Goal: Task Accomplishment & Management: Manage account settings

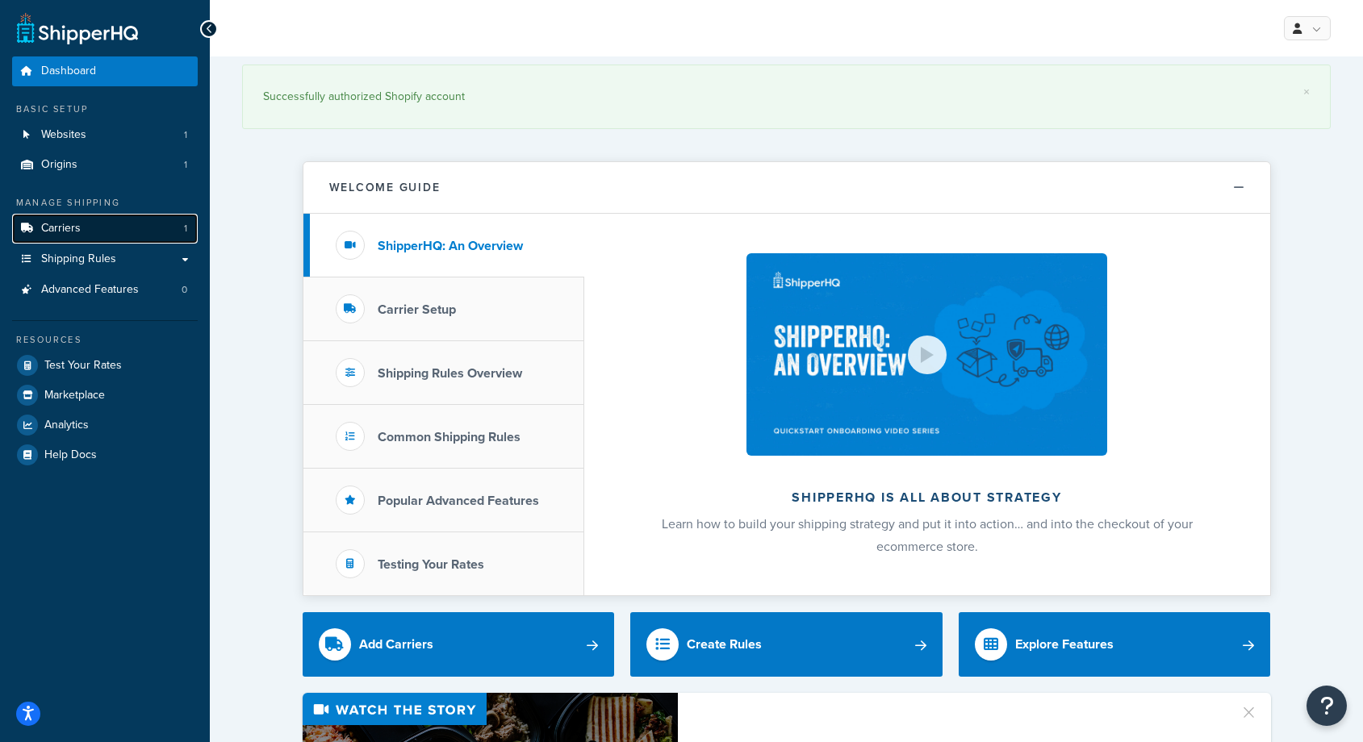
click at [90, 240] on link "Carriers 1" at bounding box center [105, 229] width 186 height 30
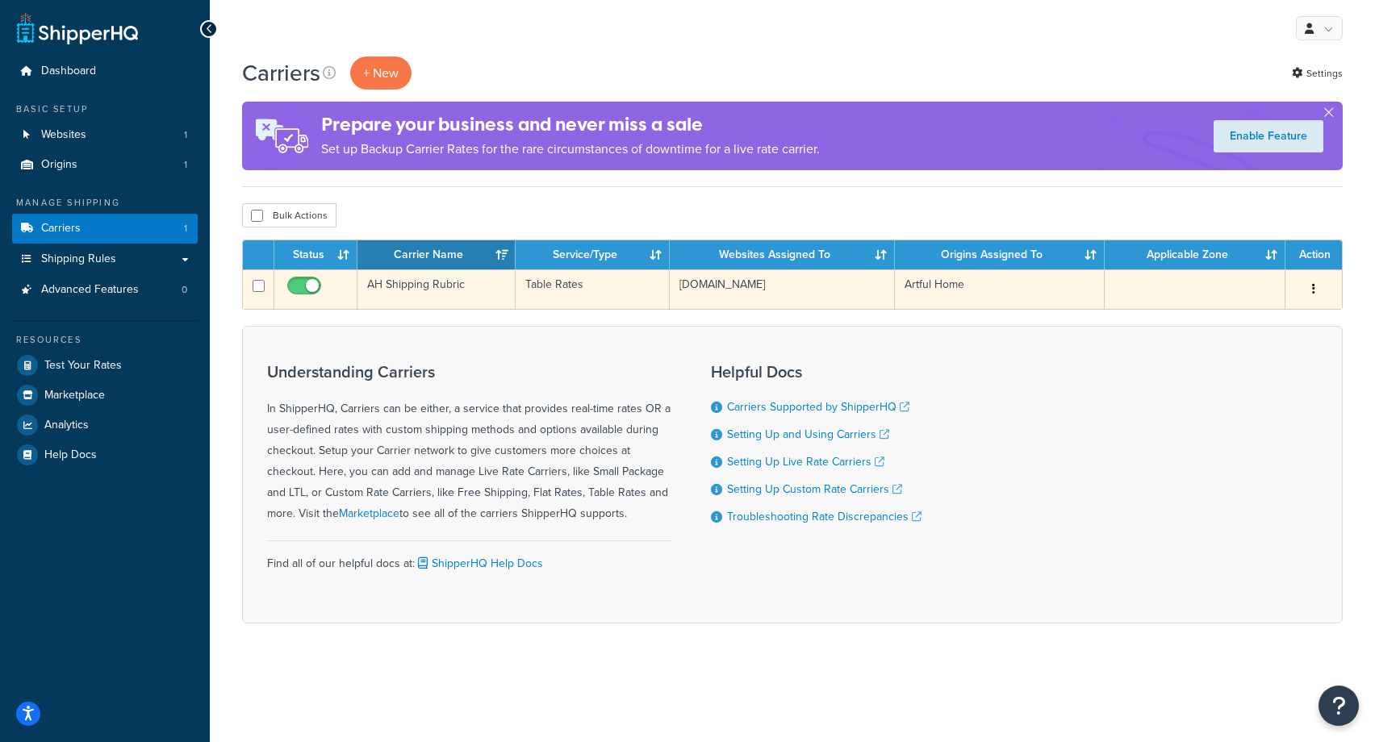
click at [963, 281] on td "Artful Home" at bounding box center [1000, 289] width 210 height 40
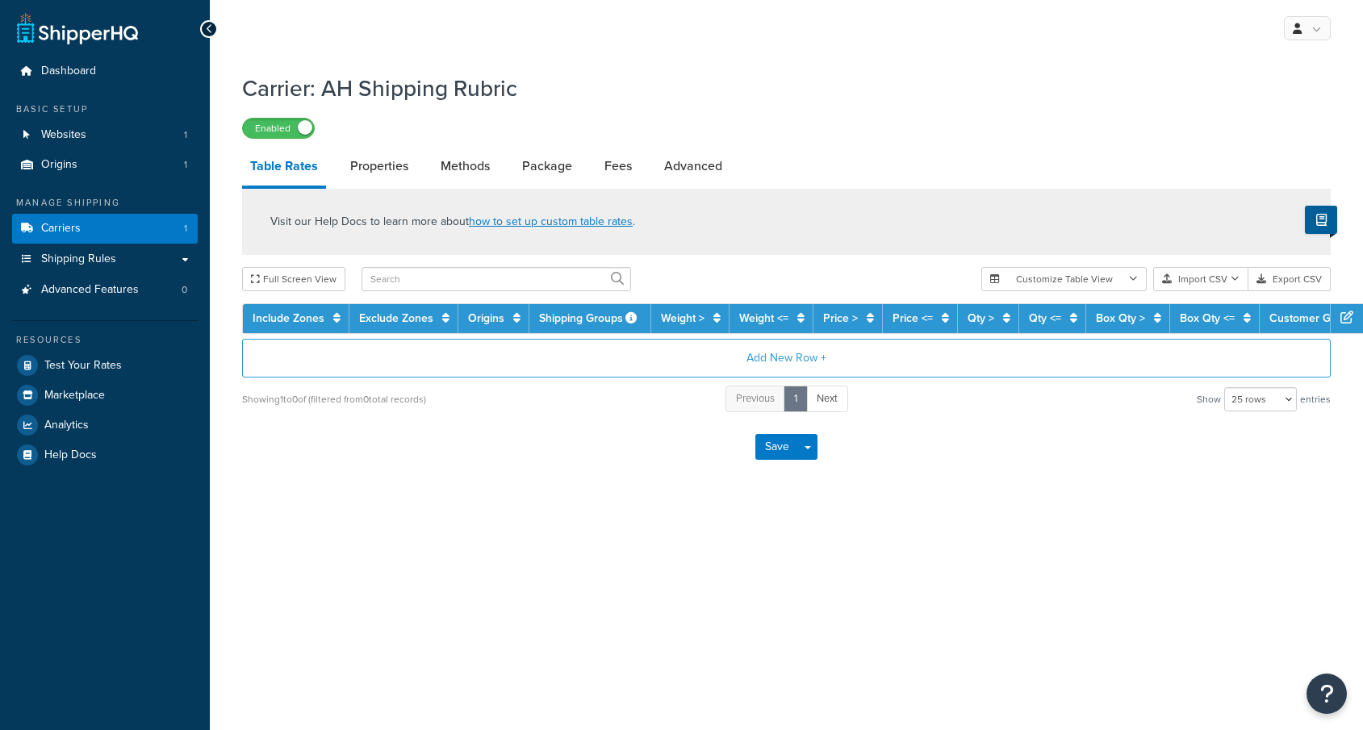
select select "25"
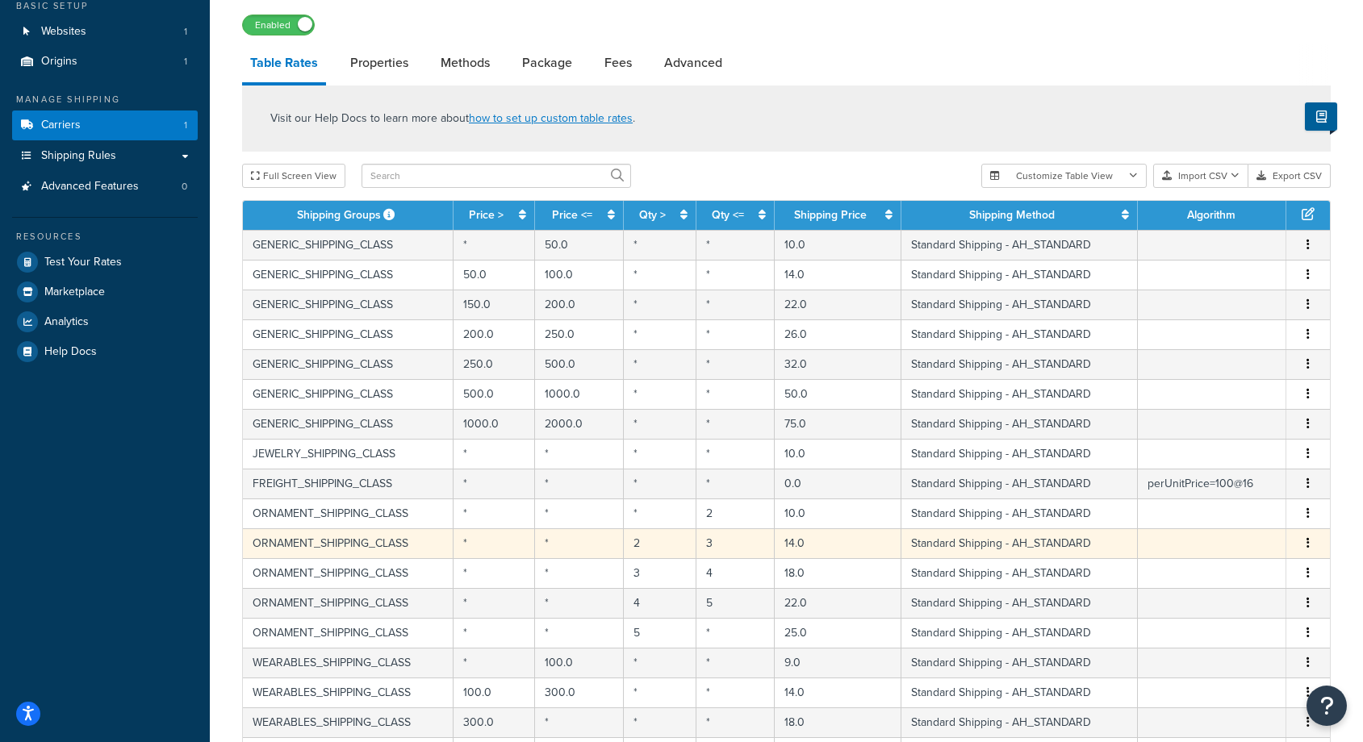
scroll to position [161, 0]
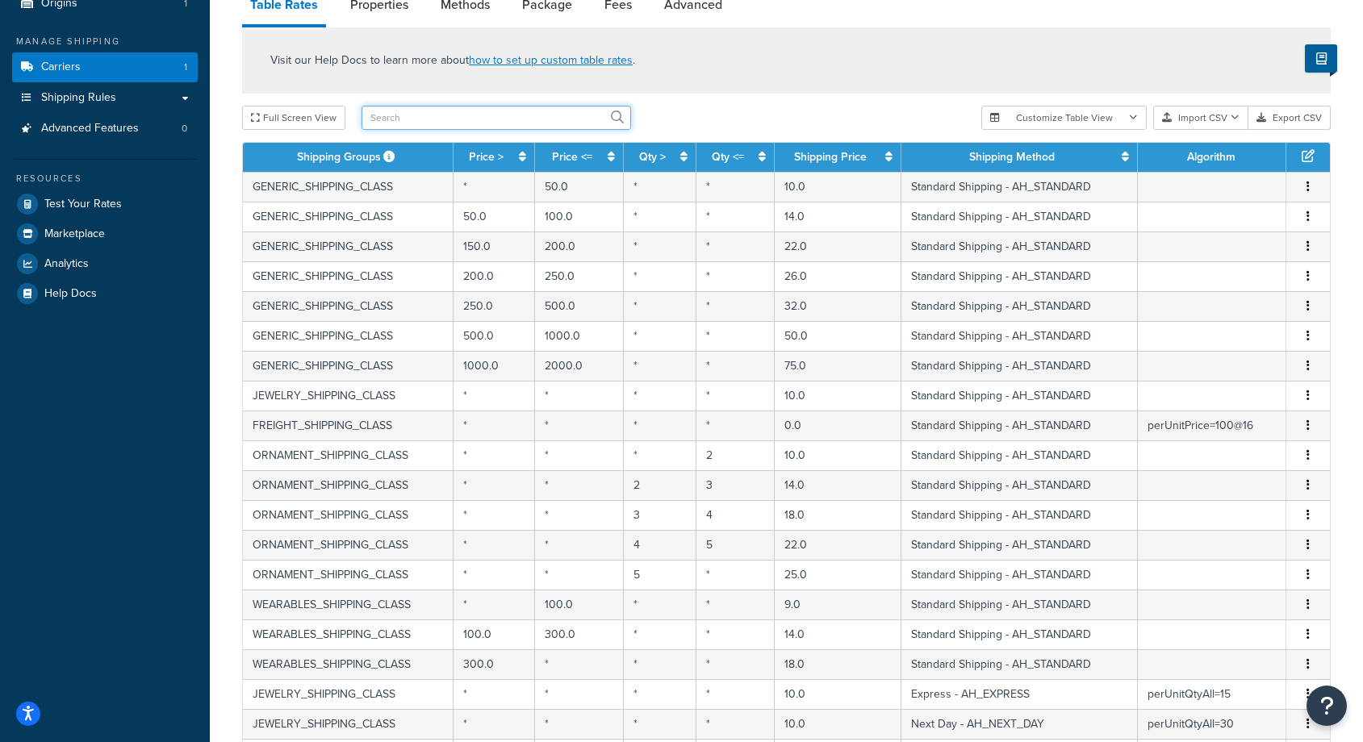
click at [418, 124] on input "text" at bounding box center [495, 118] width 269 height 24
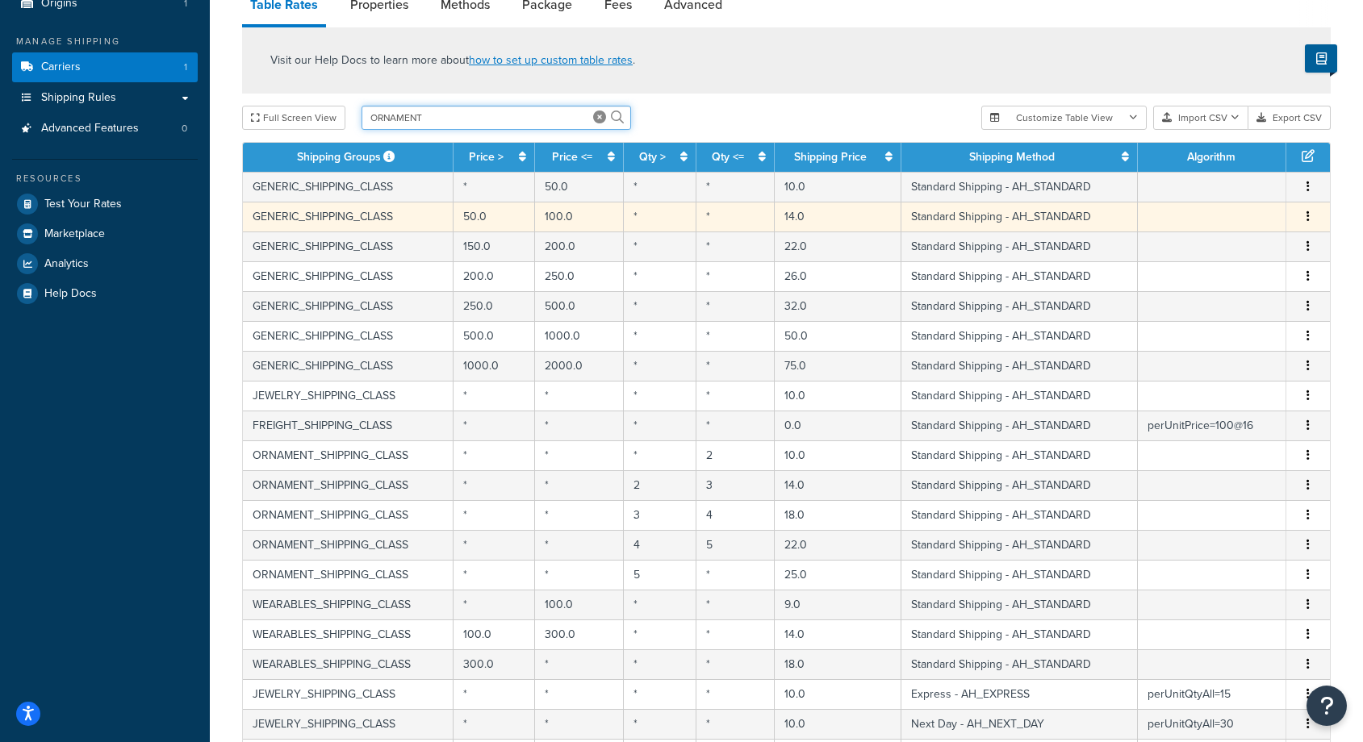
type input "ORNAMENT"
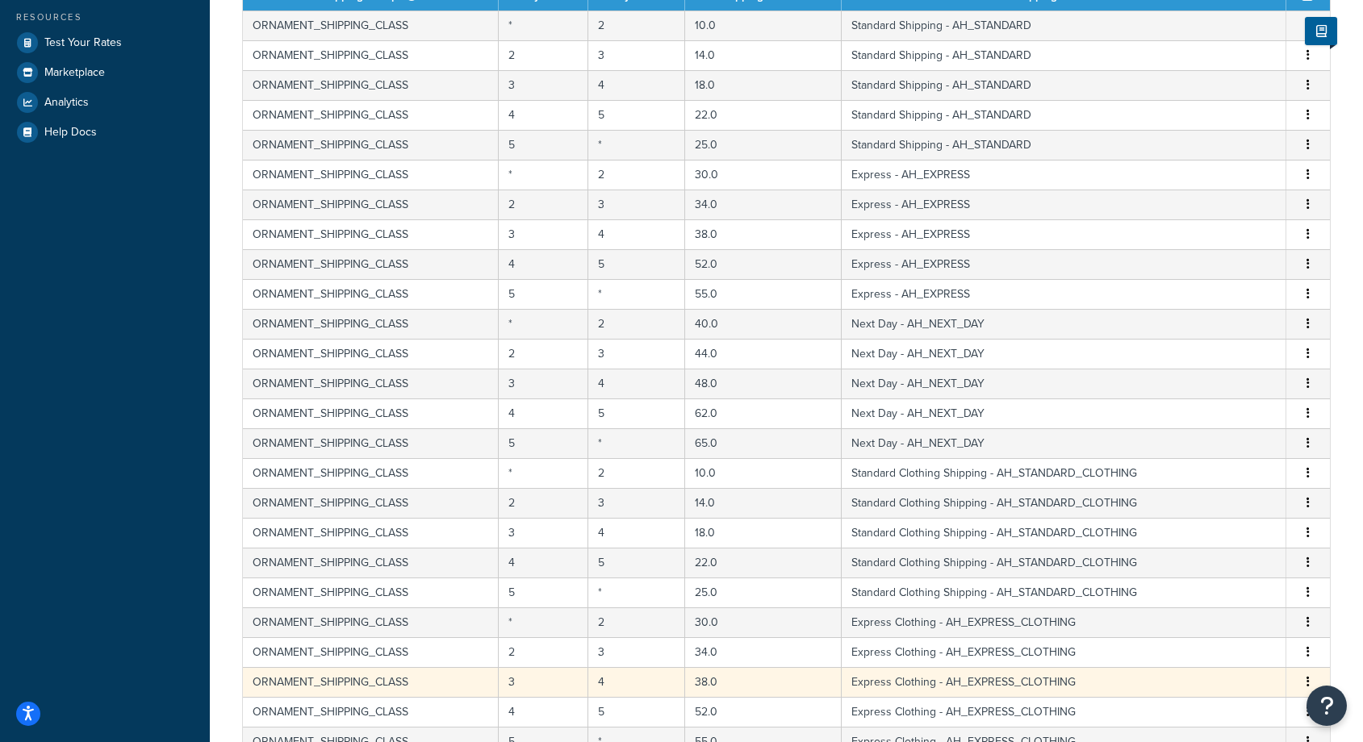
scroll to position [565, 0]
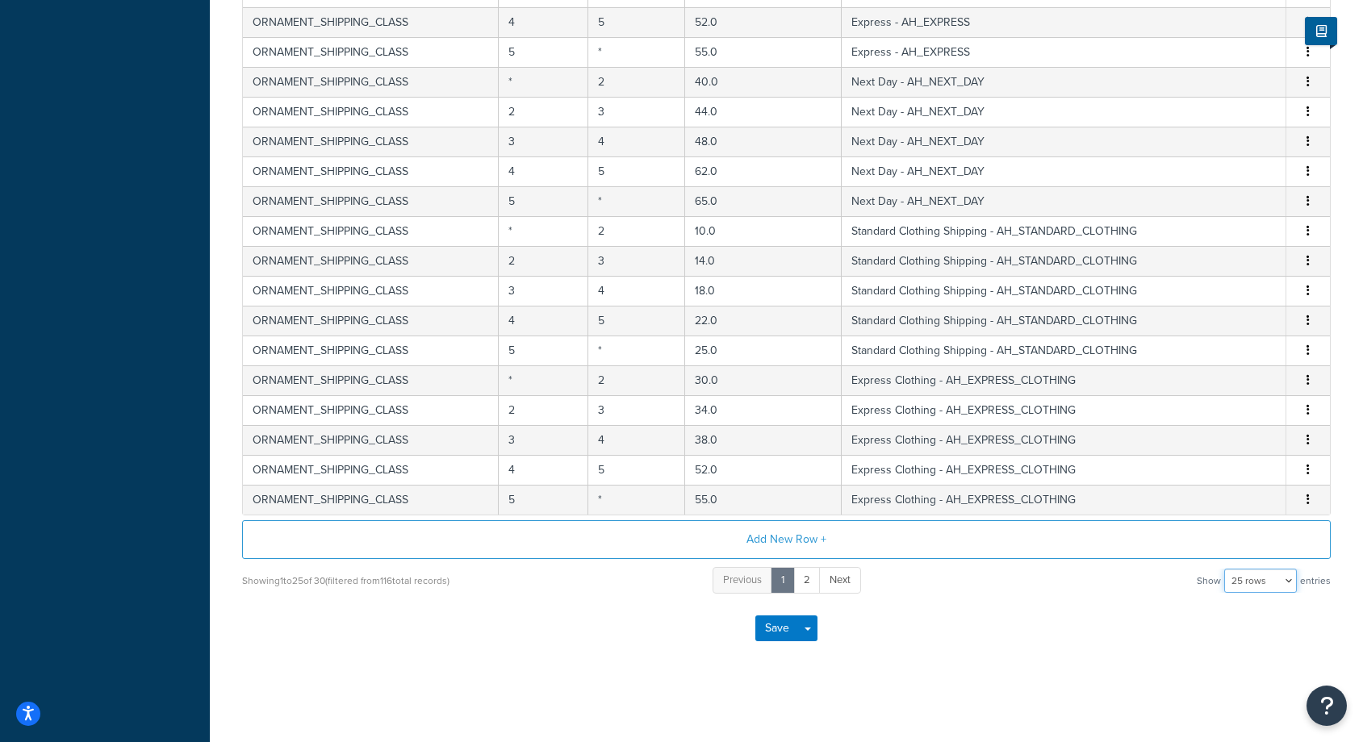
click at [1247, 585] on select "10 rows 15 rows 25 rows 50 rows 100 rows 1000 rows" at bounding box center [1260, 581] width 73 height 24
select select "50"
click at [1226, 570] on select "10 rows 15 rows 25 rows 50 rows 100 rows 1000 rows" at bounding box center [1260, 581] width 73 height 24
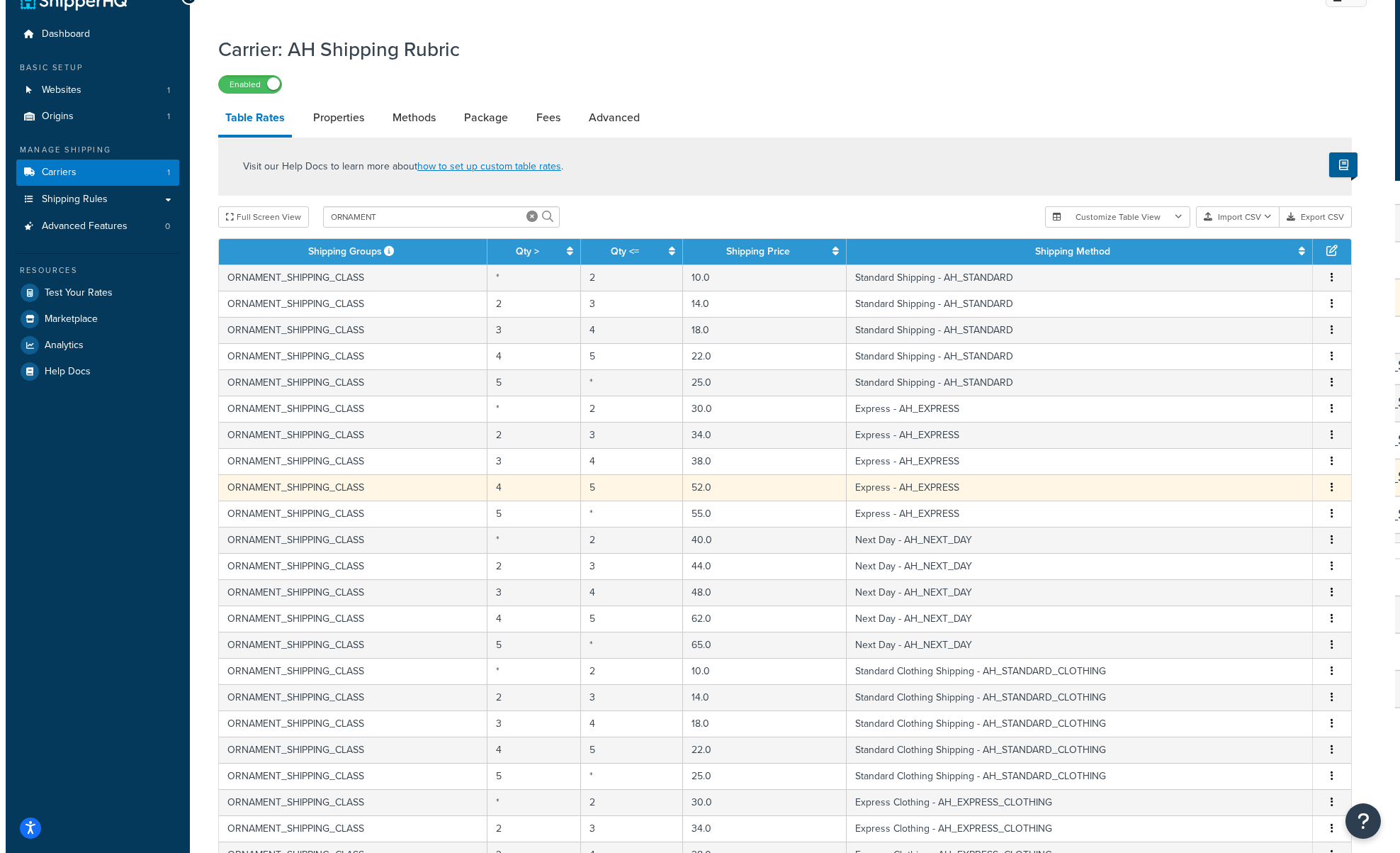
scroll to position [71, 0]
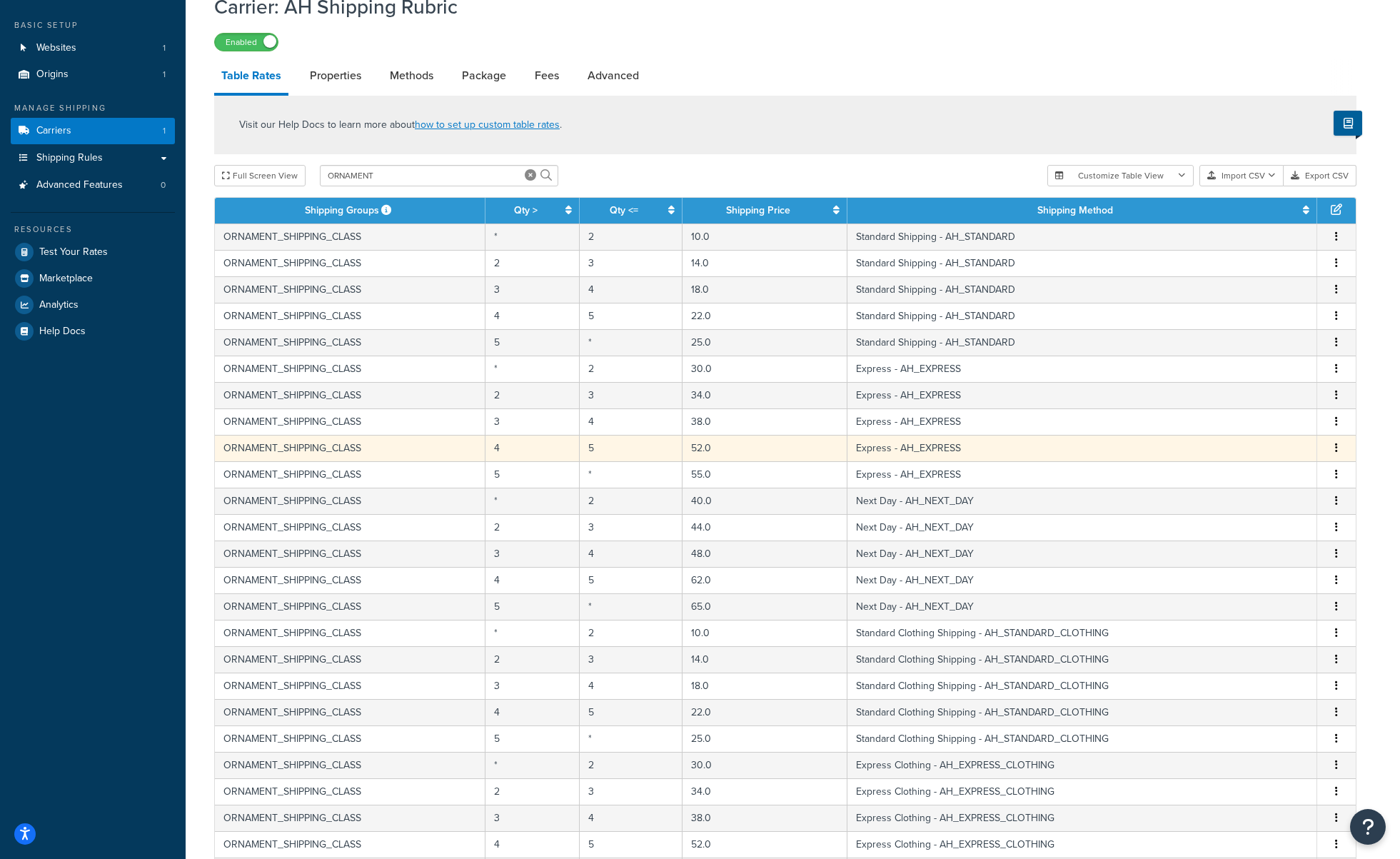
click at [1205, 445] on span "Edit Duplicate Delete" at bounding box center [1336, 449] width 21 height 16
click at [1205, 451] on icon "button" at bounding box center [1336, 447] width 3 height 10
click at [1205, 424] on div "Edit" at bounding box center [1264, 420] width 102 height 29
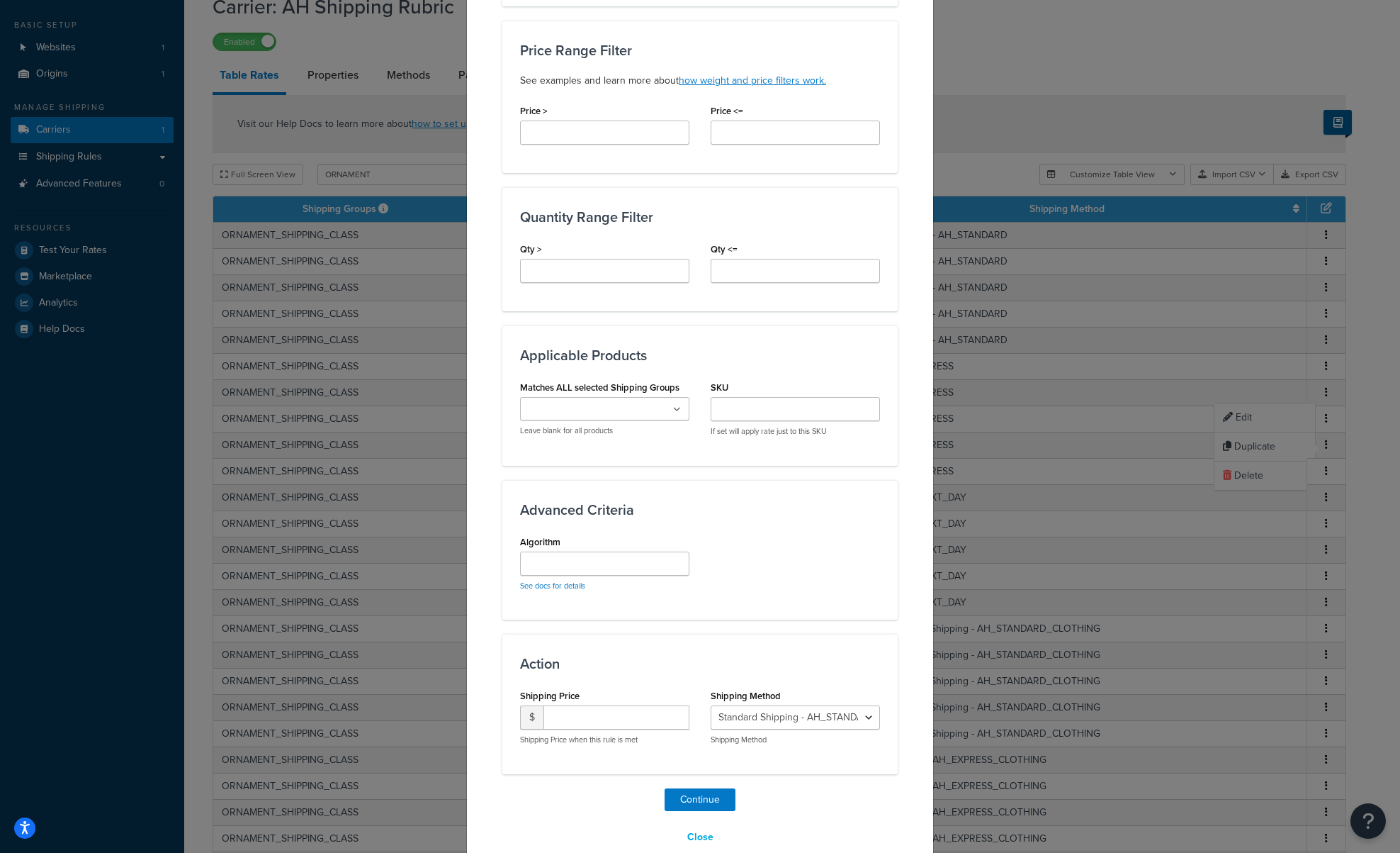
scroll to position [510, 0]
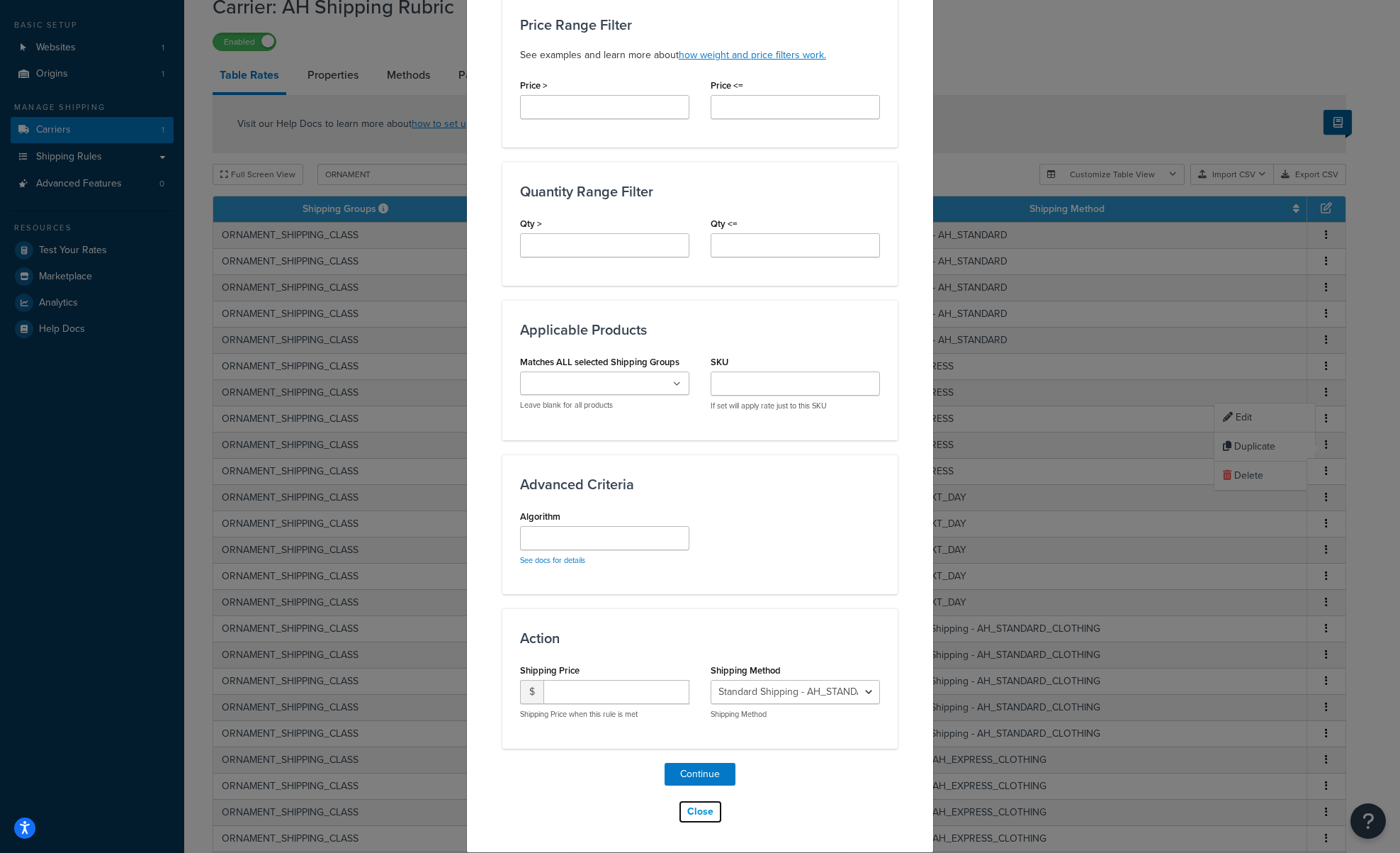
click at [698, 640] on button "Close" at bounding box center [700, 811] width 45 height 24
click at [702, 640] on button "Close" at bounding box center [700, 811] width 45 height 24
click at [700, 640] on button "Close" at bounding box center [700, 811] width 45 height 24
click at [1095, 231] on div "Create Table Rate Define your own rates according to any combination of destina…" at bounding box center [700, 426] width 1400 height 853
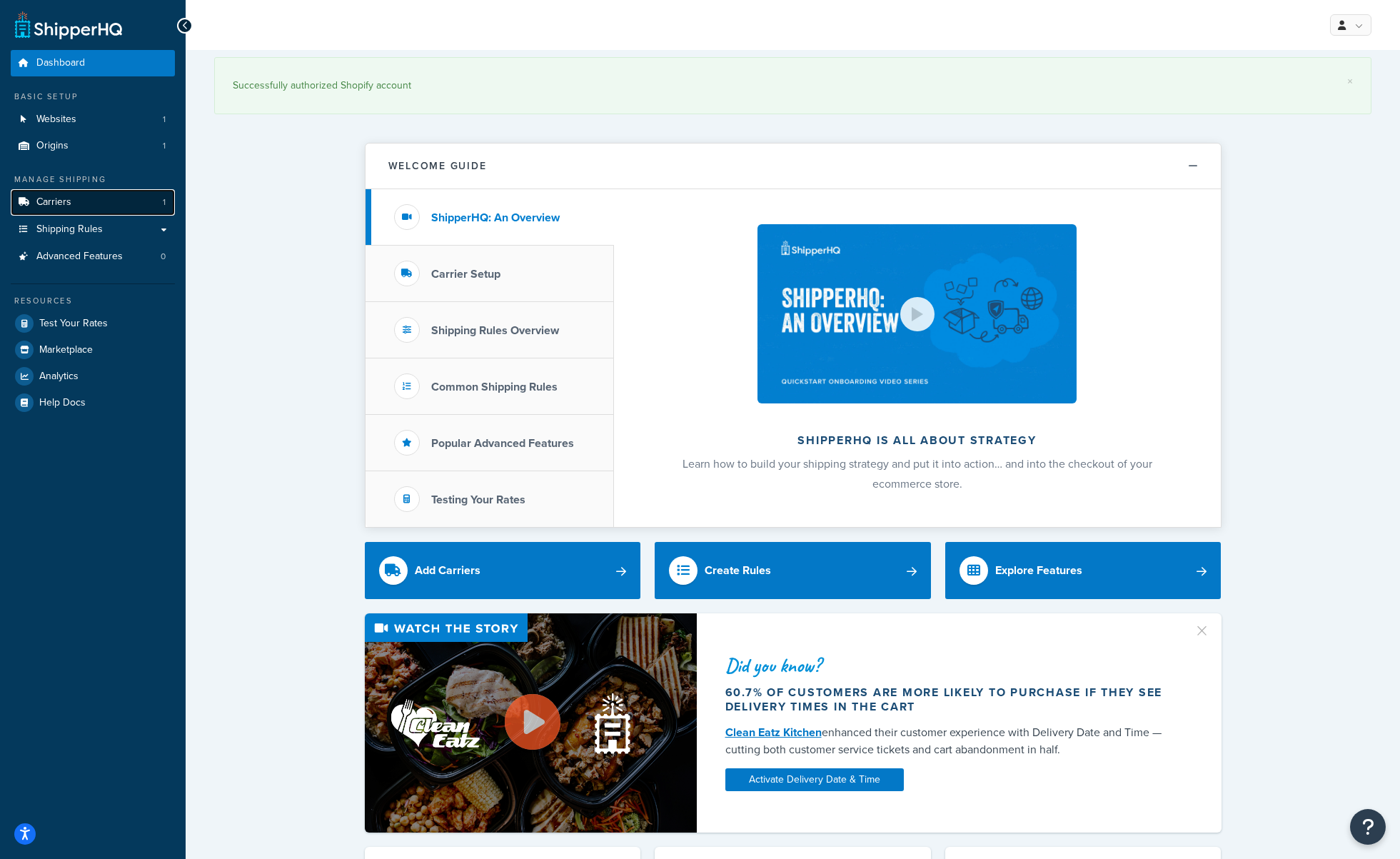
click at [83, 198] on link "Carriers 1" at bounding box center [93, 203] width 165 height 27
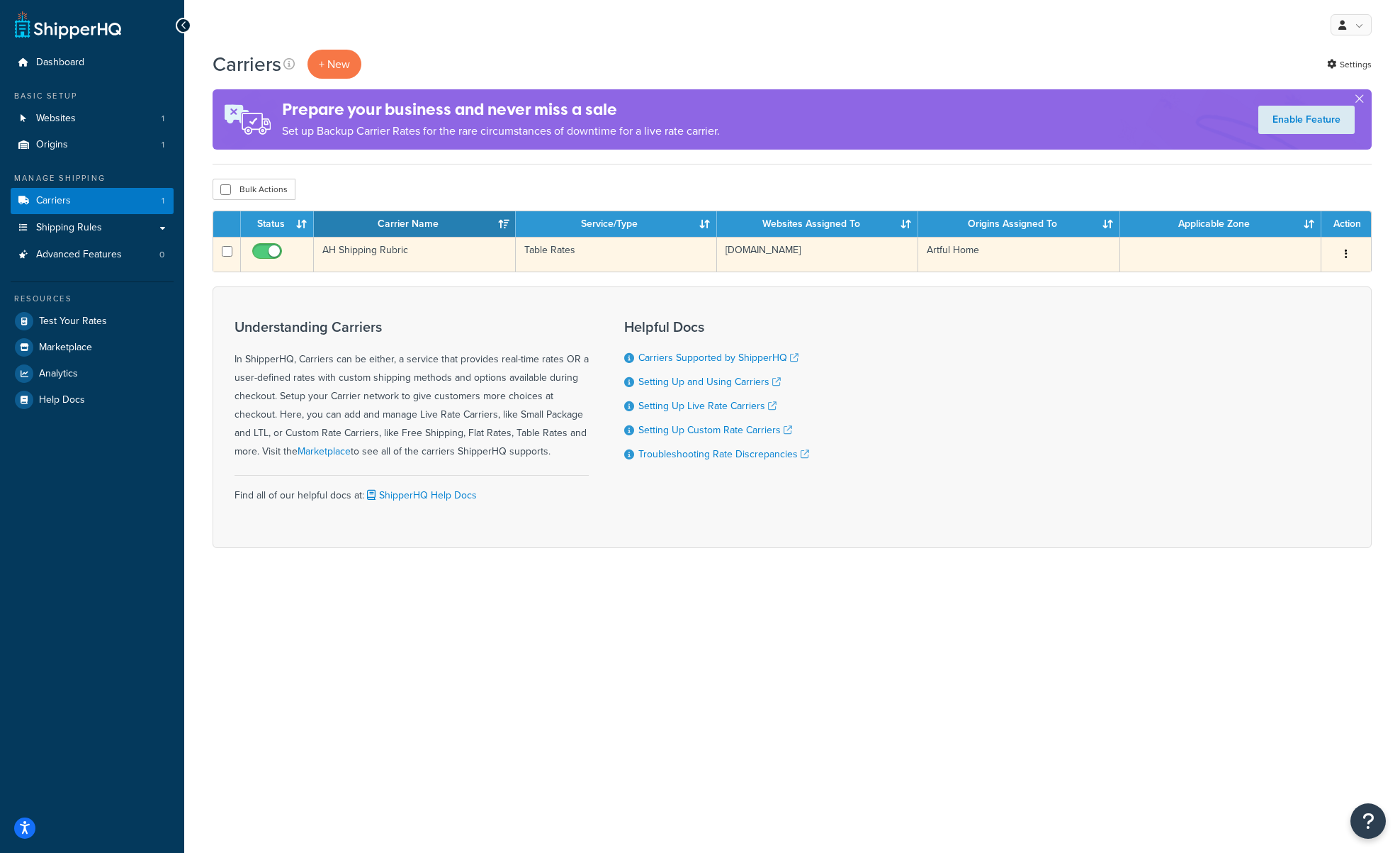
click at [437, 259] on td "AH Shipping Rubric" at bounding box center [414, 254] width 201 height 35
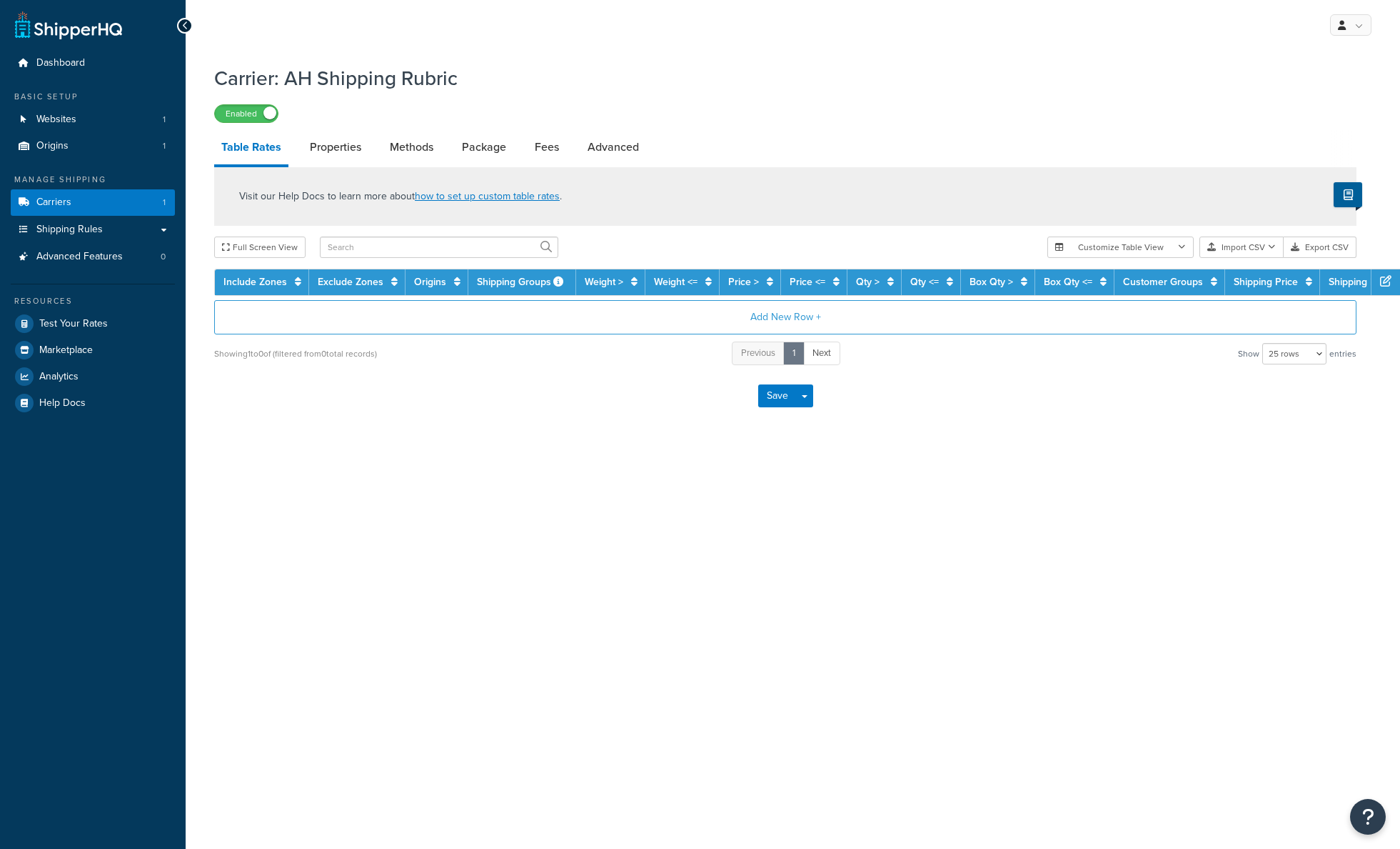
select select "25"
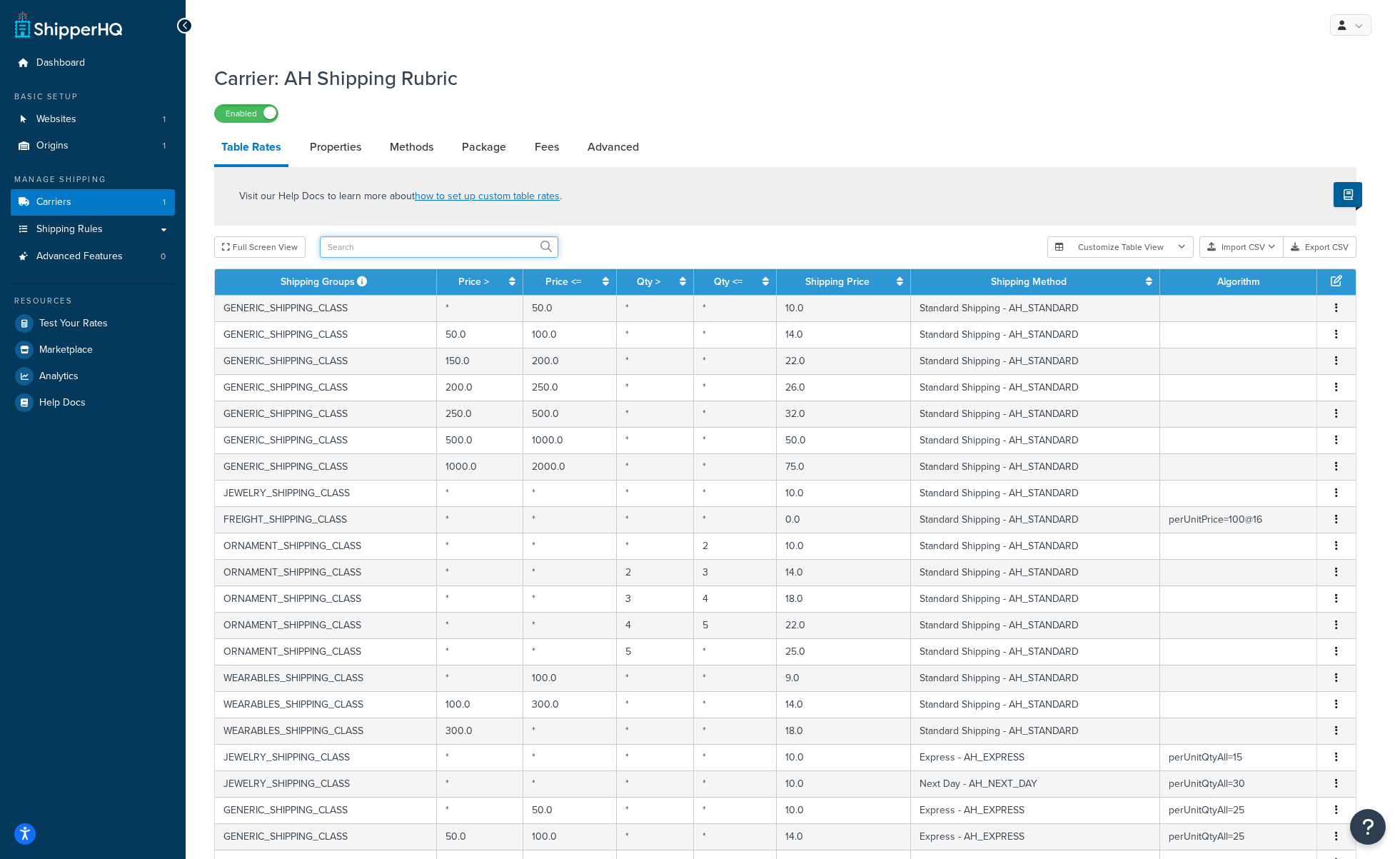
click at [396, 241] on input "text" at bounding box center [438, 247] width 238 height 21
type input "ornament"
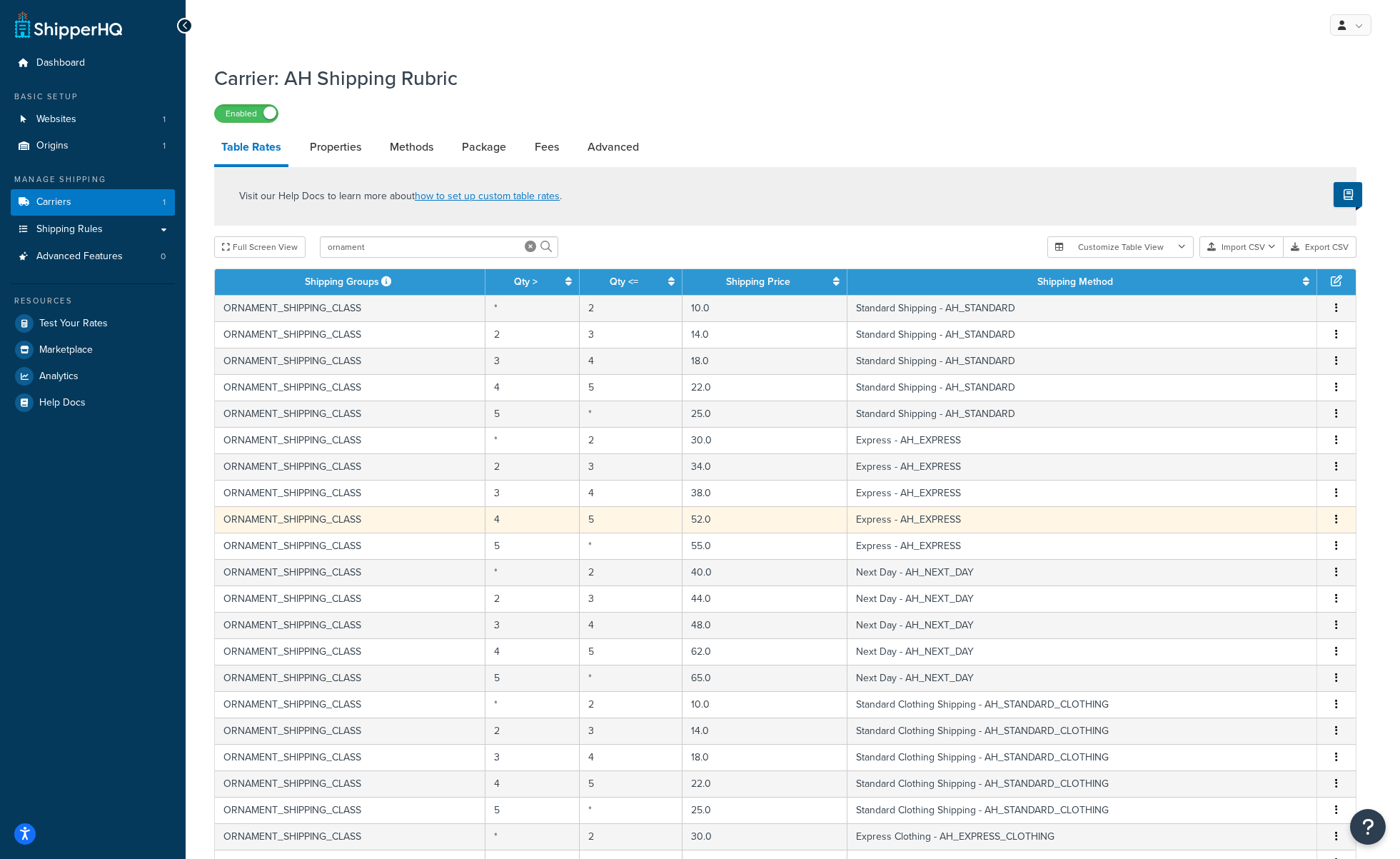
click at [1333, 522] on button "button" at bounding box center [1336, 520] width 12 height 16
click at [1240, 494] on div "Edit" at bounding box center [1264, 492] width 102 height 29
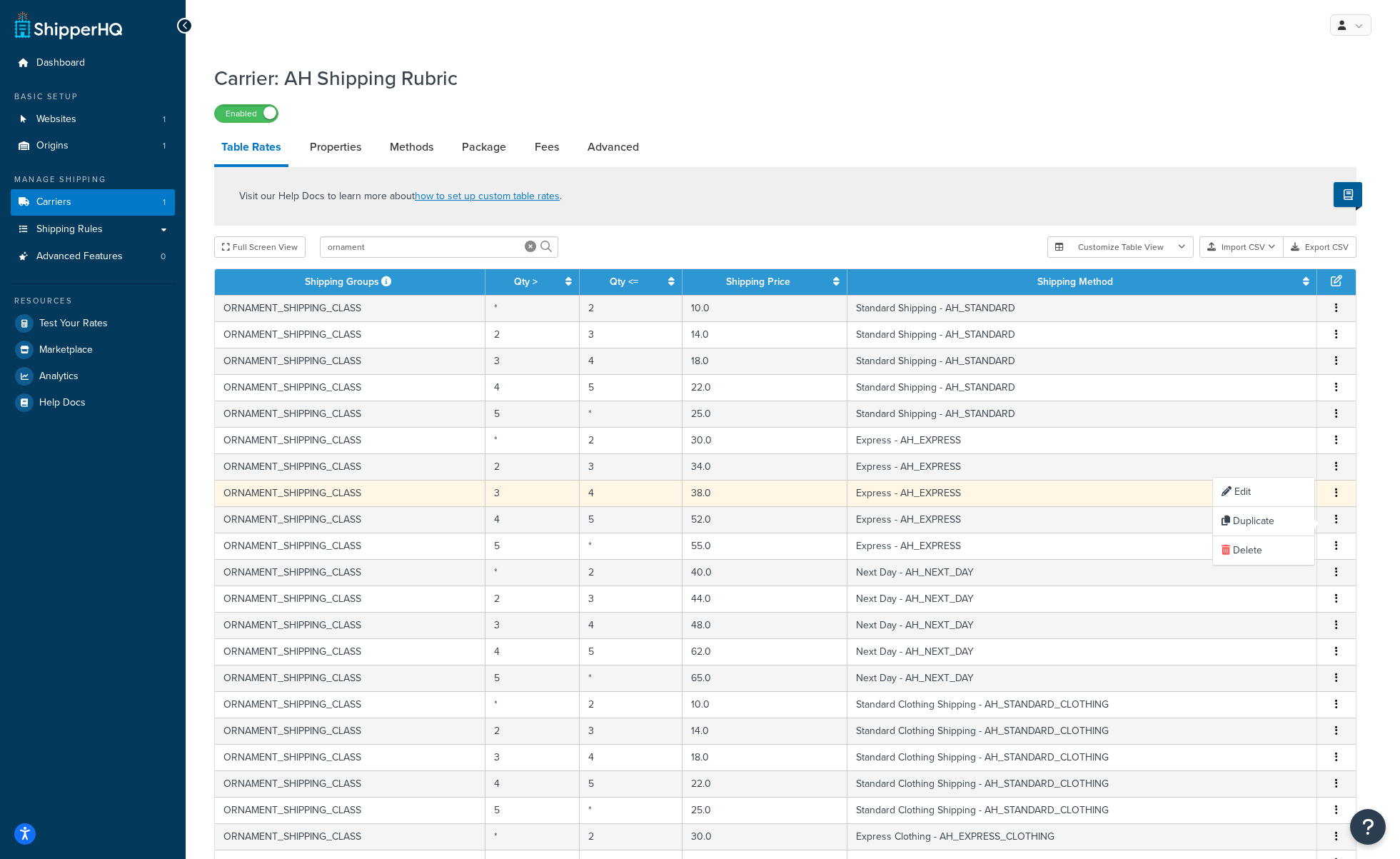
select select "182349"
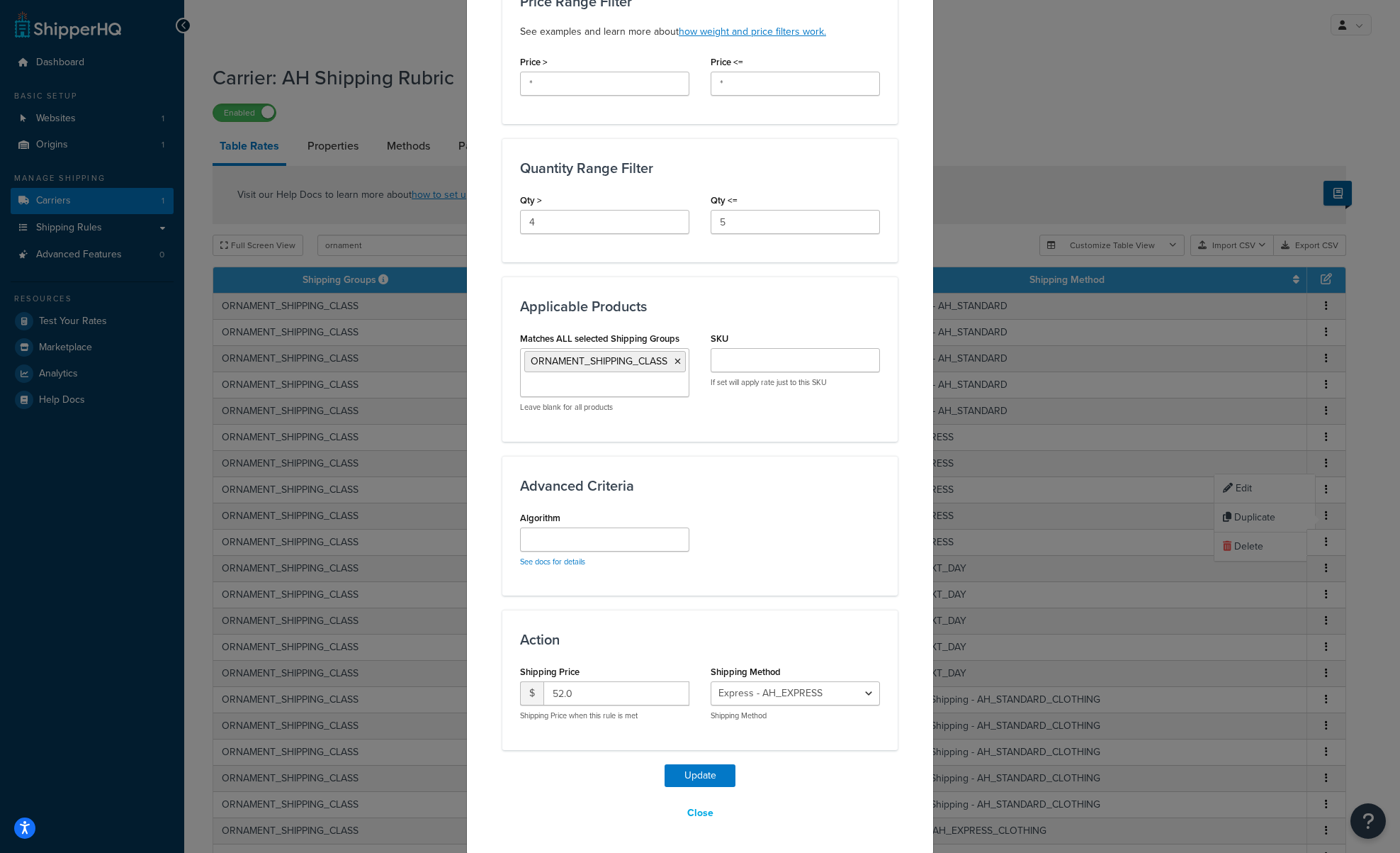
scroll to position [479, 0]
click at [553, 691] on input "52.0" at bounding box center [617, 691] width 146 height 24
type input "42.0"
click at [681, 770] on button "Update" at bounding box center [700, 774] width 71 height 23
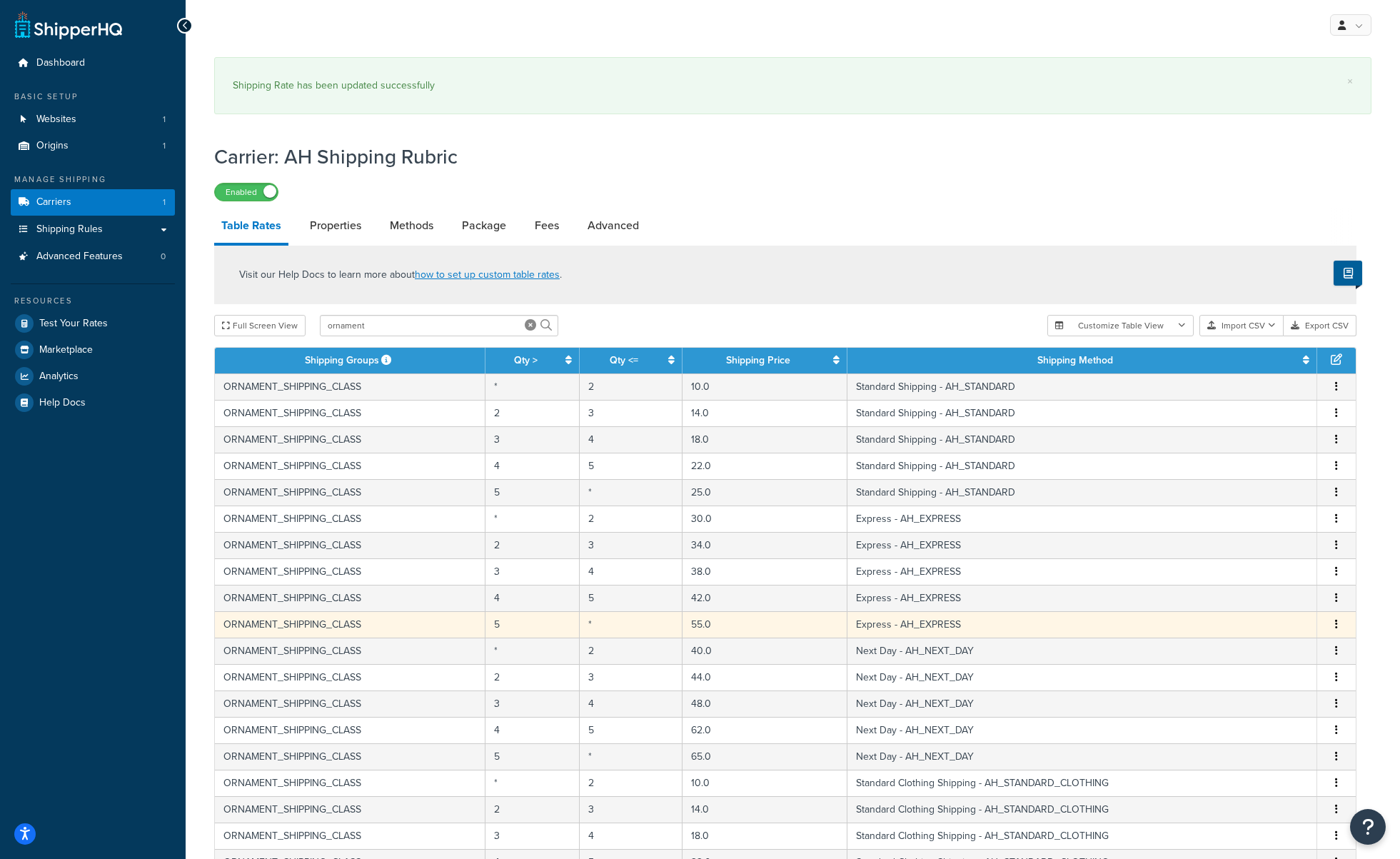
click at [1337, 622] on icon "button" at bounding box center [1336, 624] width 3 height 10
click at [1241, 596] on div "Edit" at bounding box center [1264, 596] width 102 height 29
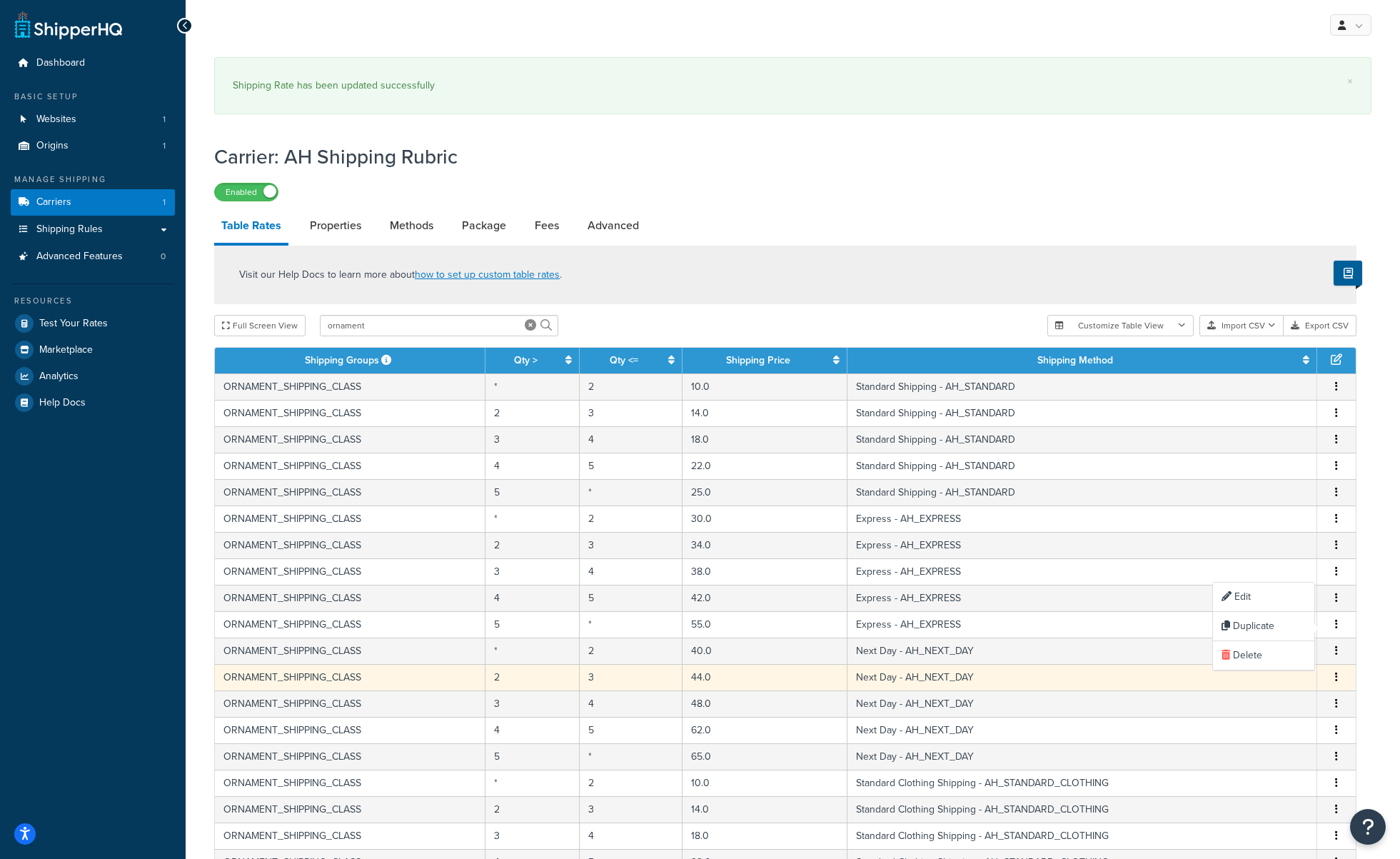
select select "182349"
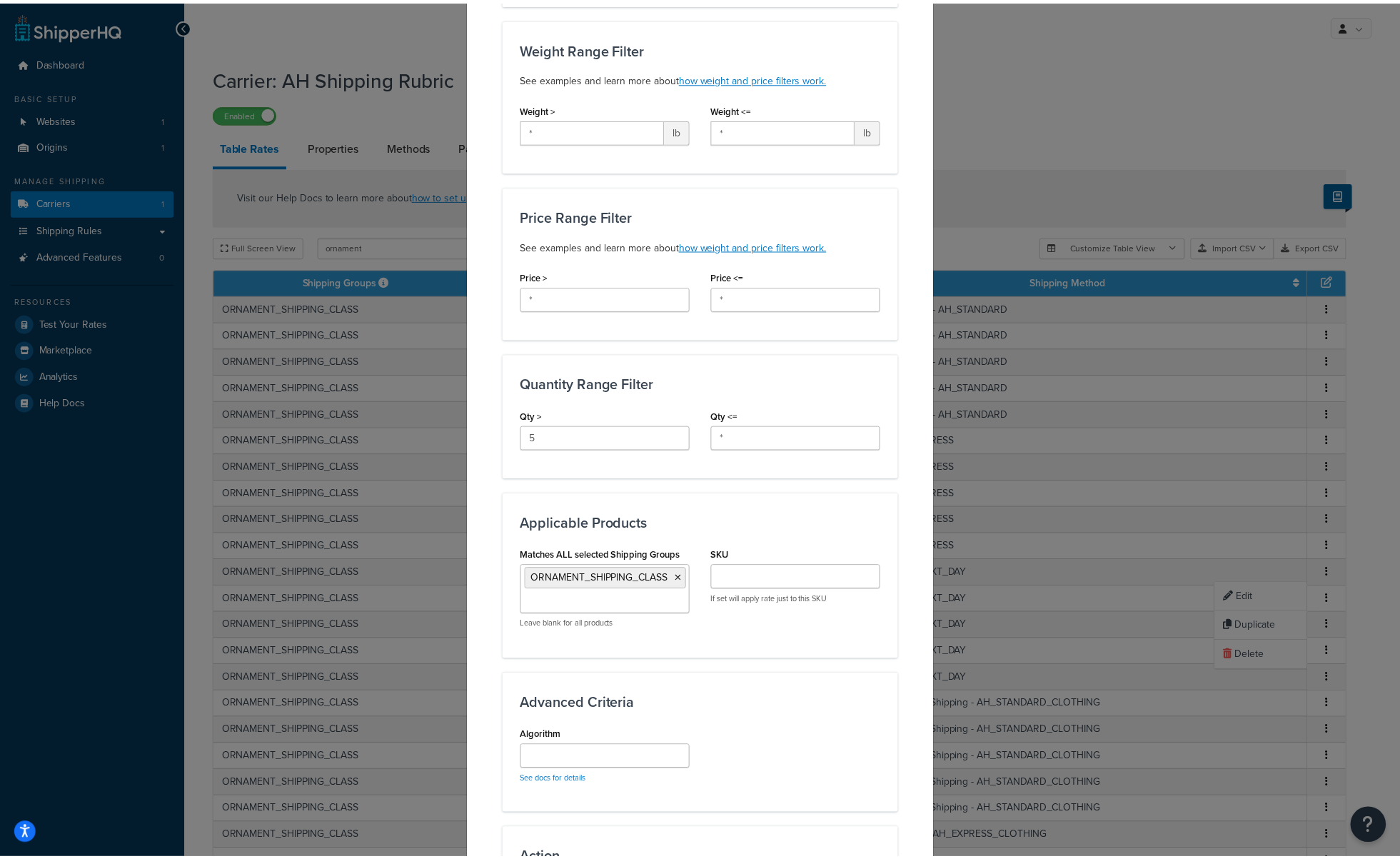
scroll to position [428, 0]
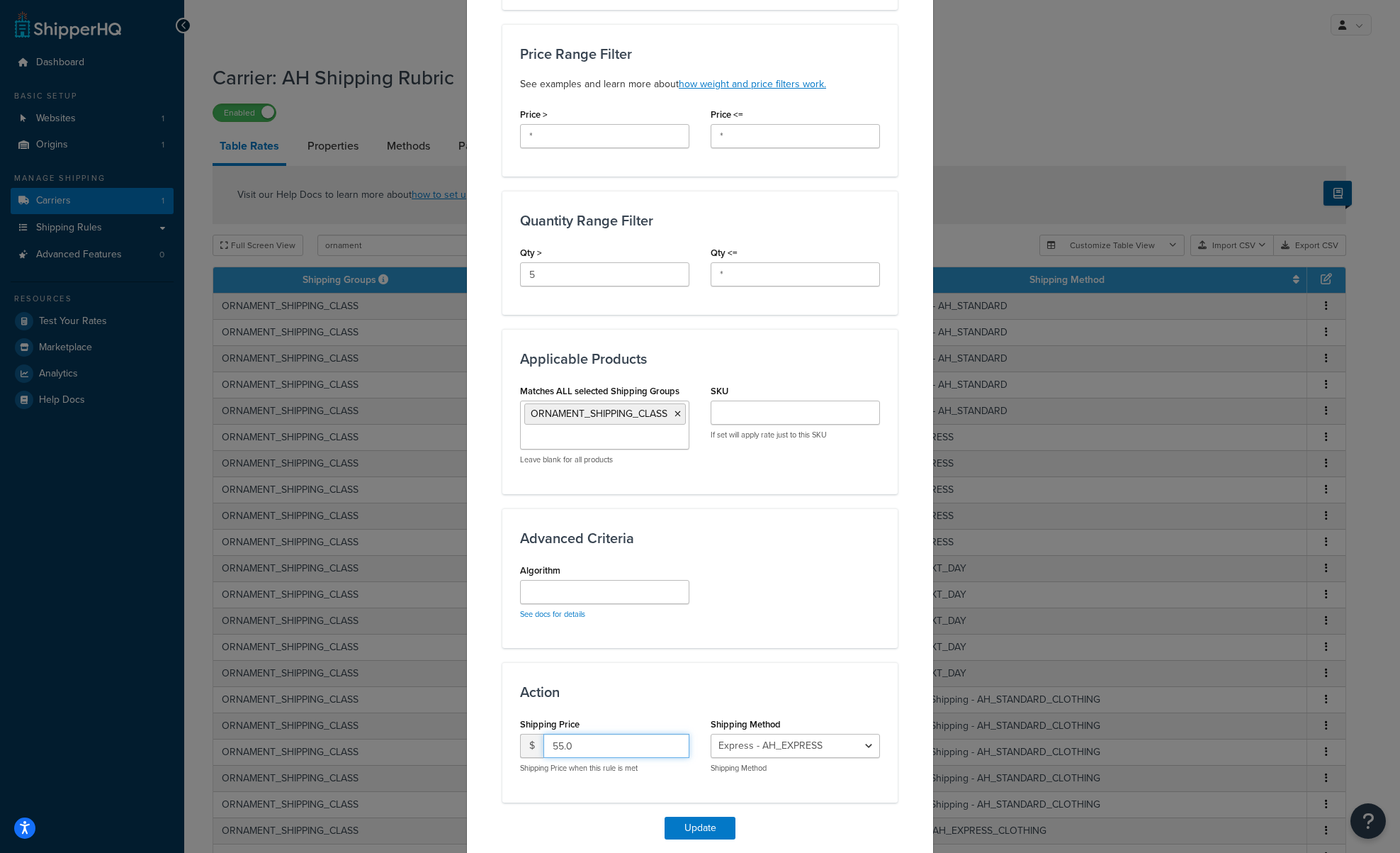
click at [553, 745] on input "55.0" at bounding box center [617, 745] width 146 height 24
type input "45.0"
click at [703, 828] on button "Update" at bounding box center [700, 828] width 71 height 23
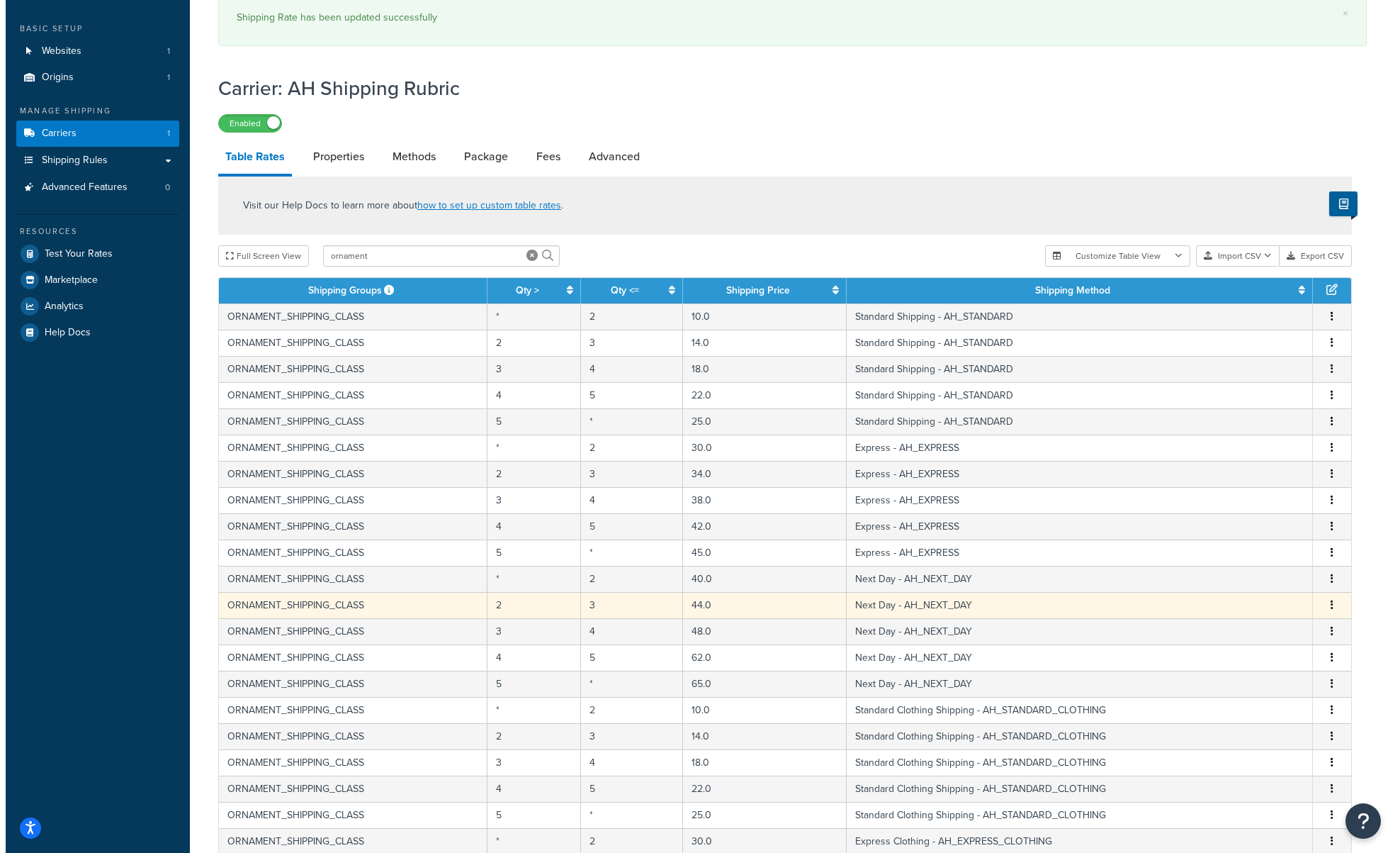
scroll to position [71, 0]
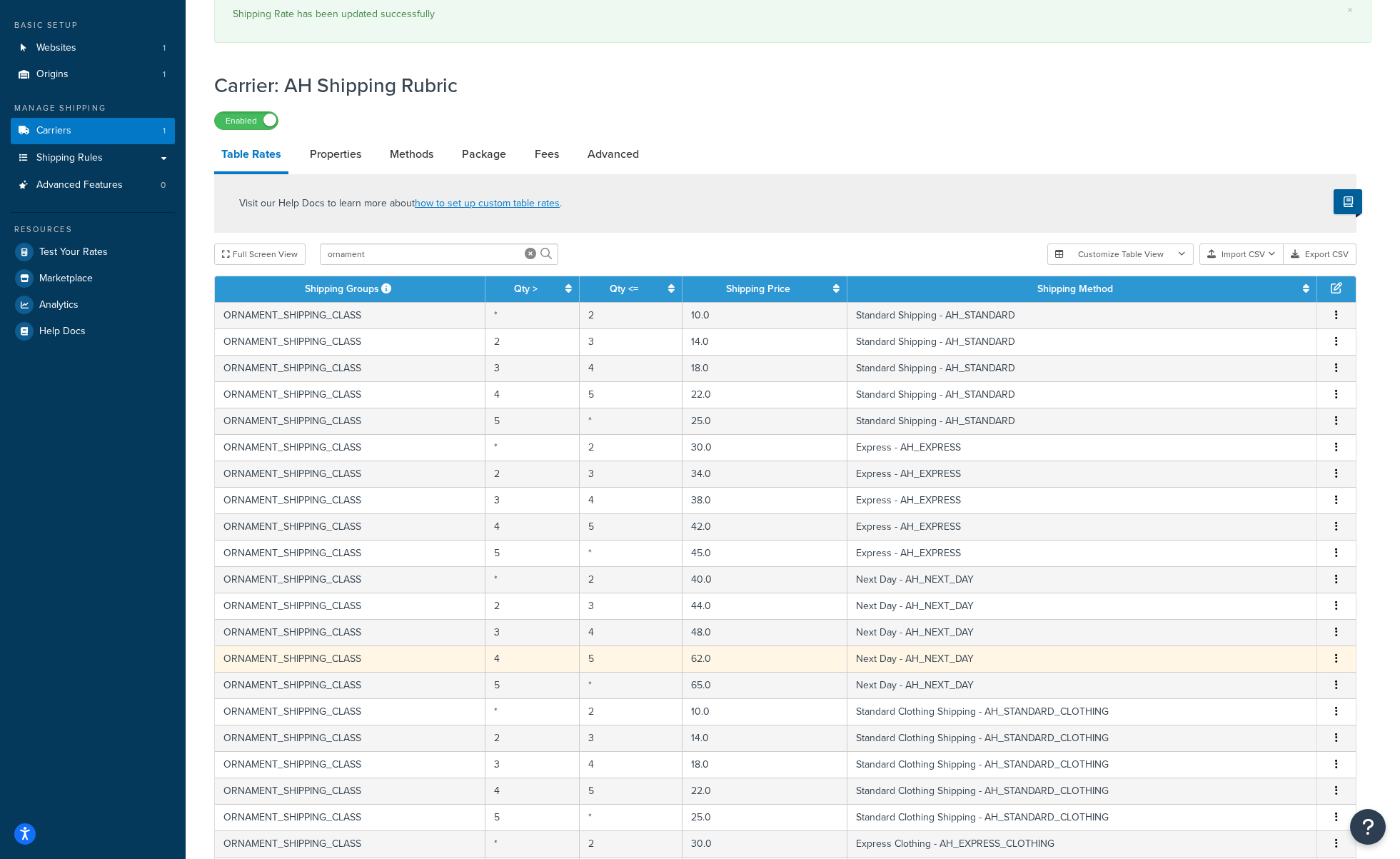
click at [1336, 663] on icon "button" at bounding box center [1336, 657] width 3 height 10
click at [1251, 637] on div "Edit" at bounding box center [1264, 631] width 102 height 29
select select "182350"
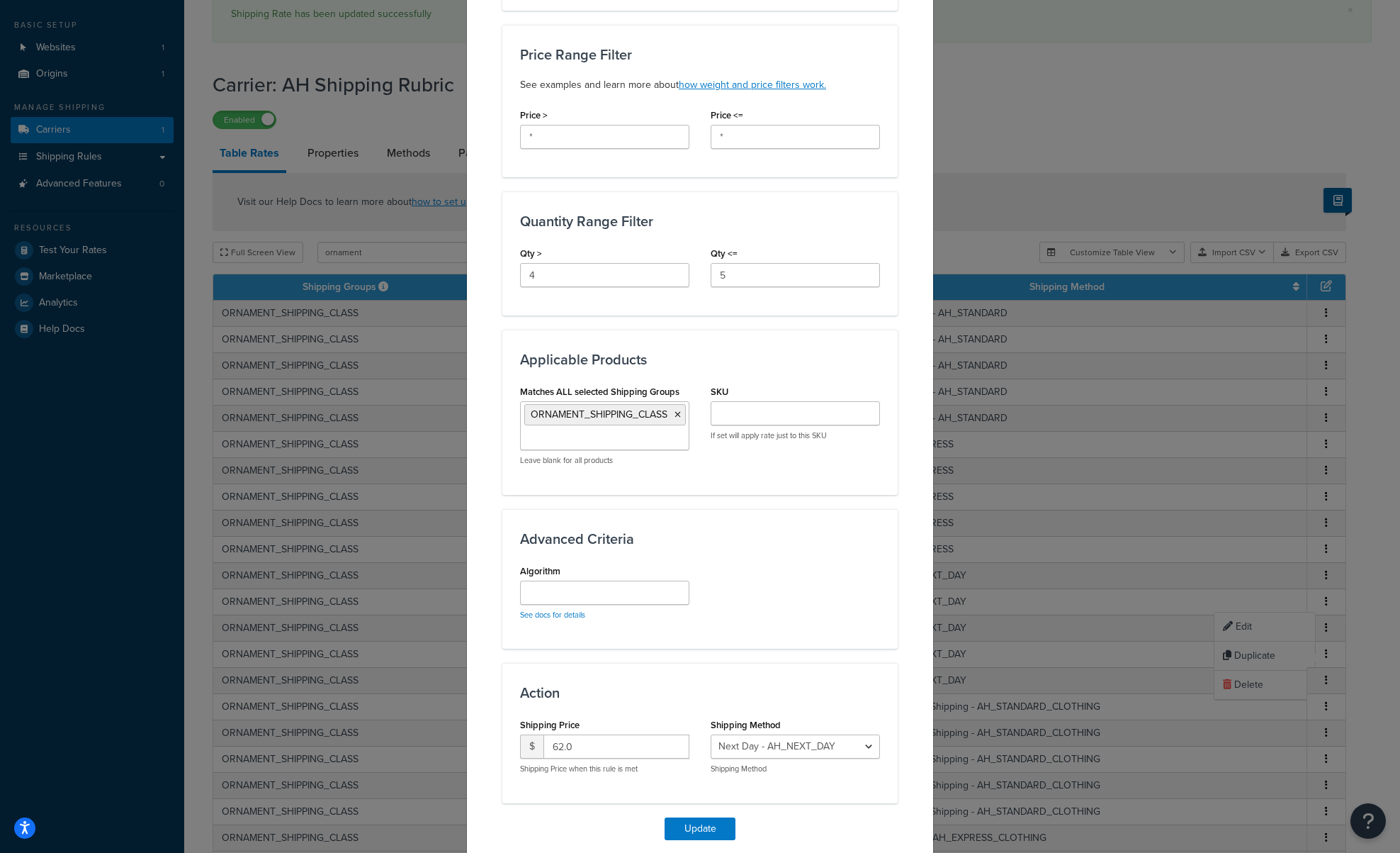
scroll to position [425, 0]
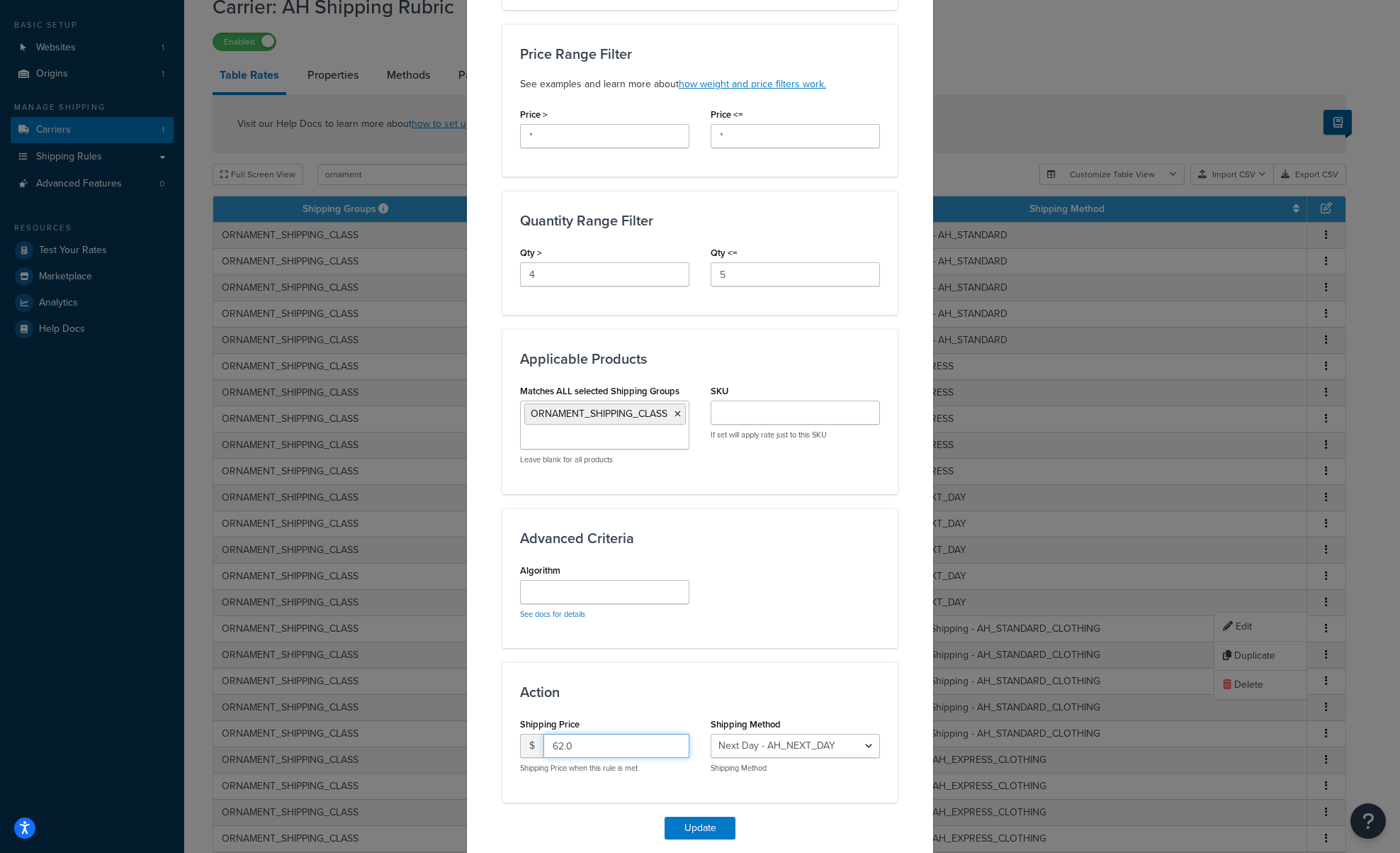
click at [553, 742] on input "62.0" at bounding box center [617, 745] width 146 height 24
type input "52.0"
click at [688, 828] on button "Update" at bounding box center [700, 828] width 71 height 23
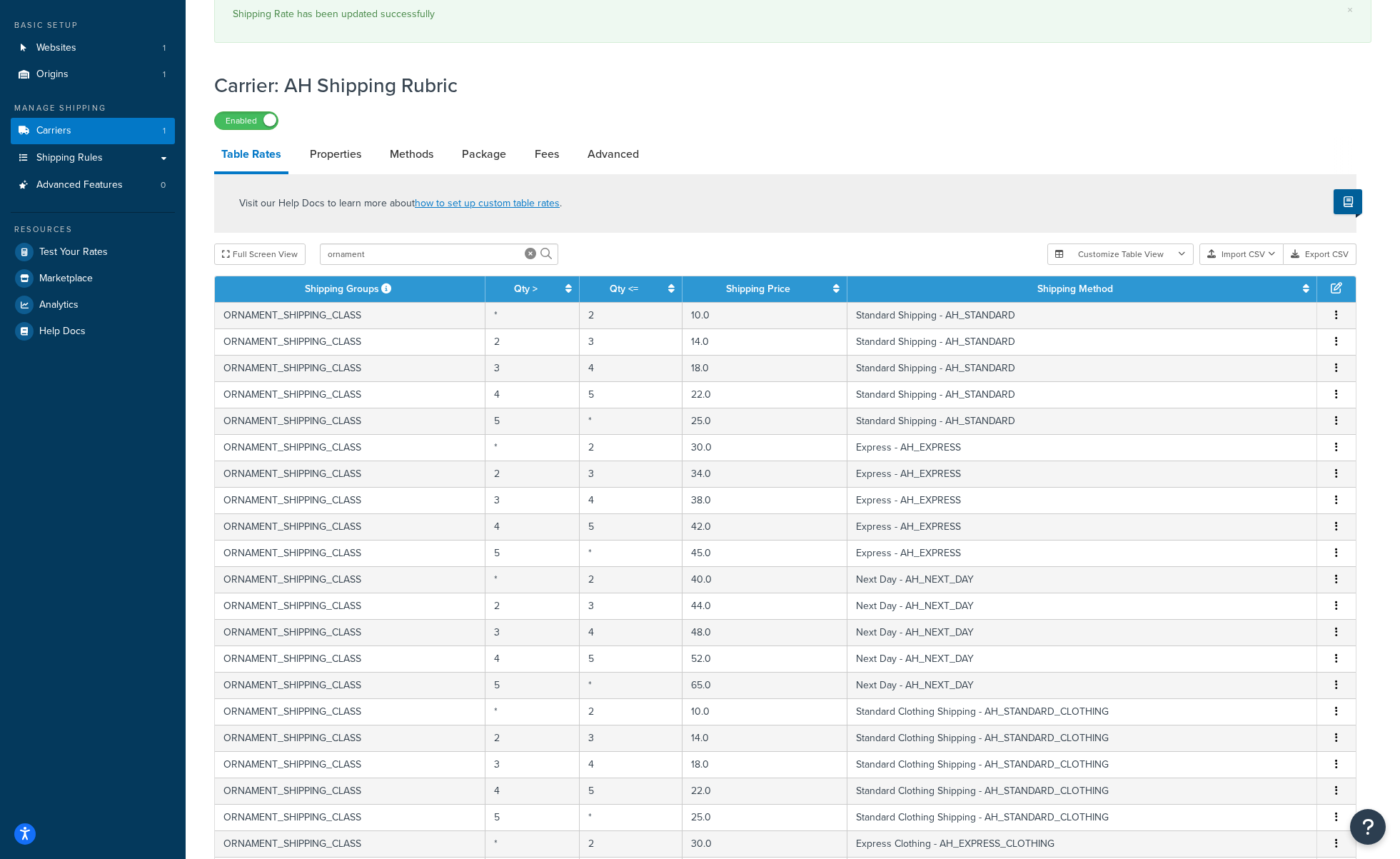
click at [1335, 689] on button "button" at bounding box center [1336, 686] width 12 height 16
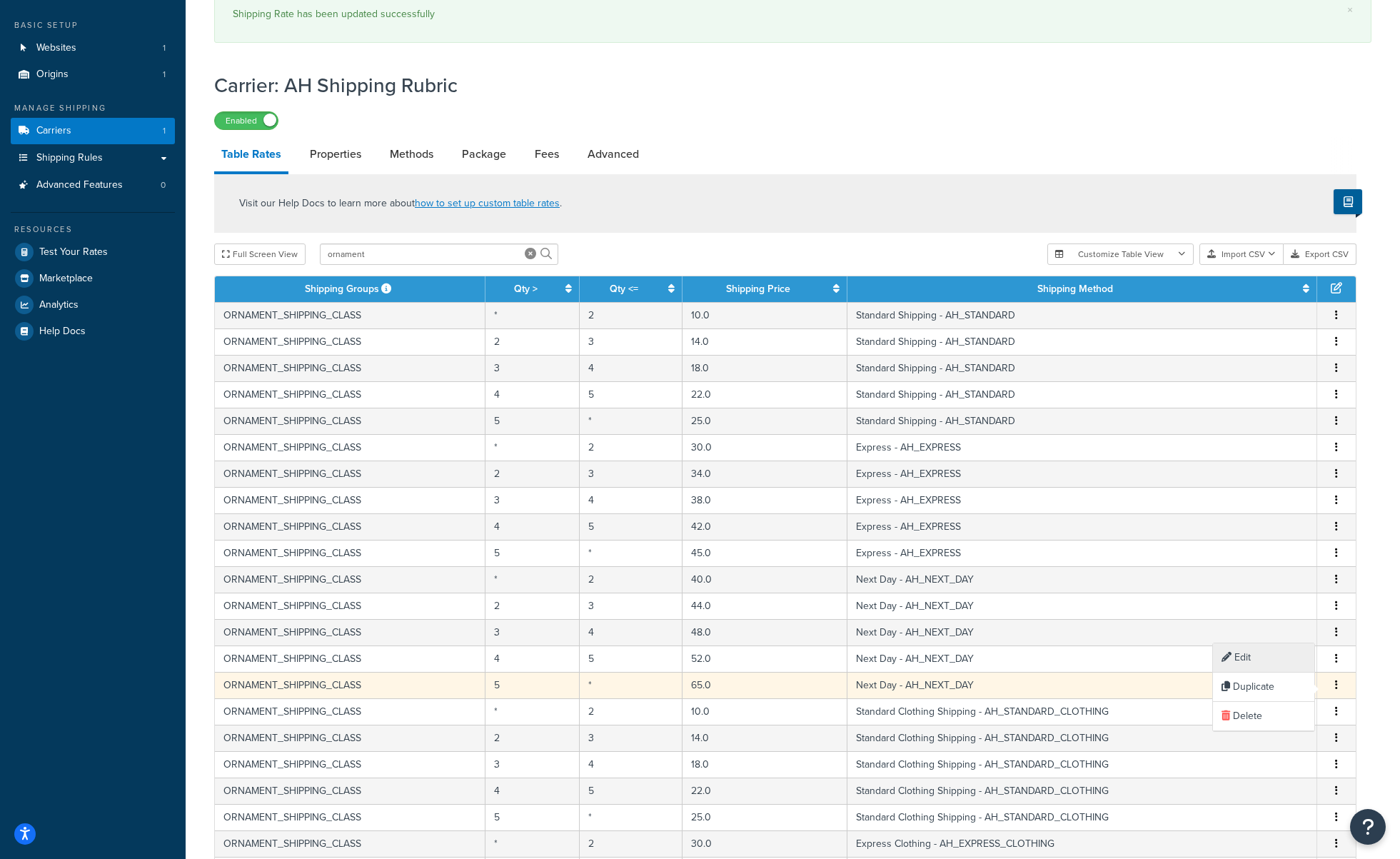
click at [1242, 665] on div "Edit" at bounding box center [1264, 657] width 102 height 29
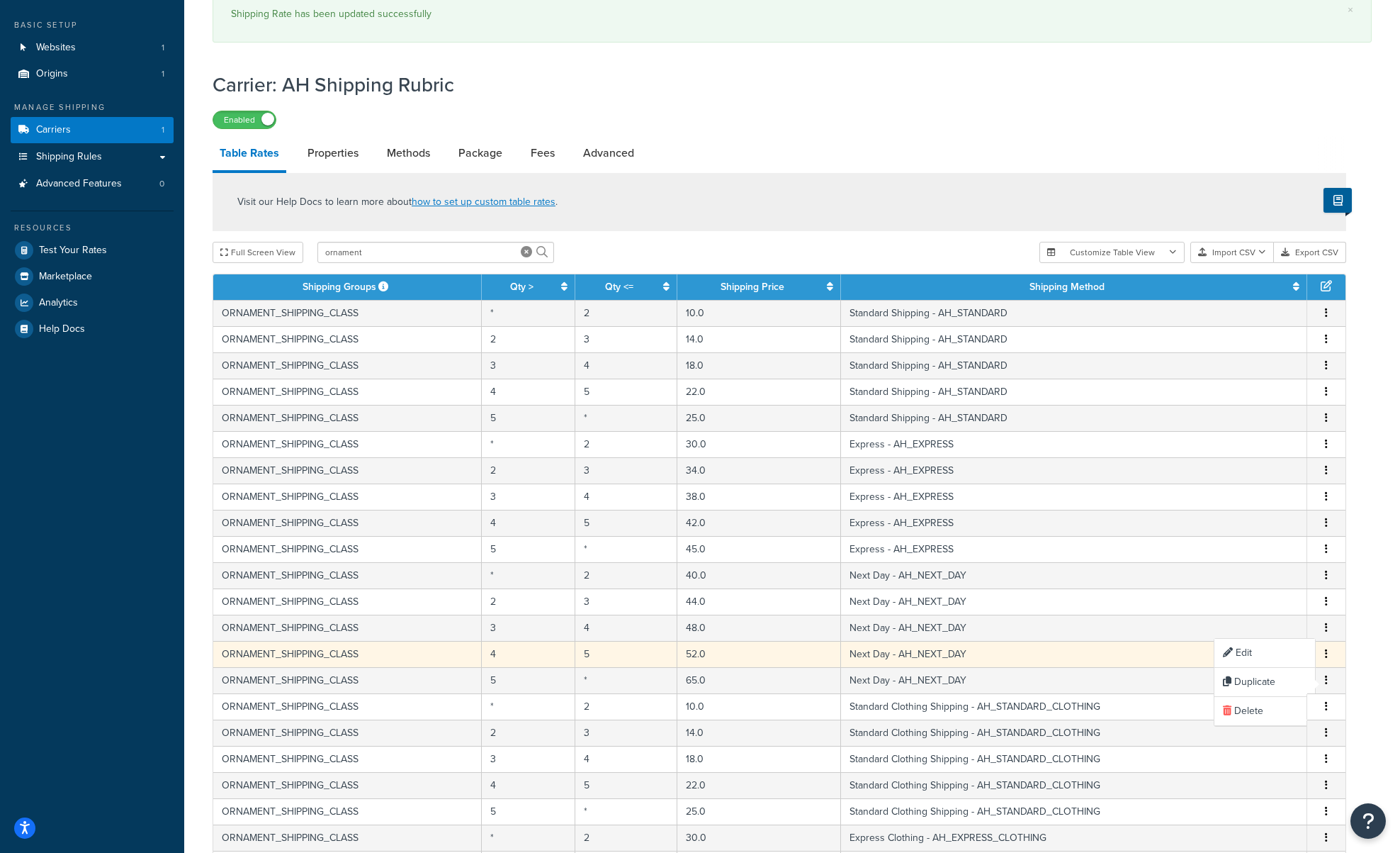
select select "182350"
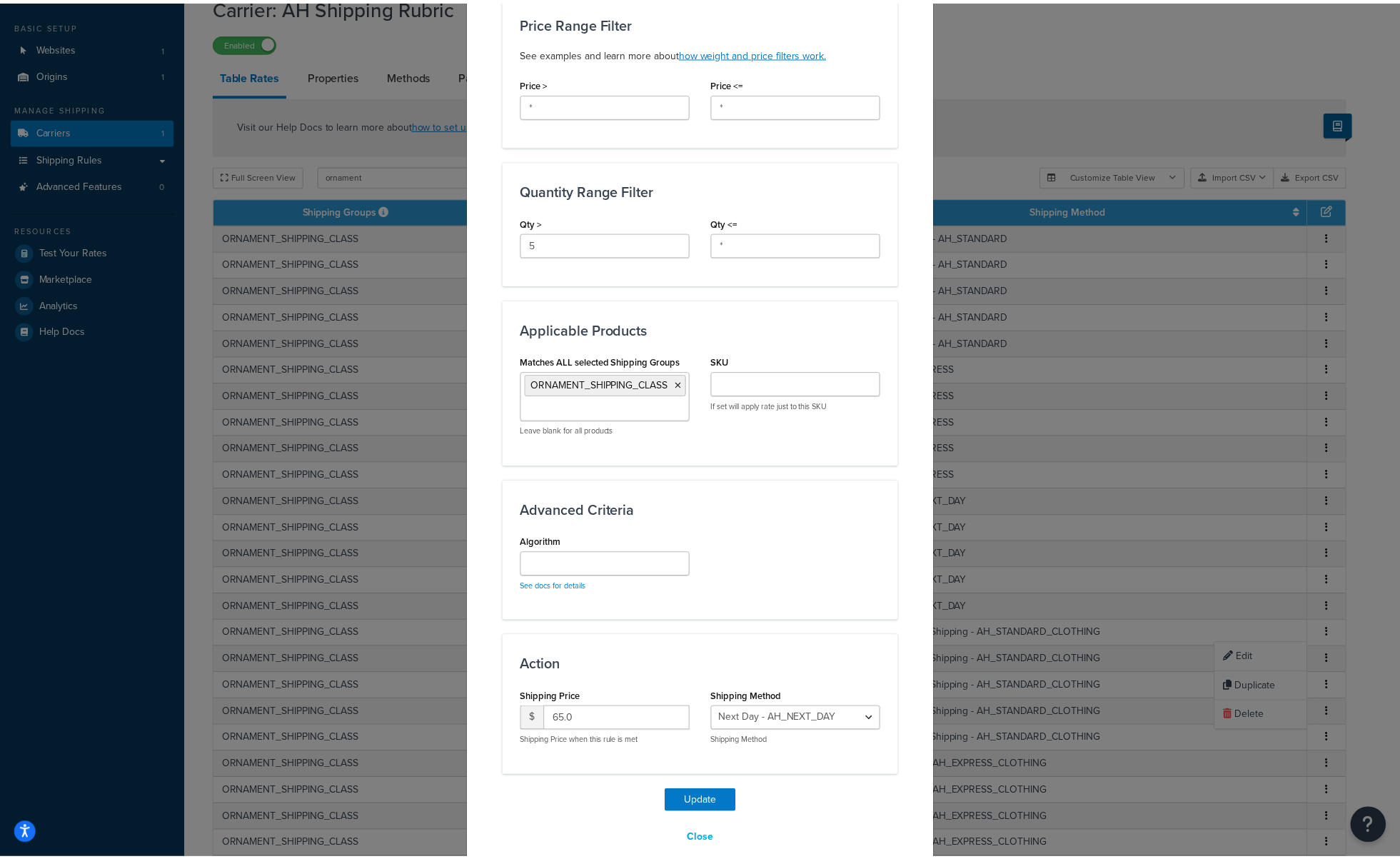
scroll to position [482, 0]
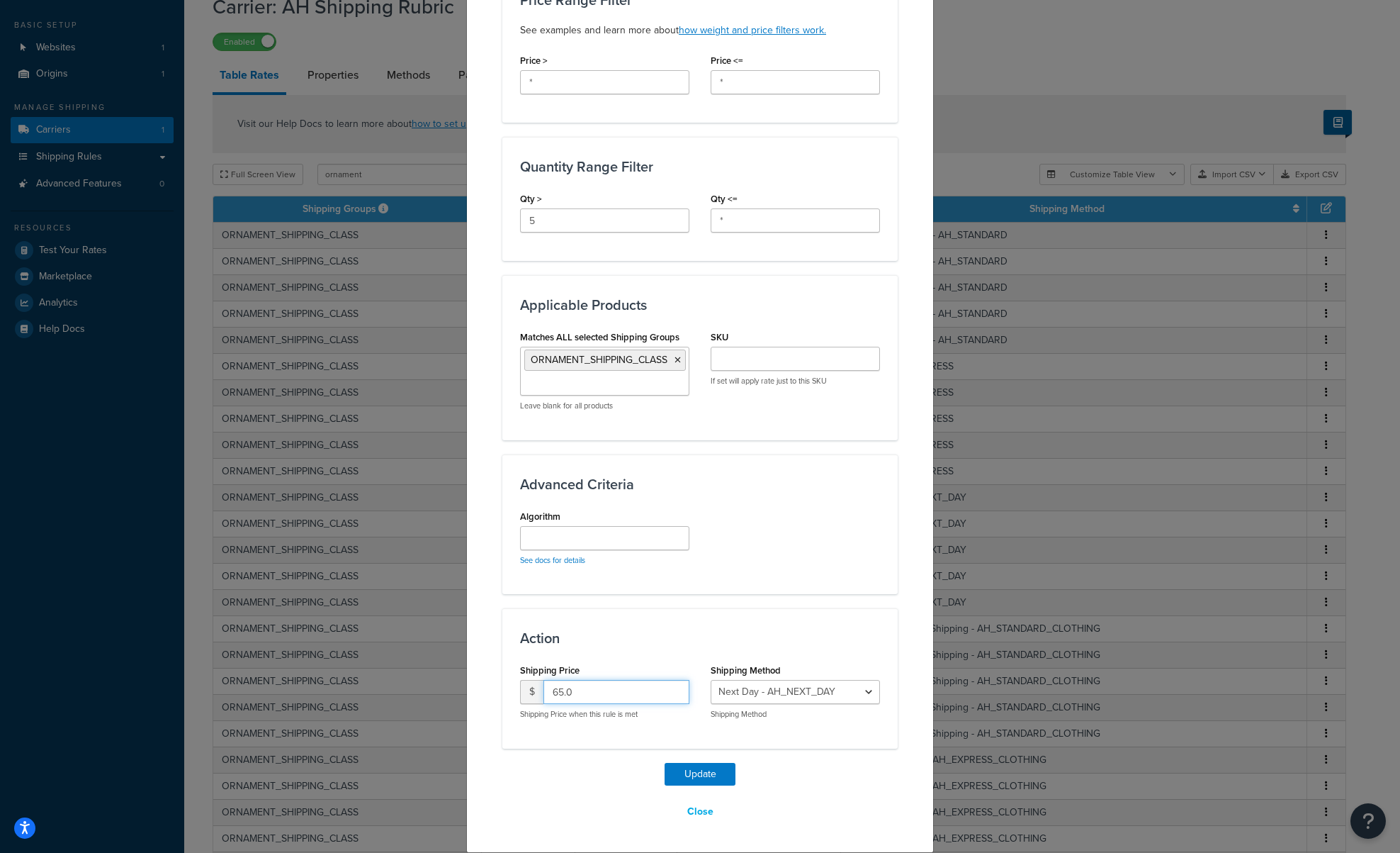
click at [552, 697] on input "65.0" at bounding box center [617, 691] width 146 height 24
type input "55.0"
click at [678, 775] on button "Update" at bounding box center [700, 774] width 71 height 23
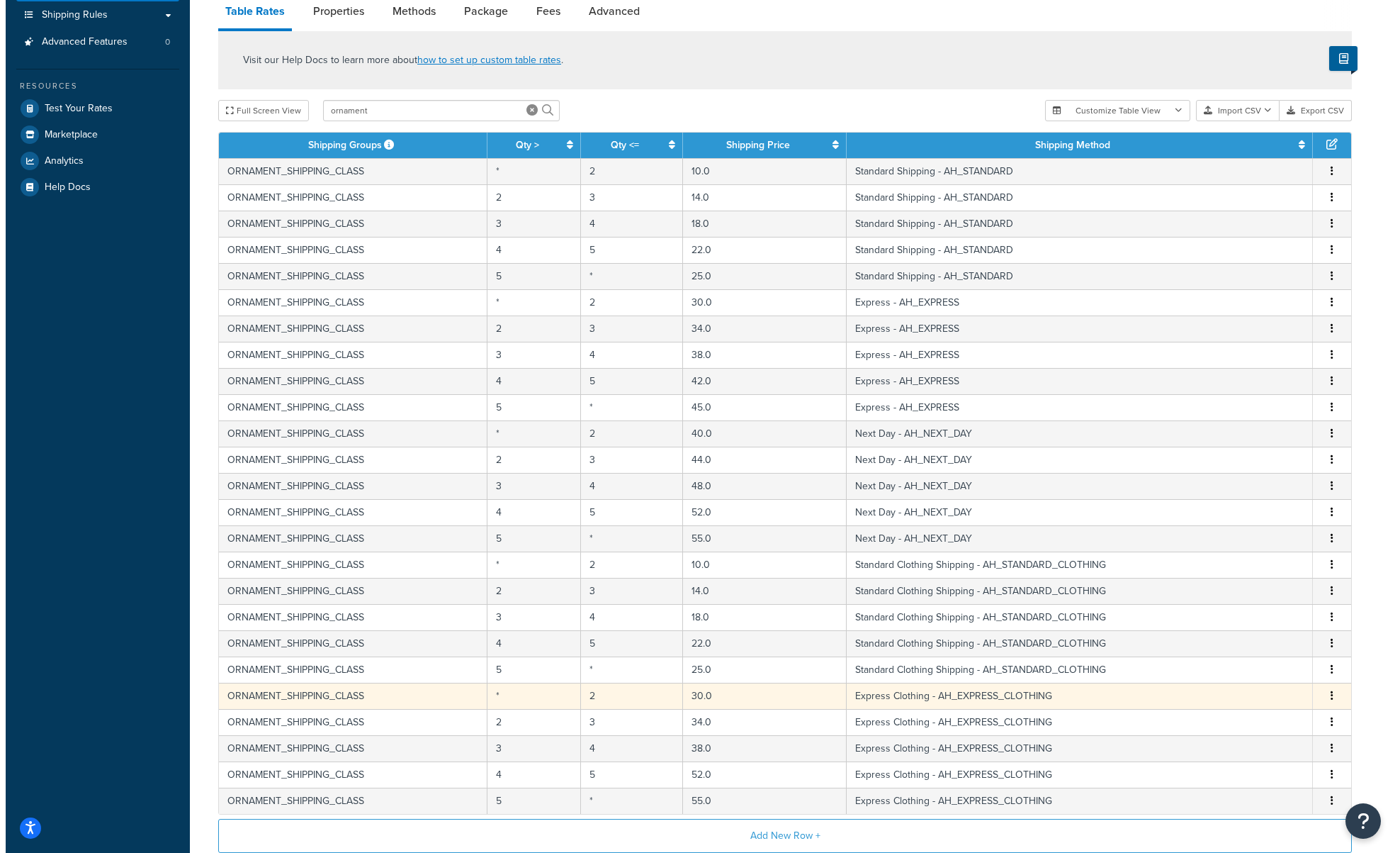
scroll to position [284, 0]
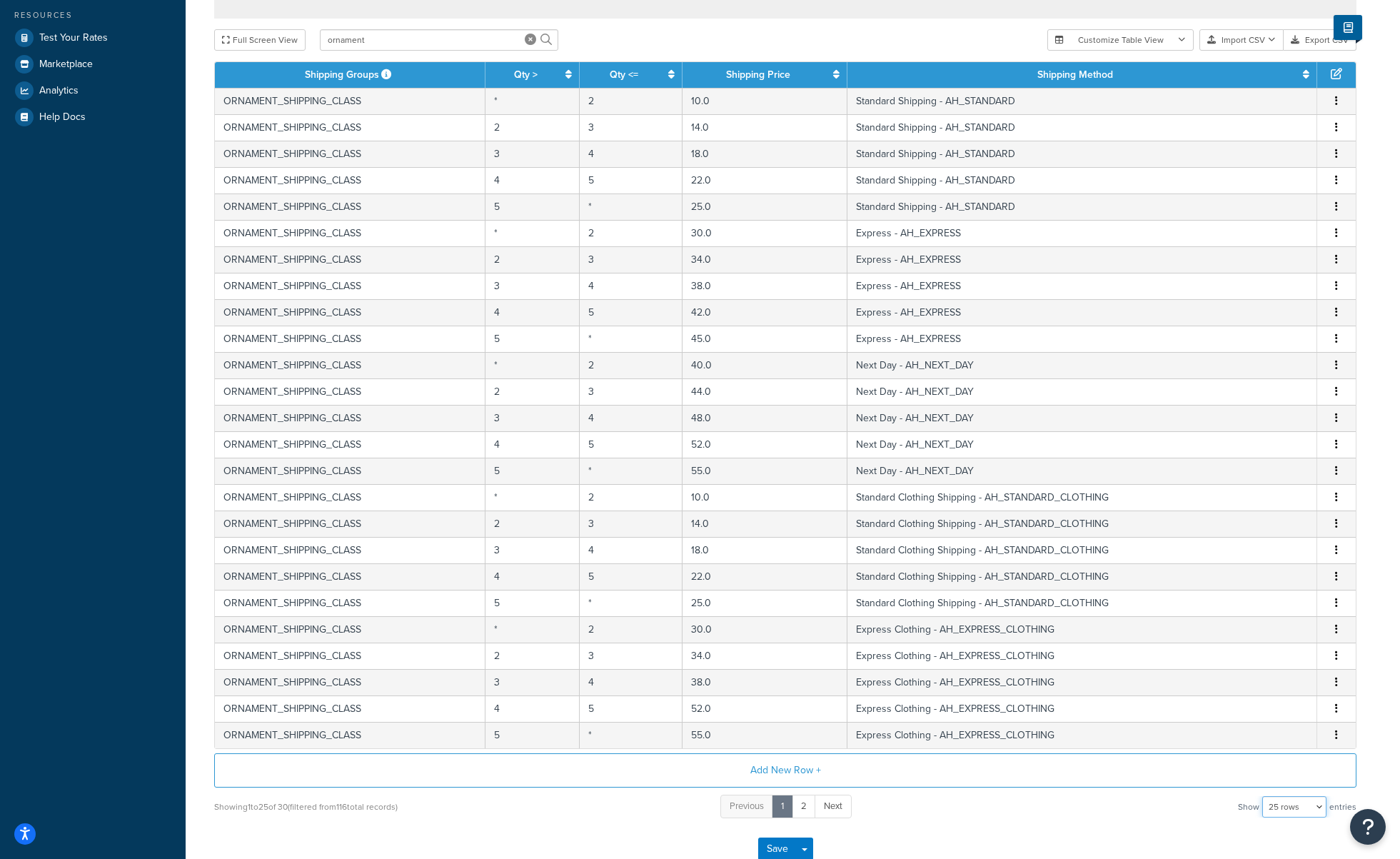
click at [1290, 809] on select "10 rows 15 rows 25 rows 50 rows 100 rows 1000 rows" at bounding box center [1295, 807] width 65 height 21
select select "50"
click at [1264, 797] on select "10 rows 15 rows 25 rows 50 rows 100 rows 1000 rows" at bounding box center [1295, 807] width 65 height 21
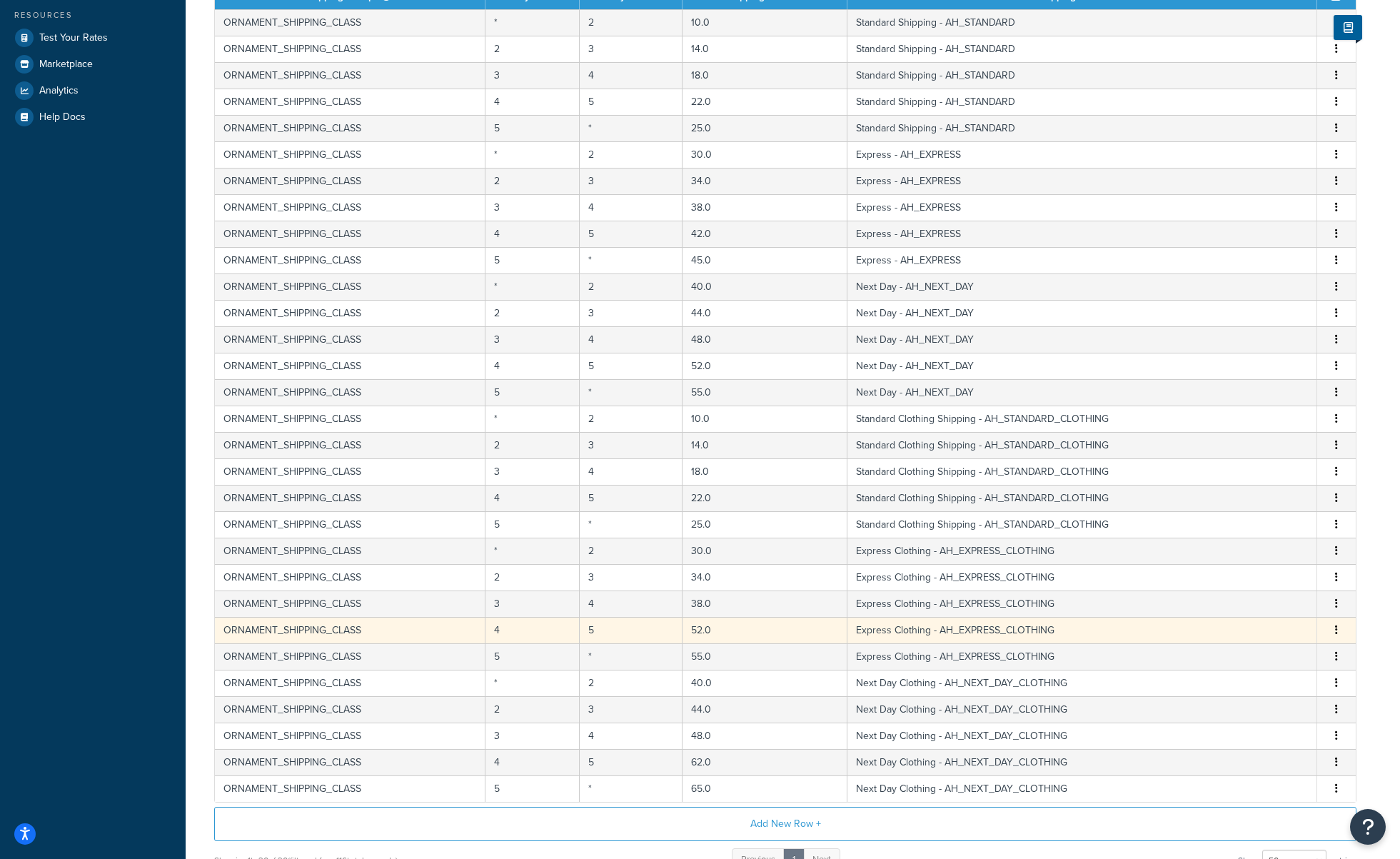
click at [1341, 636] on button "button" at bounding box center [1336, 631] width 12 height 16
click at [1257, 601] on div "Edit" at bounding box center [1264, 602] width 102 height 29
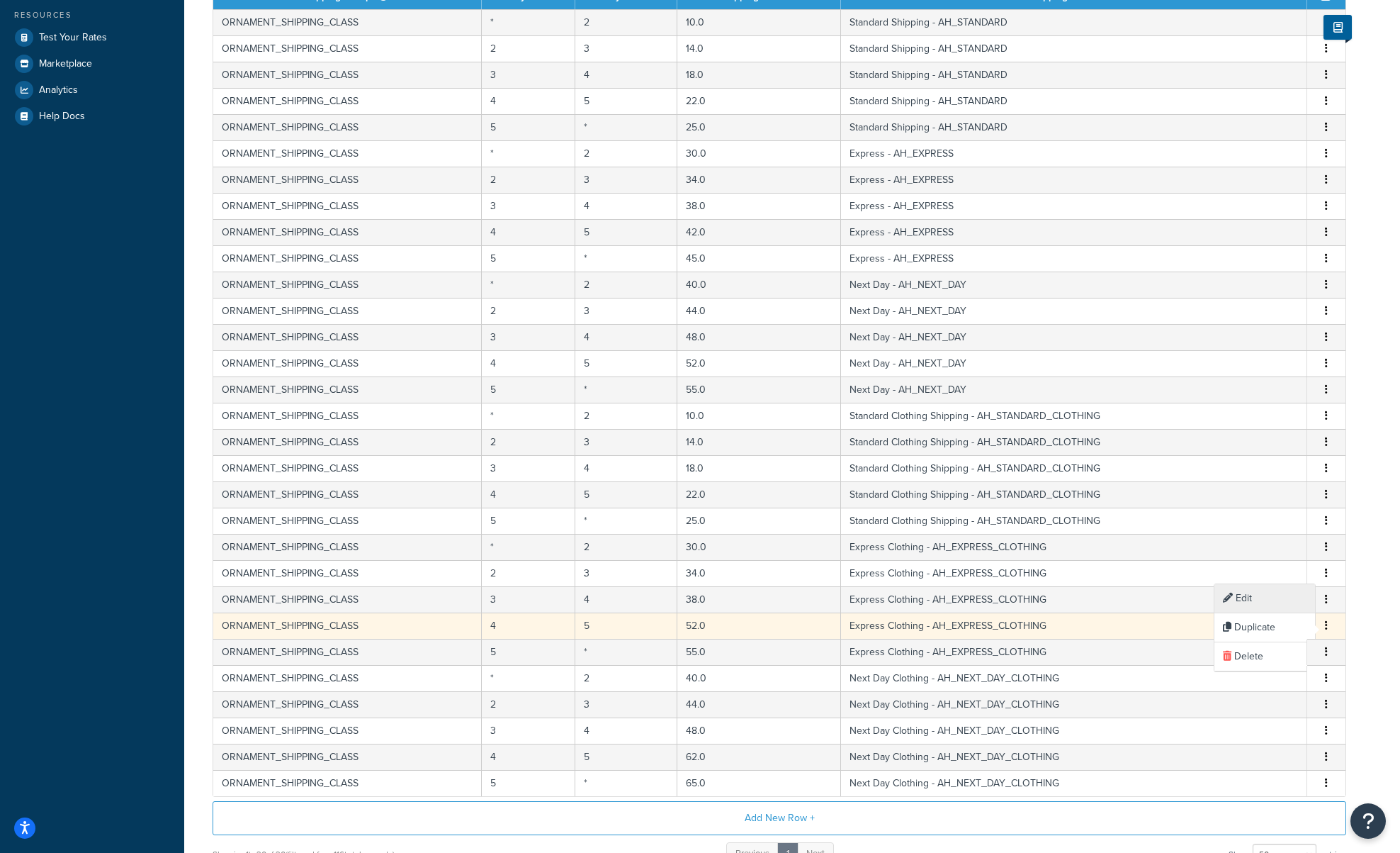
select select "182352"
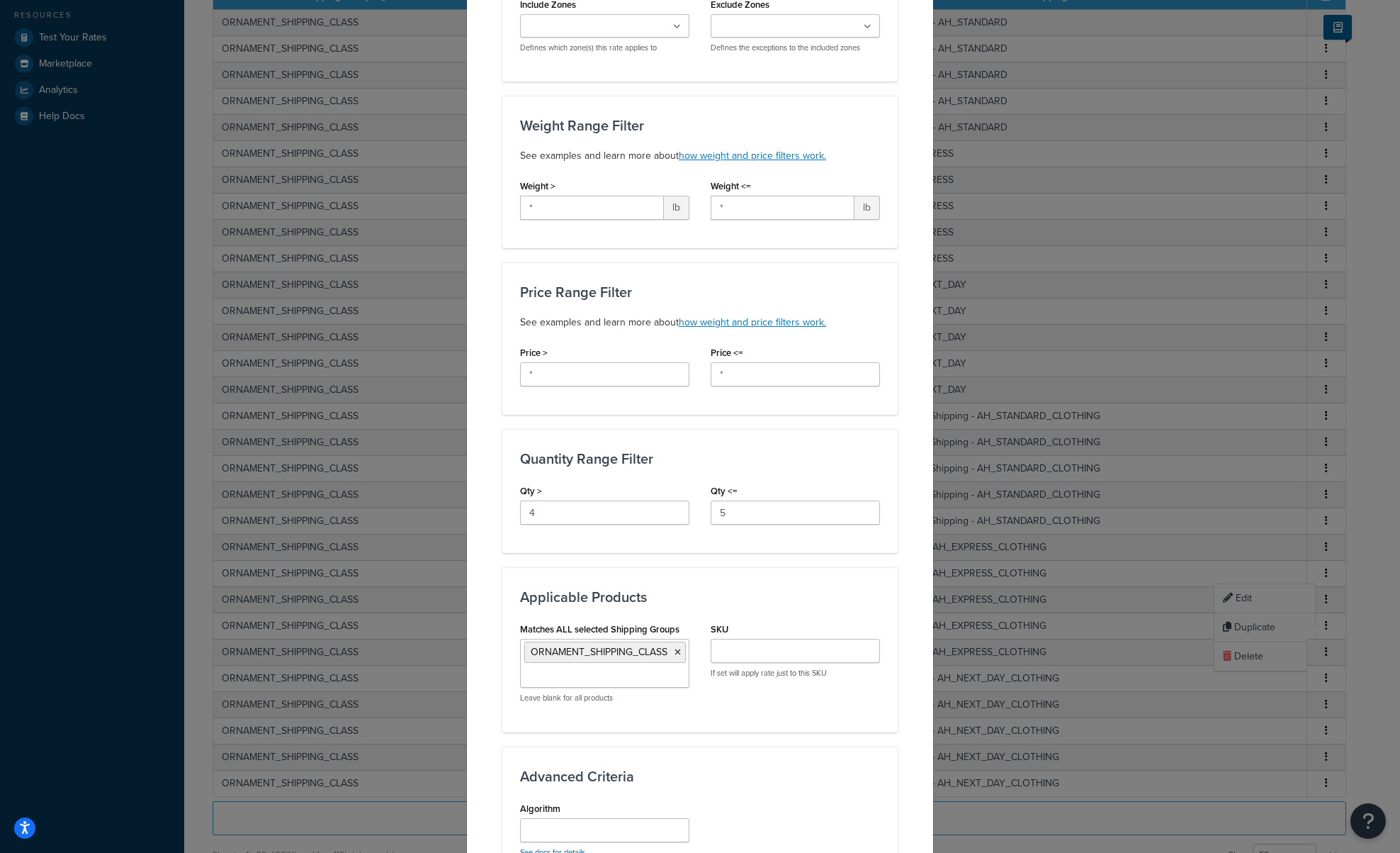
scroll to position [425, 0]
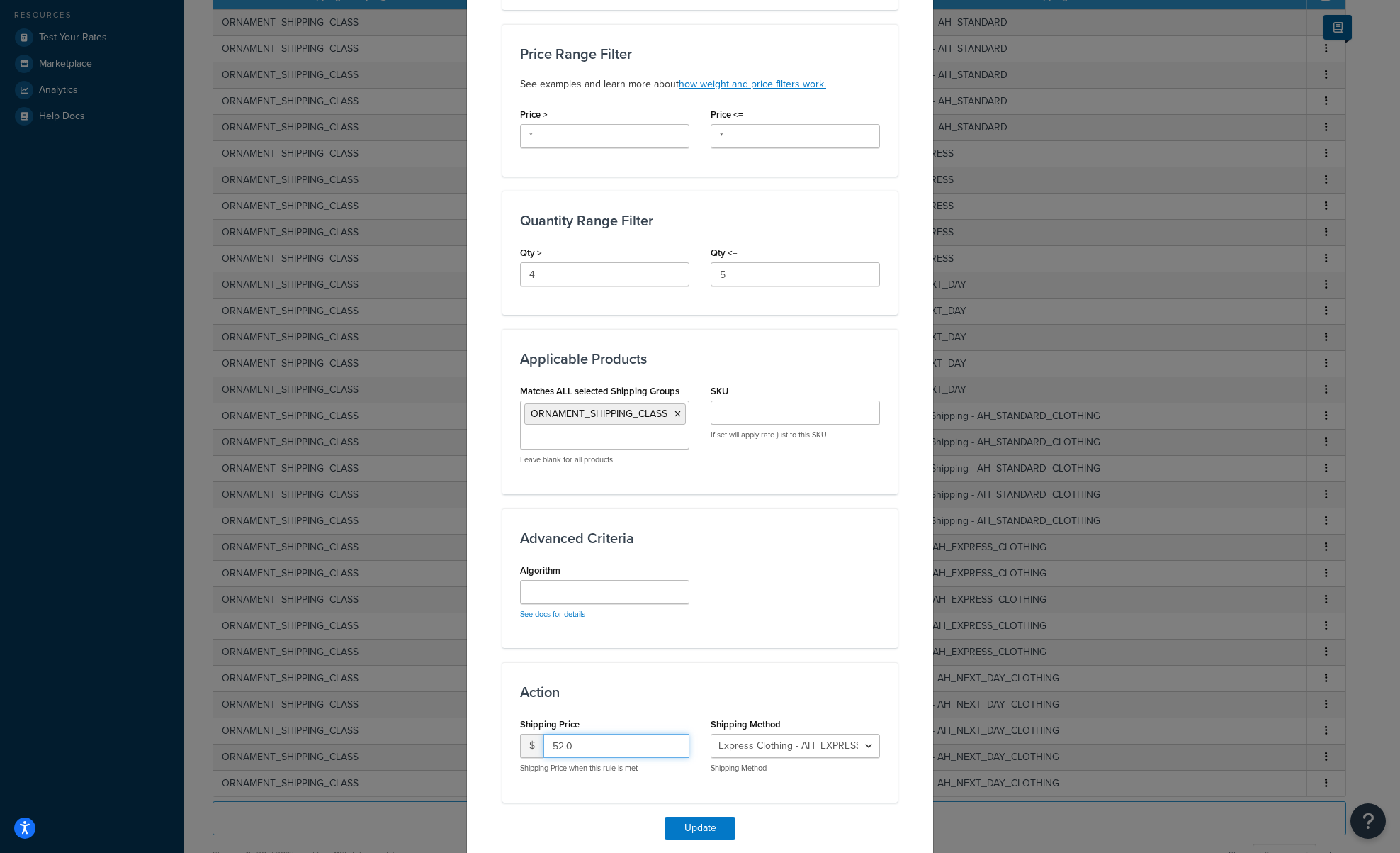
drag, startPoint x: 546, startPoint y: 747, endPoint x: 556, endPoint y: 748, distance: 10.0
click at [547, 747] on input "52.0" at bounding box center [617, 745] width 146 height 24
type input "42.0"
click at [685, 830] on button "Update" at bounding box center [700, 828] width 71 height 23
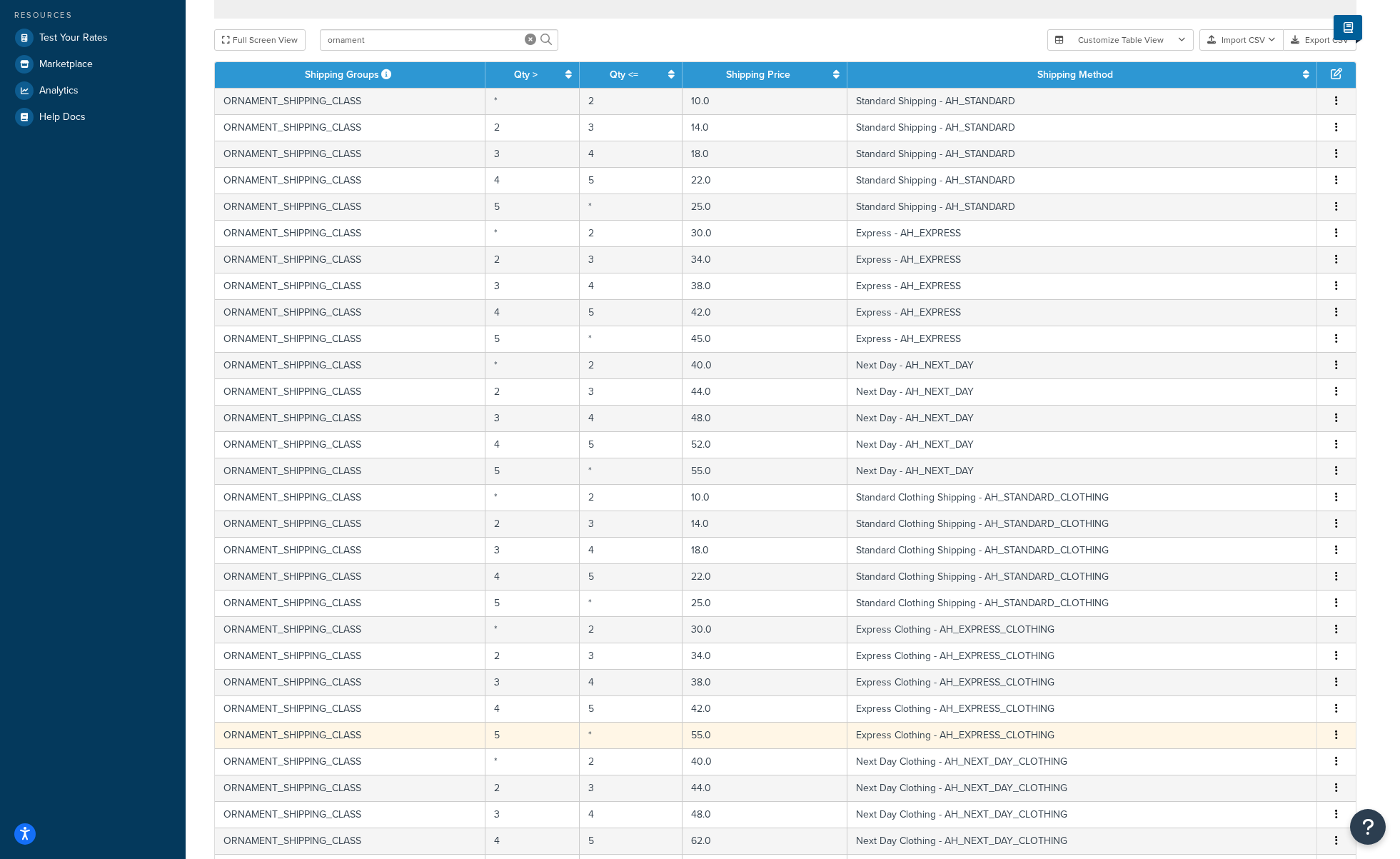
click at [1336, 740] on icon "button" at bounding box center [1336, 734] width 3 height 10
click at [1259, 708] on div "Edit" at bounding box center [1264, 707] width 102 height 29
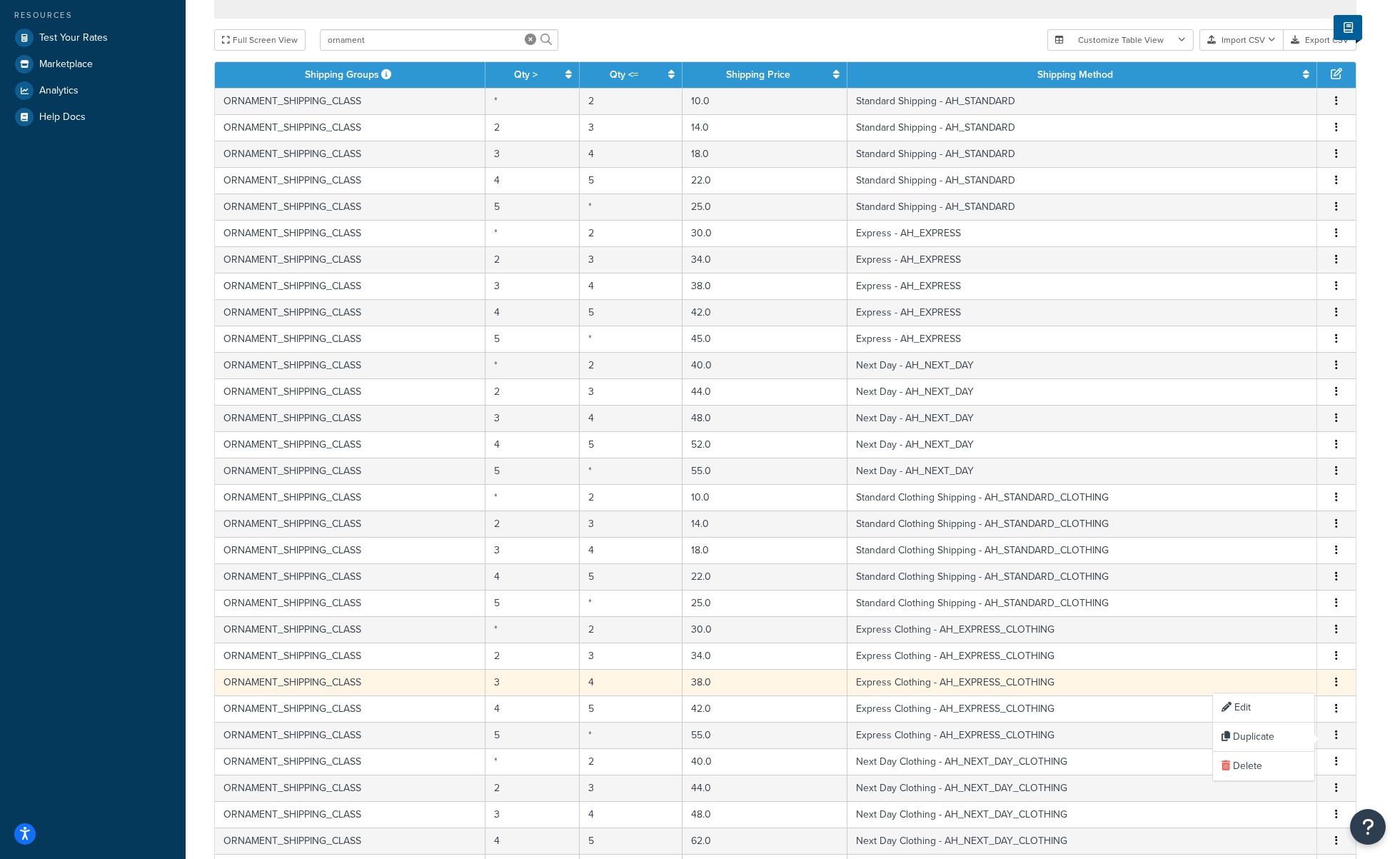
select select "182352"
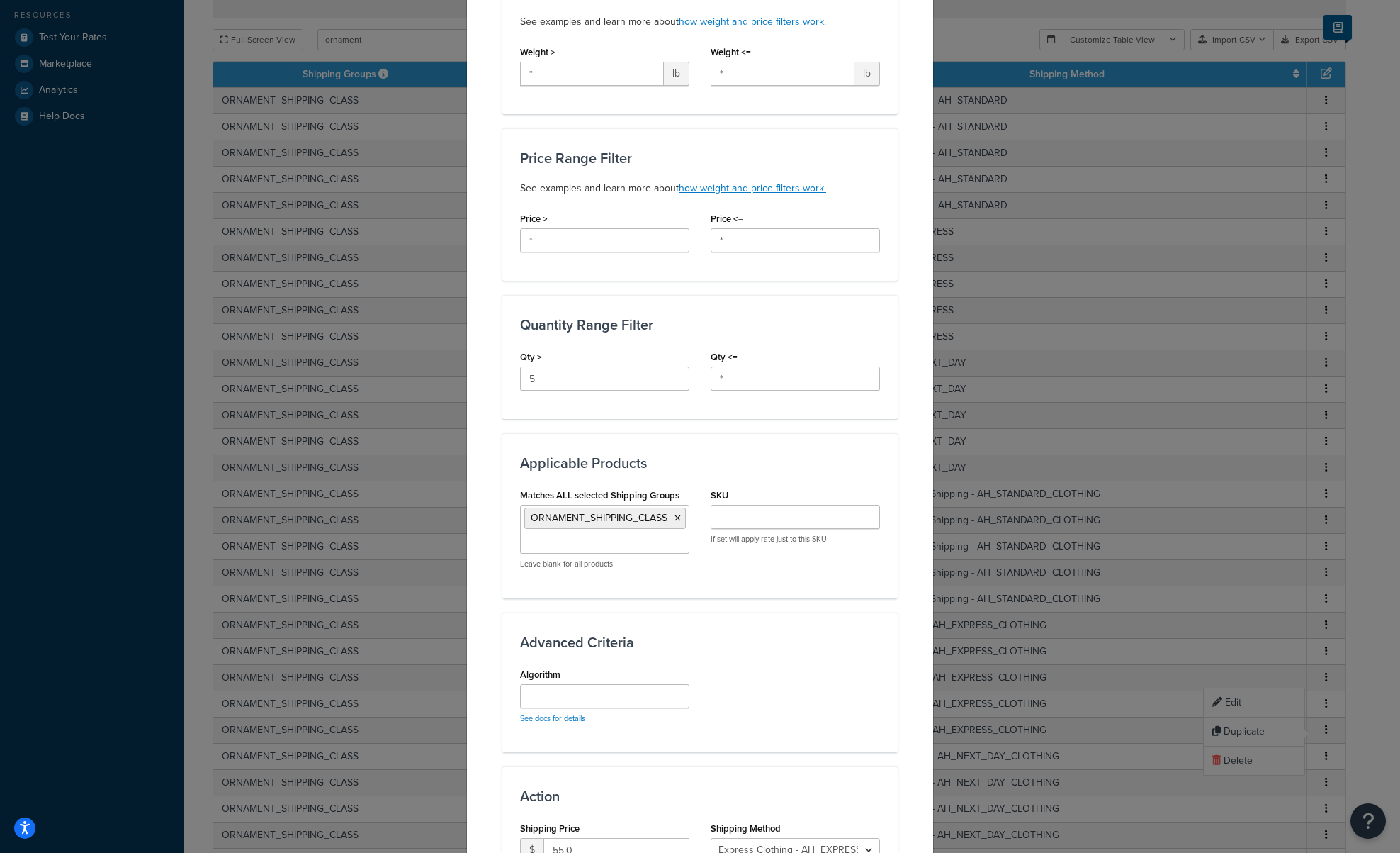
scroll to position [354, 0]
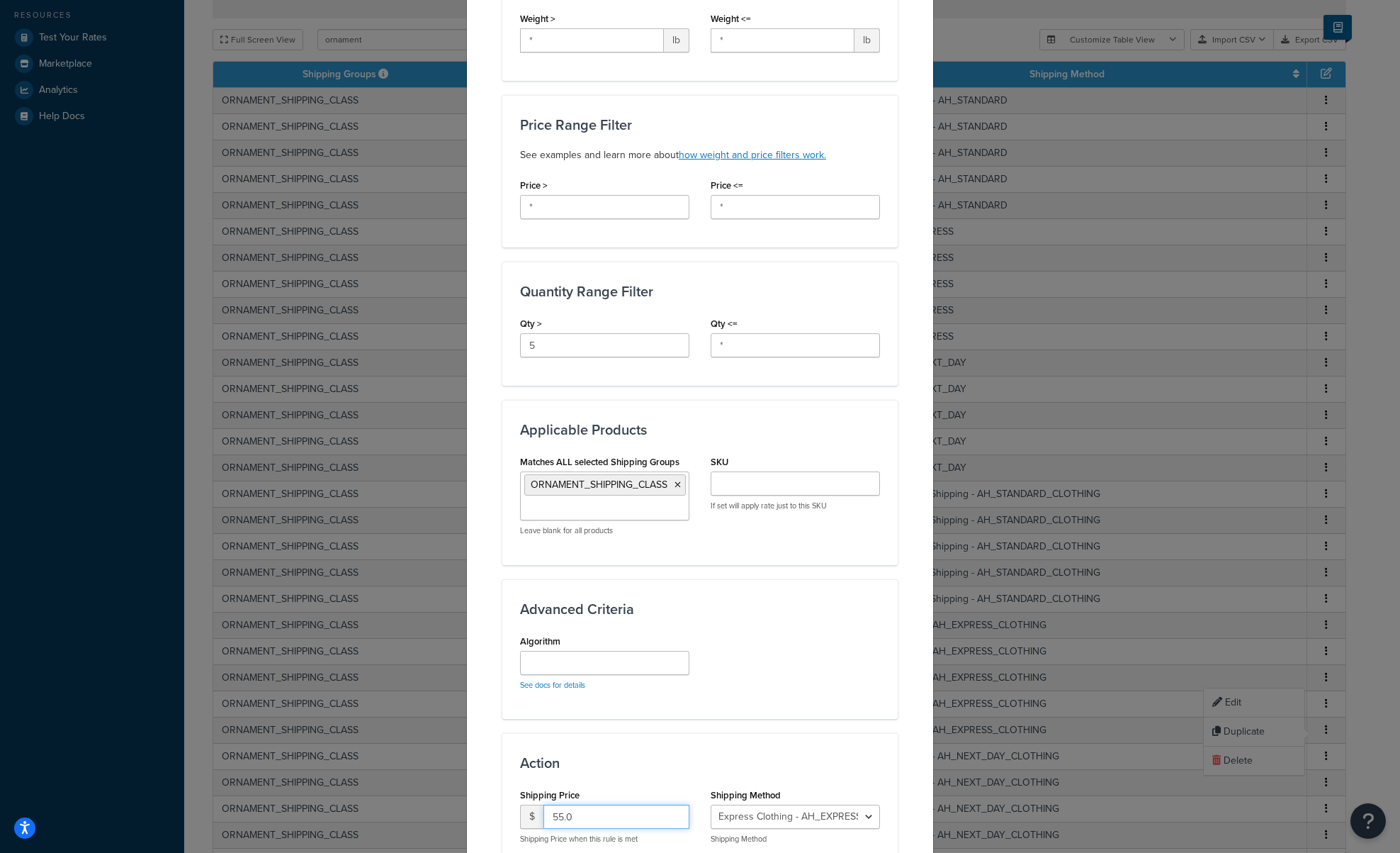
click at [552, 816] on input "55.0" at bounding box center [617, 816] width 146 height 24
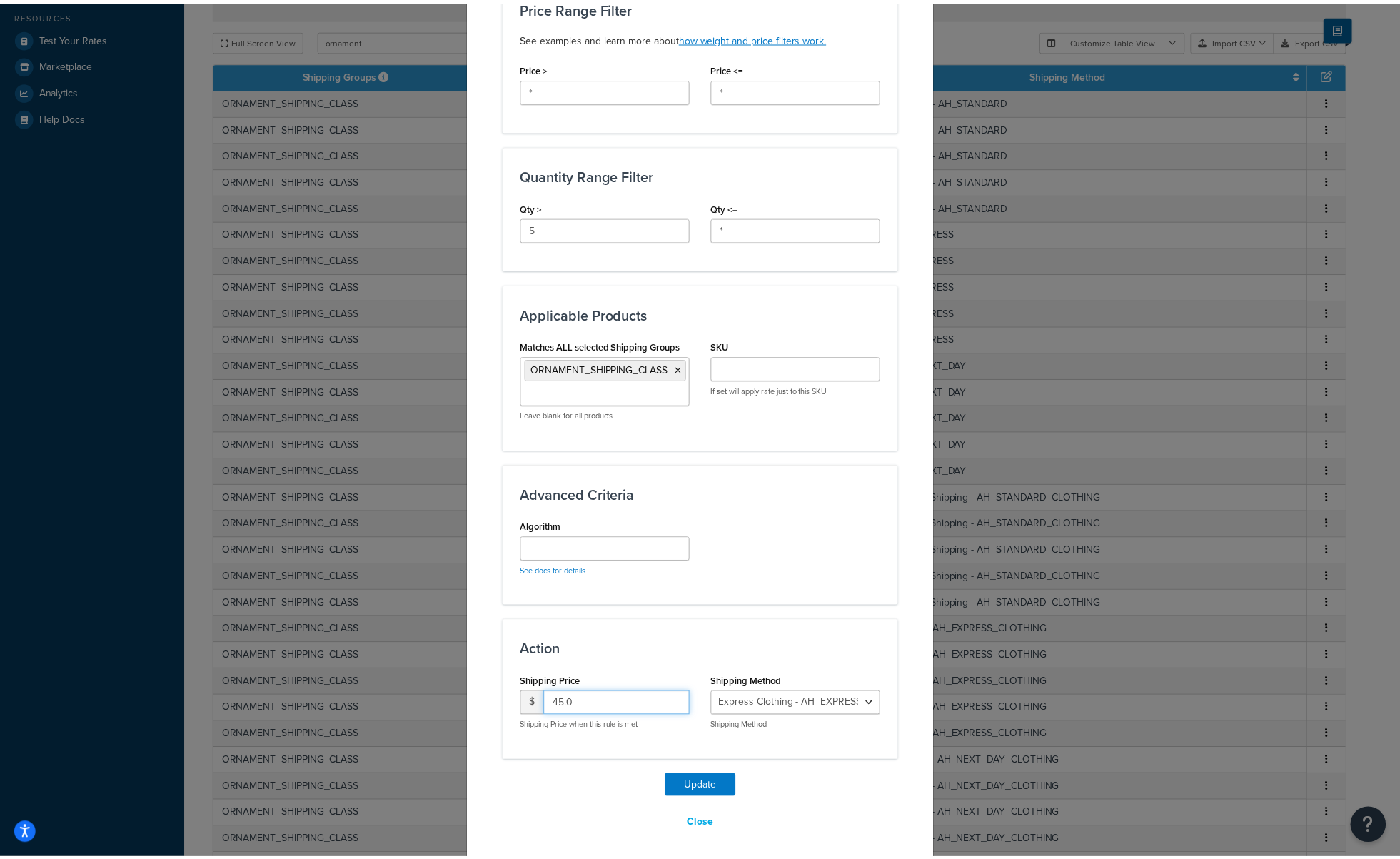
scroll to position [482, 0]
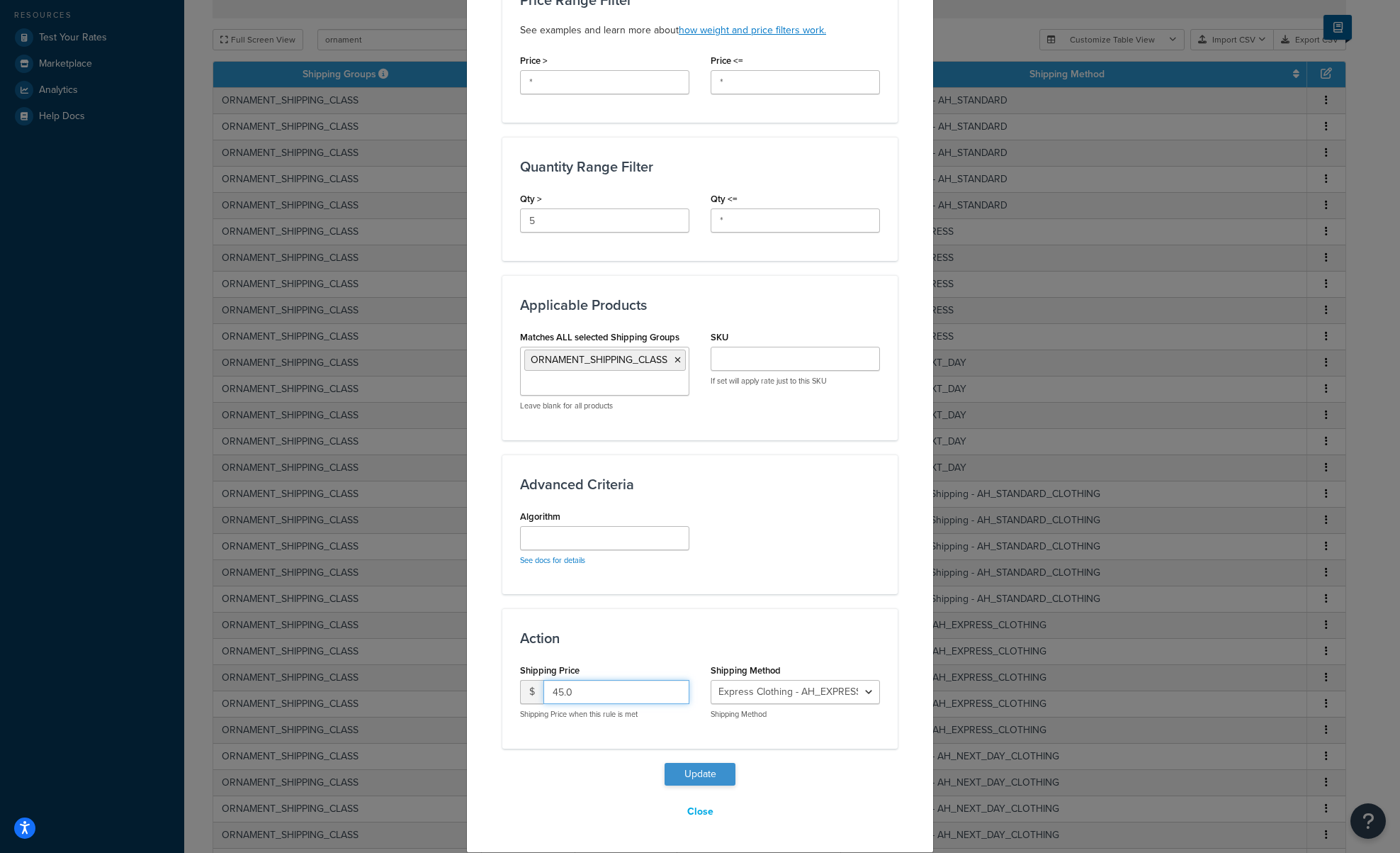
type input "45.0"
click at [701, 765] on button "Update" at bounding box center [700, 774] width 71 height 23
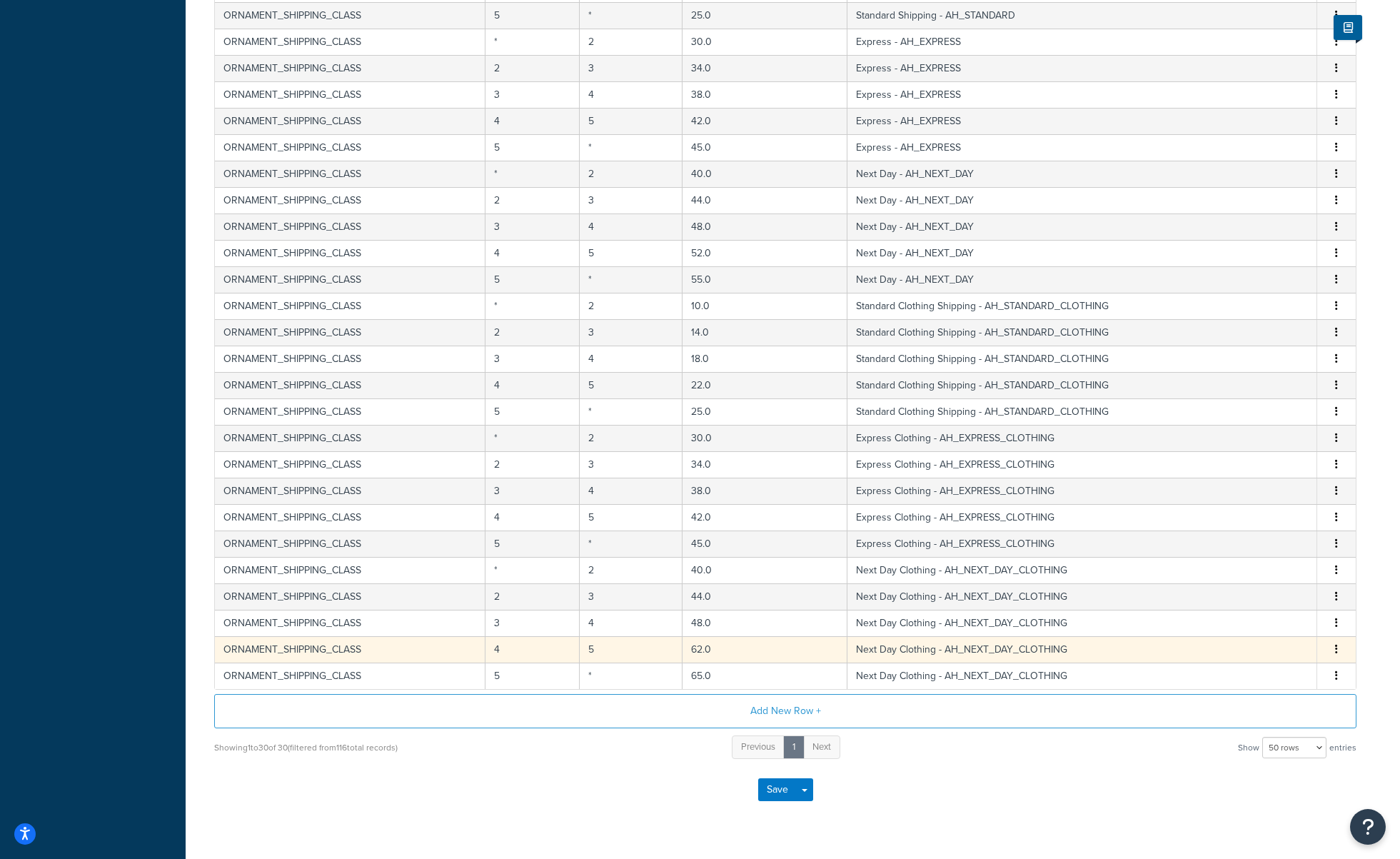
scroll to position [575, 0]
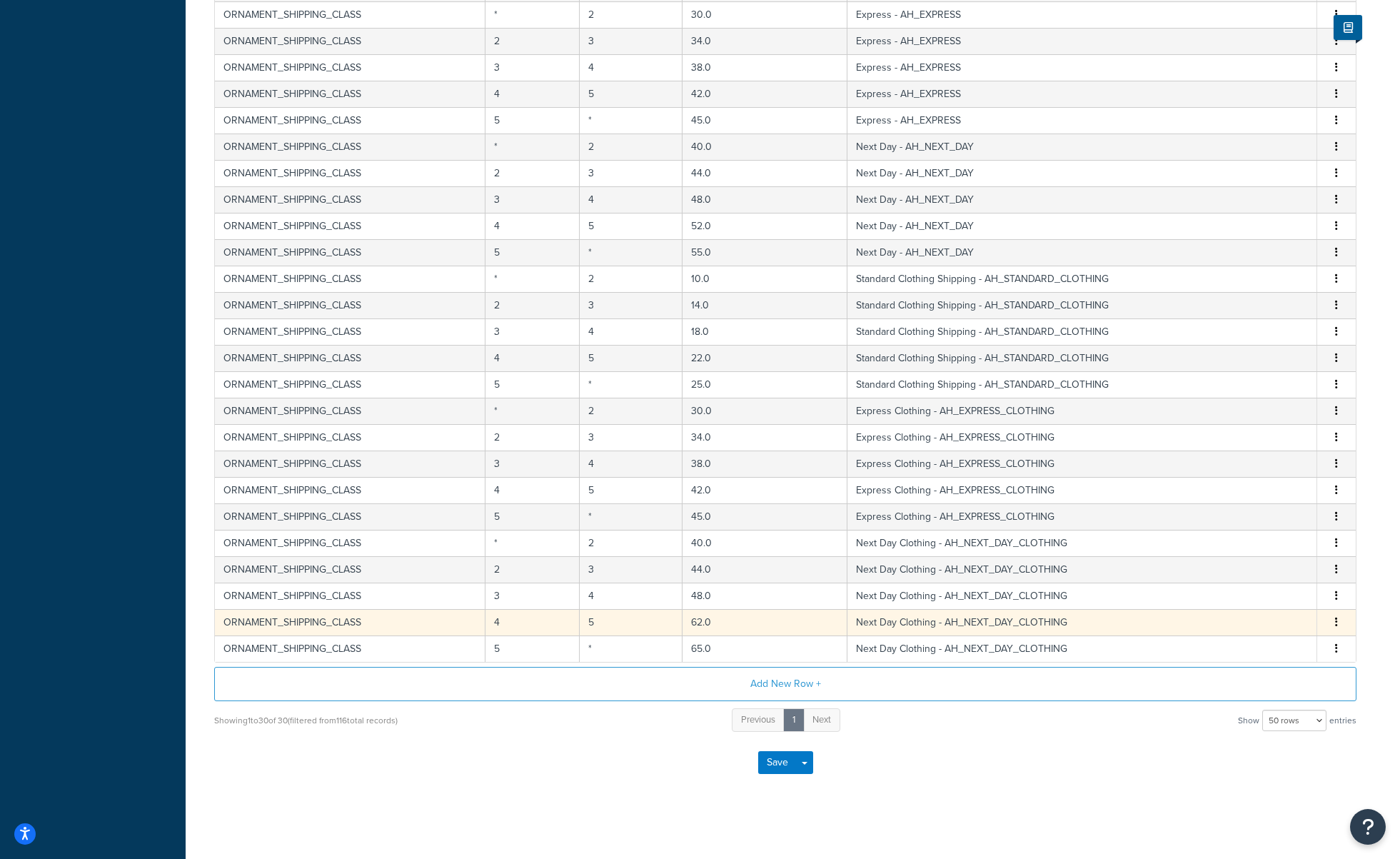
click at [1341, 625] on button "button" at bounding box center [1336, 623] width 12 height 16
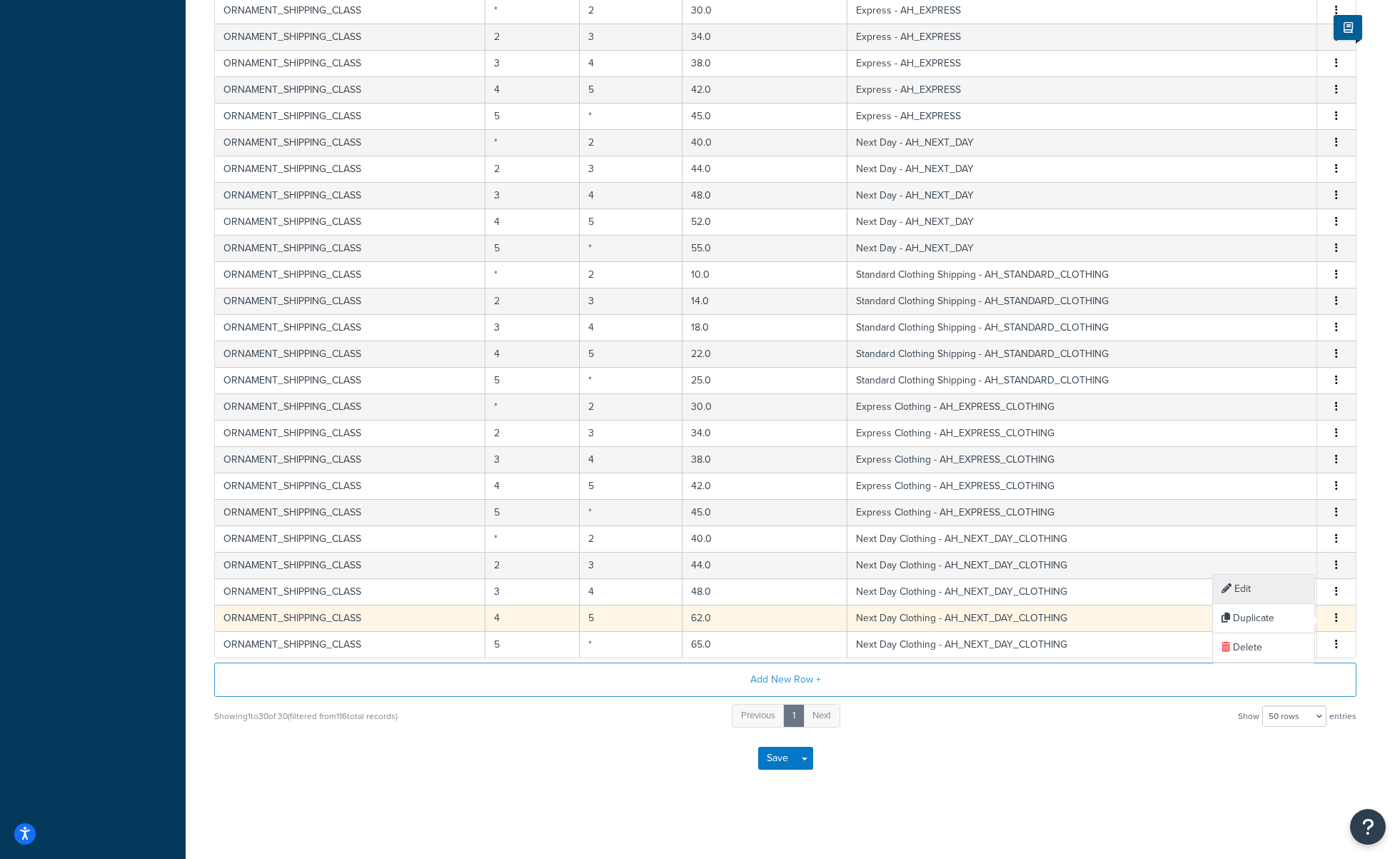
click at [1244, 594] on div "Edit" at bounding box center [1264, 589] width 102 height 29
select select "182353"
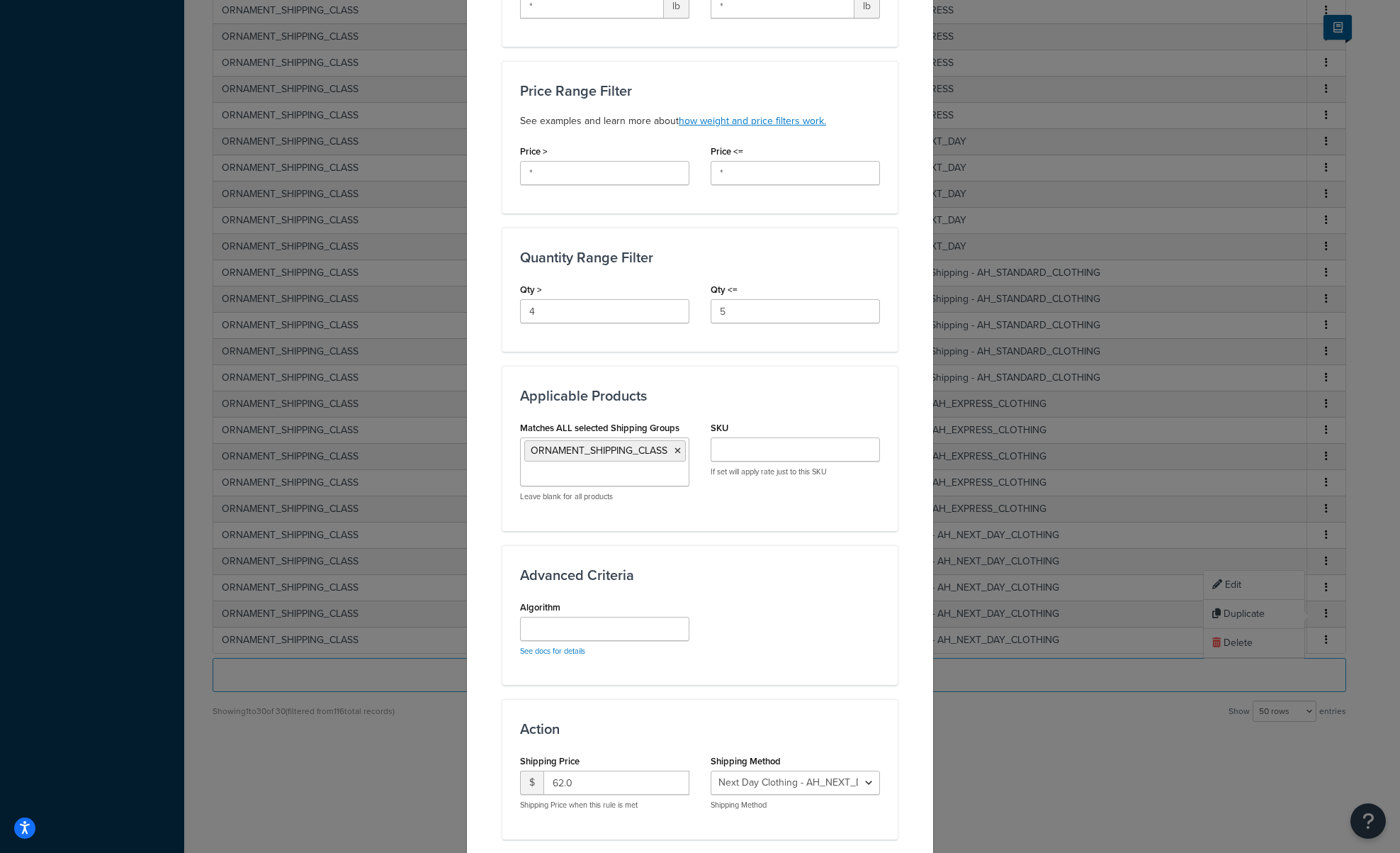
scroll to position [479, 0]
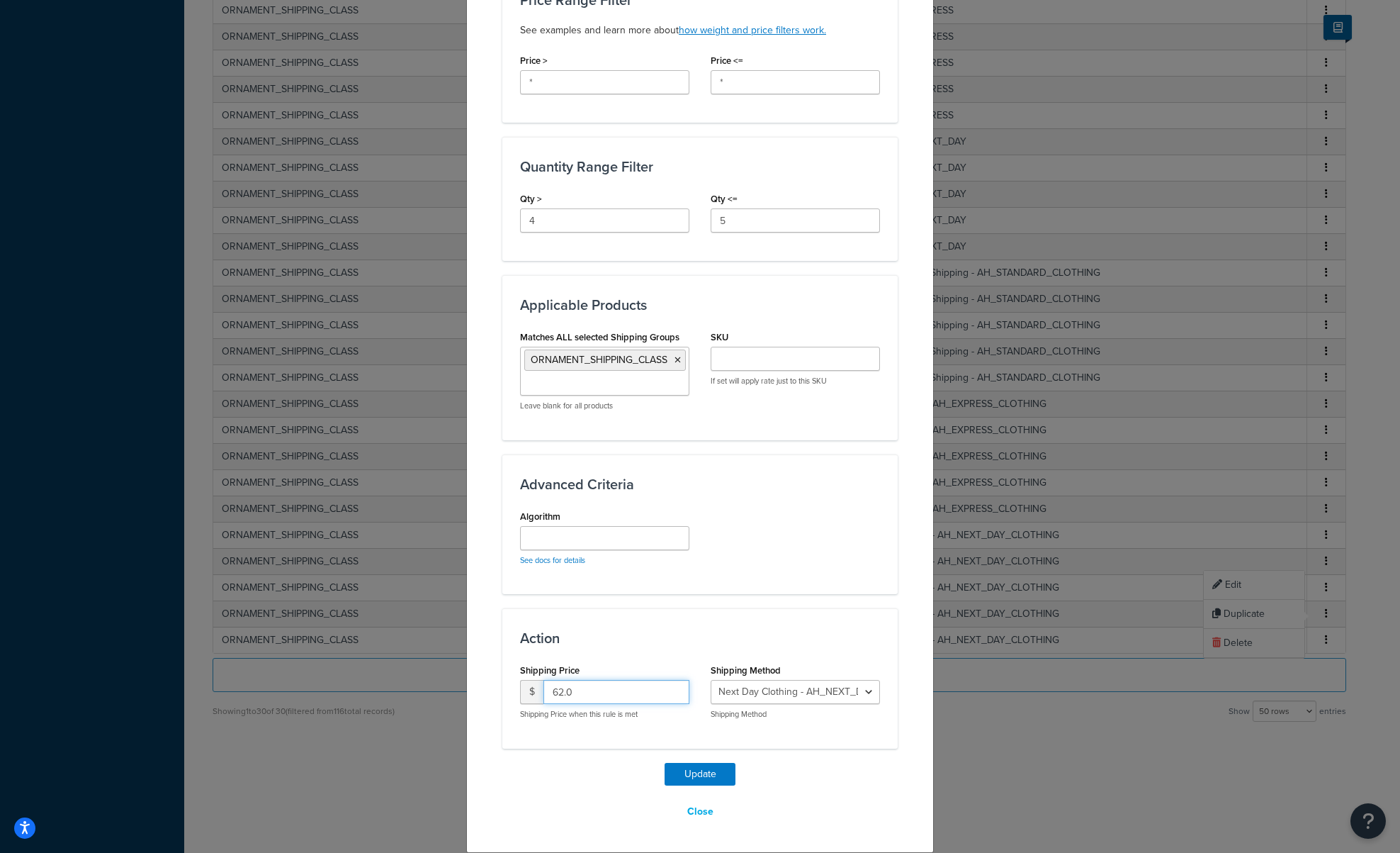
click at [552, 693] on input "62.0" at bounding box center [617, 691] width 146 height 24
type input "52.0"
click at [688, 778] on button "Update" at bounding box center [700, 774] width 71 height 23
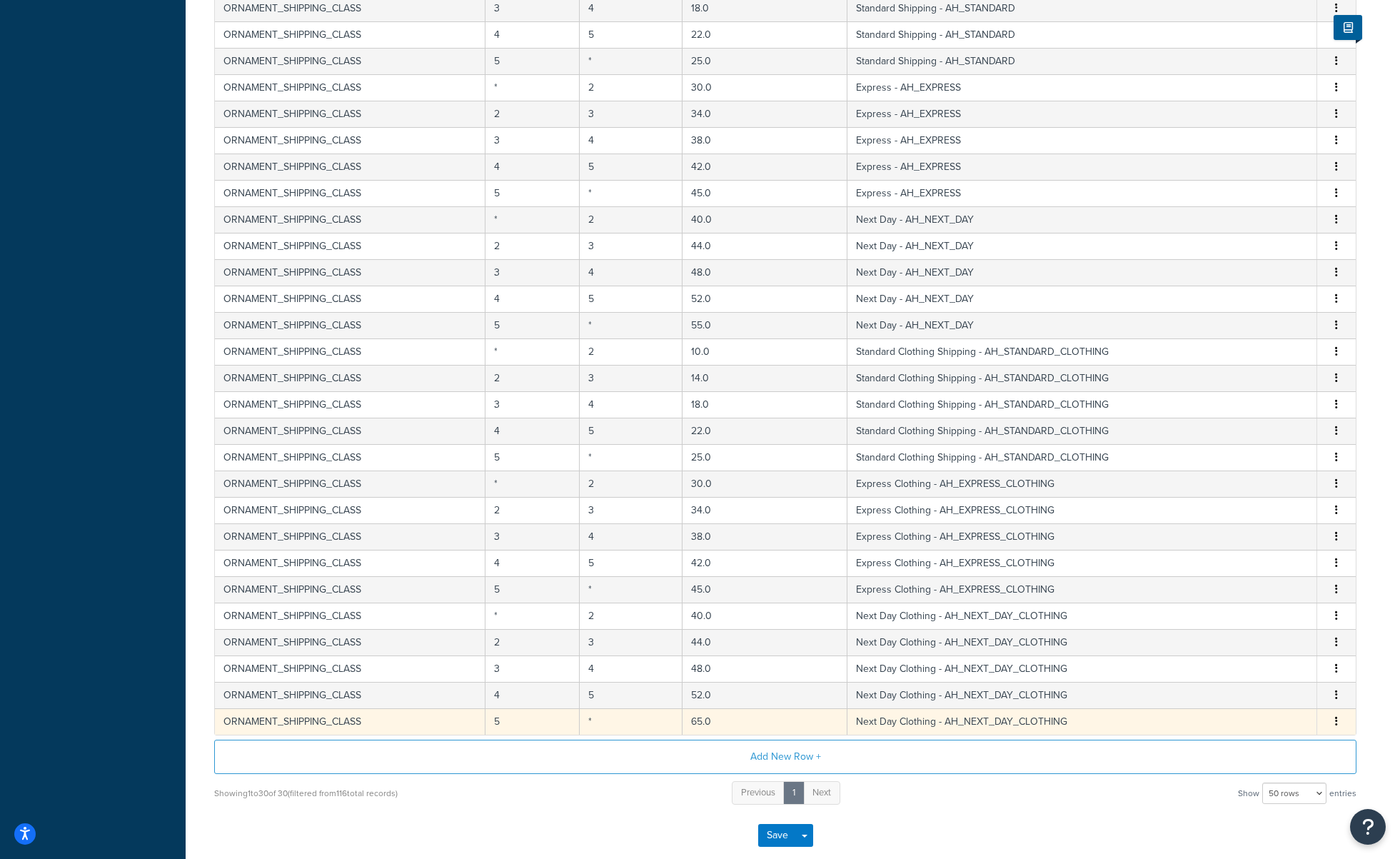
click at [1335, 728] on button "button" at bounding box center [1336, 722] width 12 height 16
click at [1268, 693] on div "Edit" at bounding box center [1264, 694] width 102 height 29
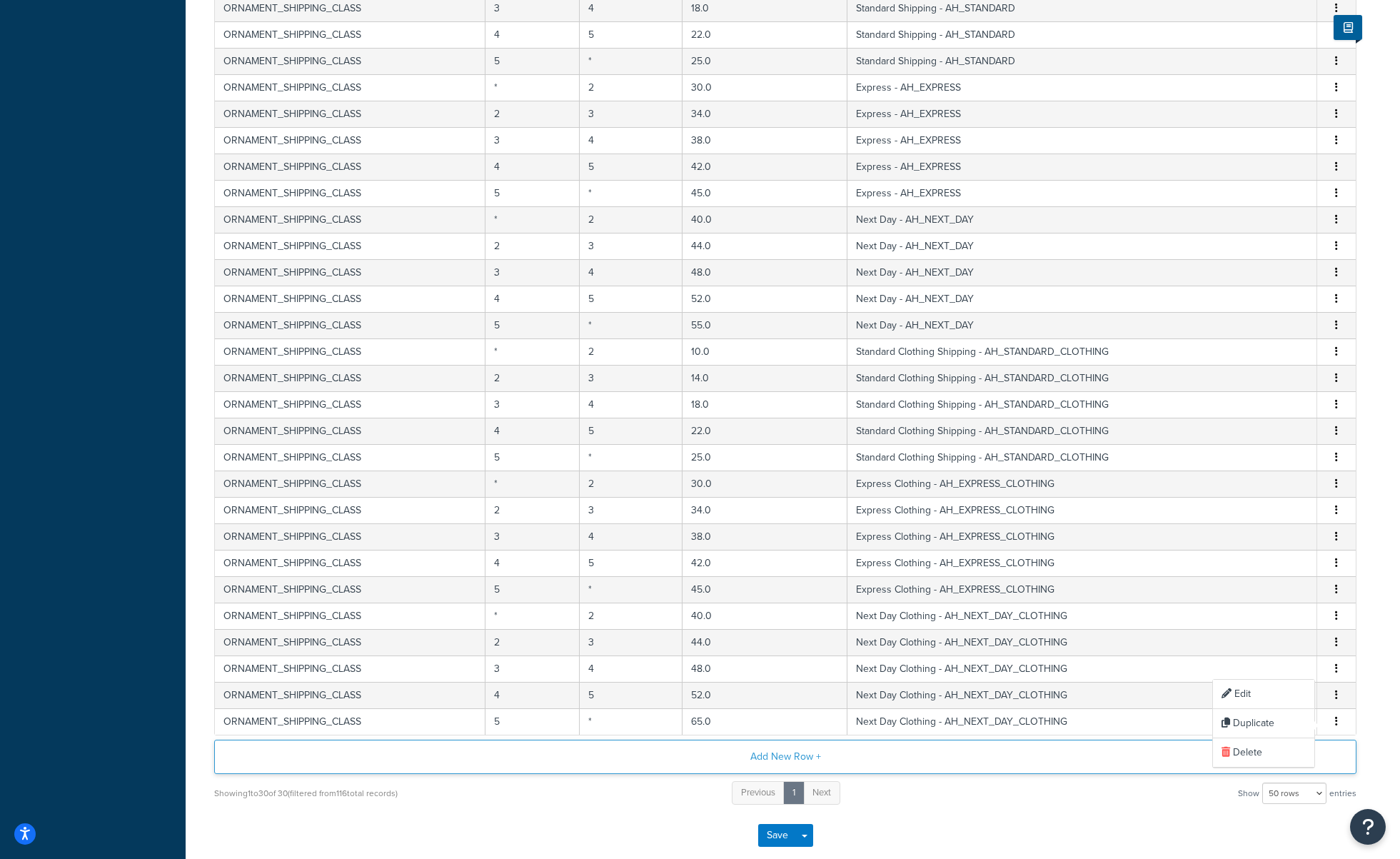
select select "182353"
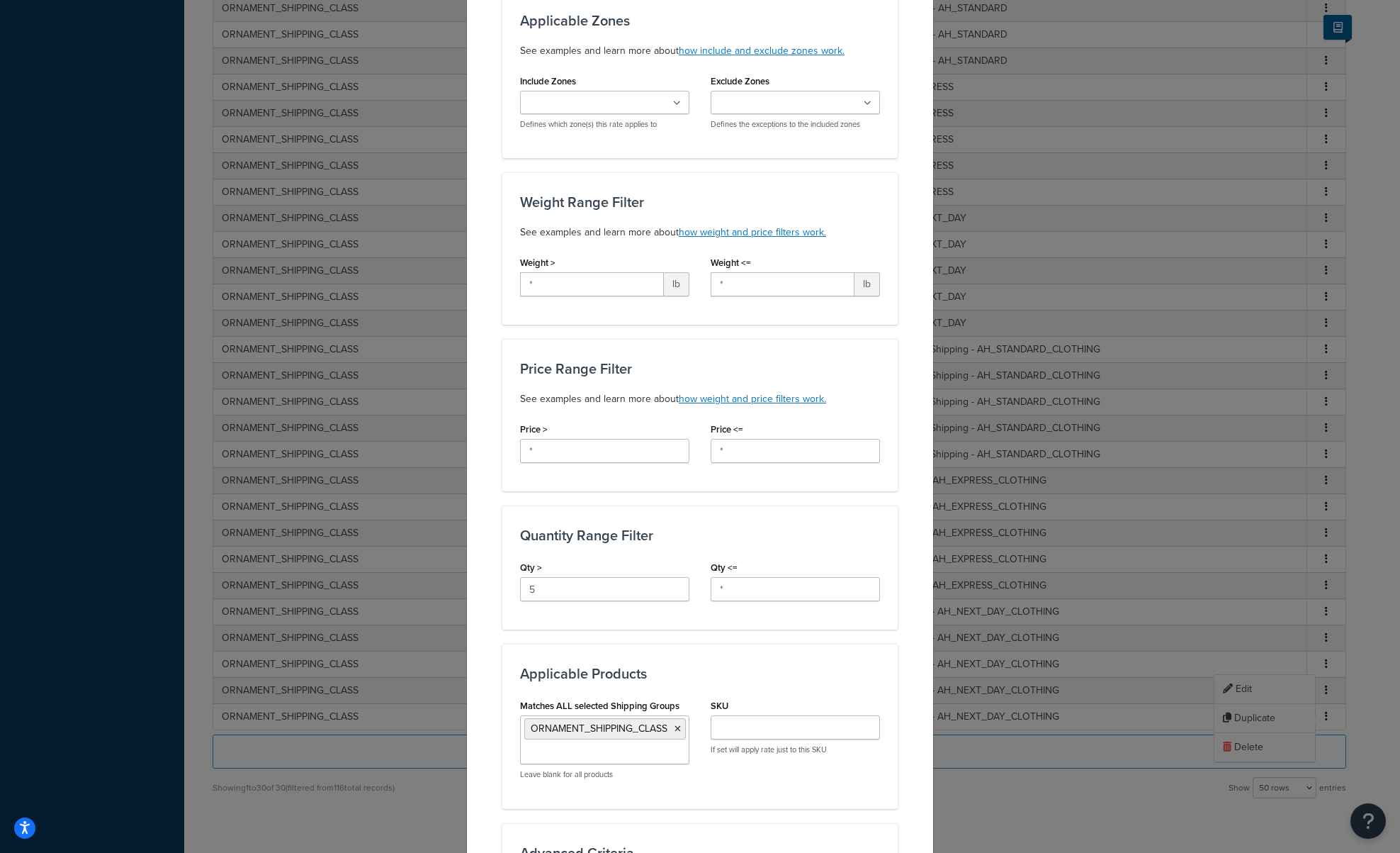
scroll to position [354, 0]
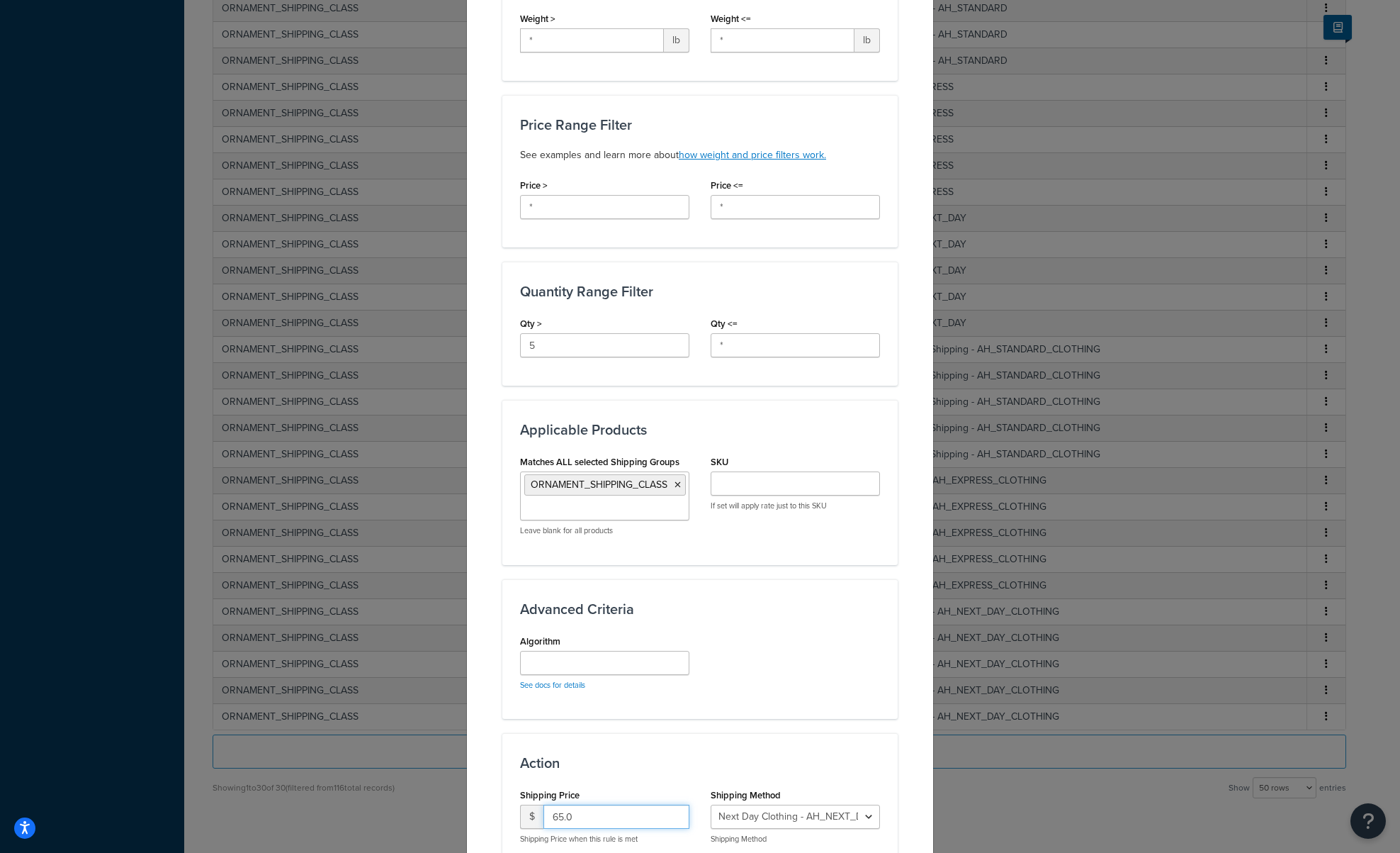
click at [552, 814] on input "65.0" at bounding box center [617, 816] width 146 height 24
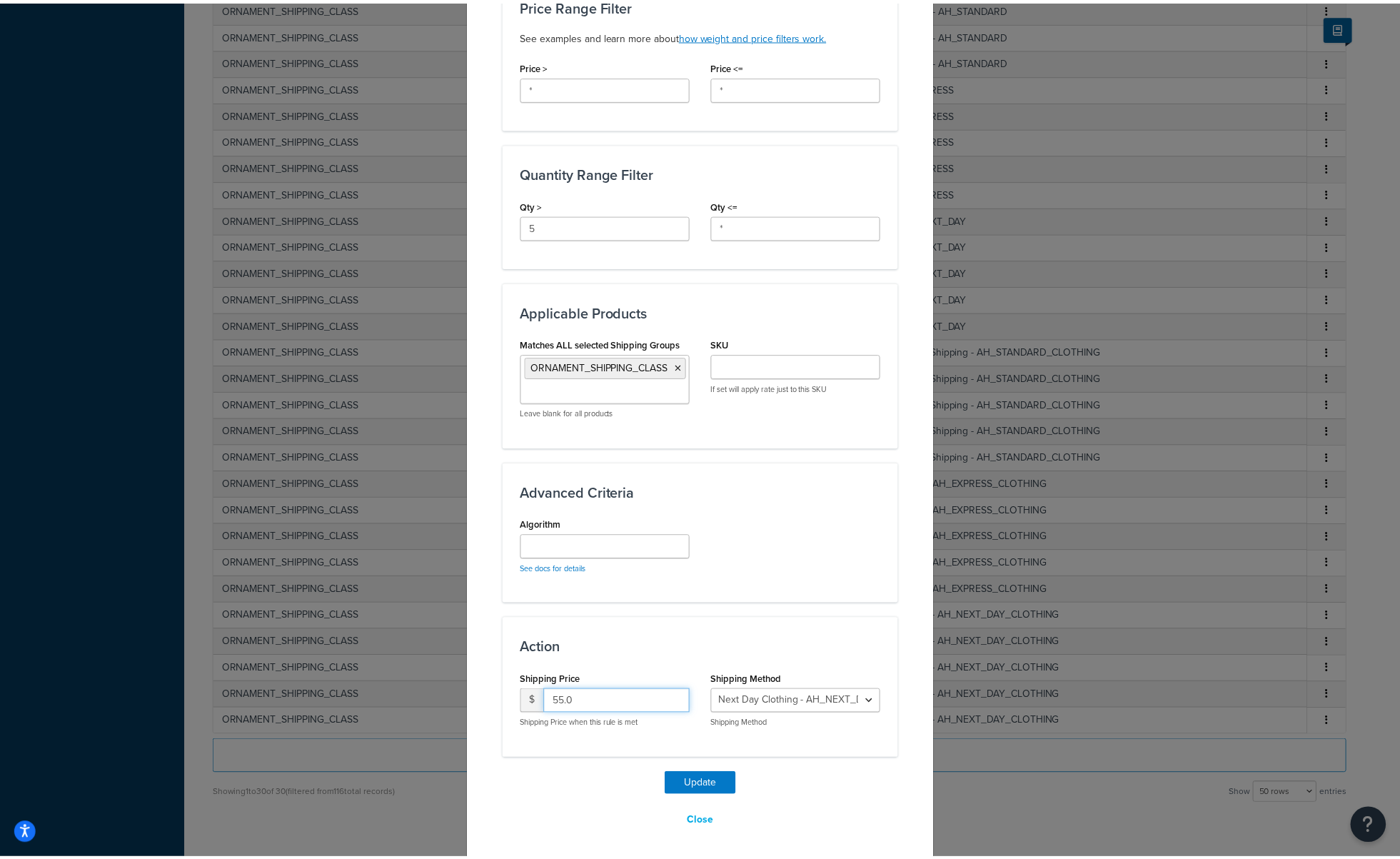
scroll to position [482, 0]
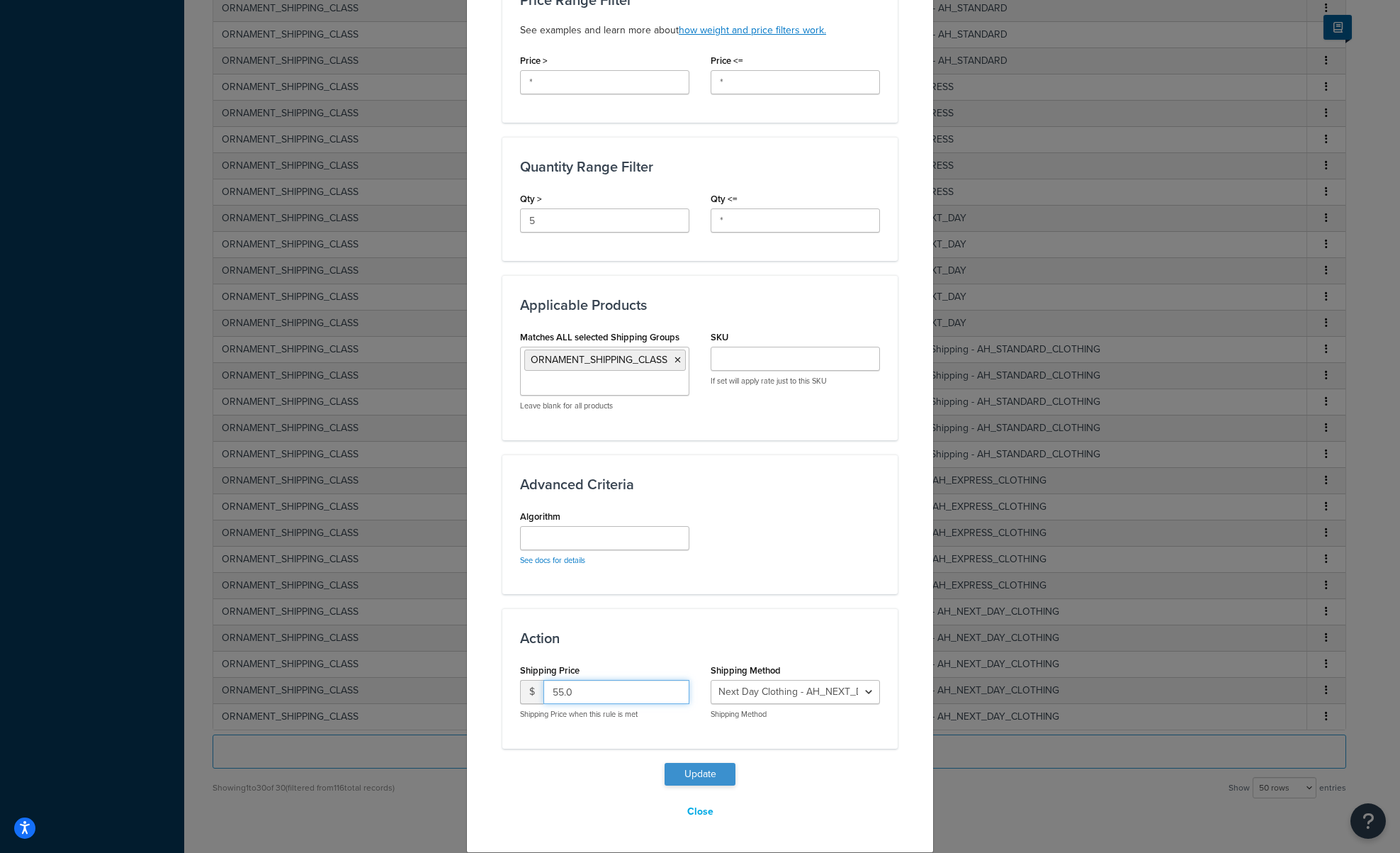
type input "55.0"
click at [679, 777] on button "Update" at bounding box center [700, 774] width 71 height 23
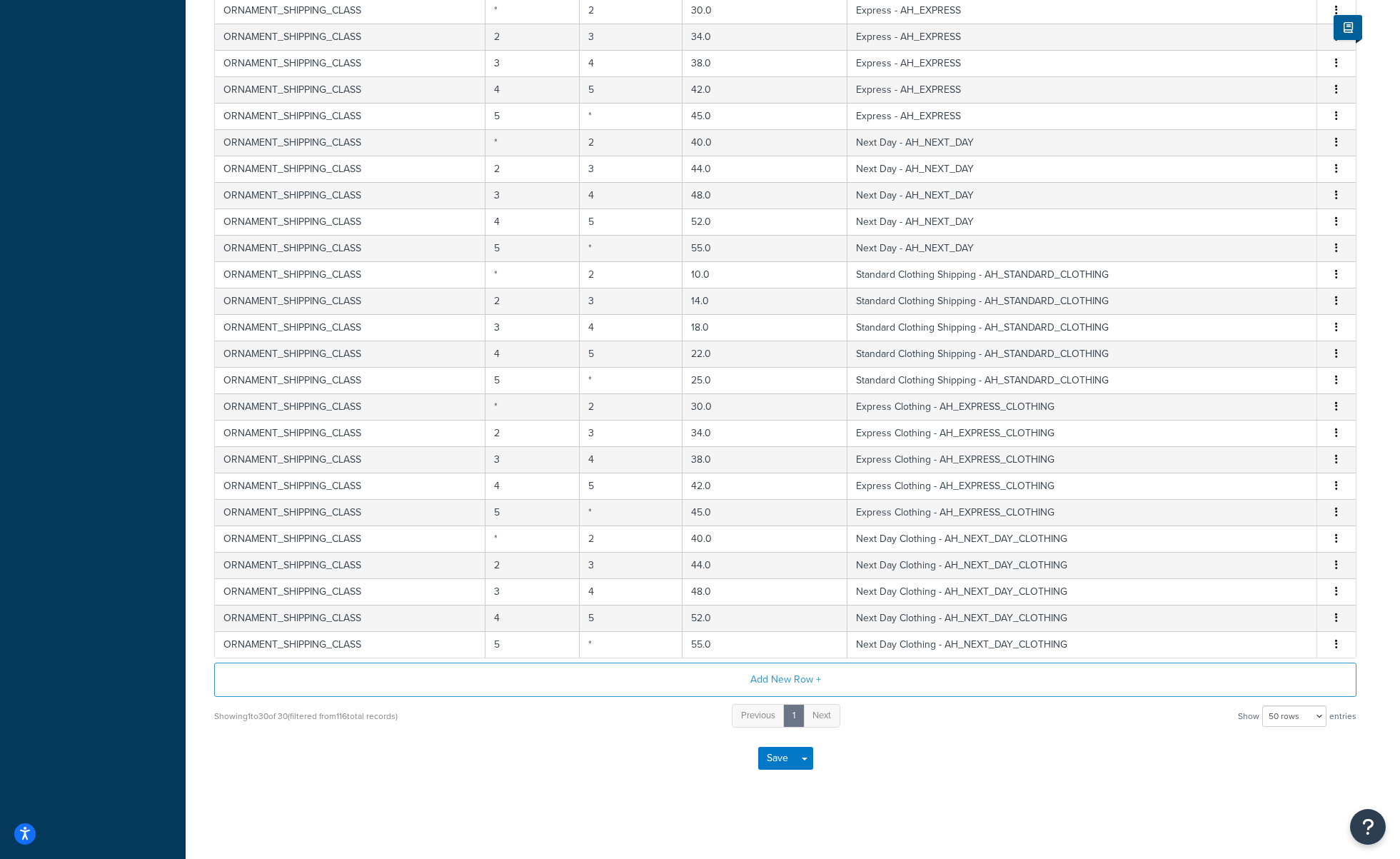
scroll to position [0, 0]
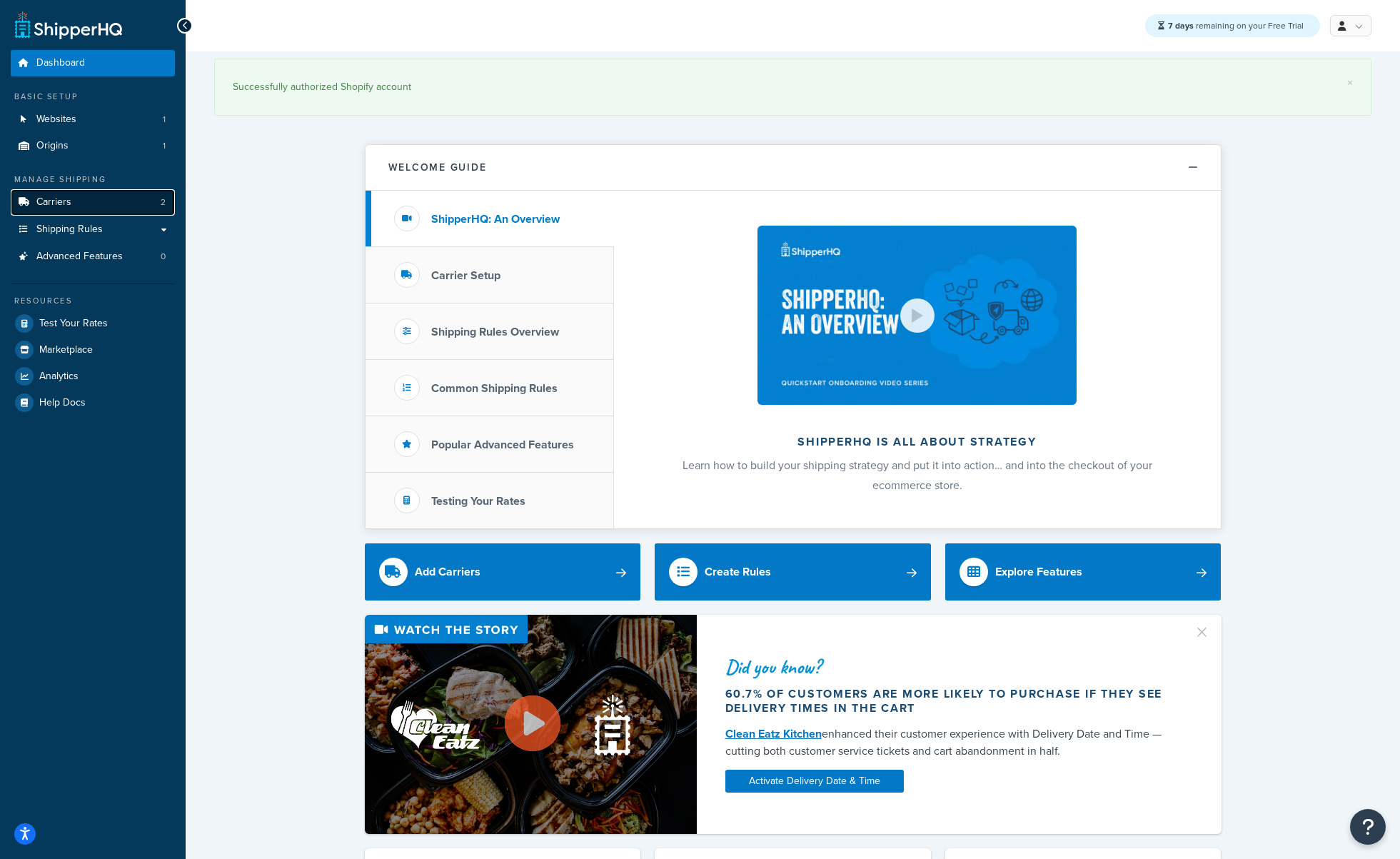
click at [54, 198] on span "Carriers" at bounding box center [54, 203] width 35 height 12
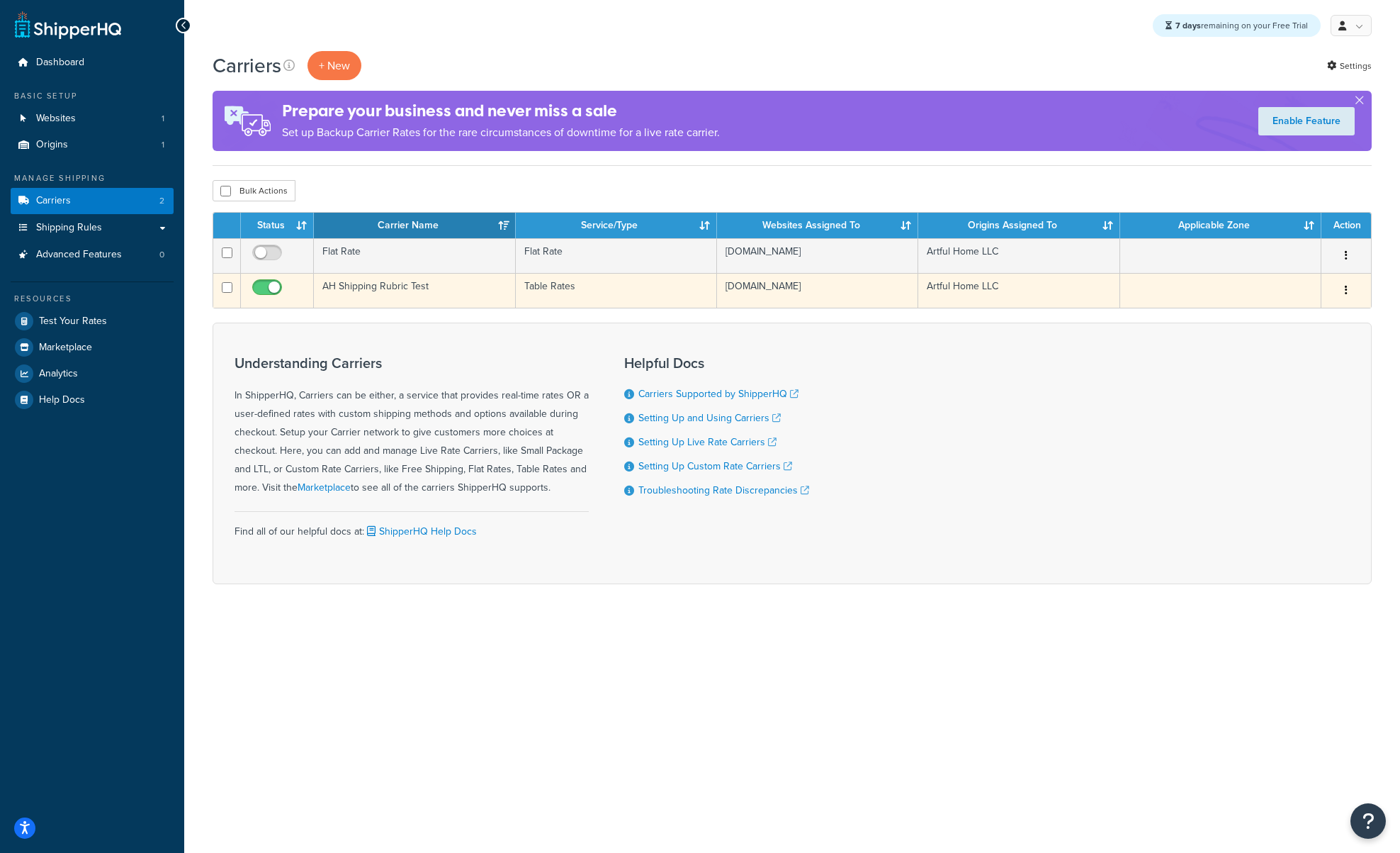
click at [415, 292] on td "AH Shipping Rubric Test" at bounding box center [414, 291] width 201 height 35
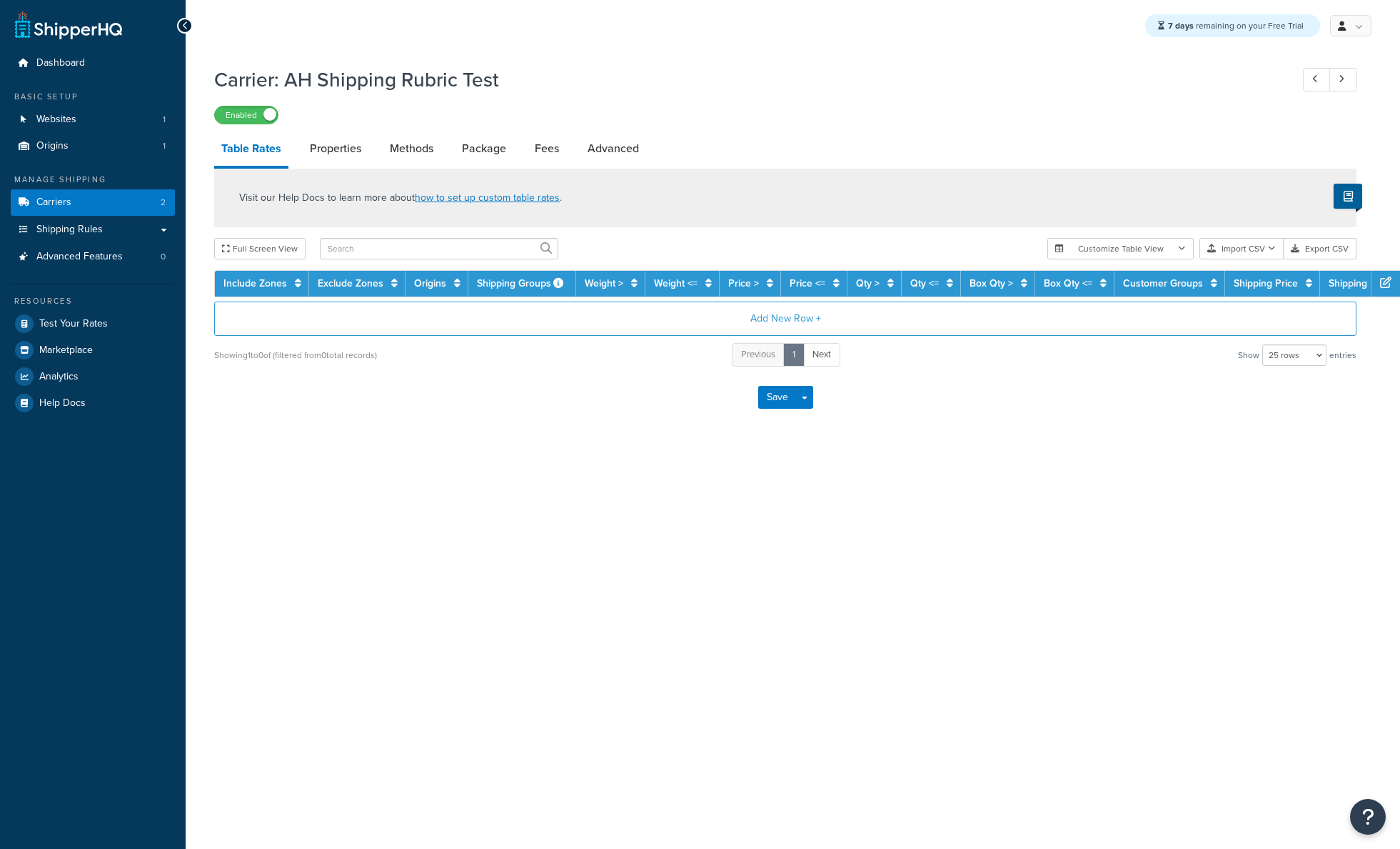
select select "25"
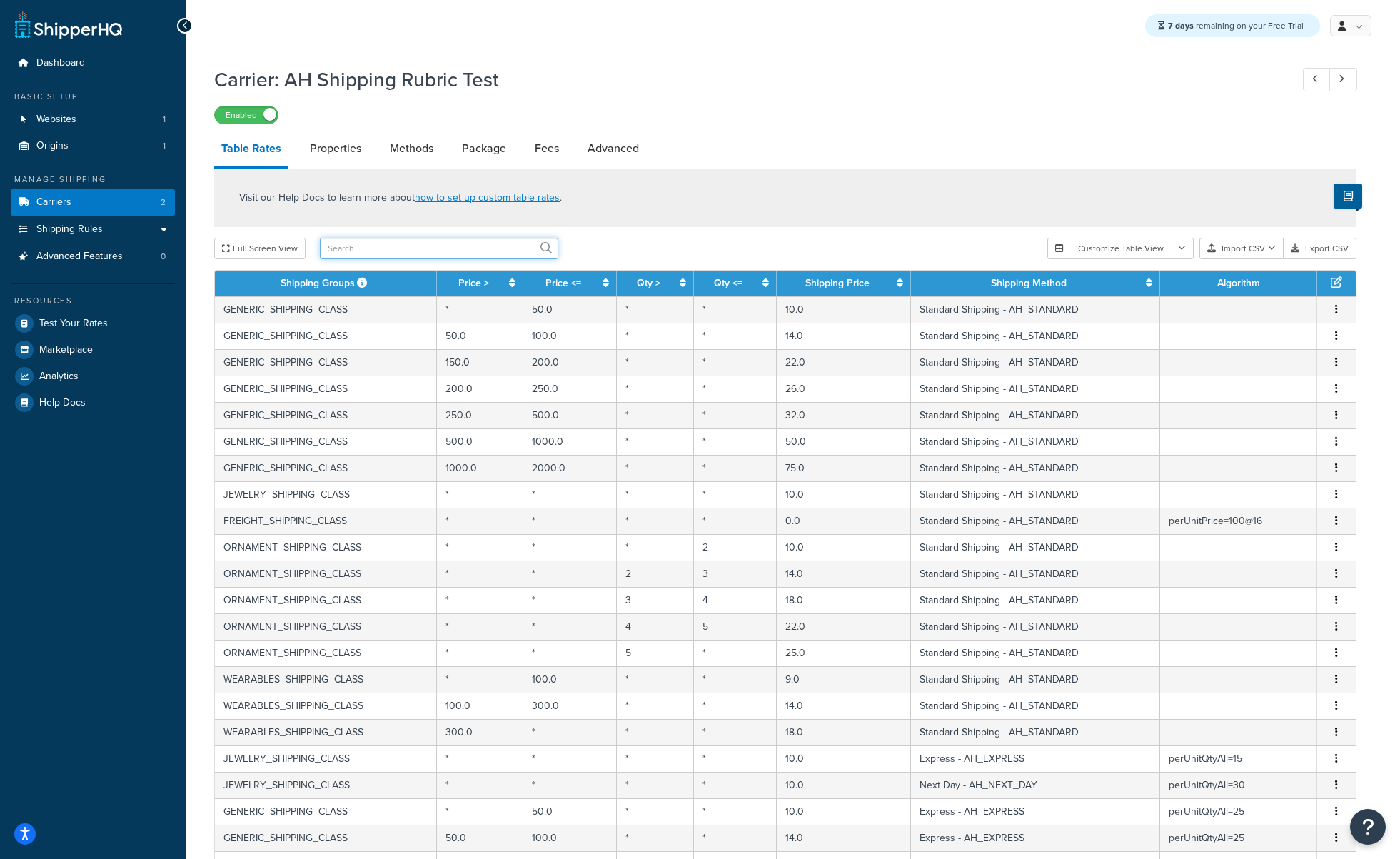
click at [374, 243] on input "text" at bounding box center [438, 249] width 238 height 21
type input "ornament"
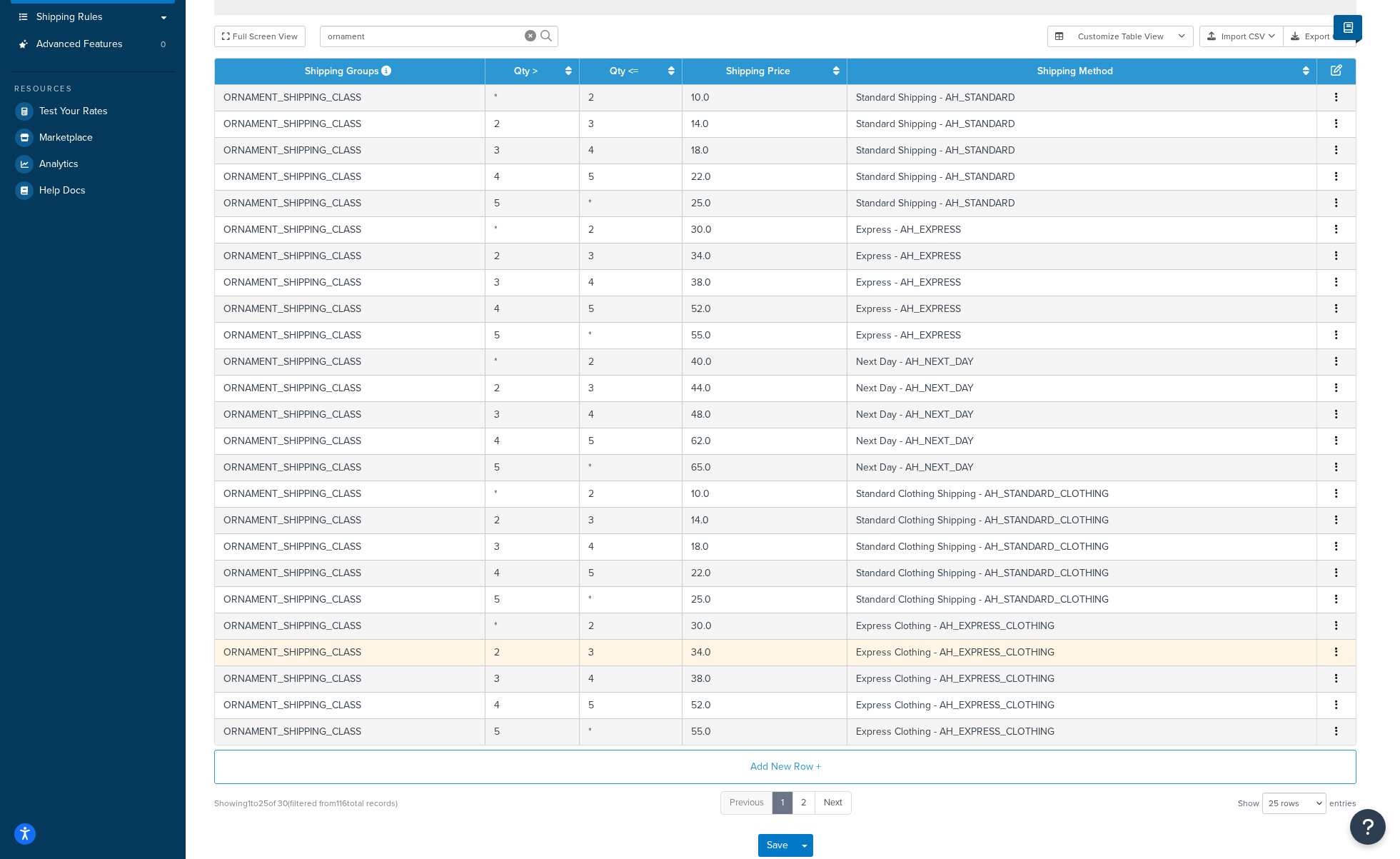
scroll to position [301, 0]
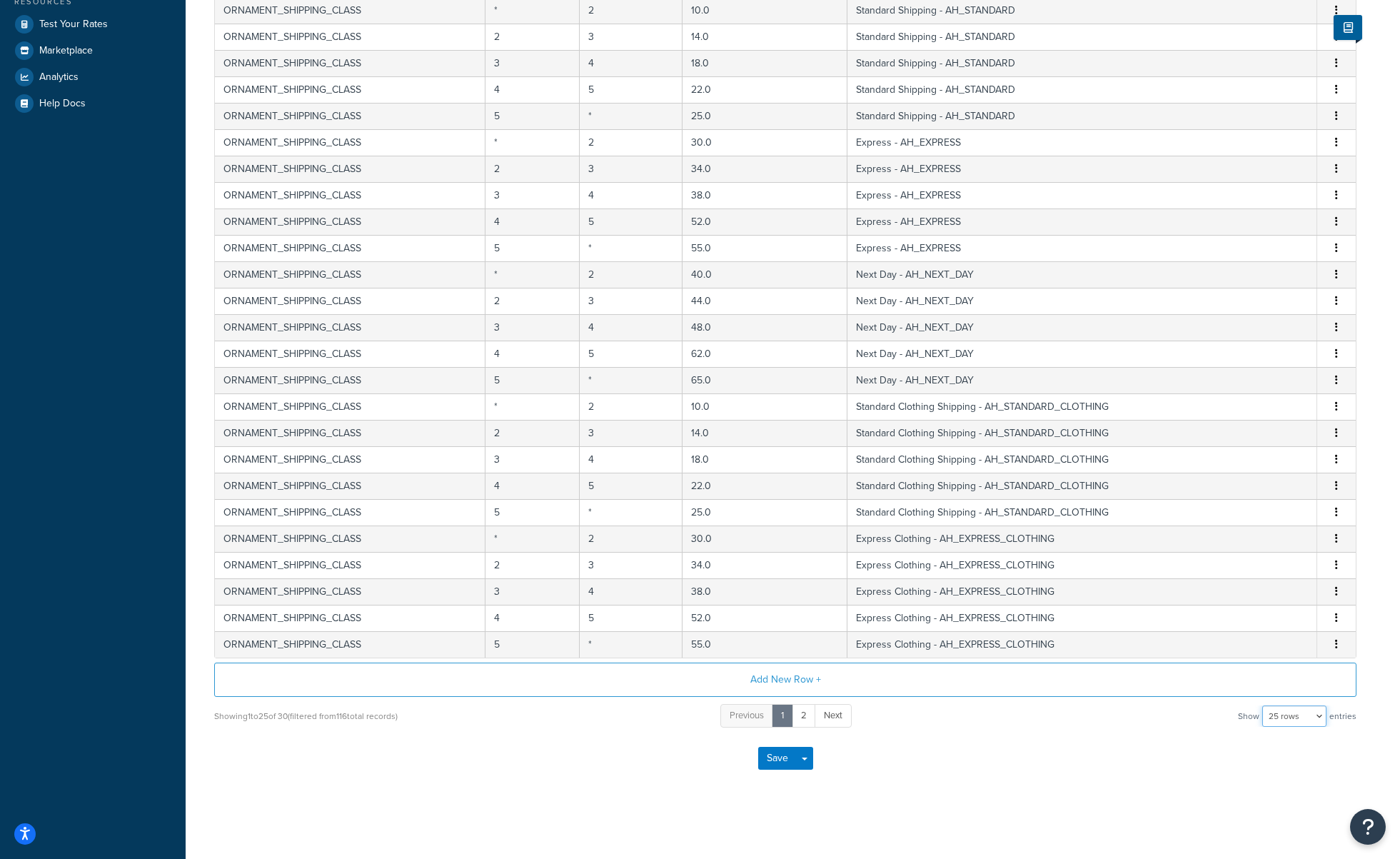
click at [1291, 713] on select "10 rows 15 rows 25 rows 50 rows 100 rows 1000 rows" at bounding box center [1295, 716] width 65 height 21
select select "50"
click at [1264, 705] on select "10 rows 15 rows 25 rows 50 rows 100 rows 1000 rows" at bounding box center [1295, 716] width 65 height 21
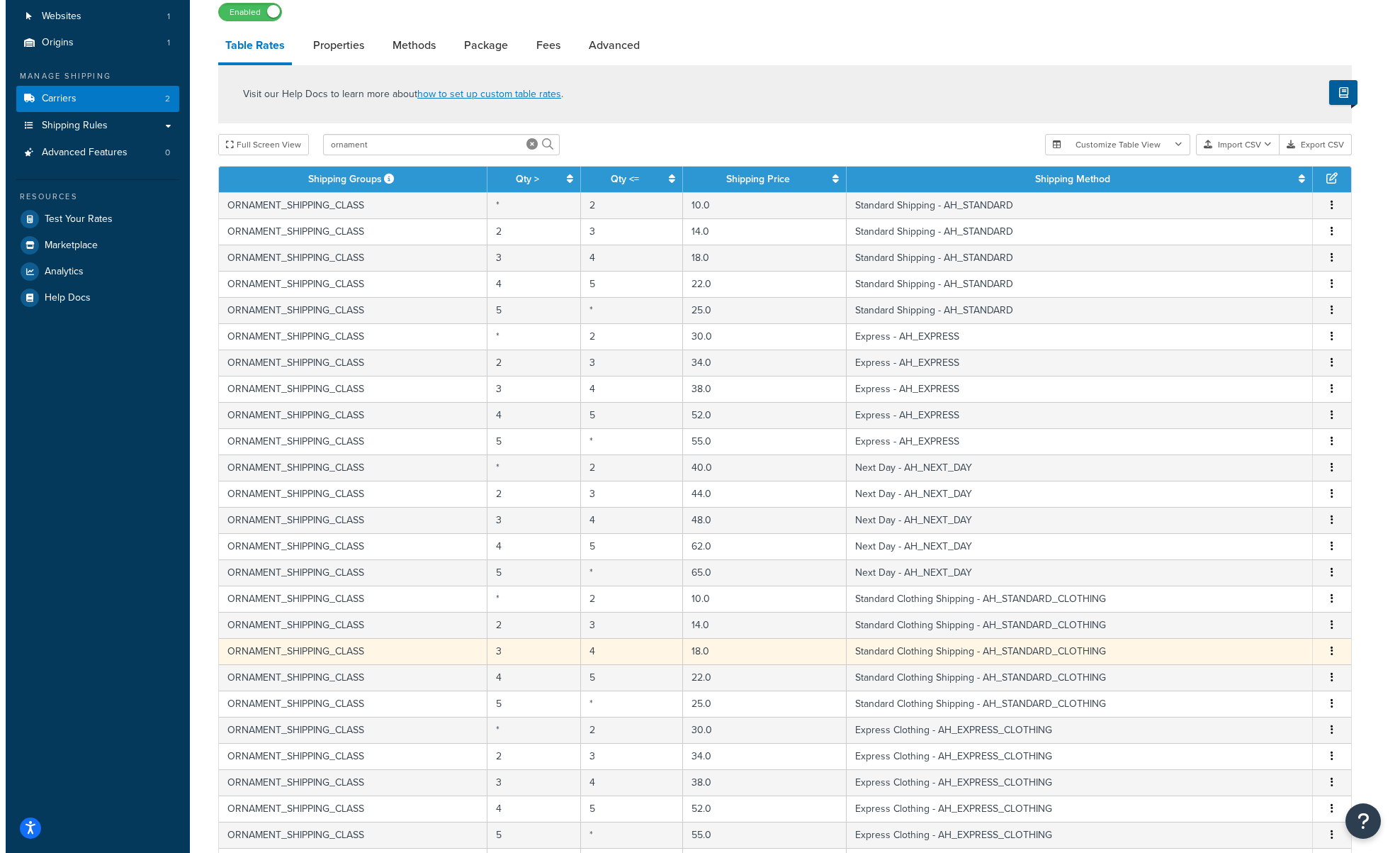
scroll to position [156, 0]
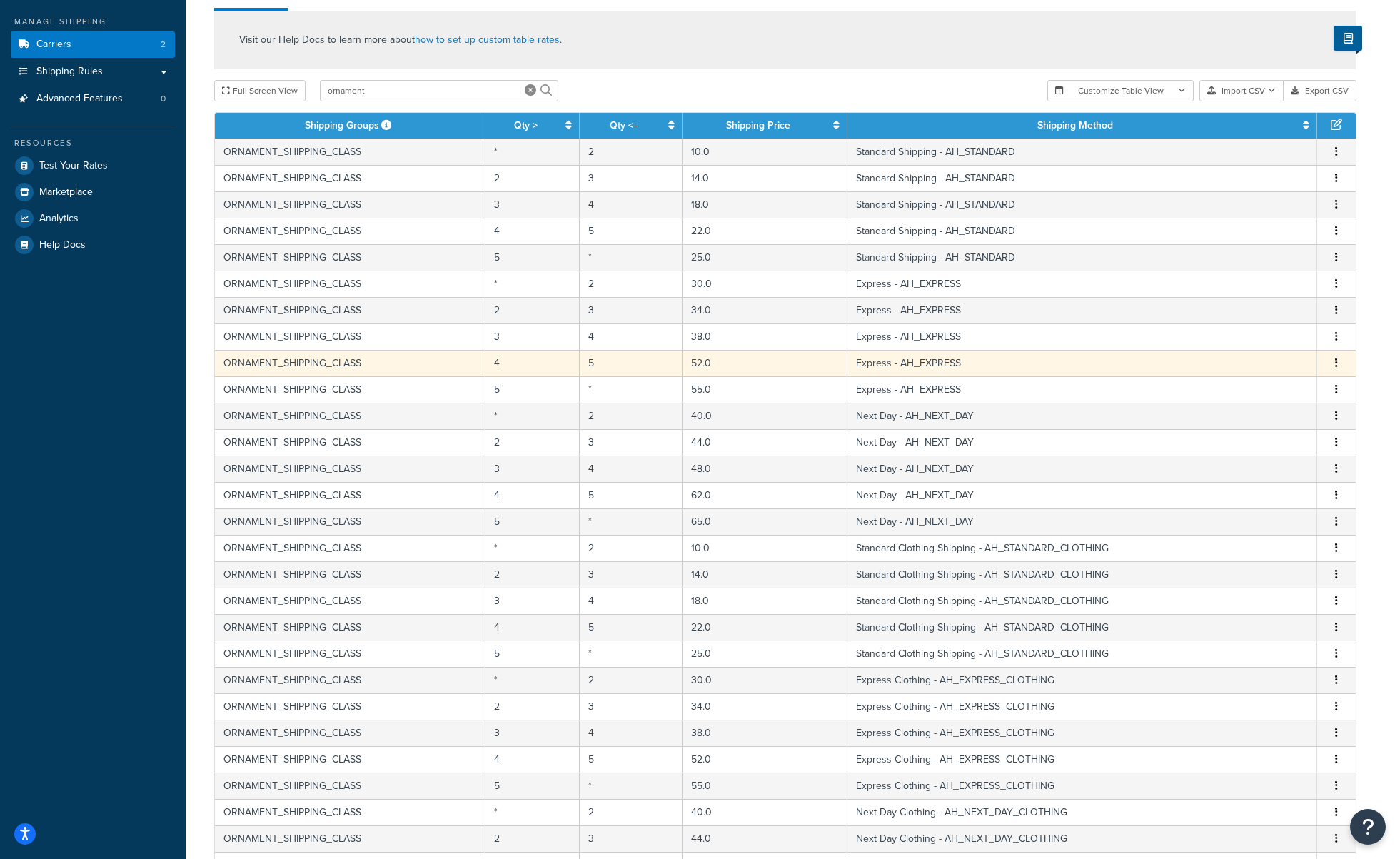
click at [1334, 368] on button "button" at bounding box center [1336, 364] width 12 height 16
click at [1238, 341] on div "Edit" at bounding box center [1264, 335] width 102 height 29
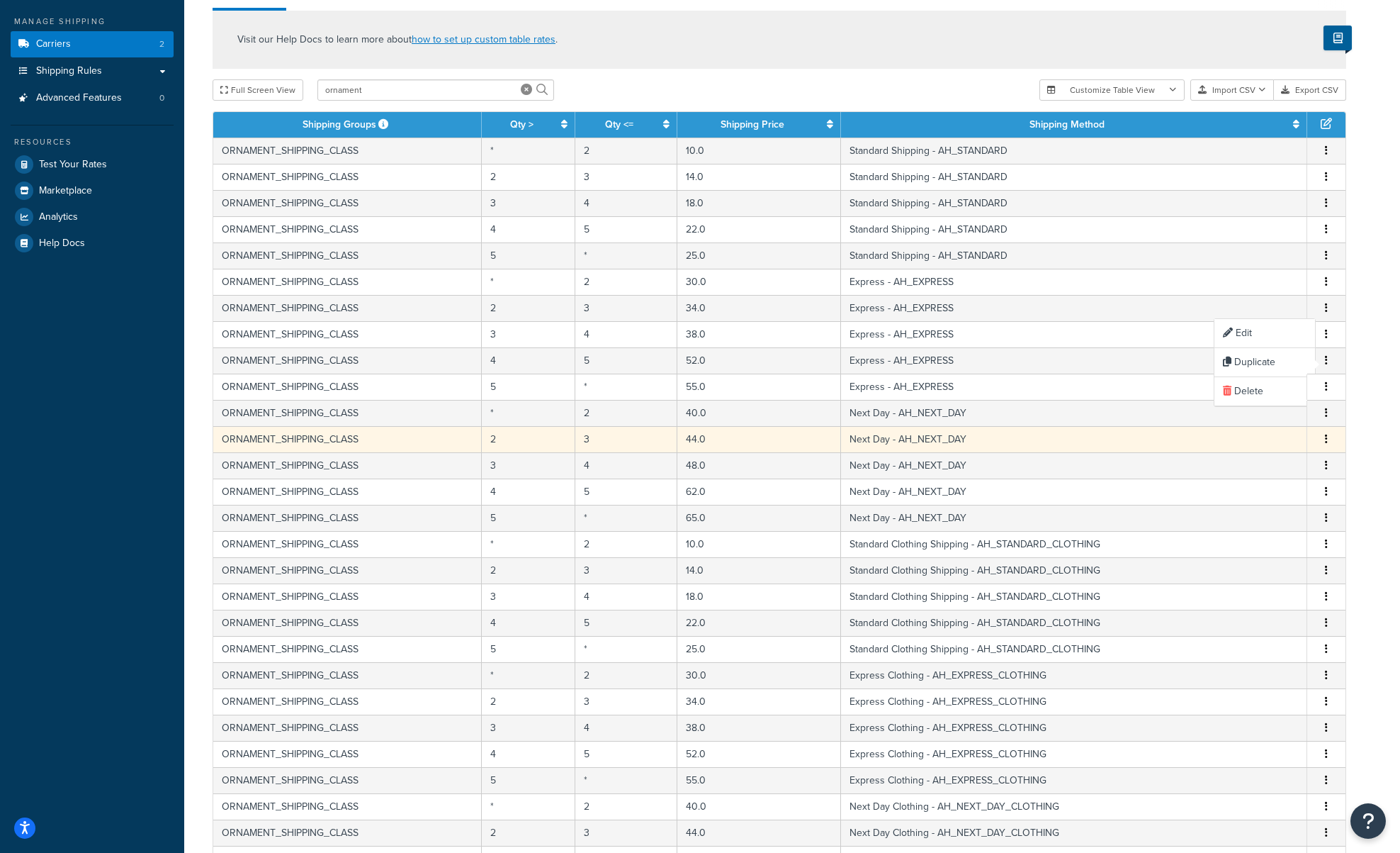
select select "172544"
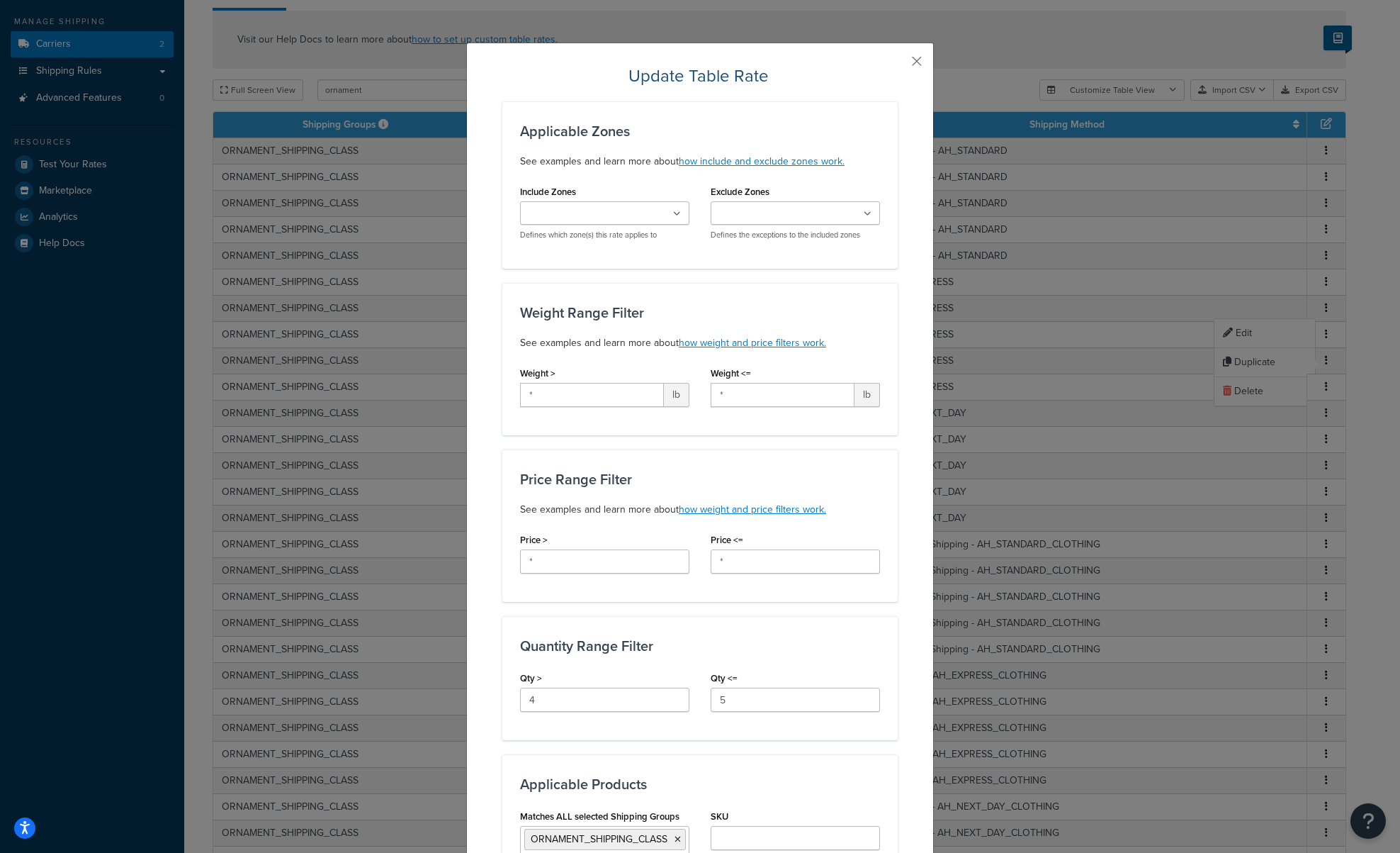
scroll to position [479, 0]
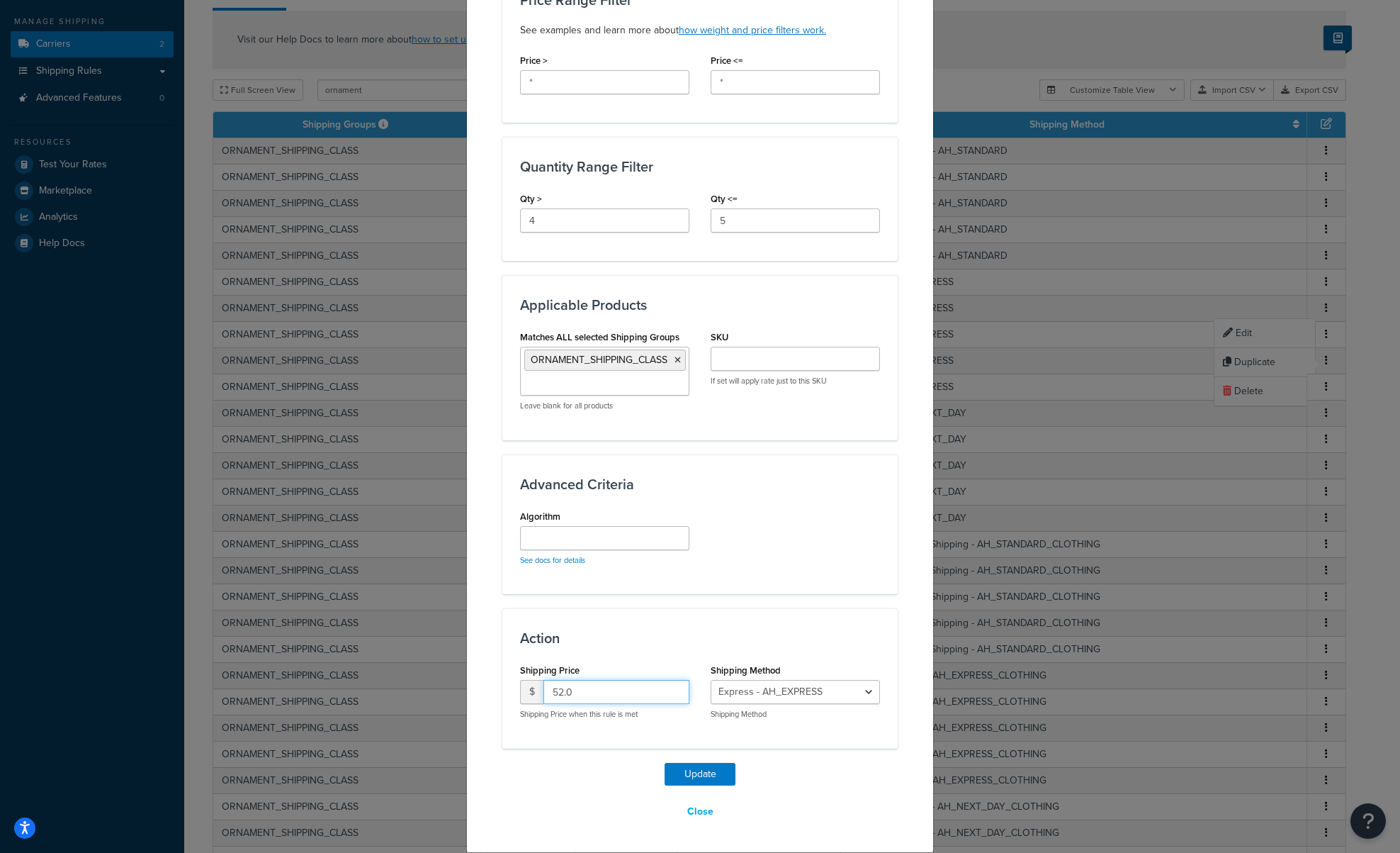
click at [551, 690] on input "52.0" at bounding box center [617, 691] width 146 height 24
type input "42.0"
click at [711, 773] on button "Update" at bounding box center [700, 774] width 71 height 23
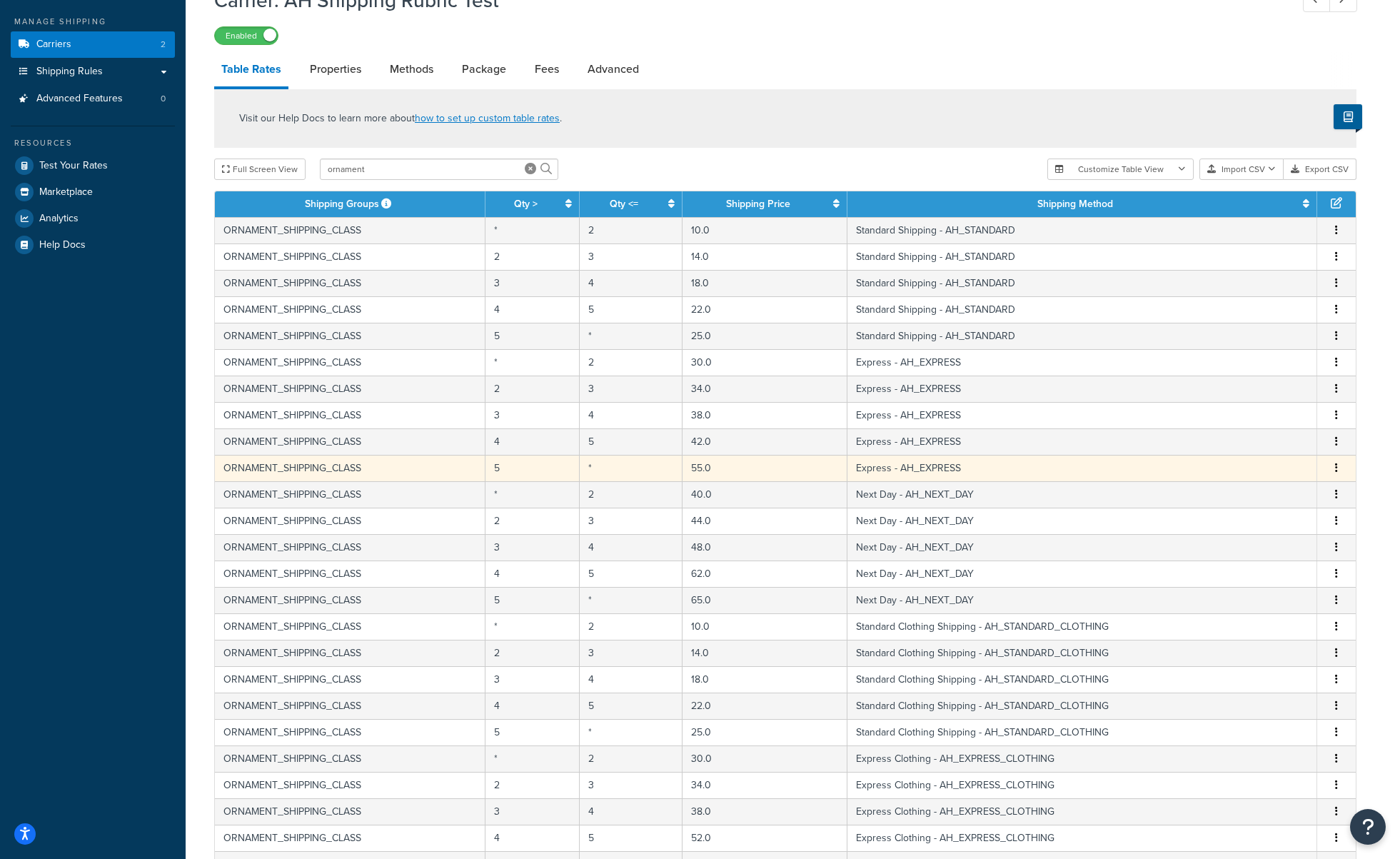
click at [1340, 465] on button "button" at bounding box center [1336, 468] width 12 height 16
click at [1244, 444] on div "Edit" at bounding box center [1264, 441] width 102 height 29
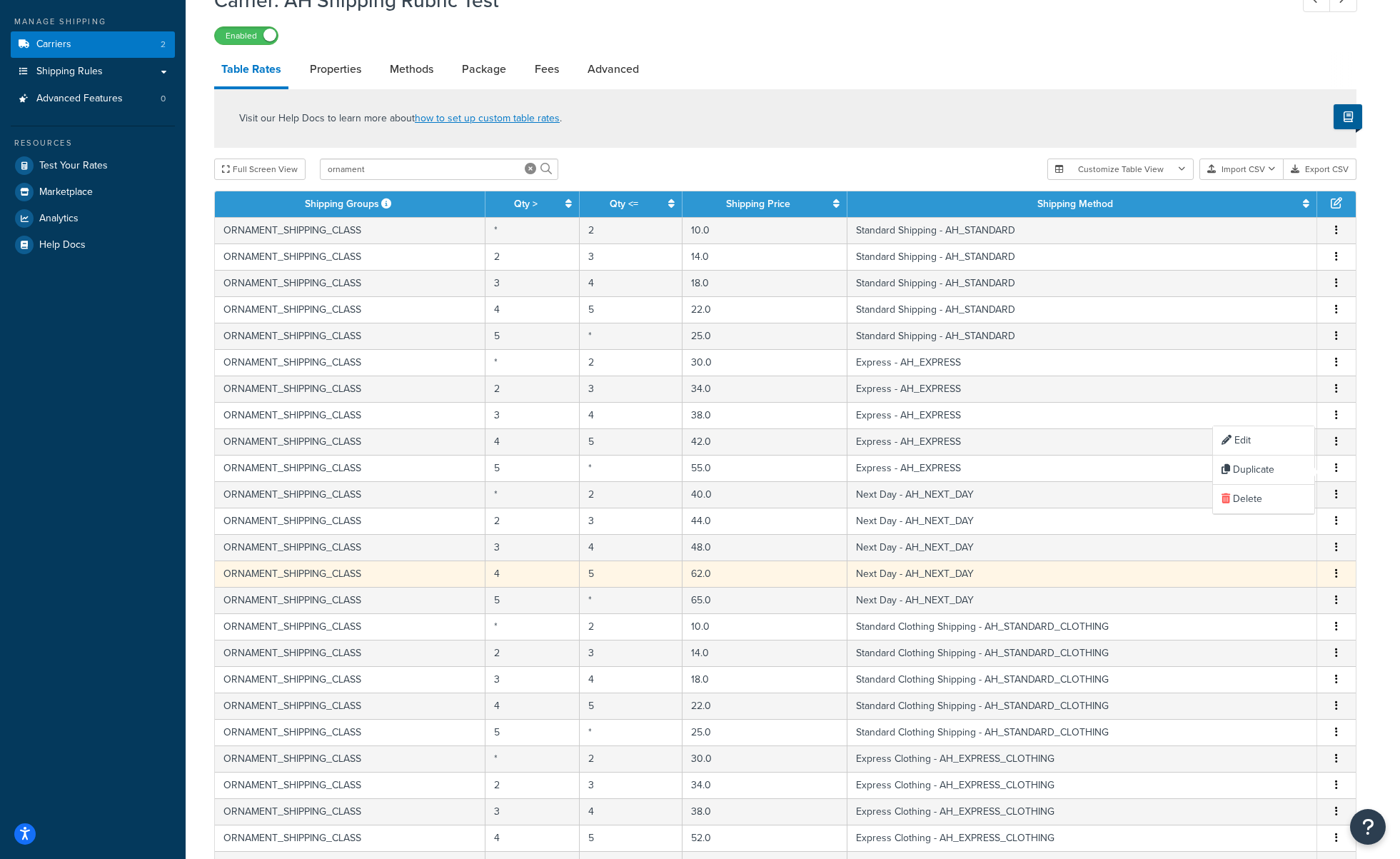
select select "172544"
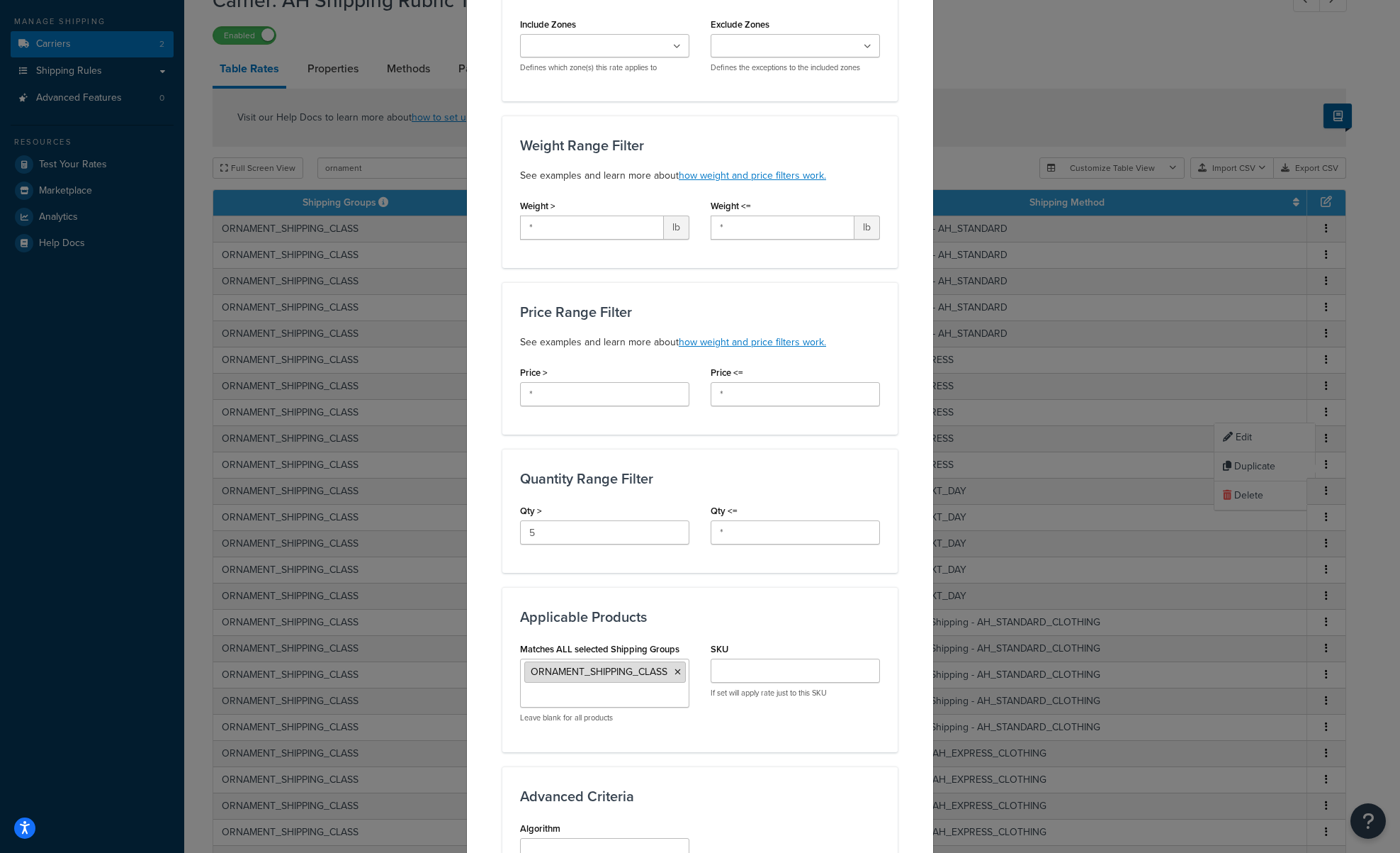
scroll to position [354, 0]
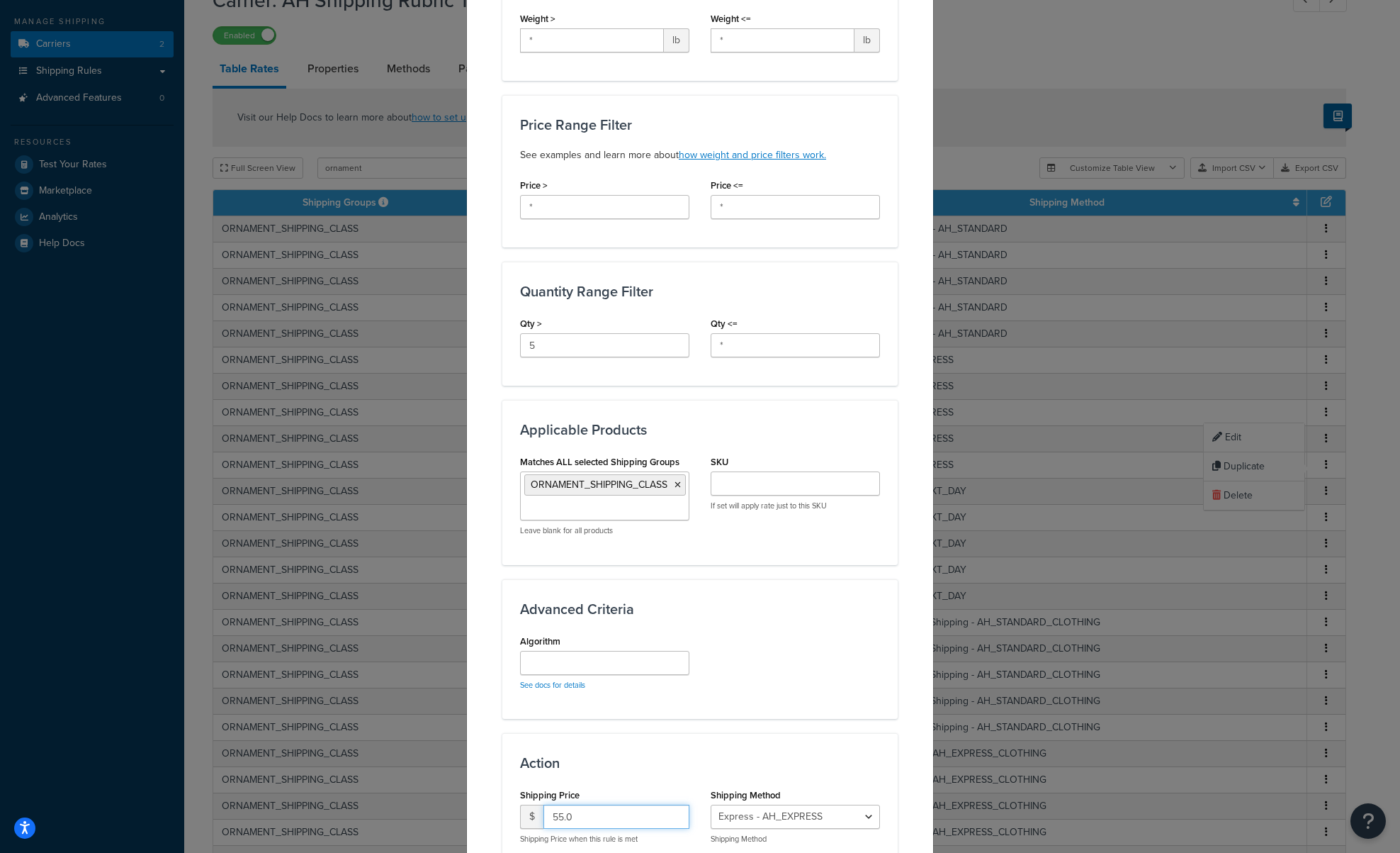
click at [552, 813] on input "55.0" at bounding box center [617, 816] width 146 height 24
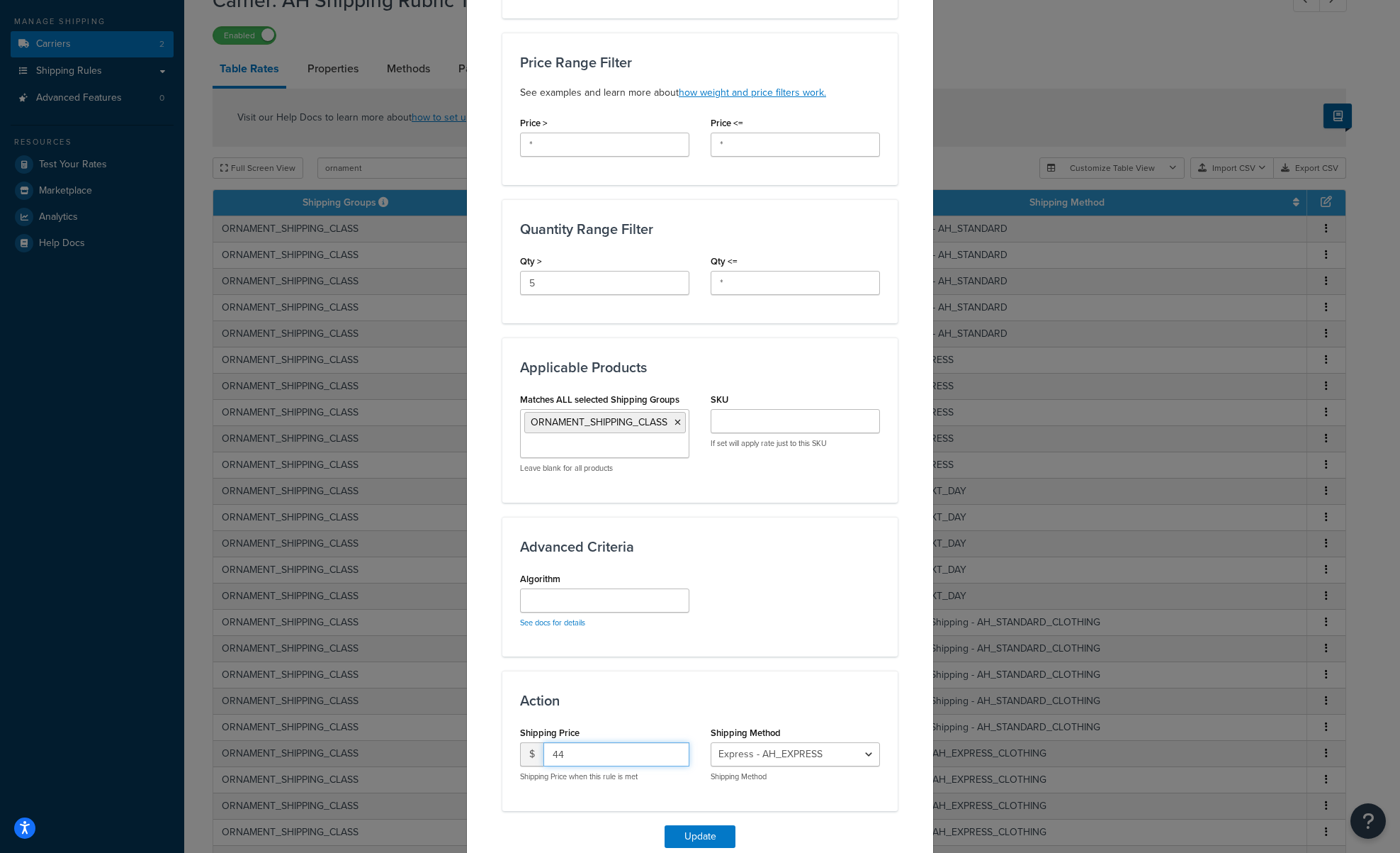
scroll to position [479, 0]
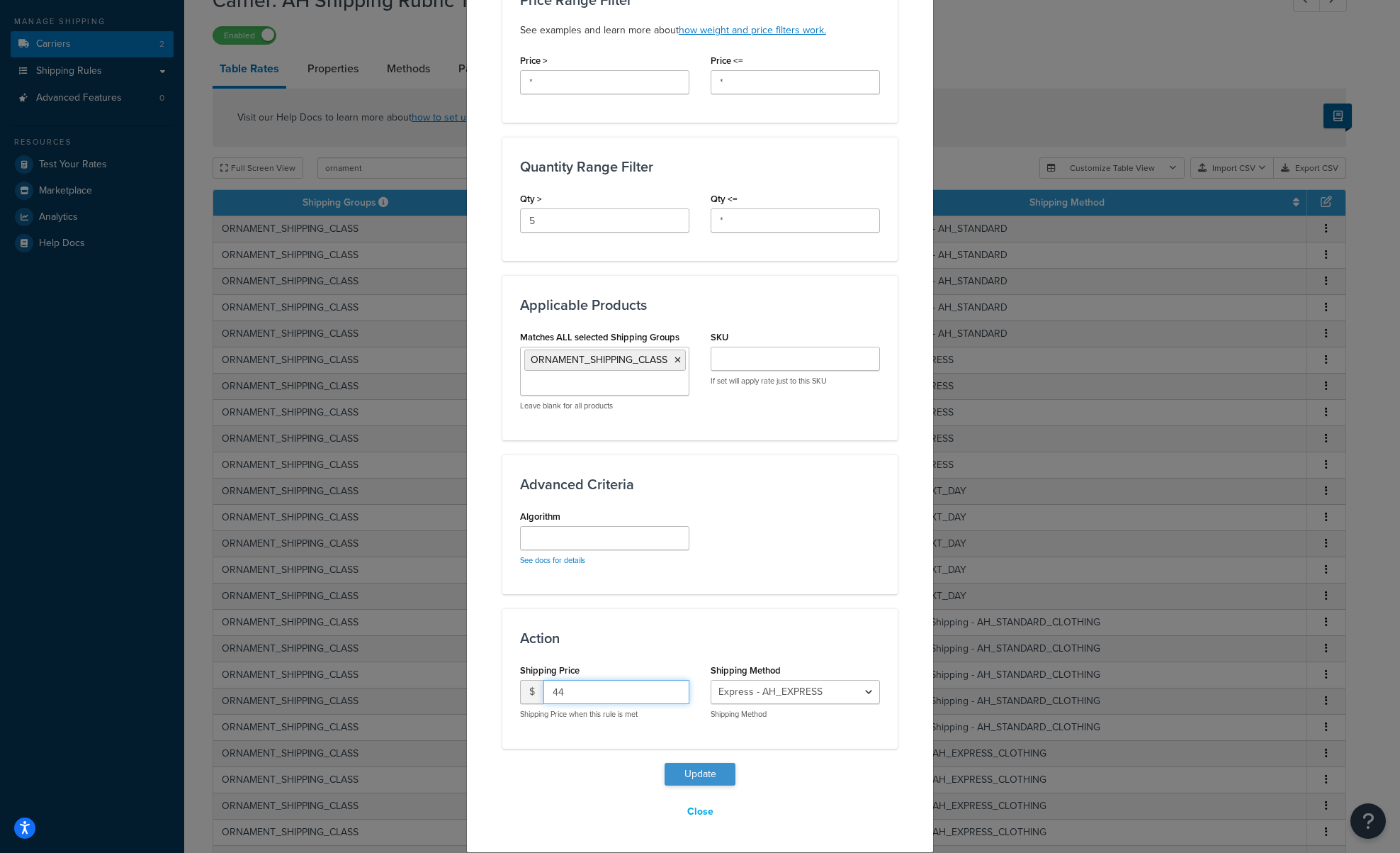
type input "44"
click at [677, 772] on button "Update" at bounding box center [700, 774] width 71 height 23
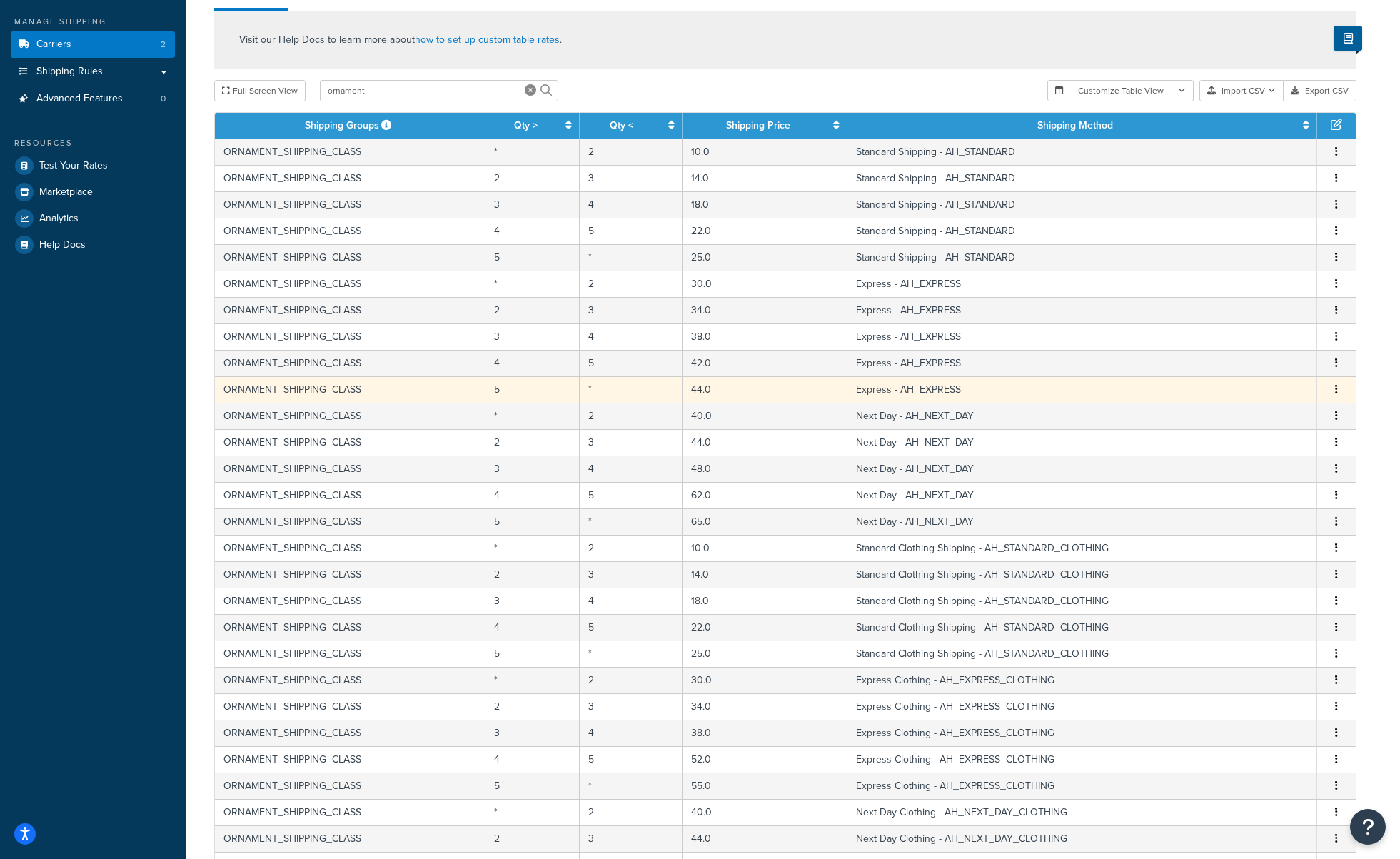
click at [1342, 389] on button "button" at bounding box center [1336, 390] width 12 height 16
click at [1246, 368] on div "Edit" at bounding box center [1264, 362] width 102 height 29
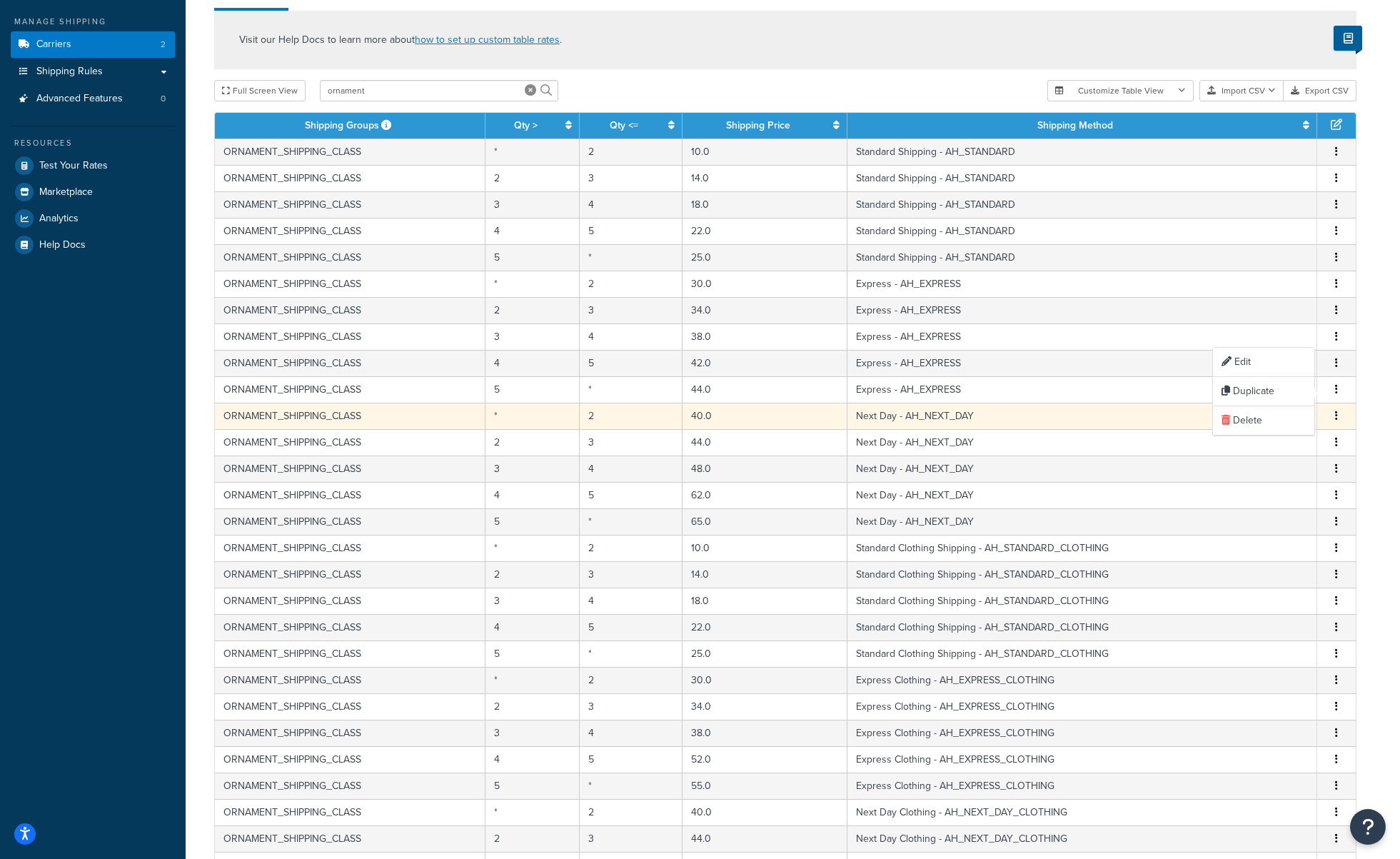
select select "172544"
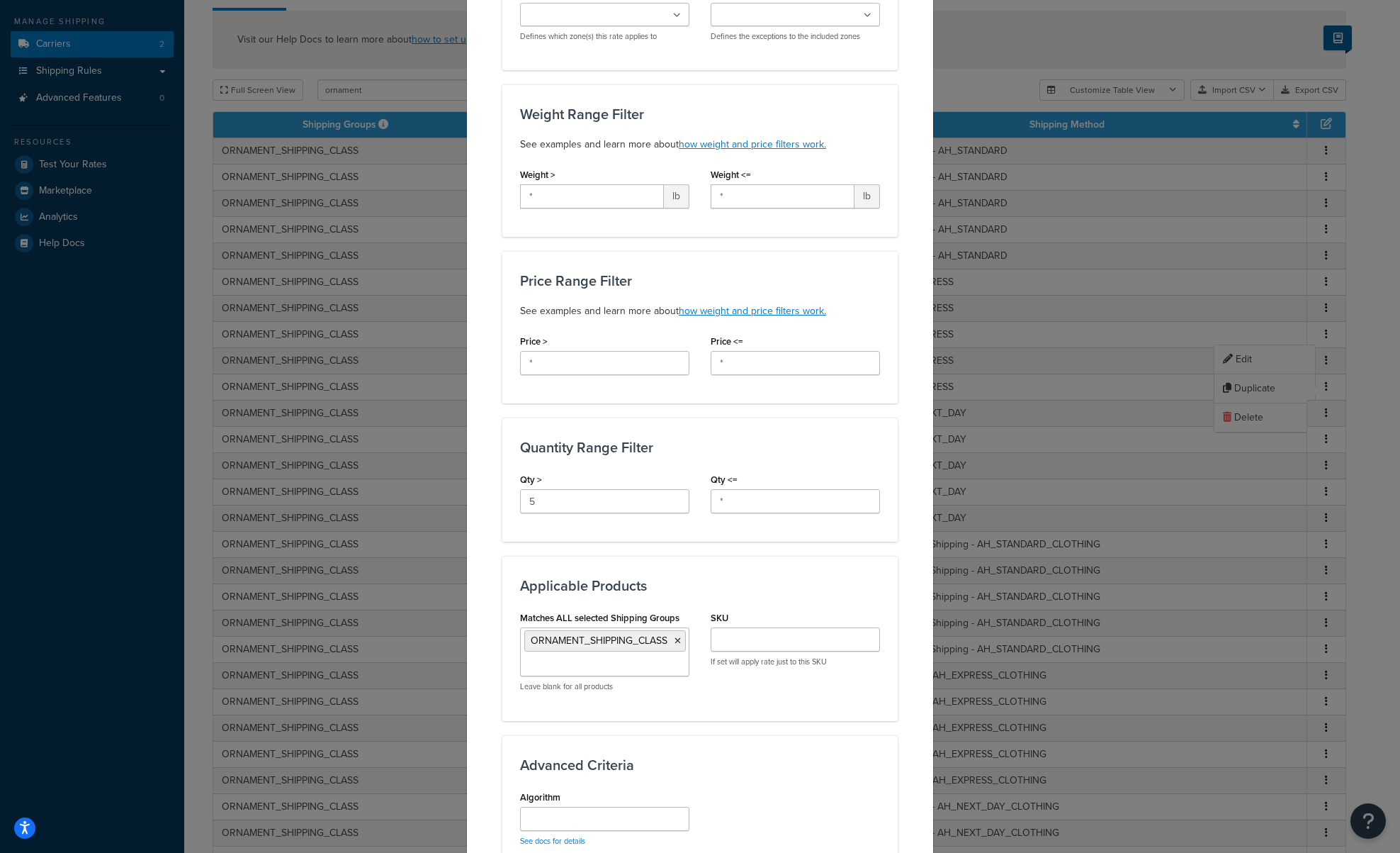
scroll to position [425, 0]
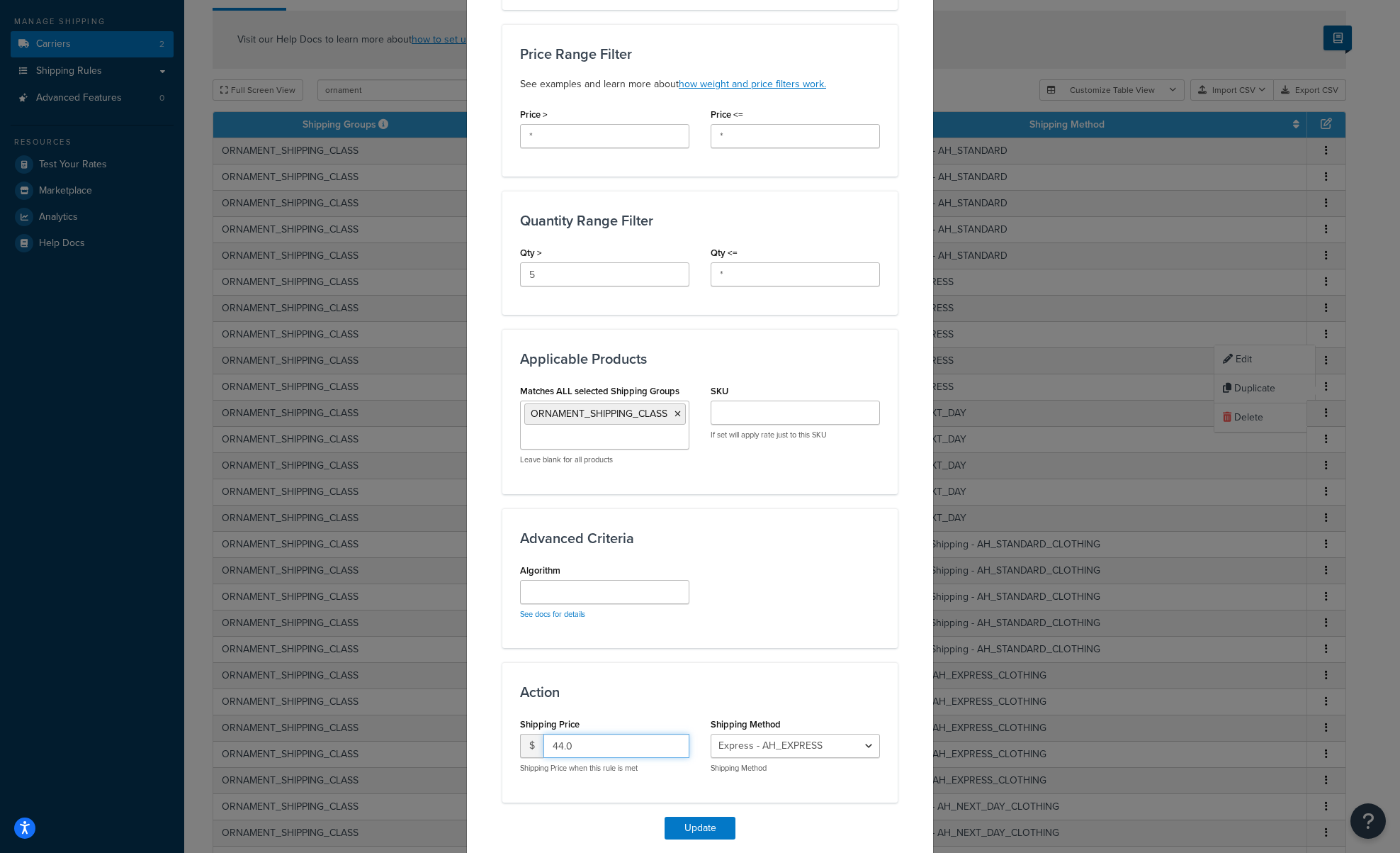
click at [558, 747] on input "44.0" at bounding box center [617, 745] width 146 height 24
type input "45.0"
click at [717, 820] on button "Update" at bounding box center [700, 828] width 71 height 23
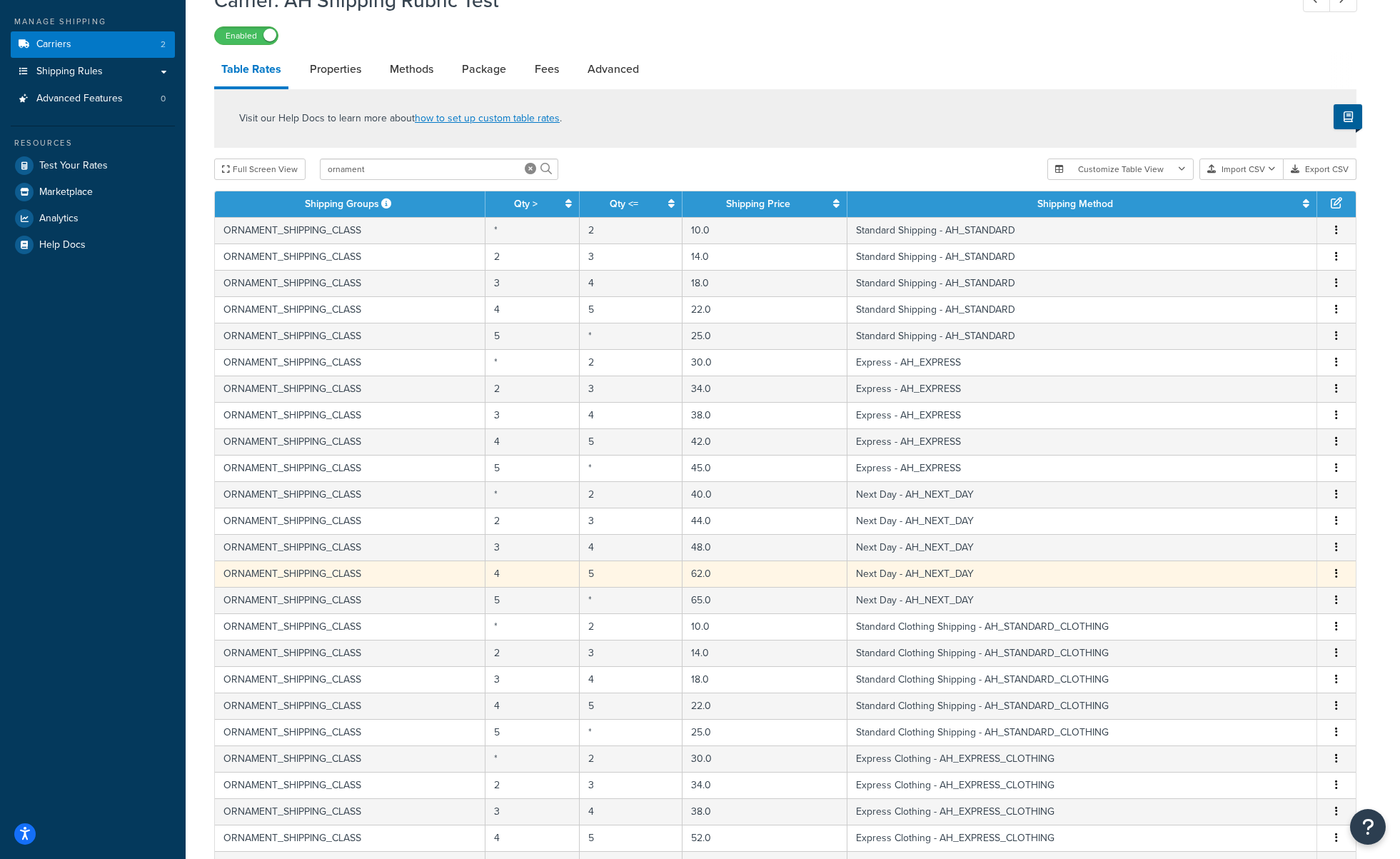
click at [1339, 571] on button "button" at bounding box center [1336, 574] width 12 height 16
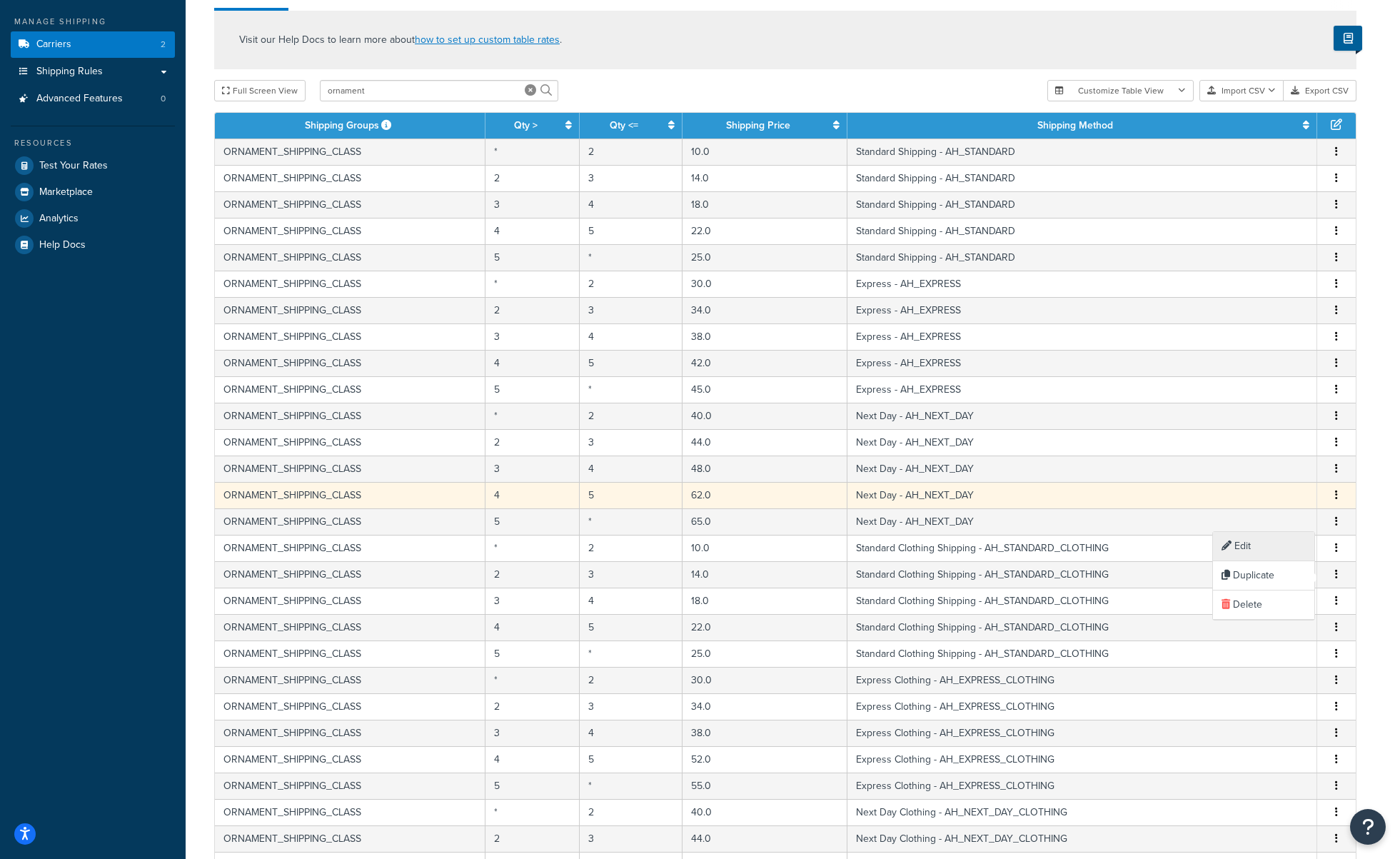
click at [1239, 543] on div "Edit" at bounding box center [1264, 546] width 102 height 29
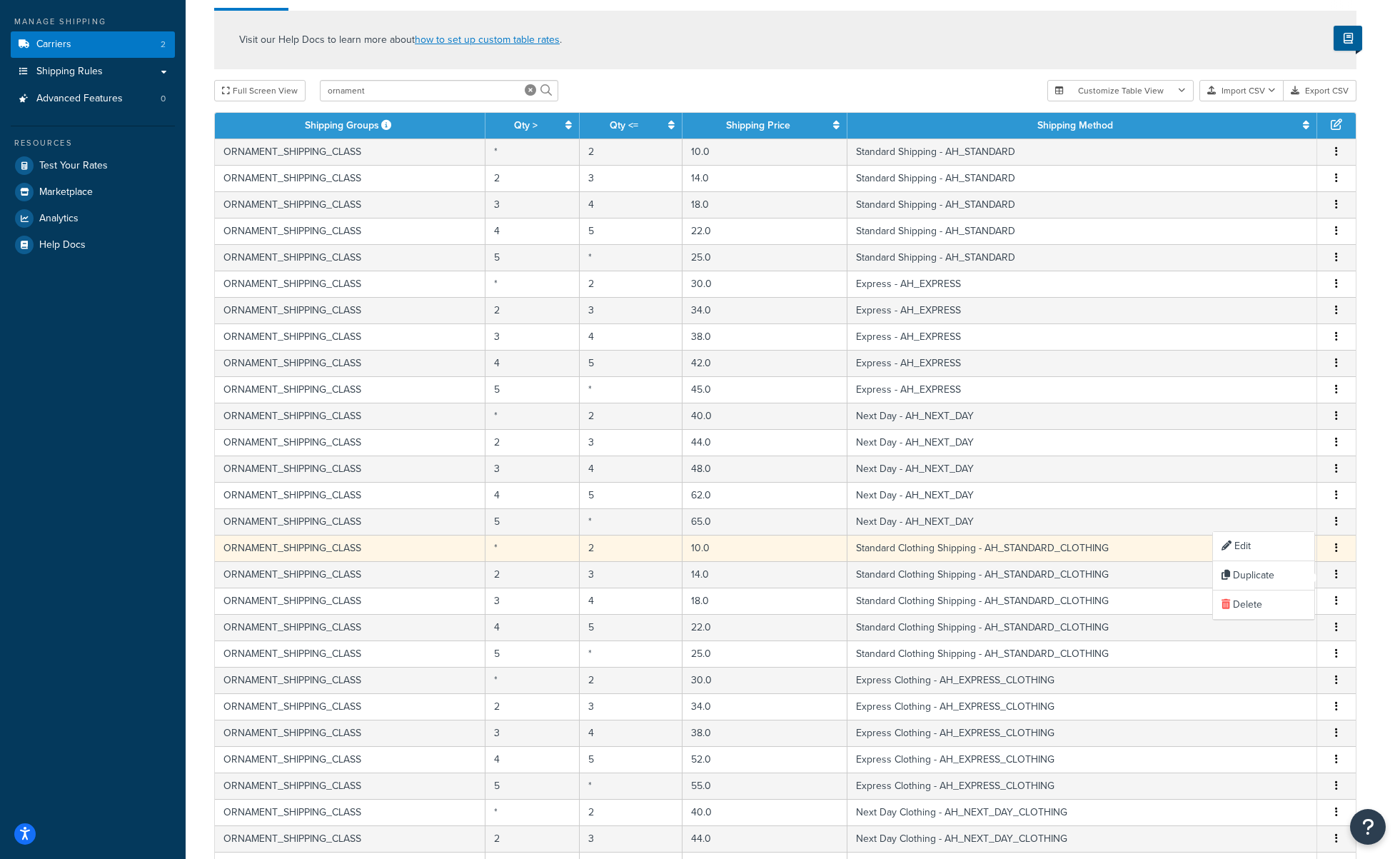
select select "172545"
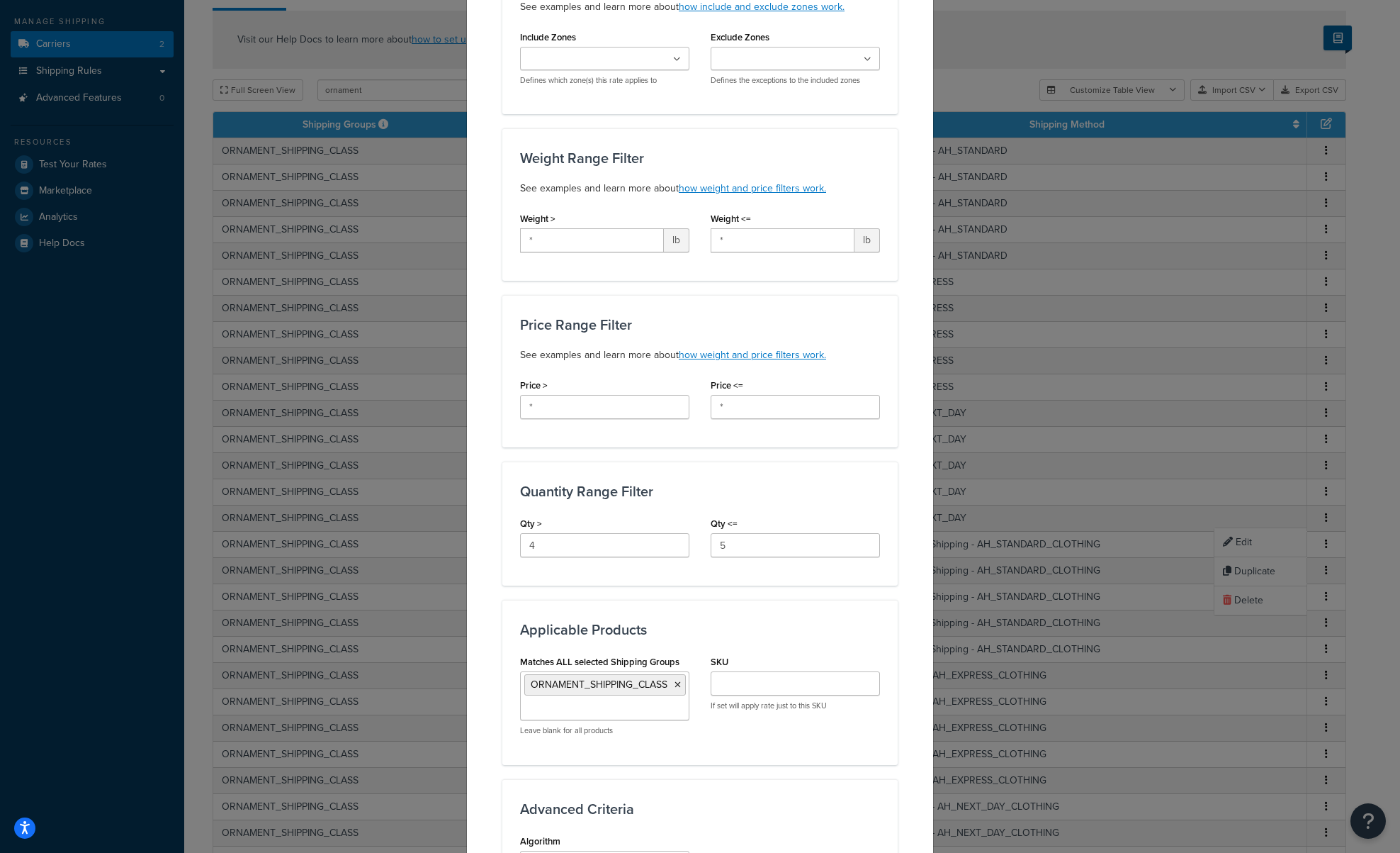
scroll to position [354, 0]
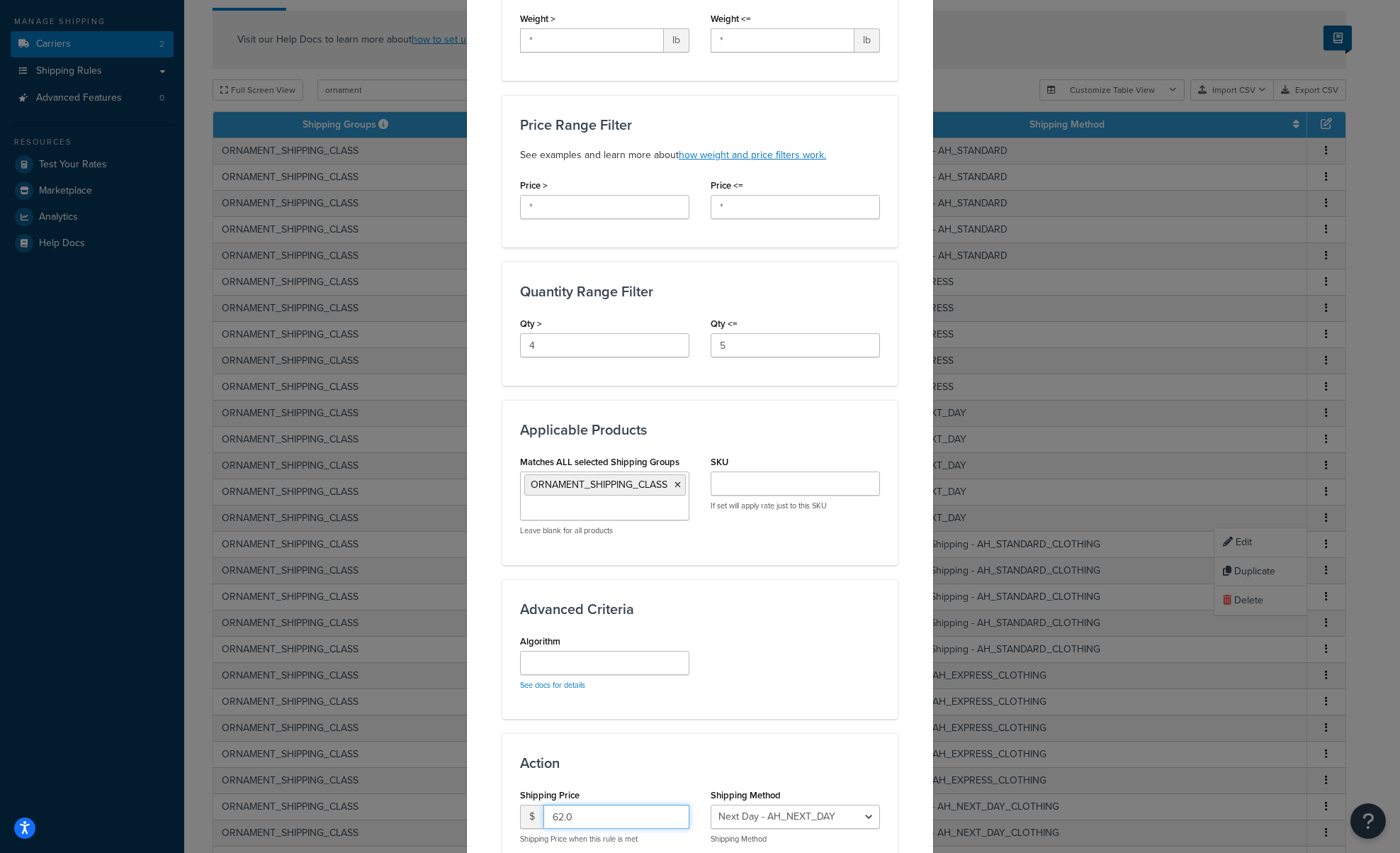
click at [550, 816] on input "62.0" at bounding box center [617, 816] width 146 height 24
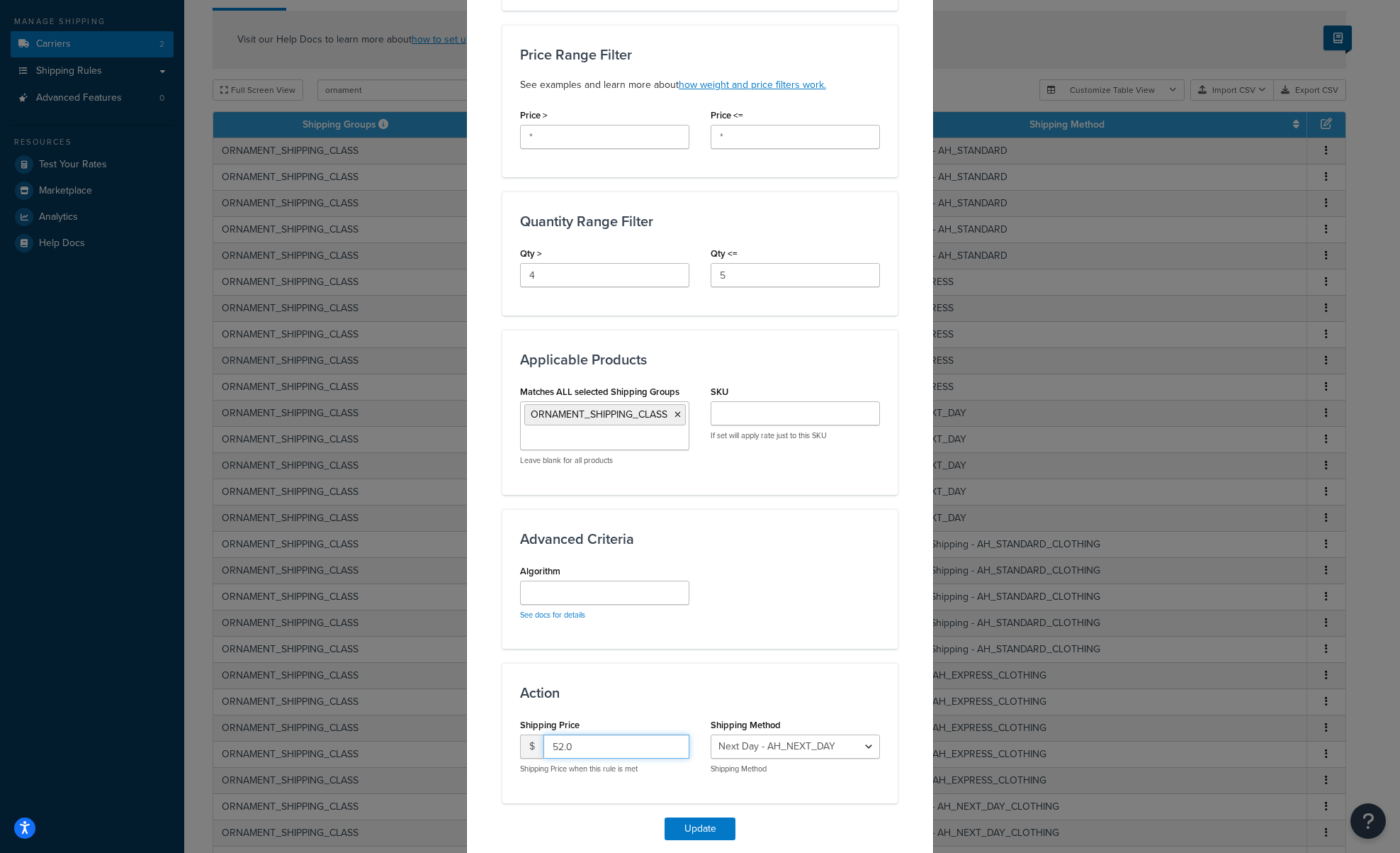
scroll to position [479, 0]
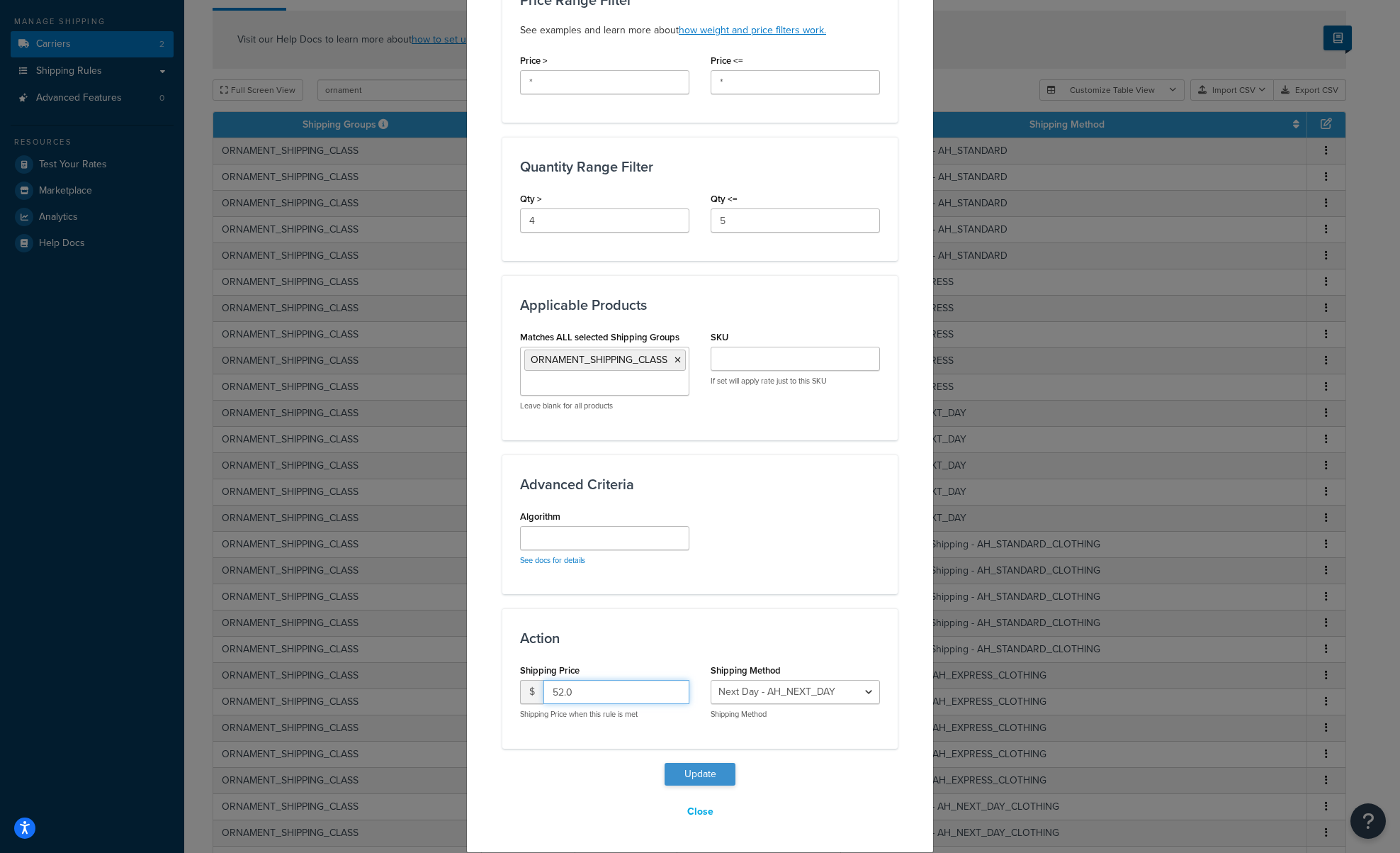
type input "52.0"
click at [681, 766] on button "Update" at bounding box center [700, 774] width 71 height 23
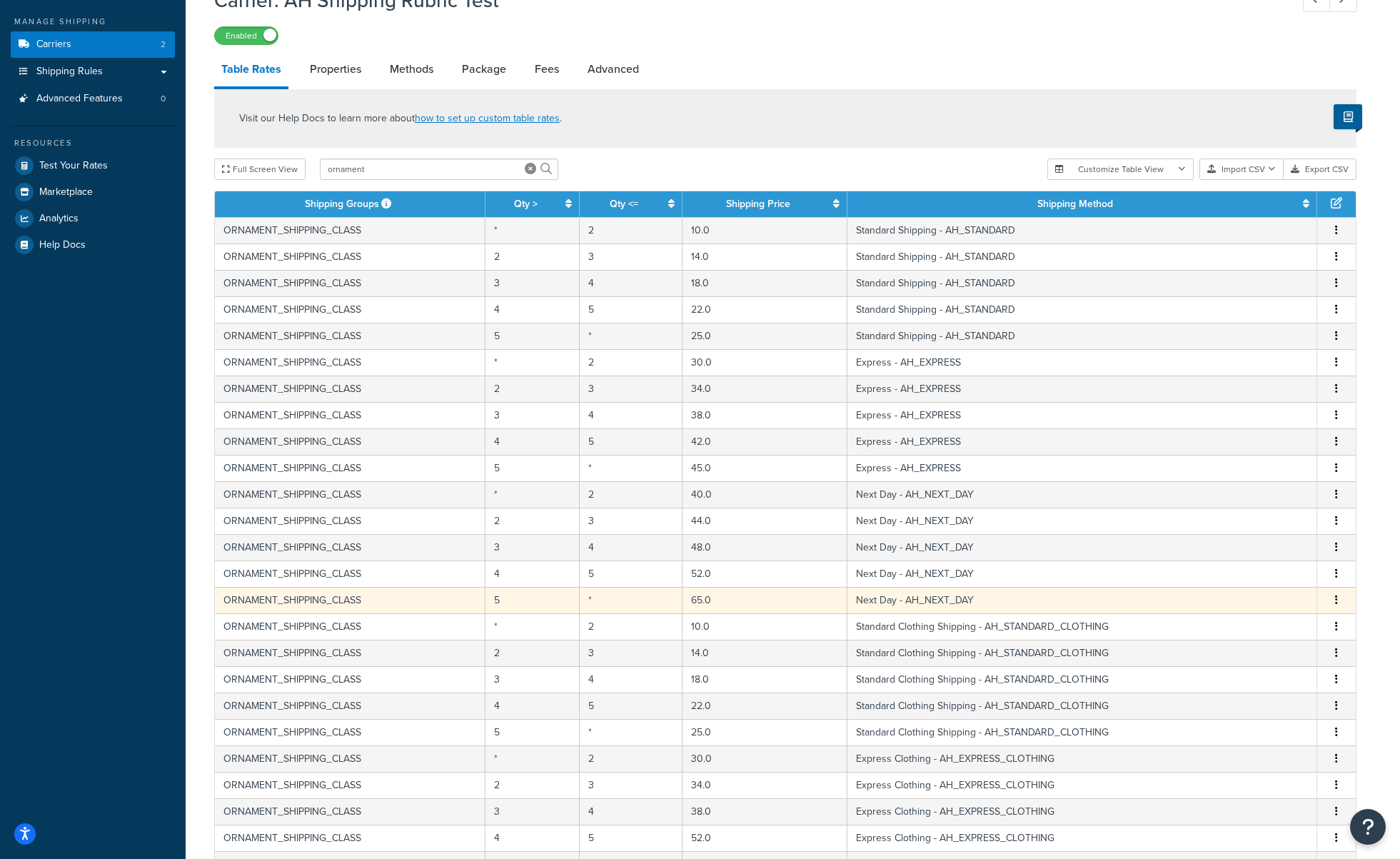
click at [1332, 594] on button "button" at bounding box center [1336, 601] width 12 height 16
click at [1277, 572] on div "Edit" at bounding box center [1264, 572] width 102 height 29
select select "172545"
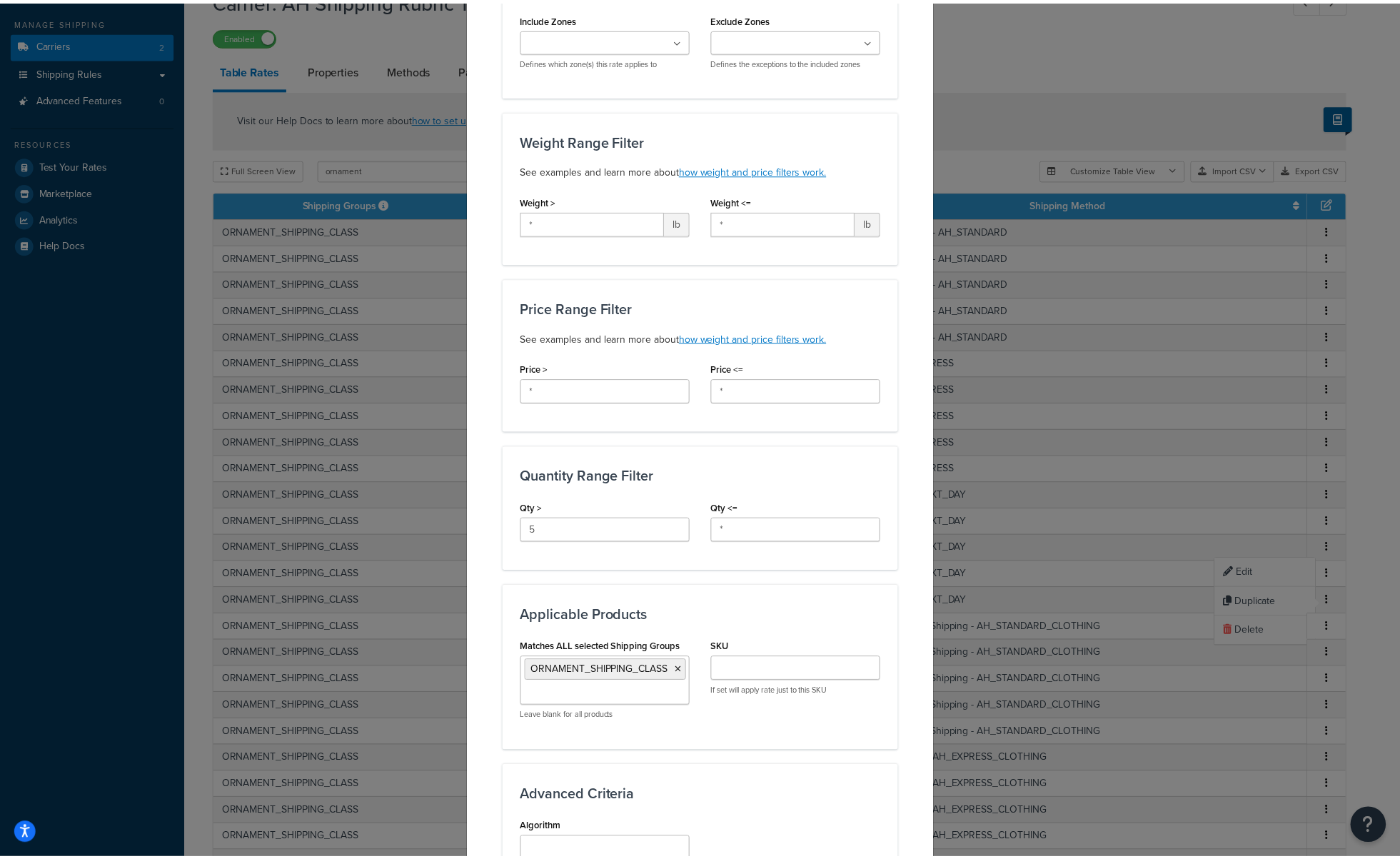
scroll to position [428, 0]
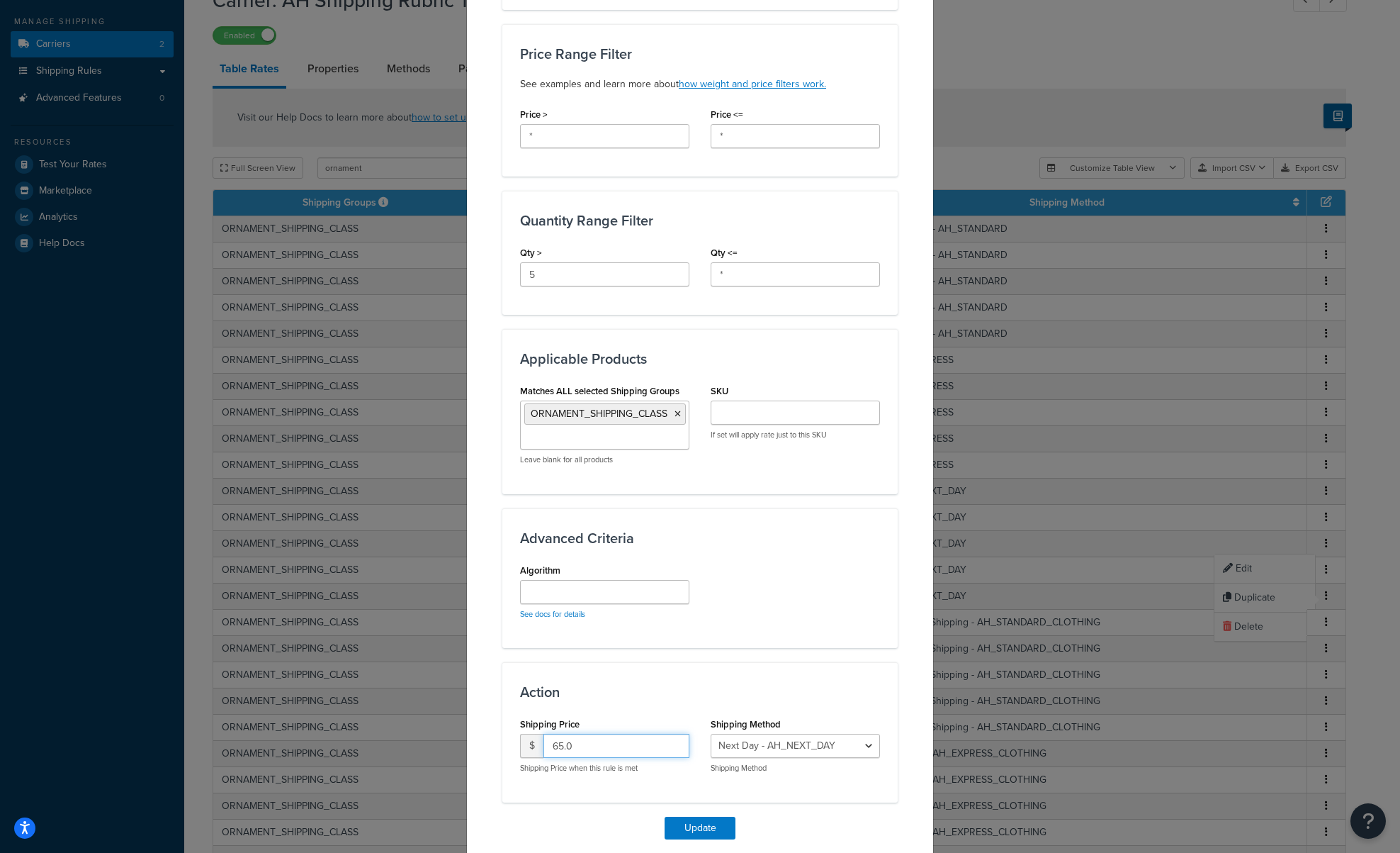
click at [549, 743] on input "65.0" at bounding box center [617, 745] width 146 height 24
type input "55.0"
click at [703, 836] on button "Update" at bounding box center [700, 828] width 71 height 23
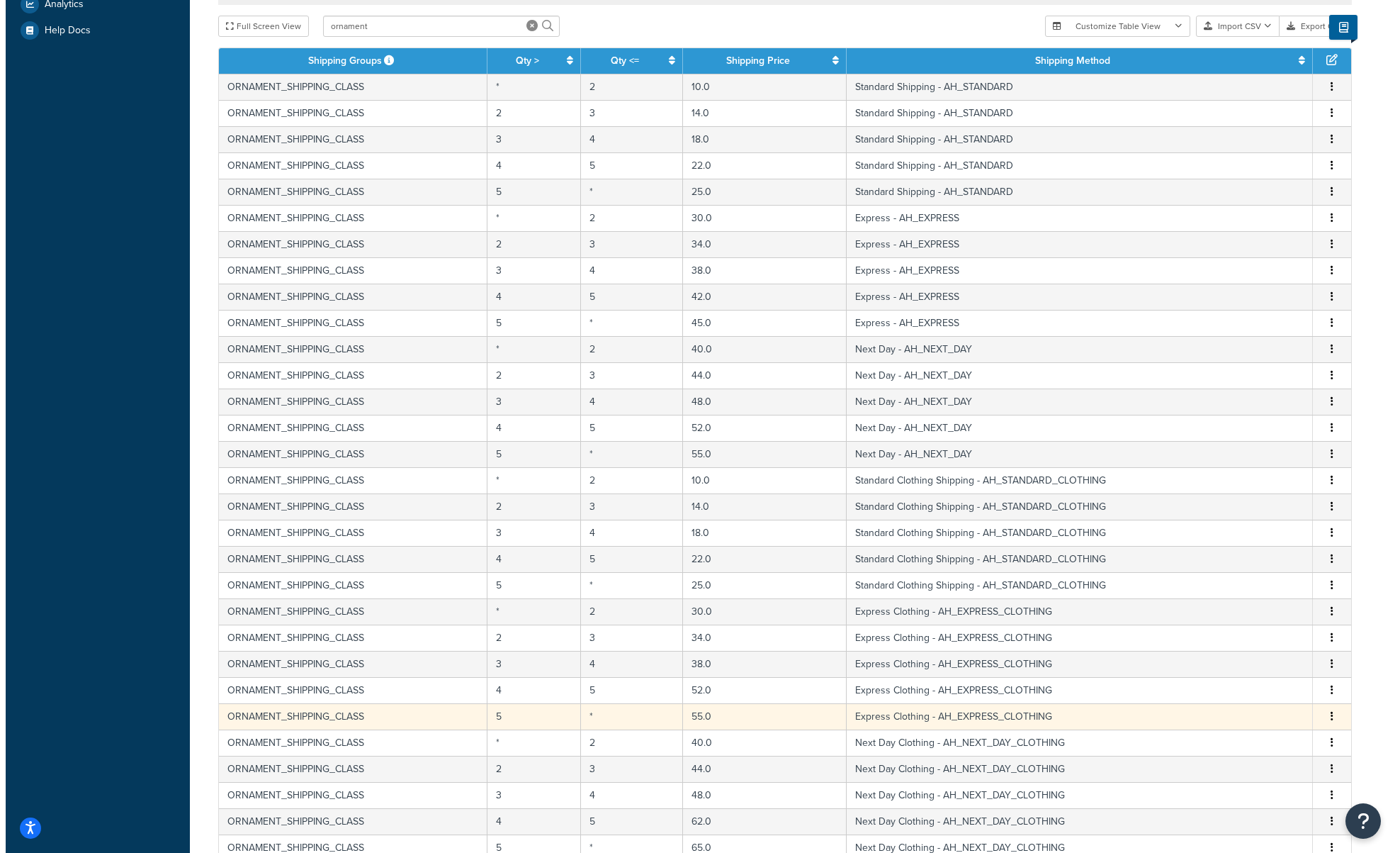
scroll to position [511, 0]
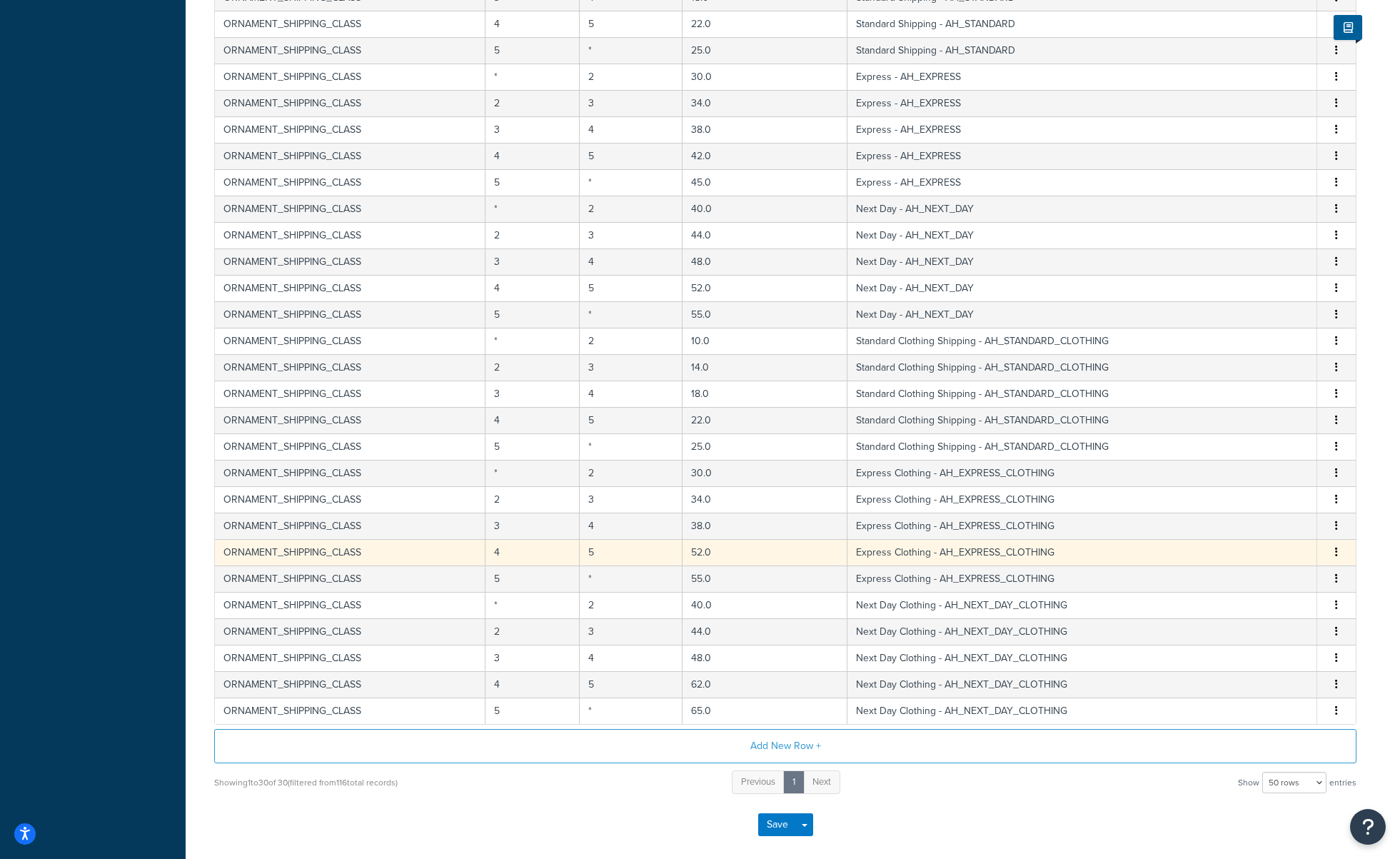
click at [1339, 553] on button "button" at bounding box center [1336, 553] width 12 height 16
click at [1245, 523] on div "Edit" at bounding box center [1264, 525] width 102 height 29
select select "174263"
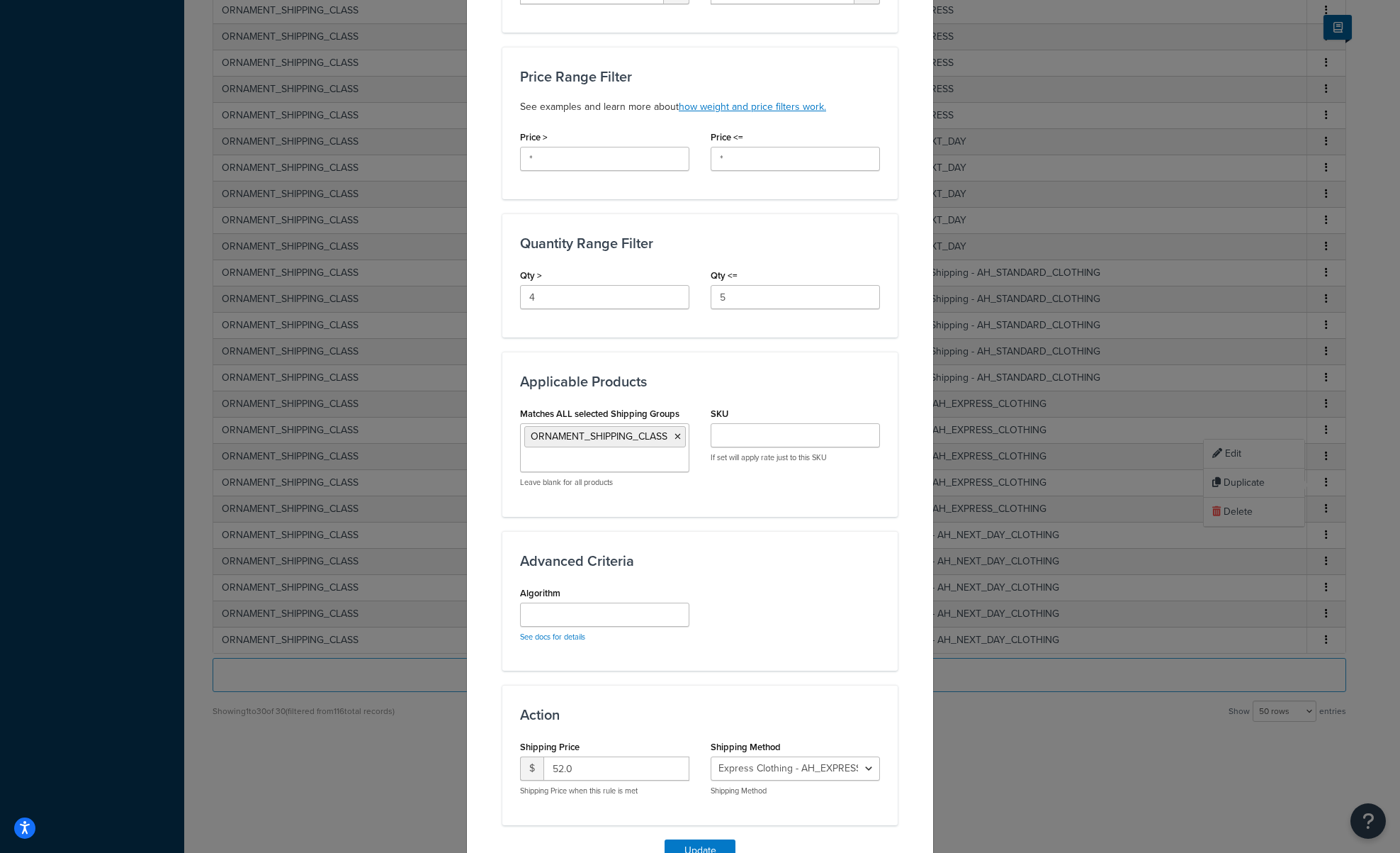
scroll to position [425, 0]
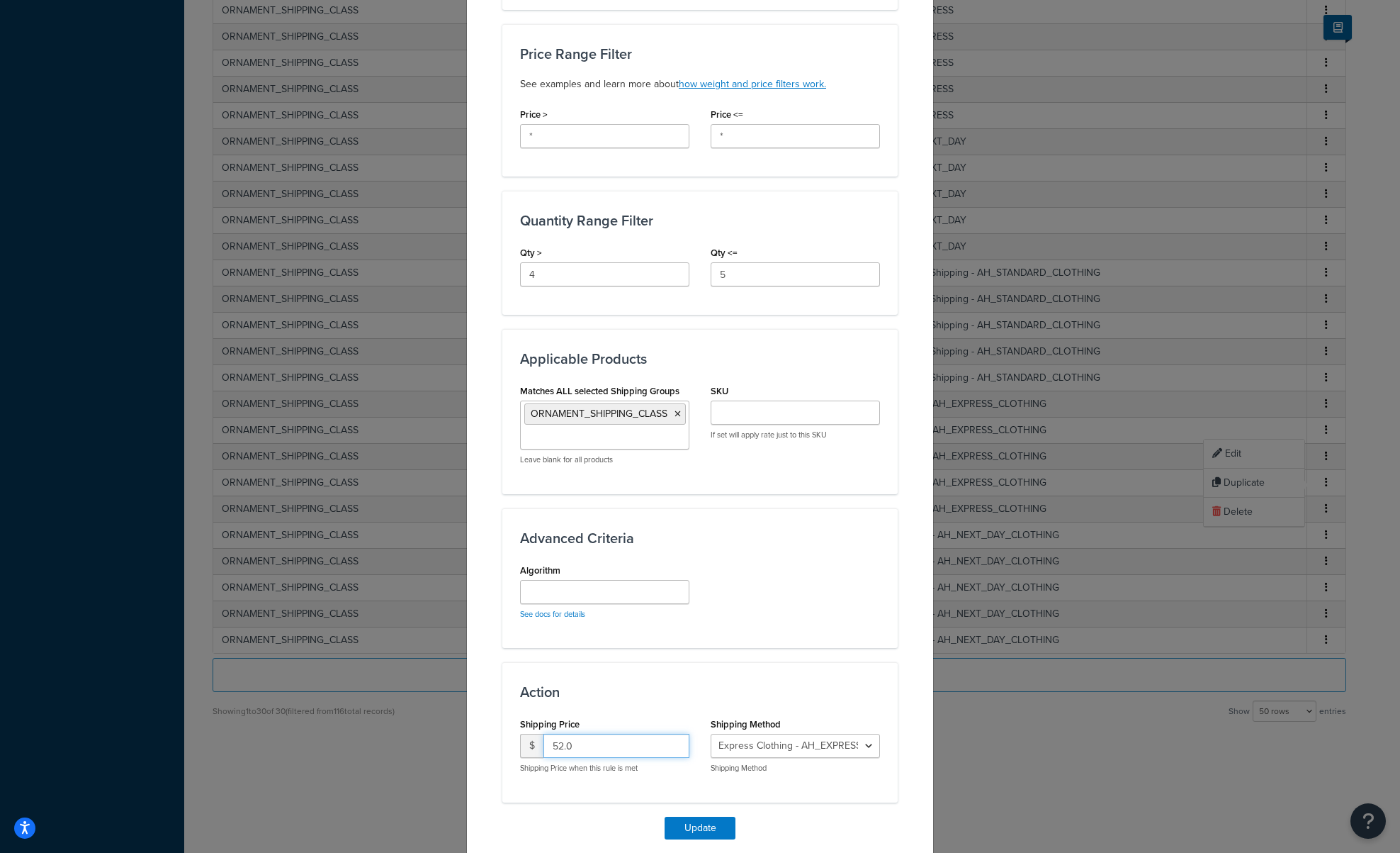
click at [549, 747] on input "52.0" at bounding box center [617, 745] width 146 height 24
type input "42.0"
click at [704, 826] on button "Update" at bounding box center [700, 828] width 71 height 23
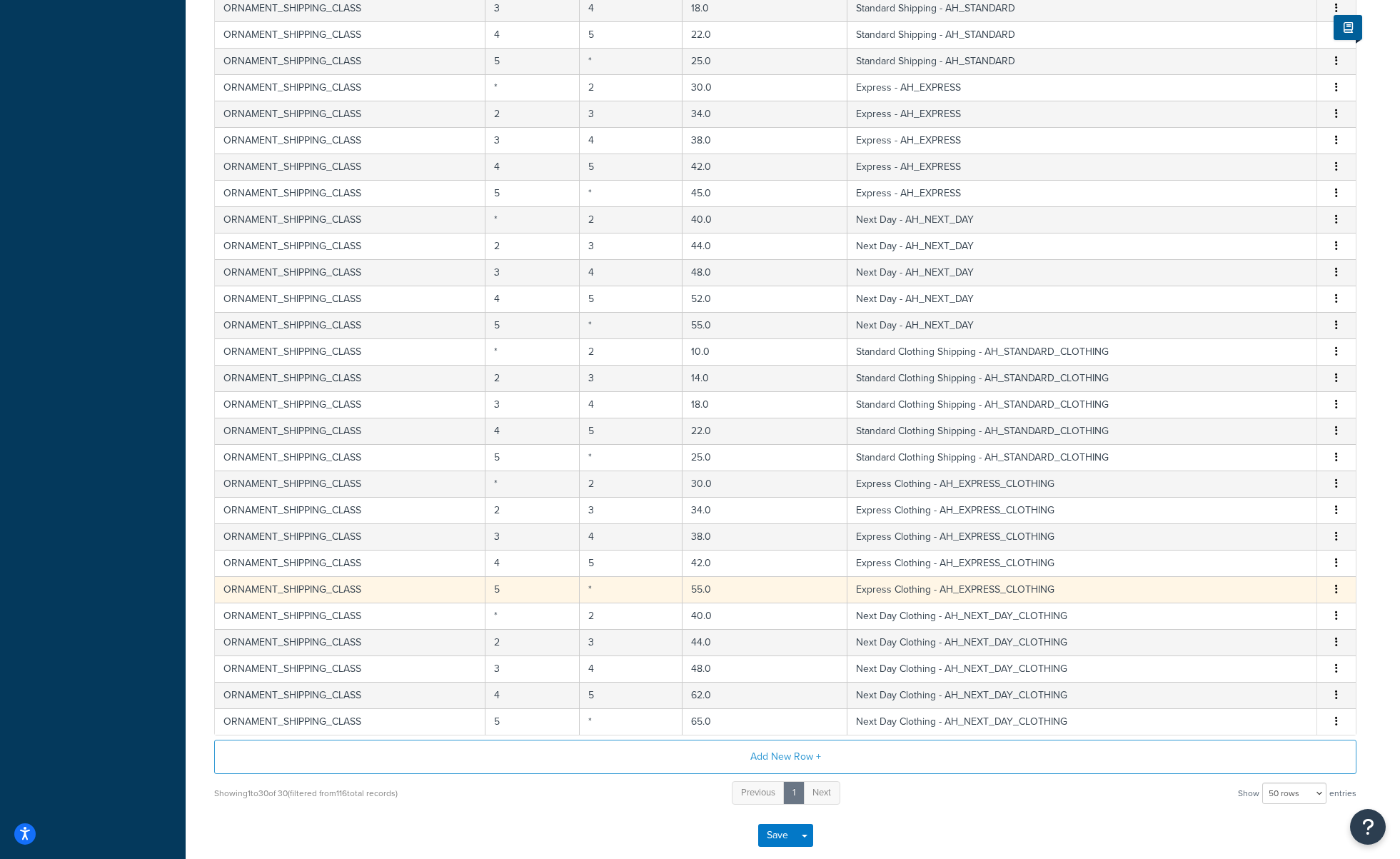
click at [1333, 588] on button "button" at bounding box center [1336, 590] width 12 height 16
click at [1247, 554] on div "Edit" at bounding box center [1264, 562] width 102 height 29
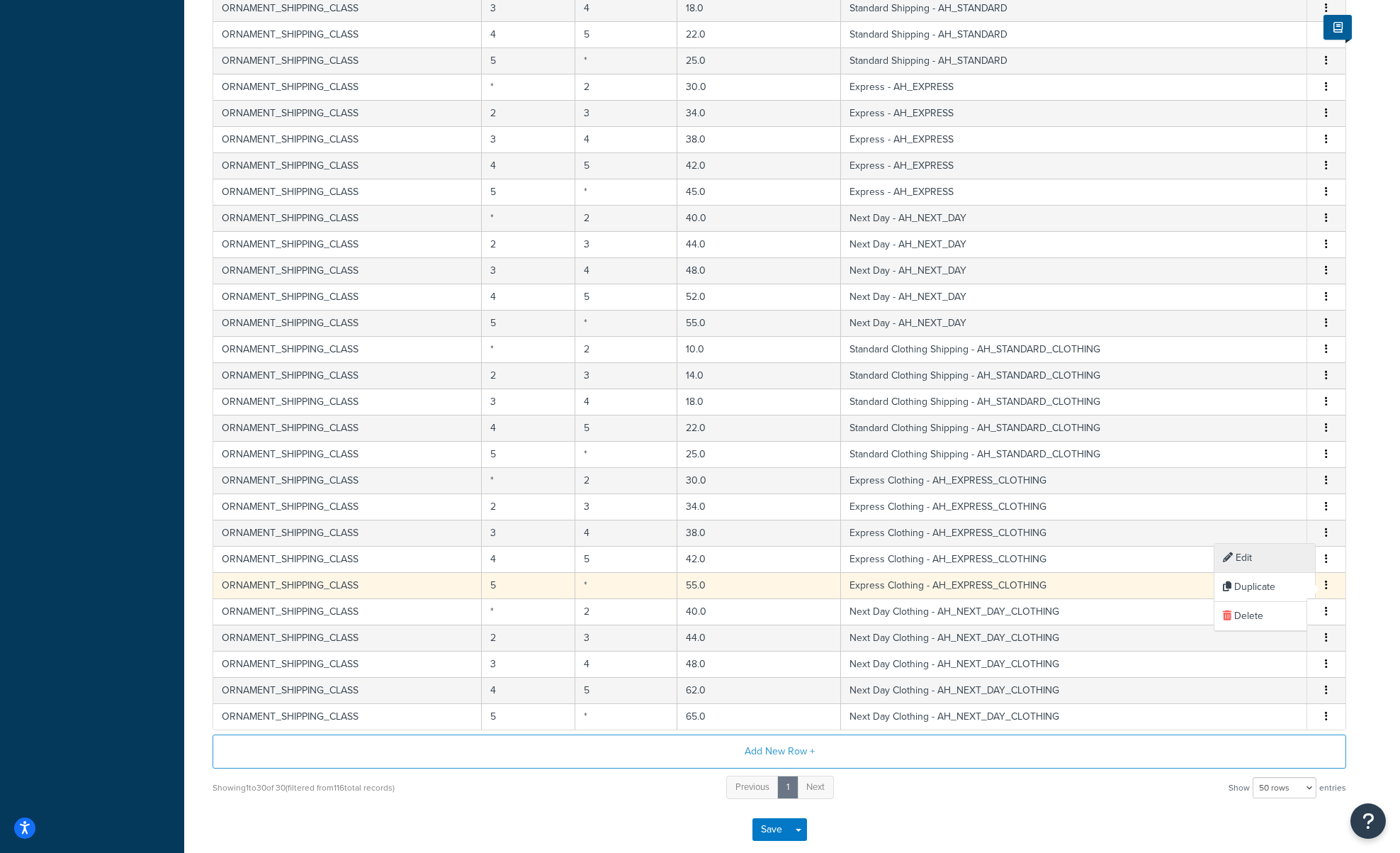
select select "174263"
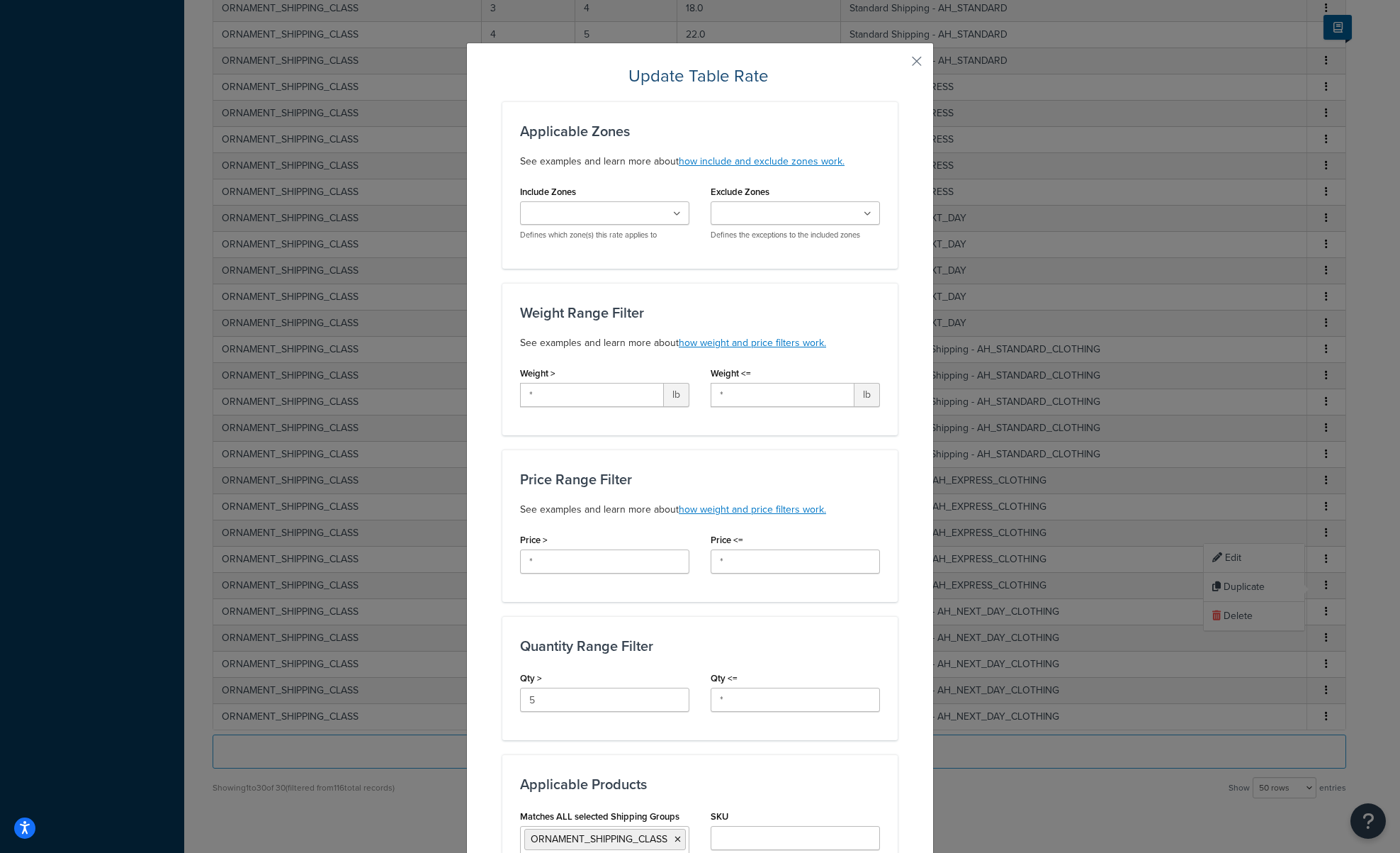
scroll to position [354, 0]
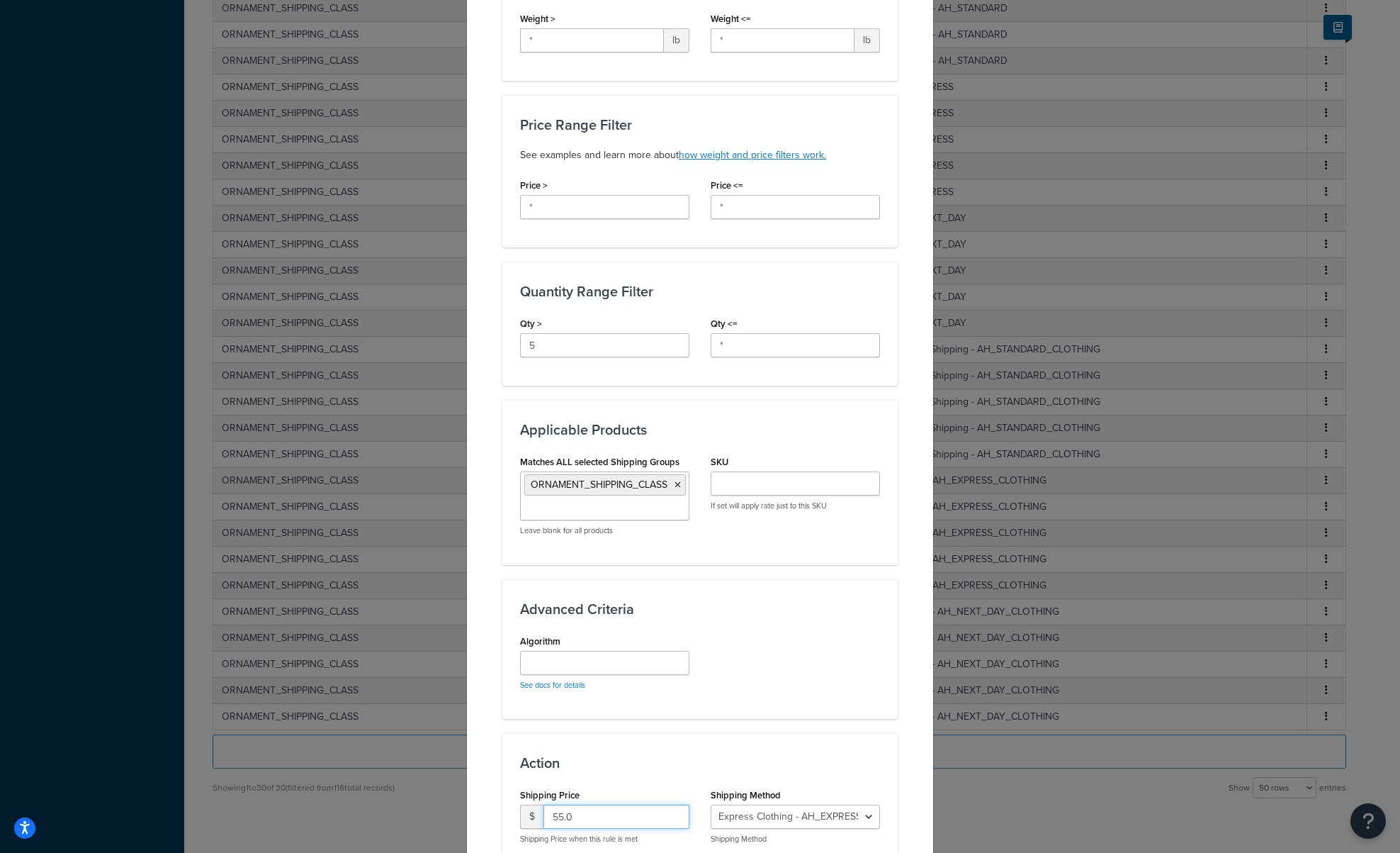
click at [556, 819] on input "55.0" at bounding box center [617, 816] width 146 height 24
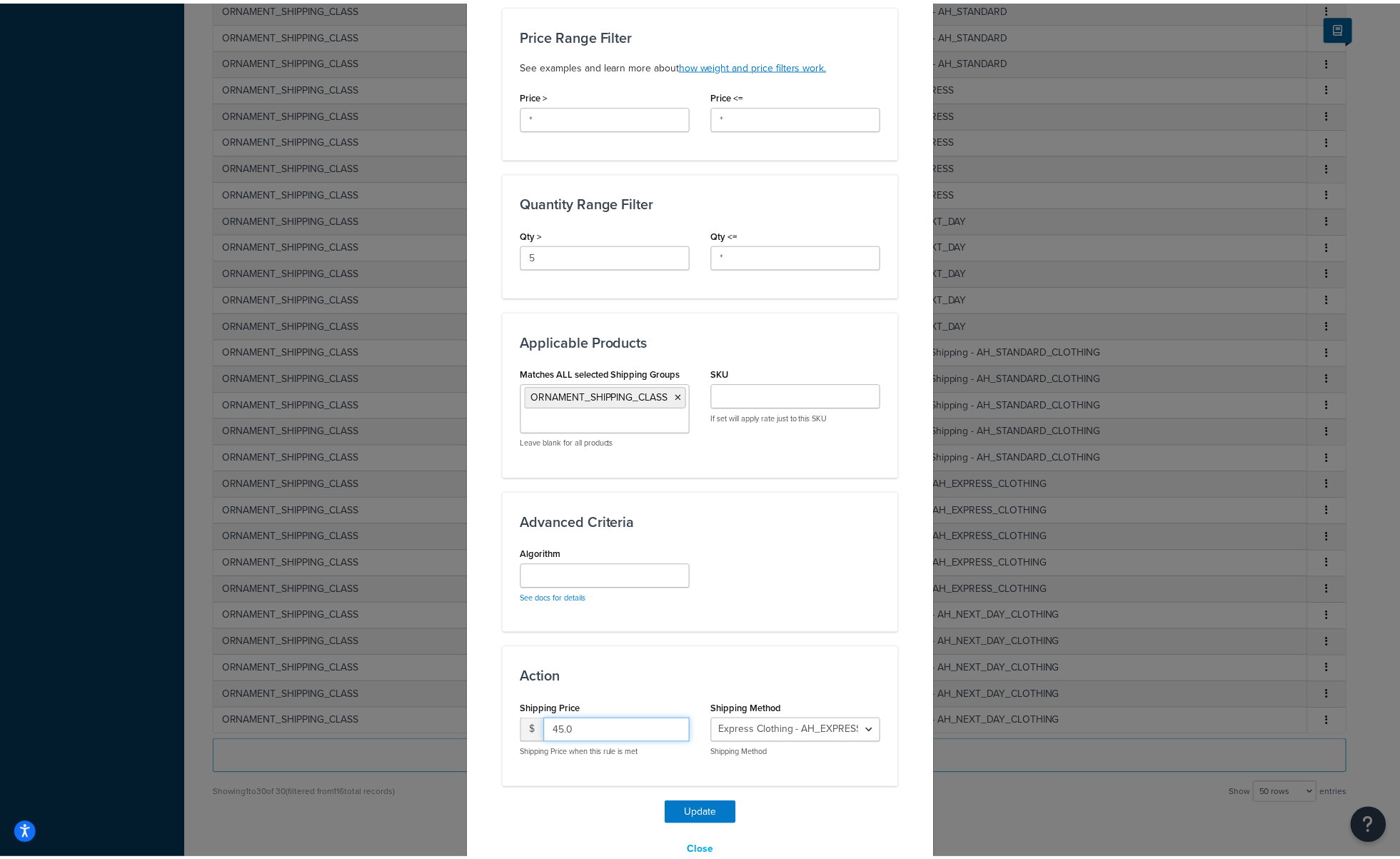
scroll to position [482, 0]
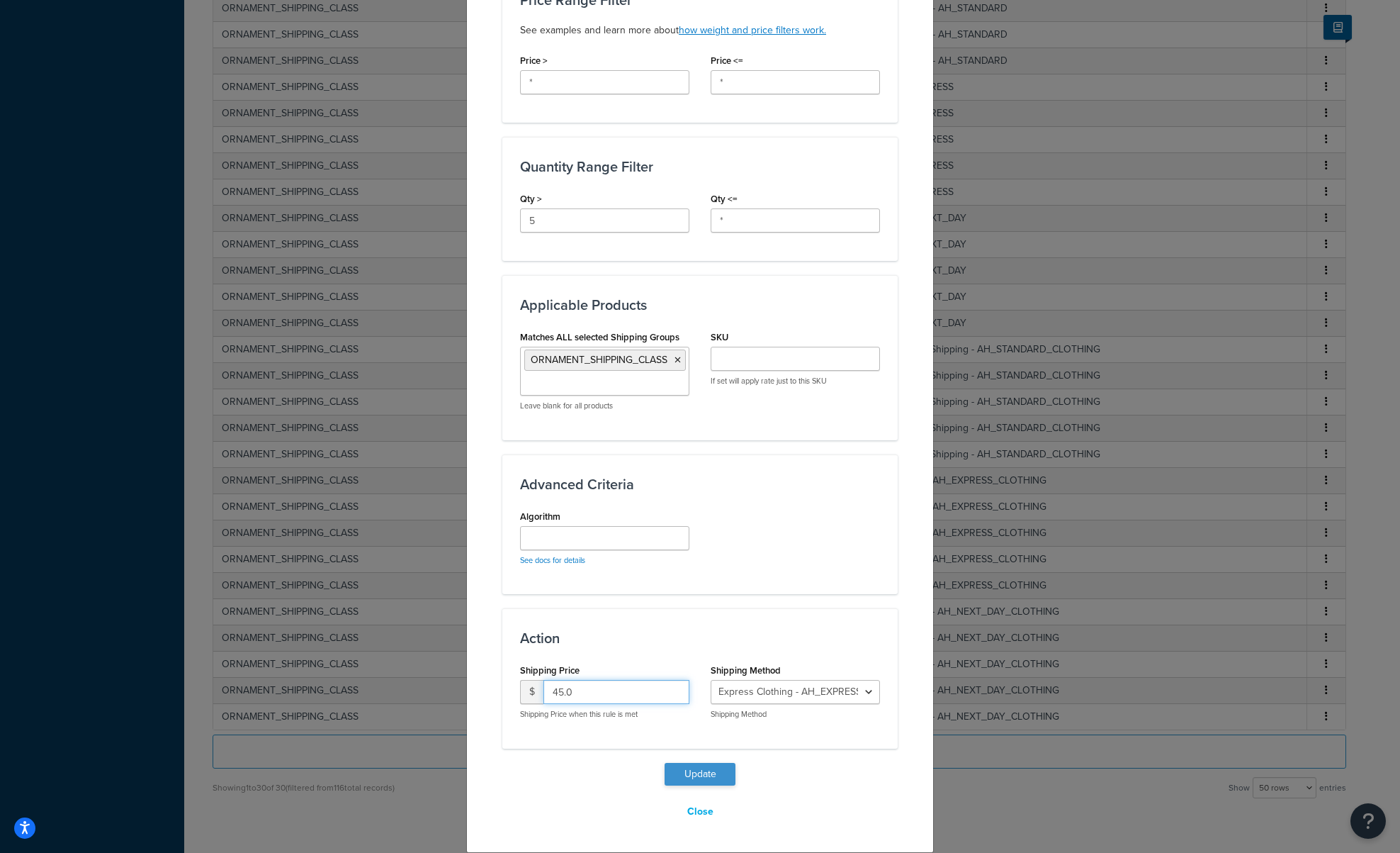
type input "45.0"
click at [713, 773] on button "Update" at bounding box center [700, 774] width 71 height 23
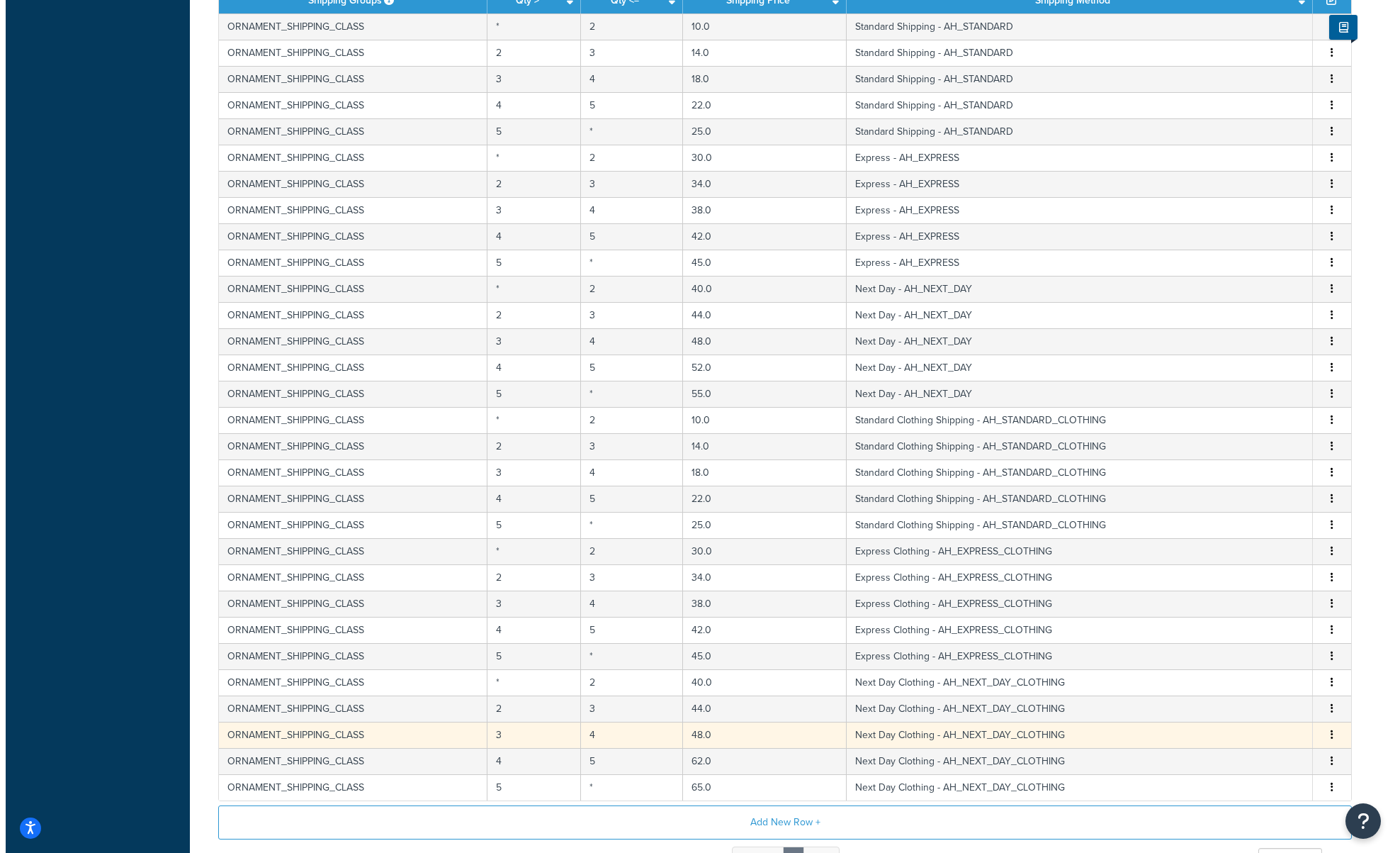
scroll to position [501, 0]
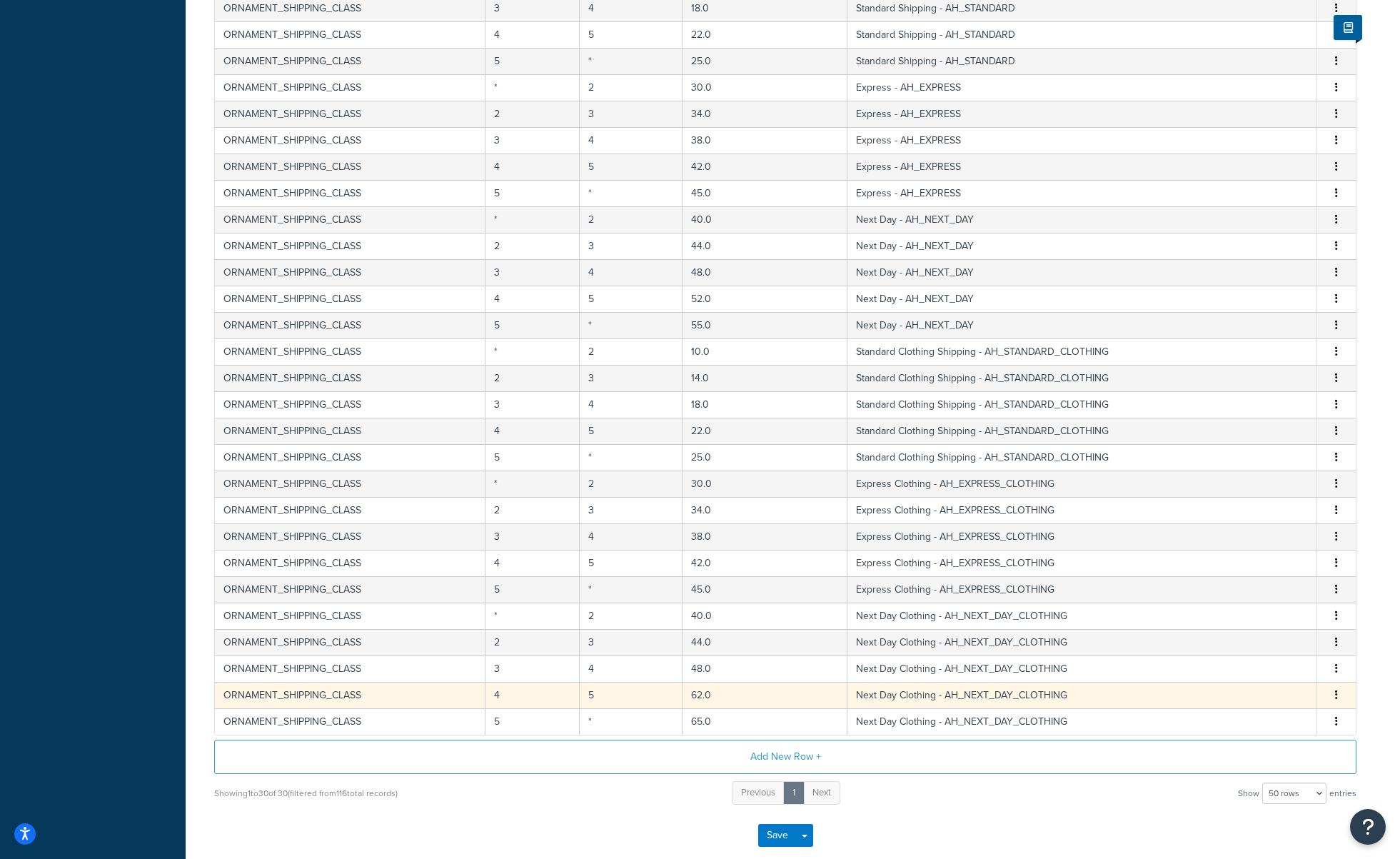
click at [1336, 694] on icon "button" at bounding box center [1336, 694] width 3 height 10
click at [1259, 673] on div "Edit" at bounding box center [1264, 667] width 102 height 29
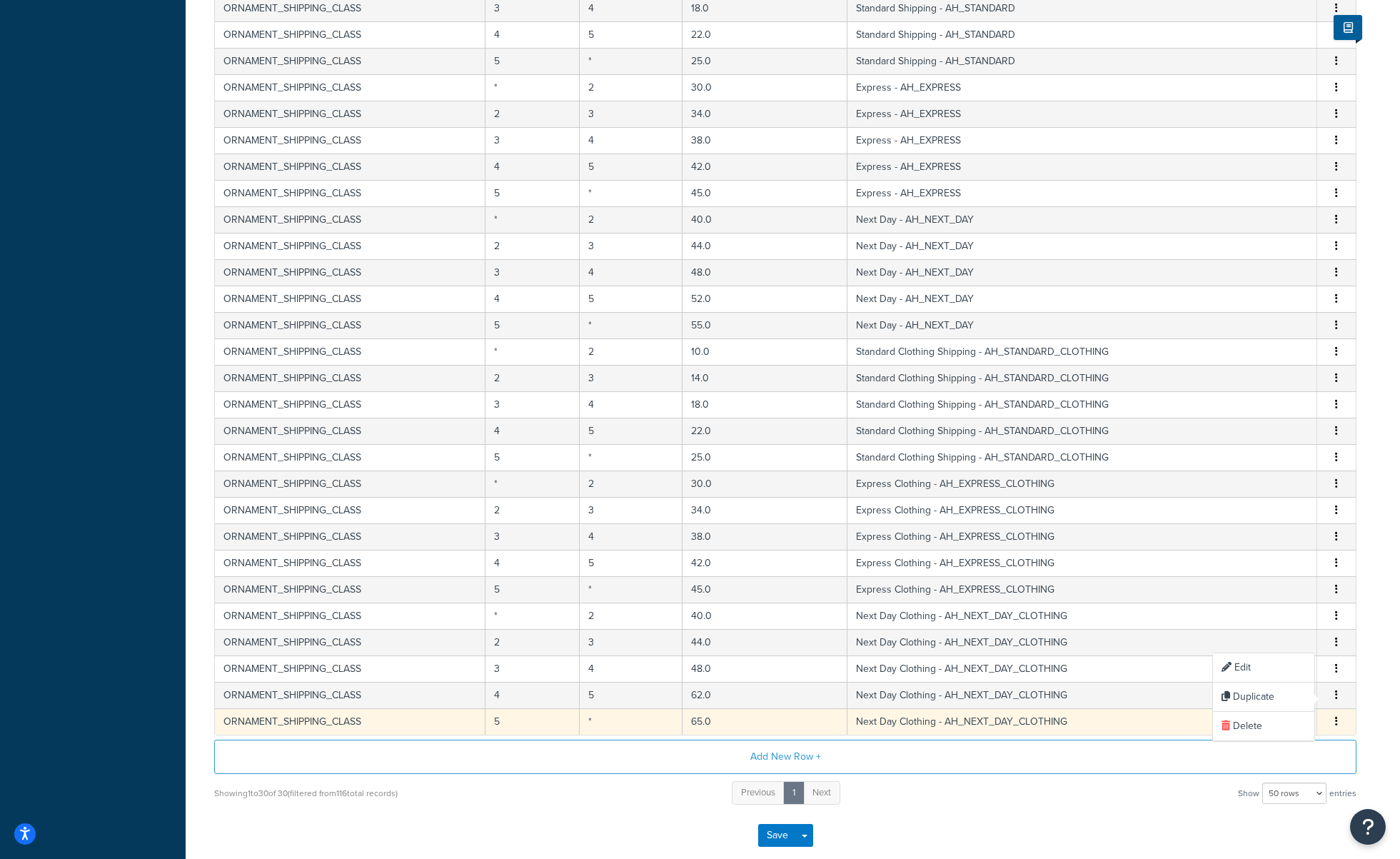
select select "174264"
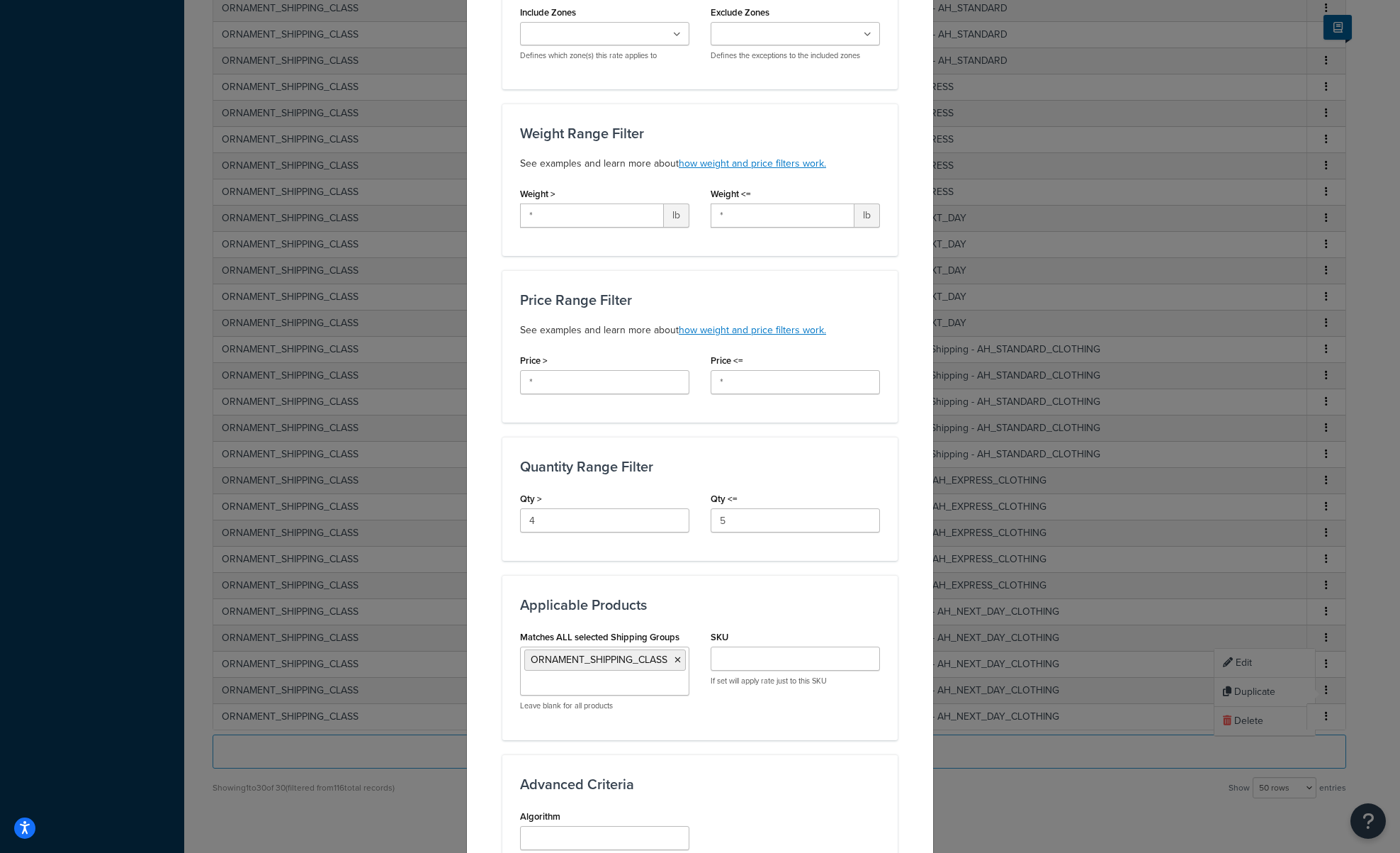
scroll to position [354, 0]
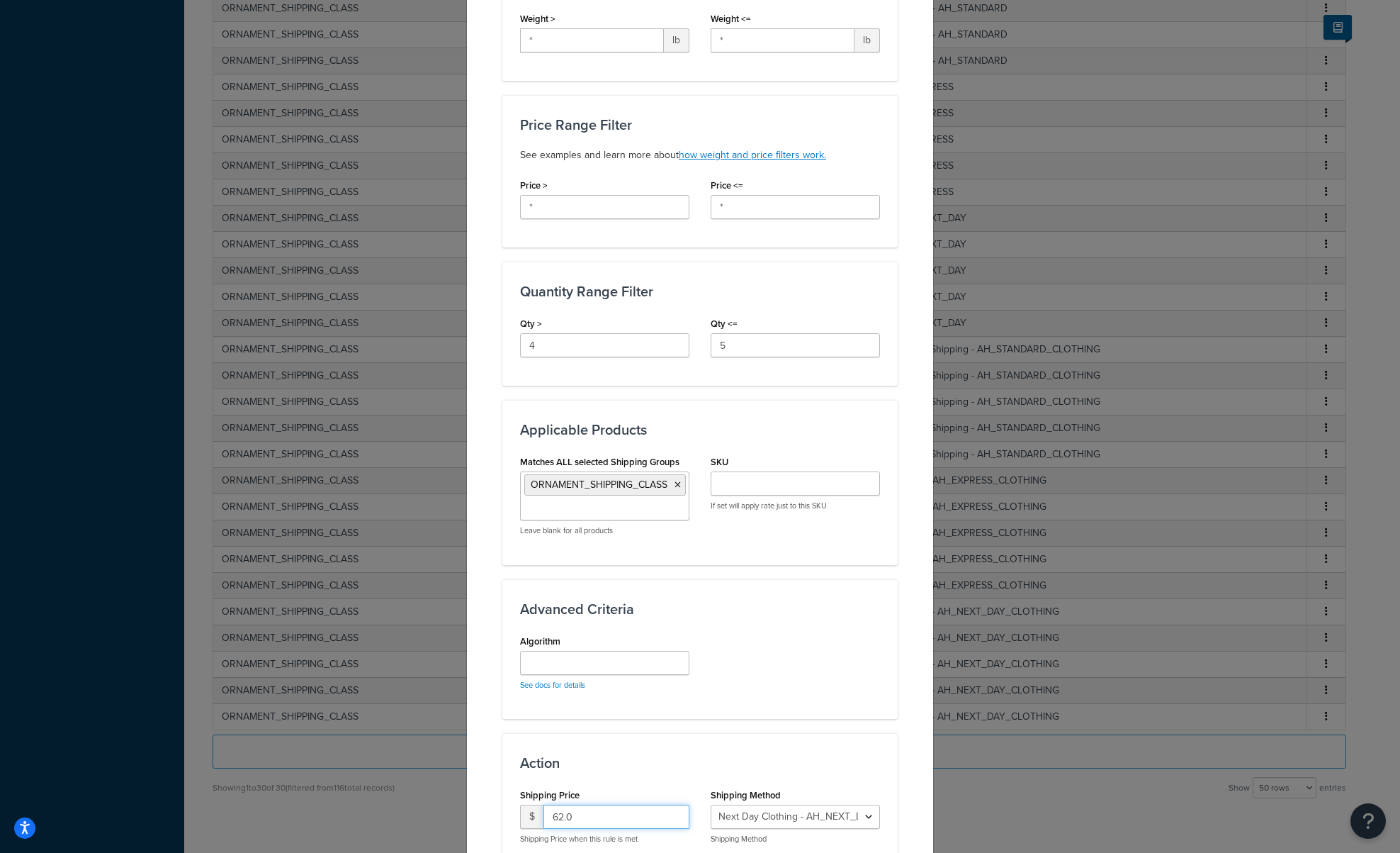
click at [549, 819] on input "62.0" at bounding box center [617, 816] width 146 height 24
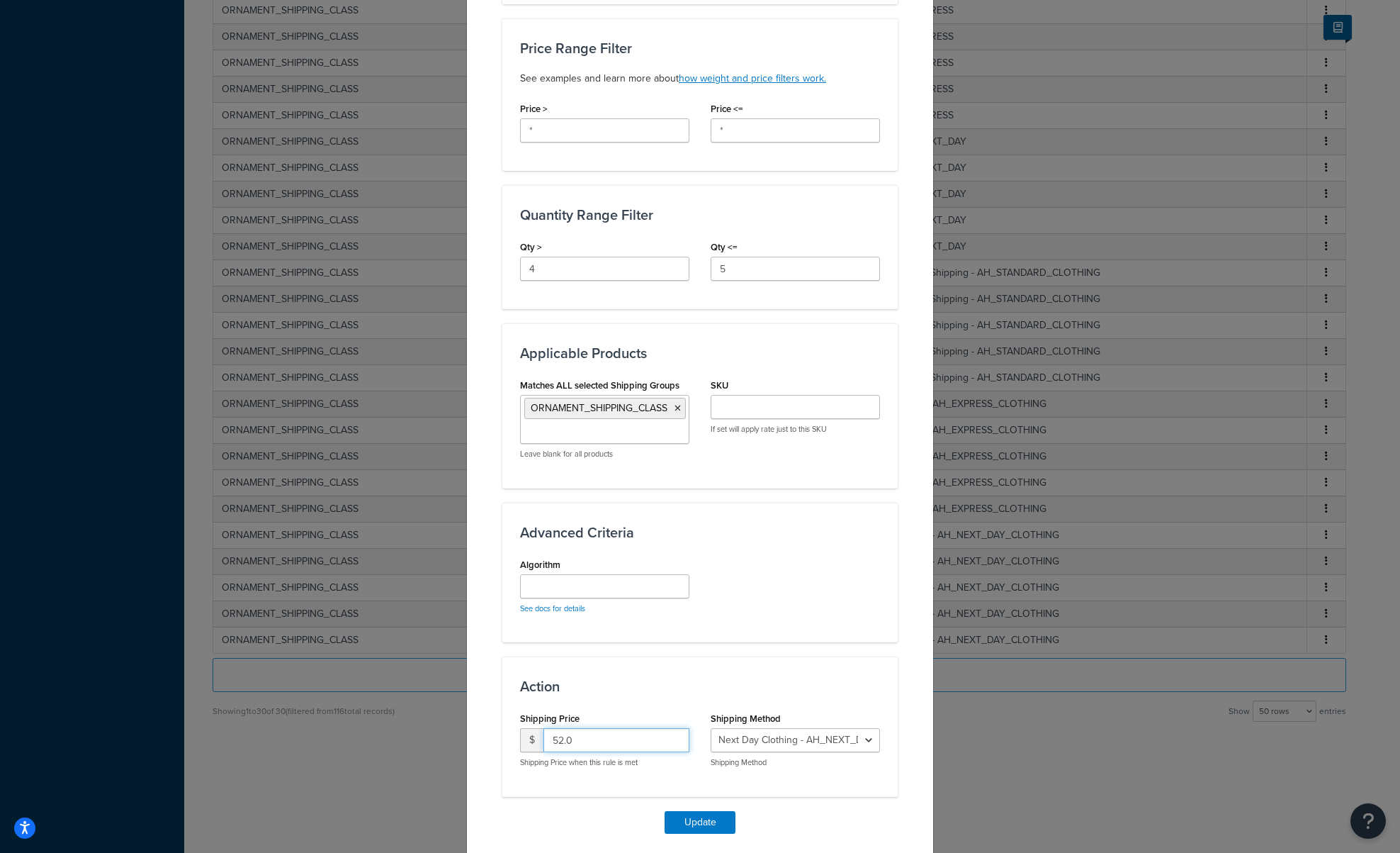
scroll to position [479, 0]
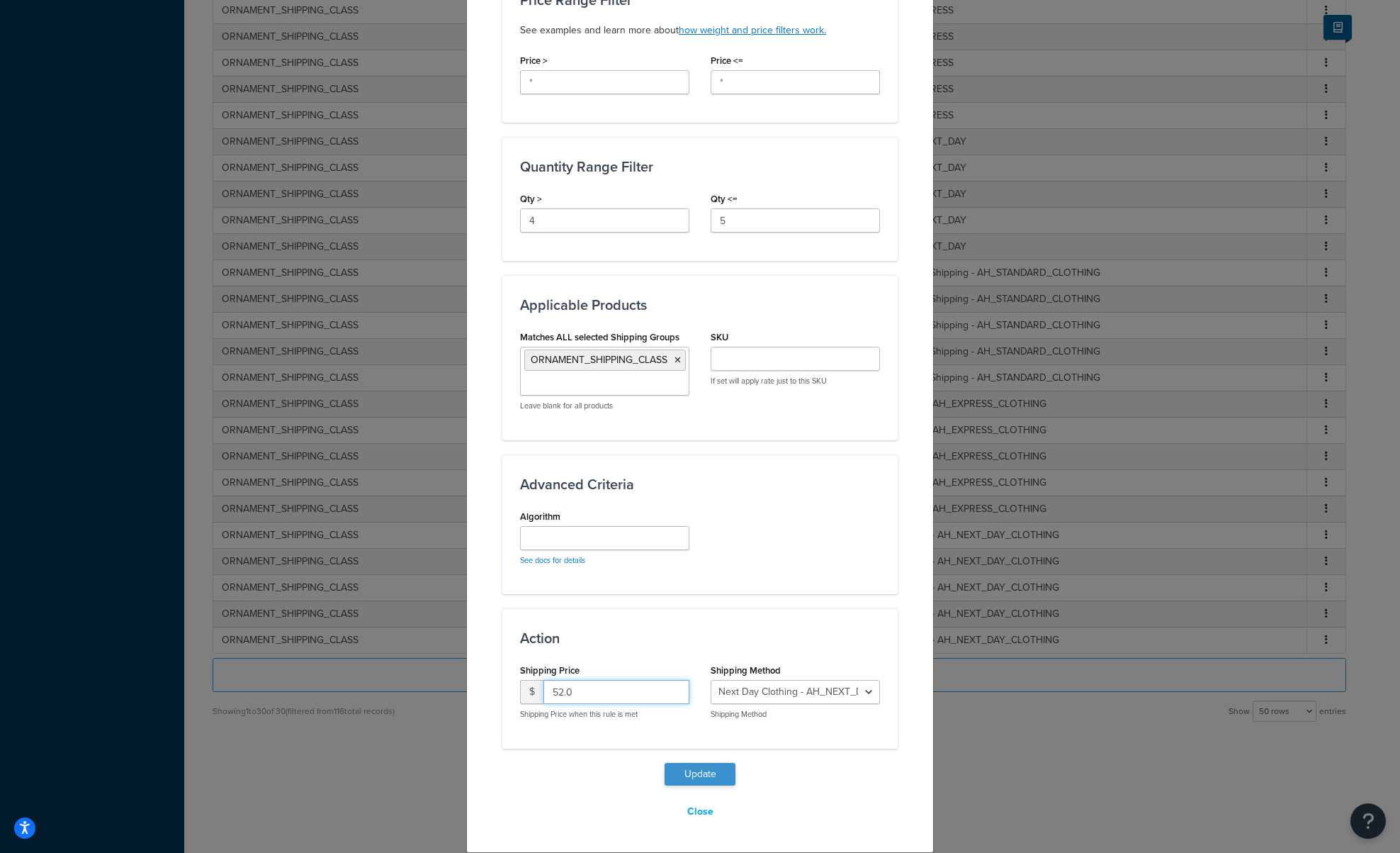
type input "52.0"
click at [696, 776] on button "Update" at bounding box center [700, 774] width 71 height 23
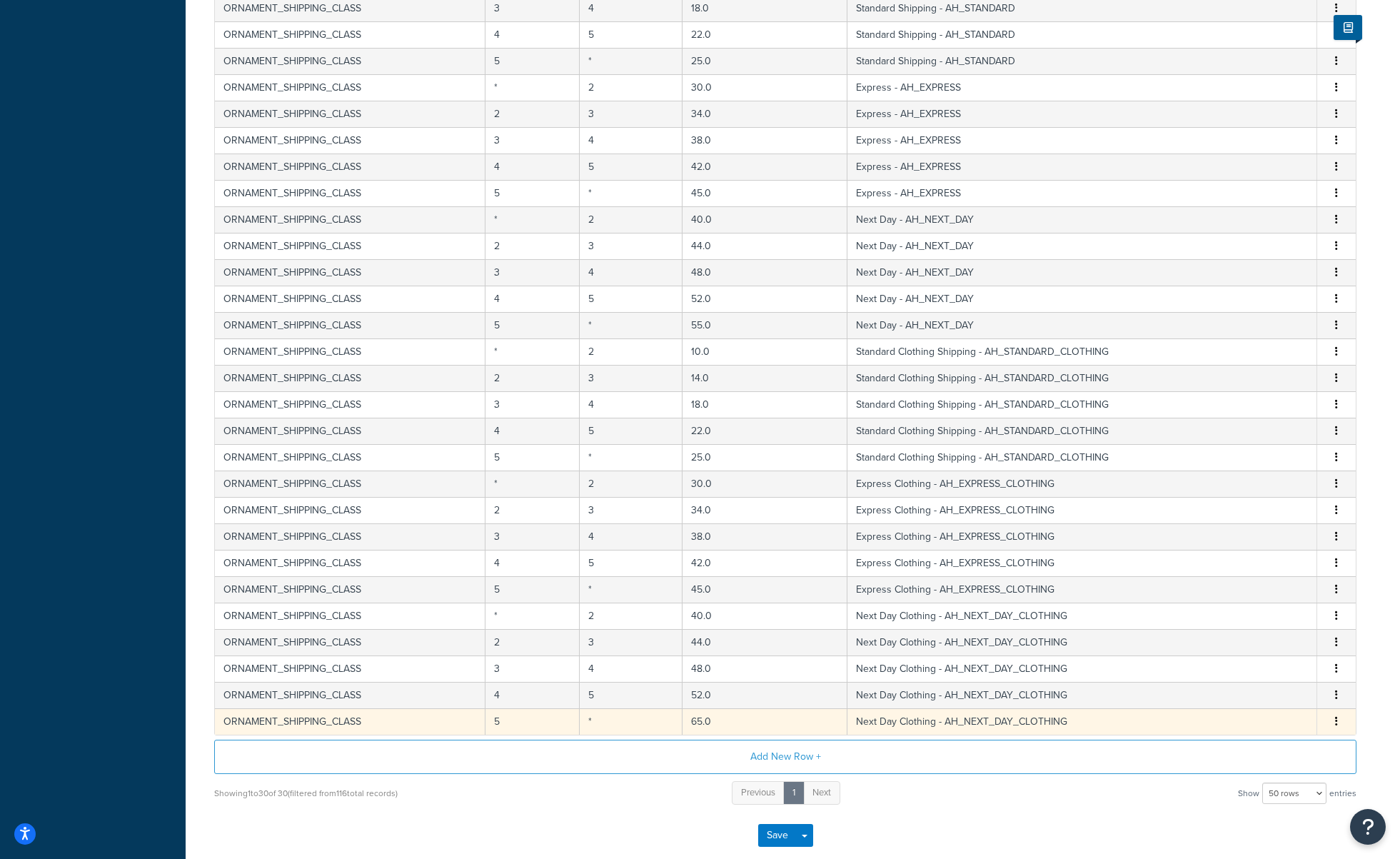
click at [1337, 717] on button "button" at bounding box center [1336, 722] width 12 height 16
click at [1273, 692] on div "Edit" at bounding box center [1264, 694] width 102 height 29
select select "174264"
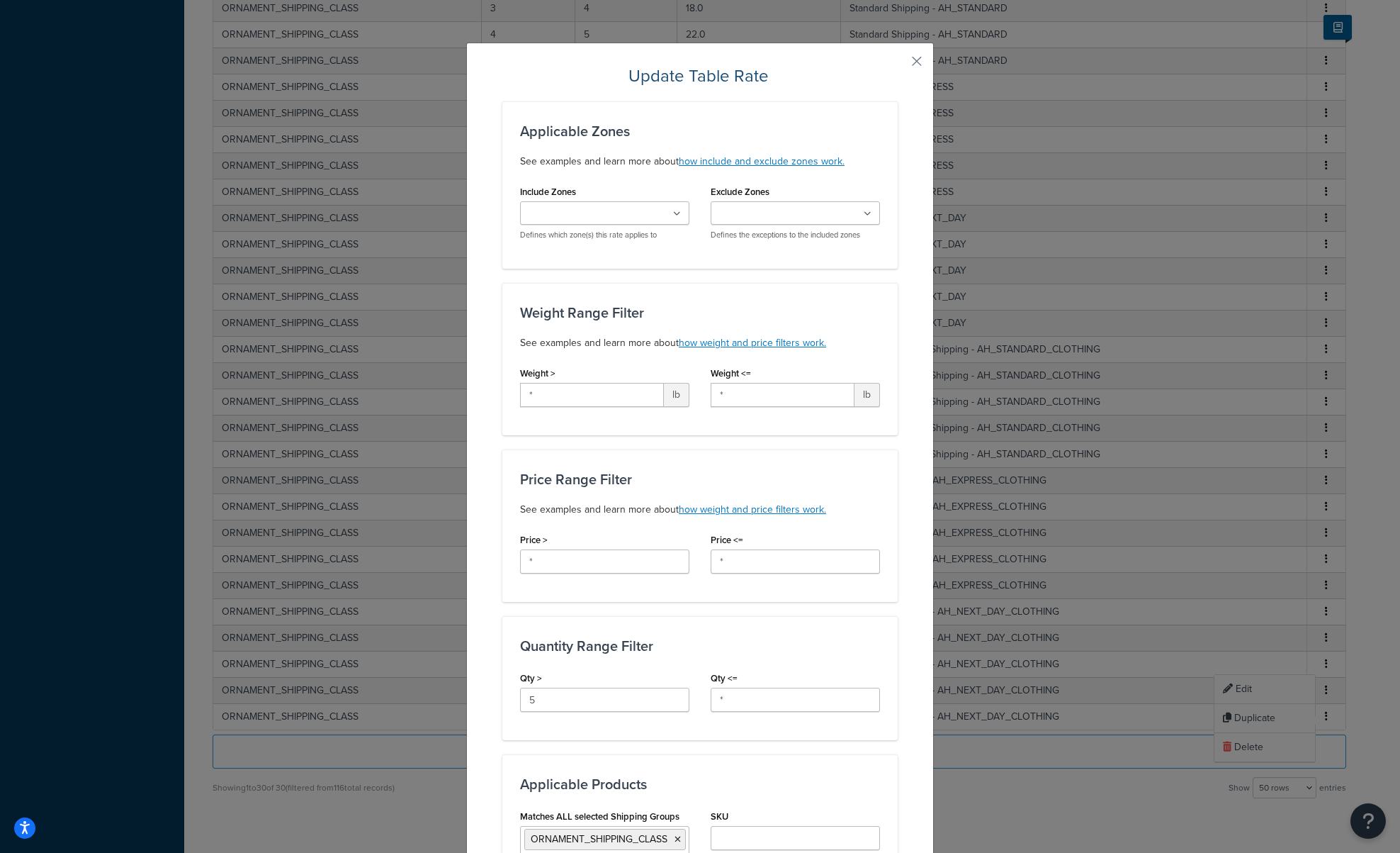
scroll to position [354, 0]
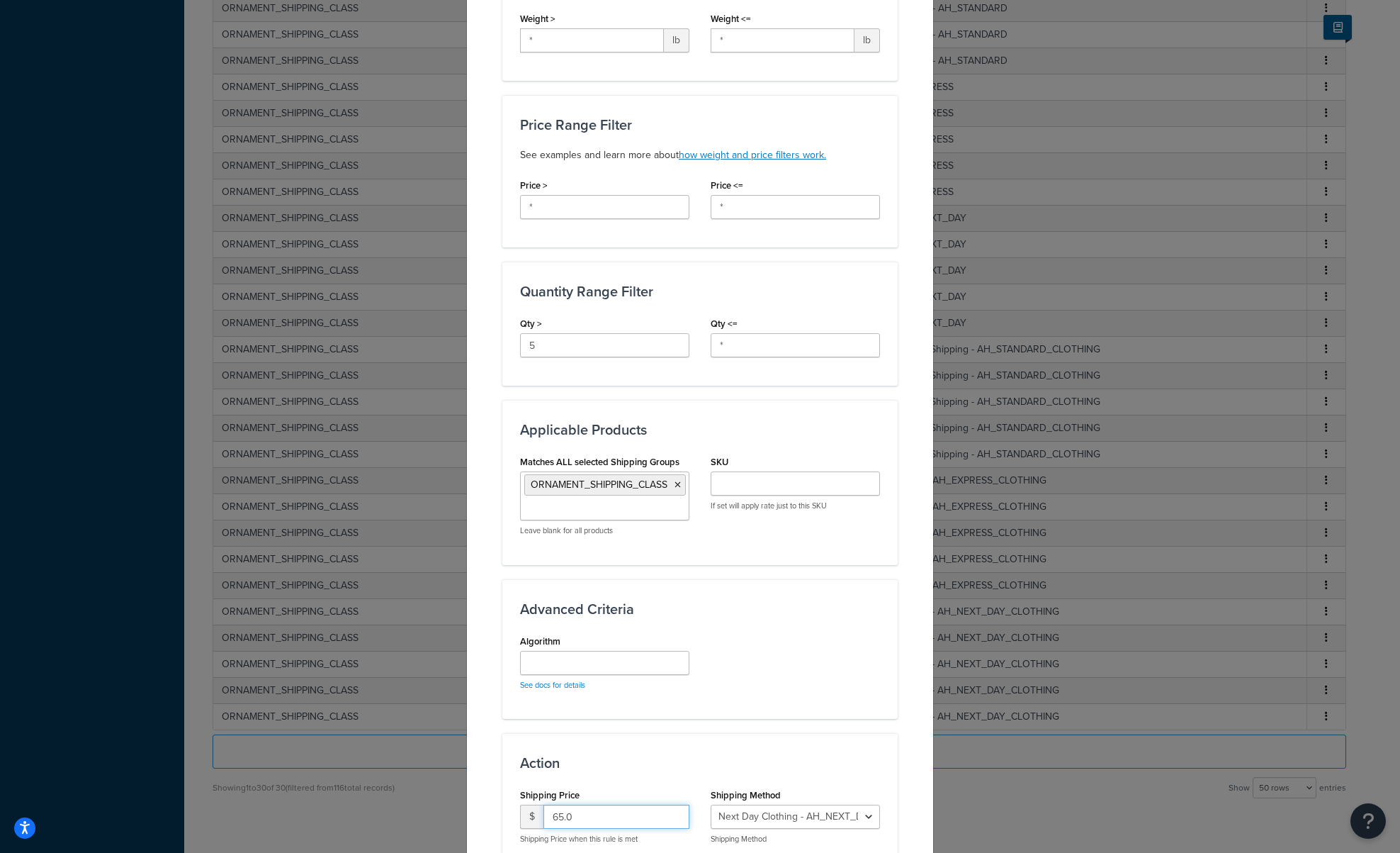
click at [552, 816] on input "65.0" at bounding box center [617, 816] width 146 height 24
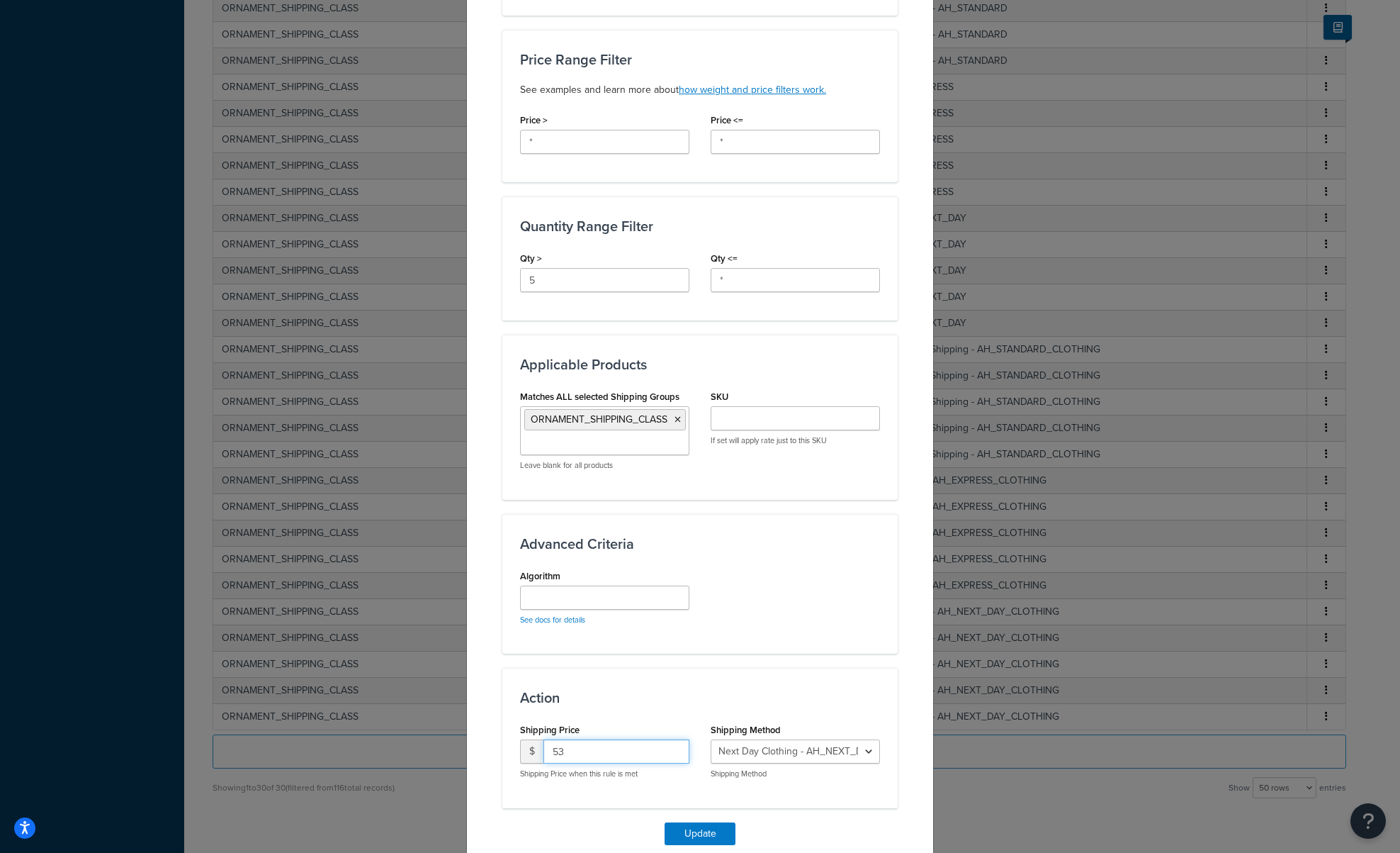
scroll to position [479, 0]
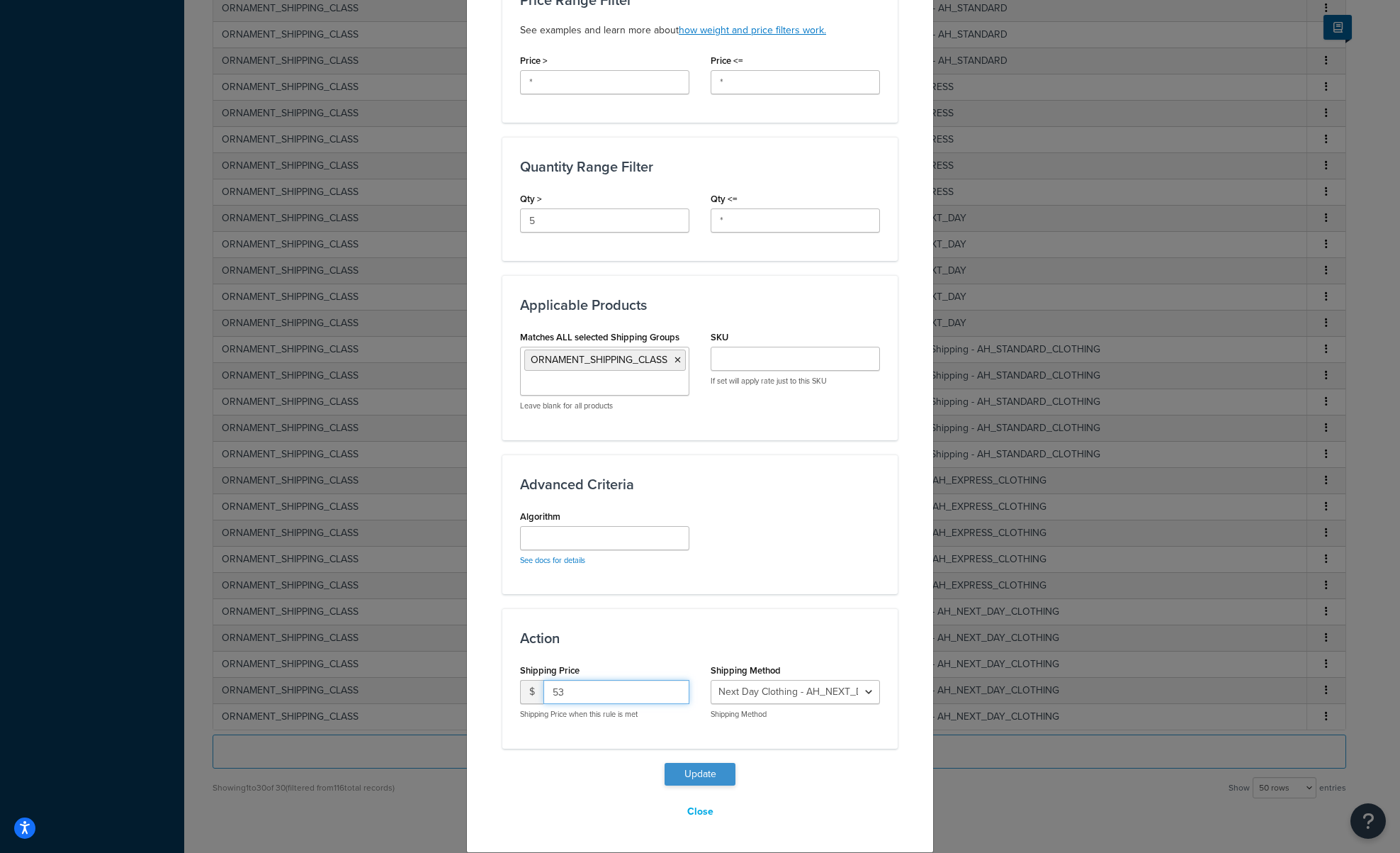
type input "53"
click at [681, 773] on button "Update" at bounding box center [700, 774] width 71 height 23
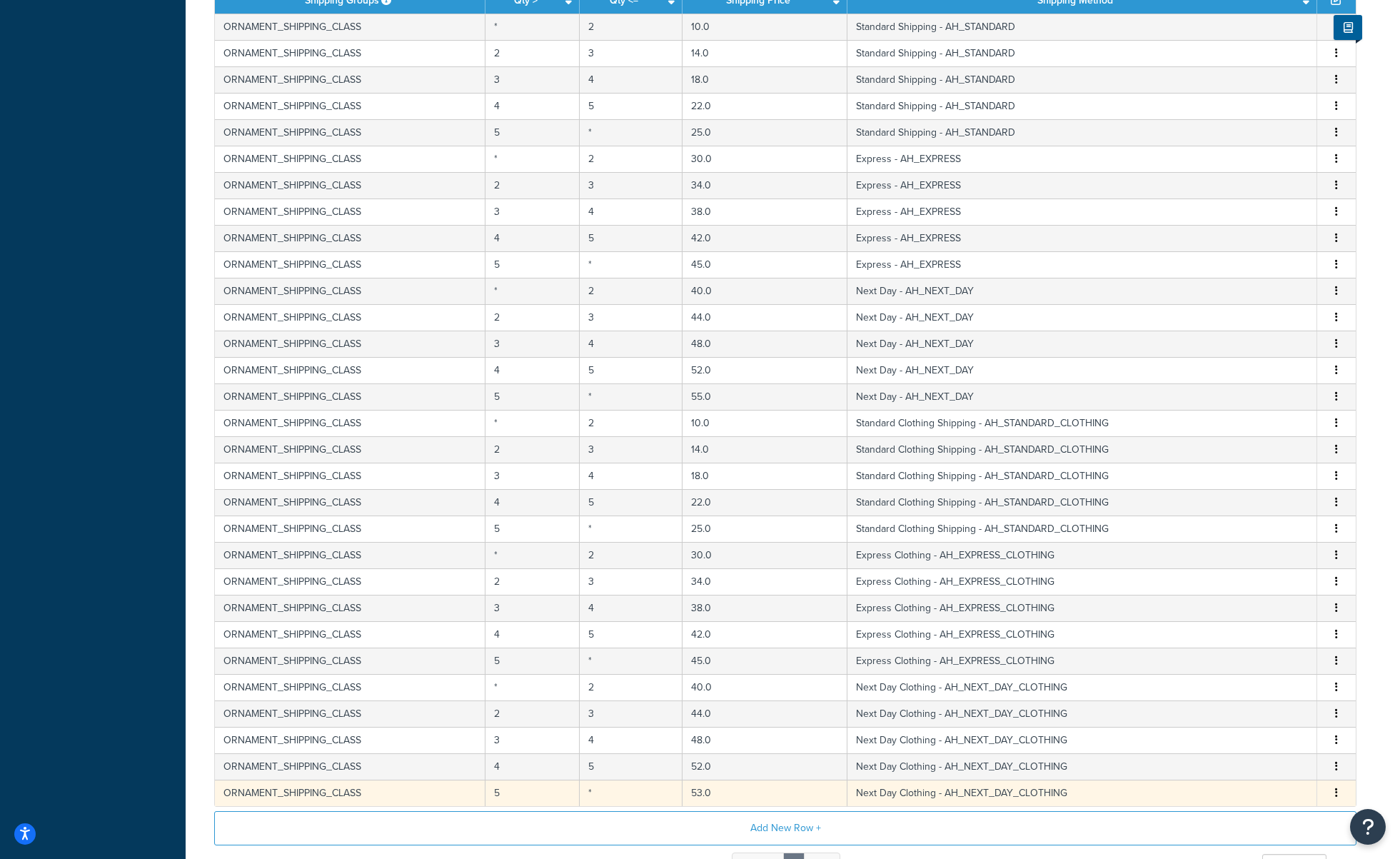
click at [1332, 792] on button "button" at bounding box center [1336, 794] width 12 height 16
click at [1244, 760] on div "Edit" at bounding box center [1264, 765] width 102 height 29
select select "174264"
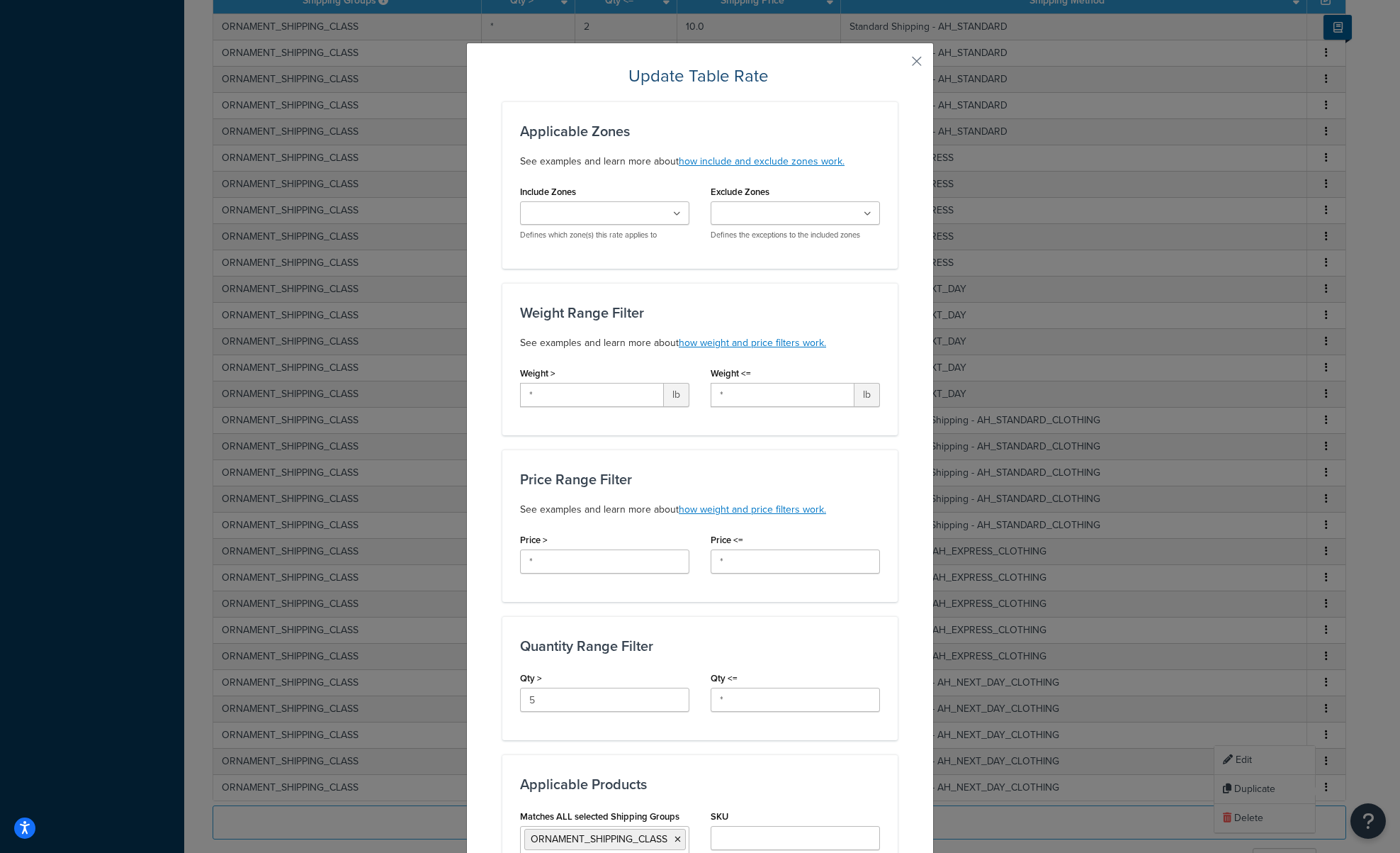
scroll to position [425, 0]
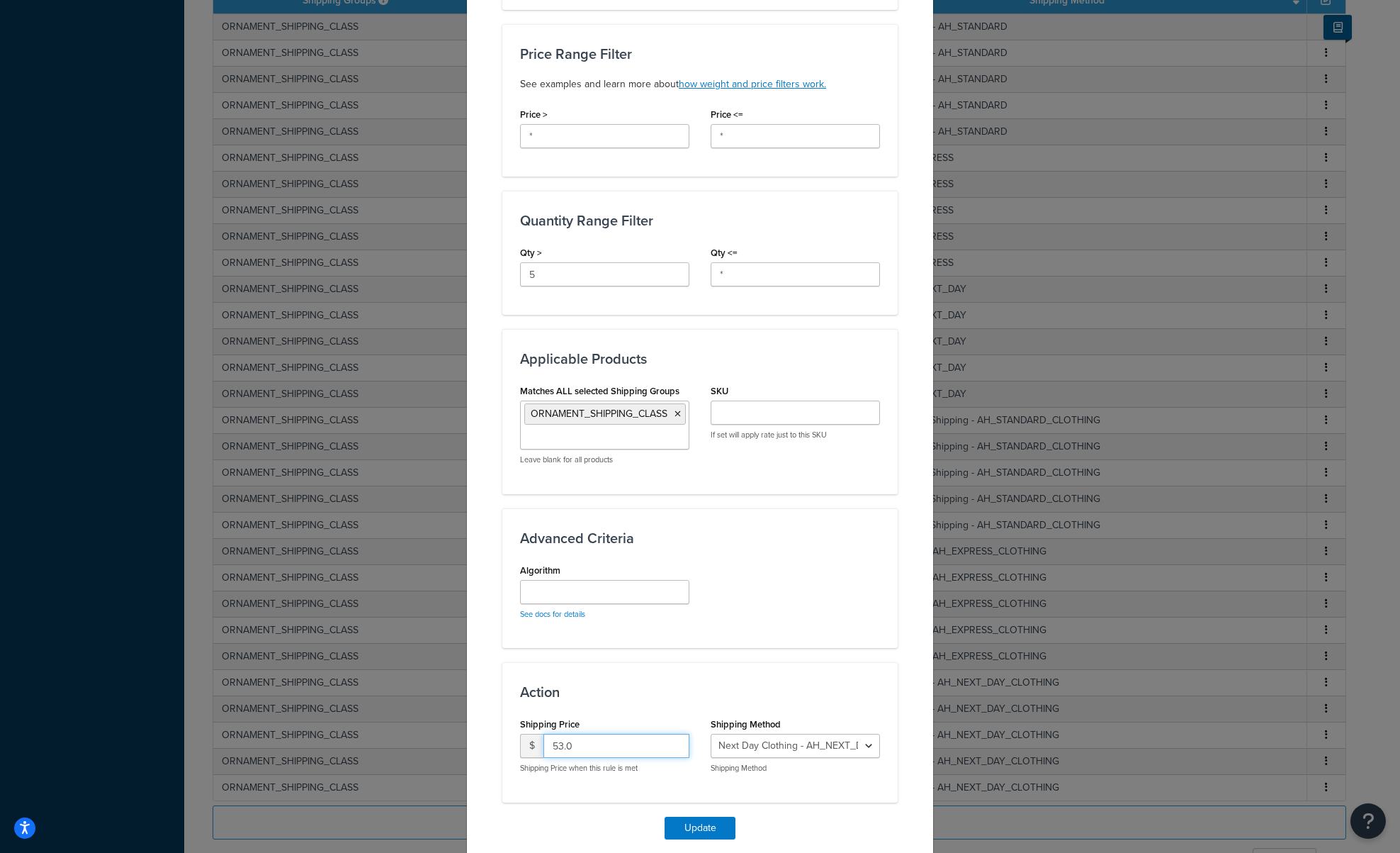
click at [557, 747] on input "53.0" at bounding box center [617, 745] width 146 height 24
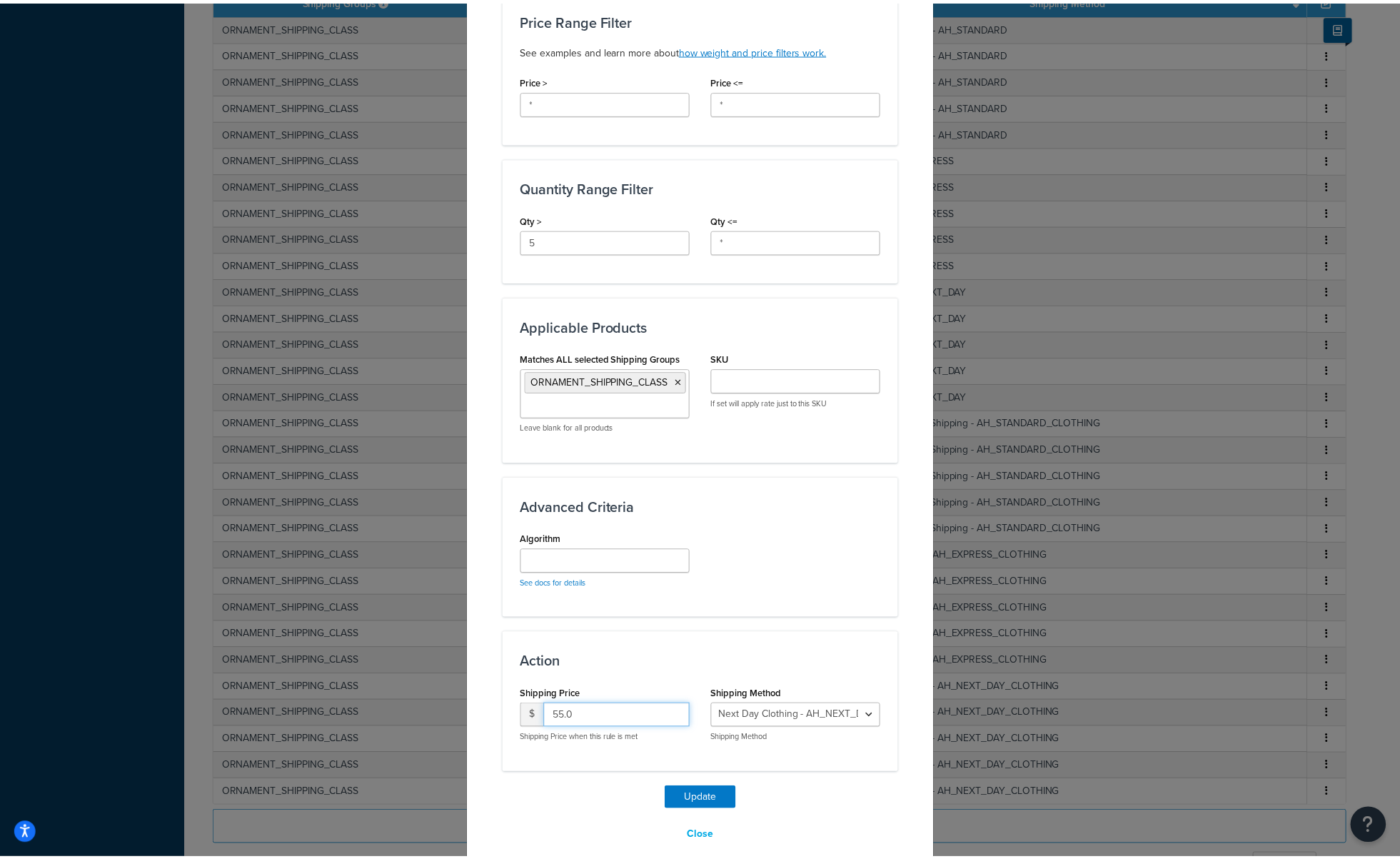
scroll to position [482, 0]
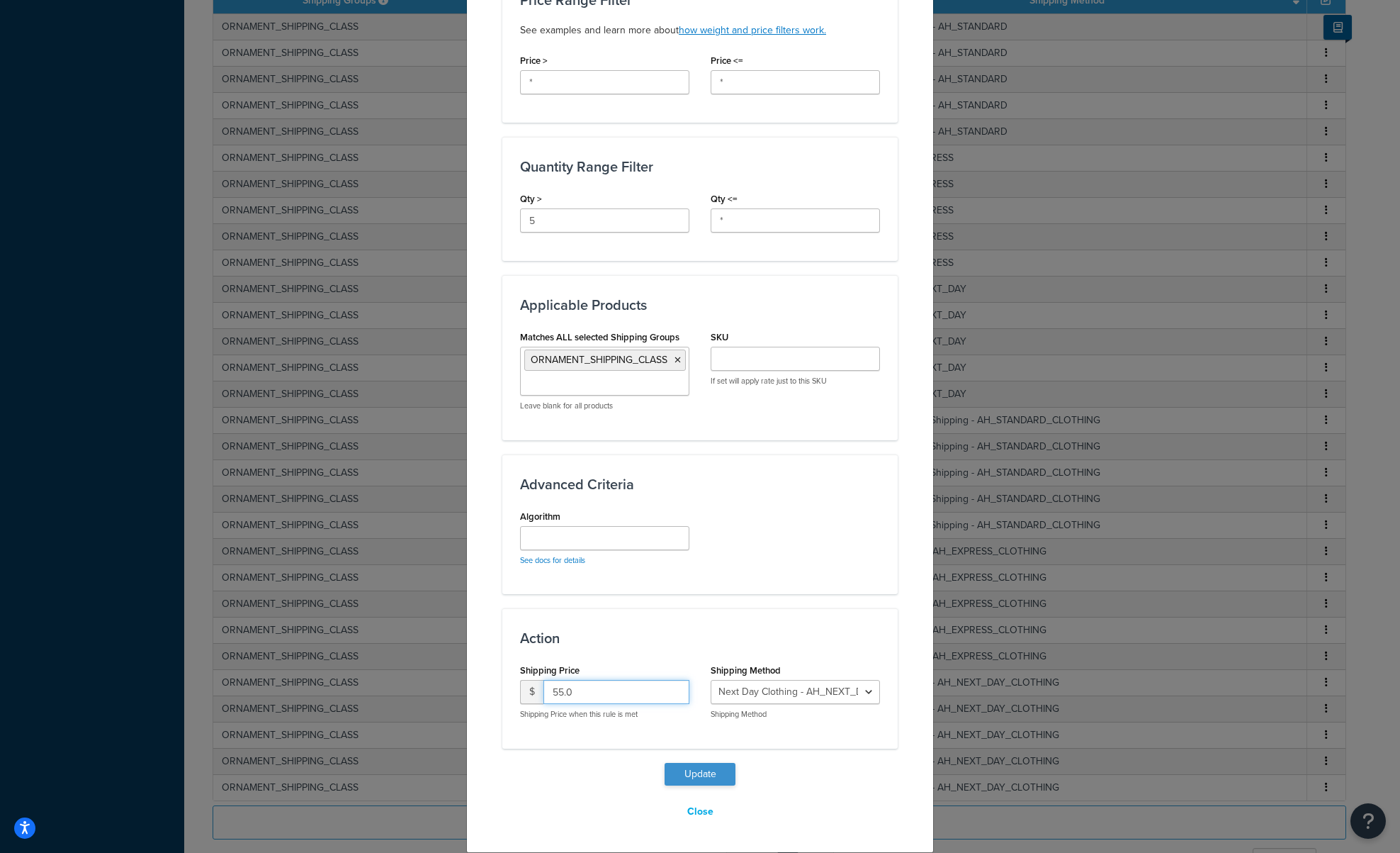
type input "55.0"
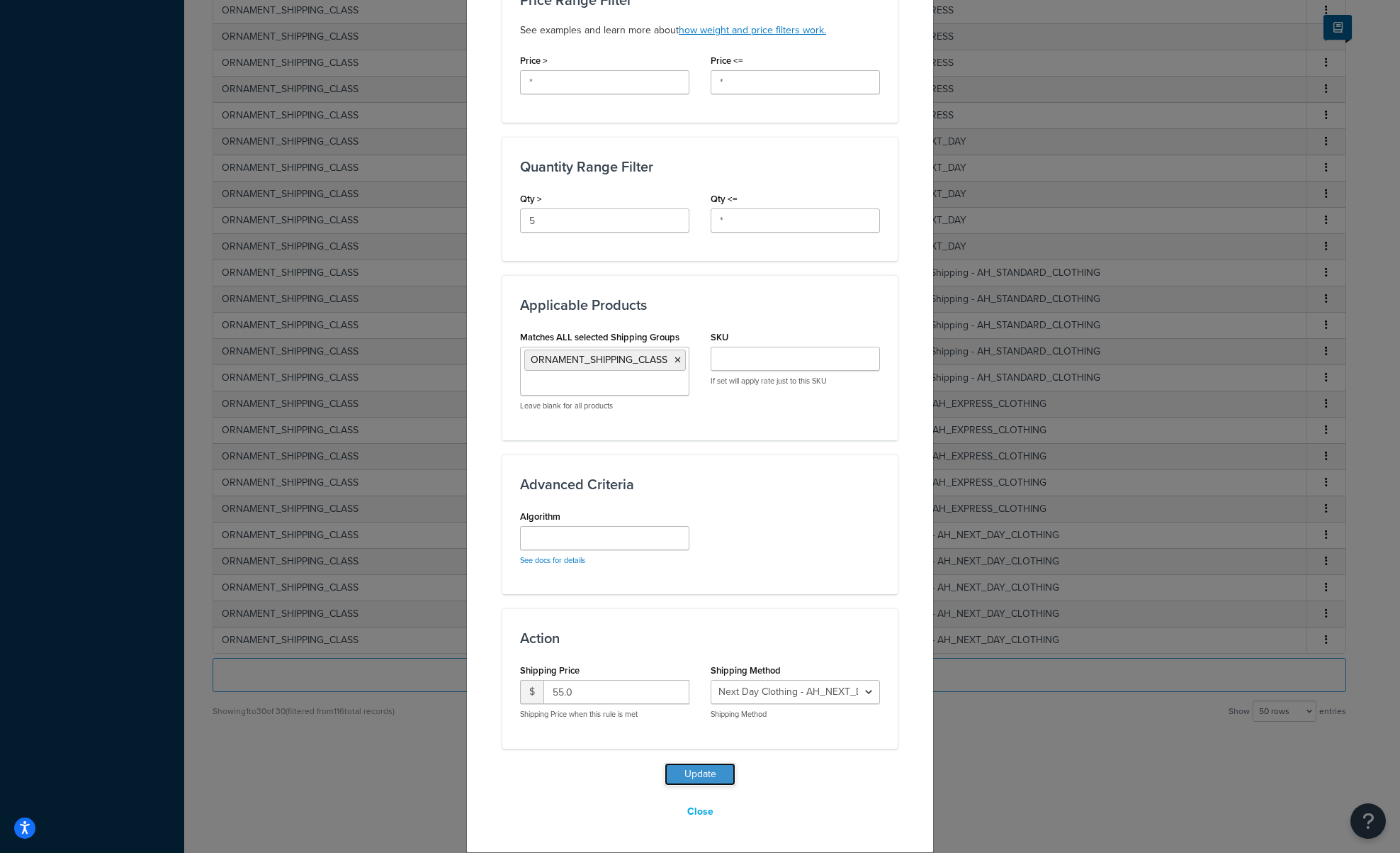
click at [702, 771] on button "Update" at bounding box center [700, 774] width 71 height 23
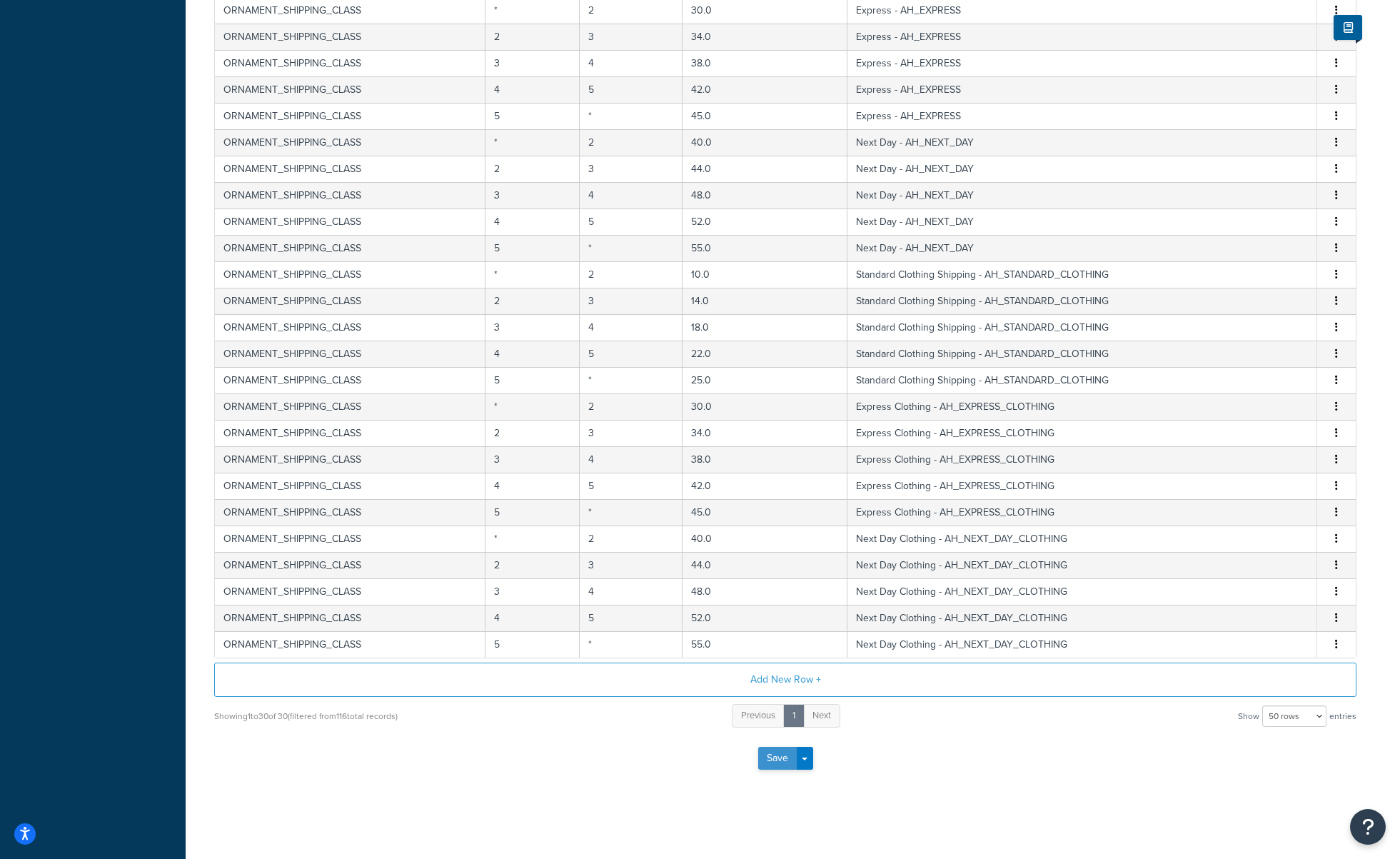
scroll to position [433, 0]
click at [765, 762] on button "Save" at bounding box center [778, 758] width 39 height 23
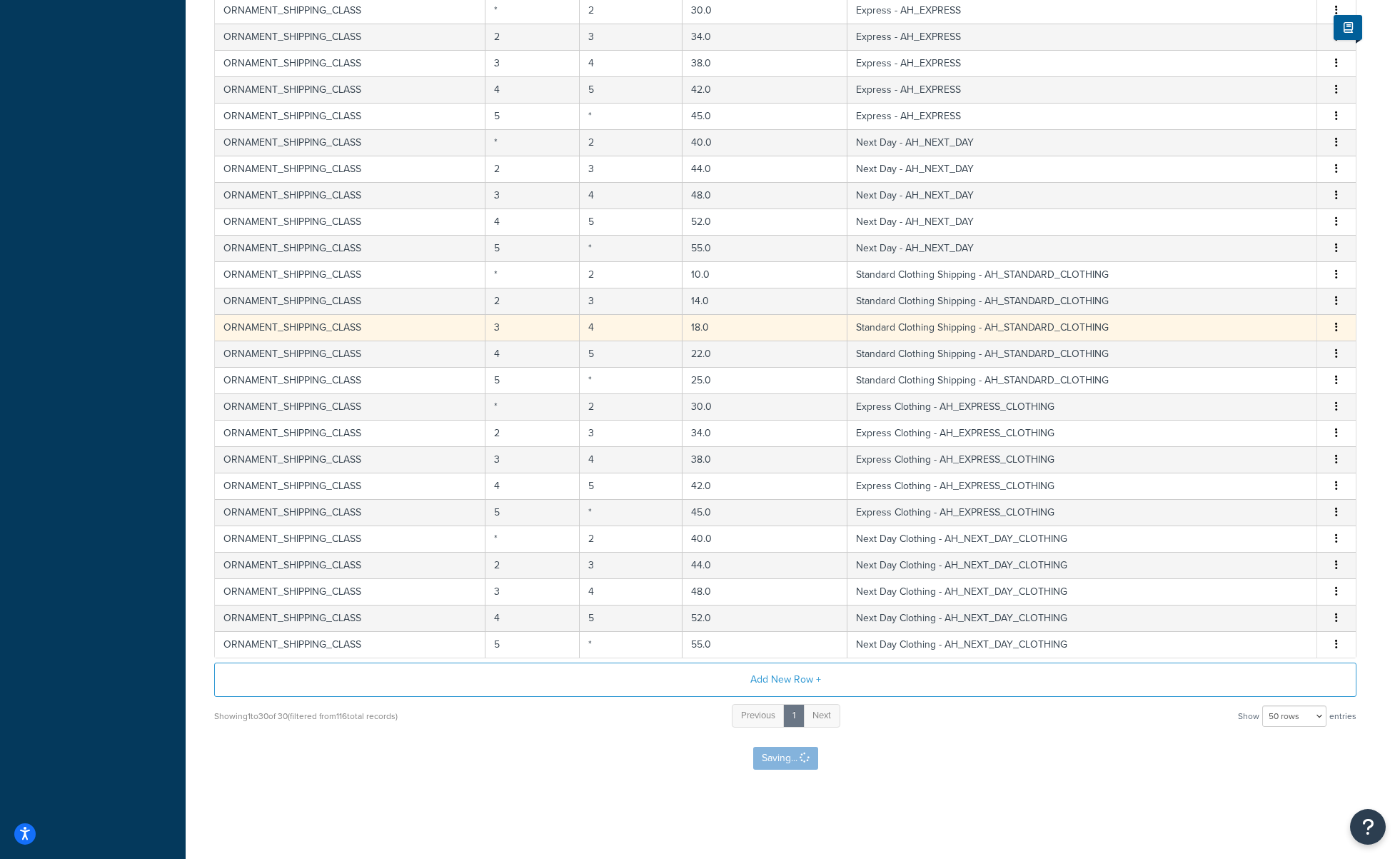
scroll to position [0, 0]
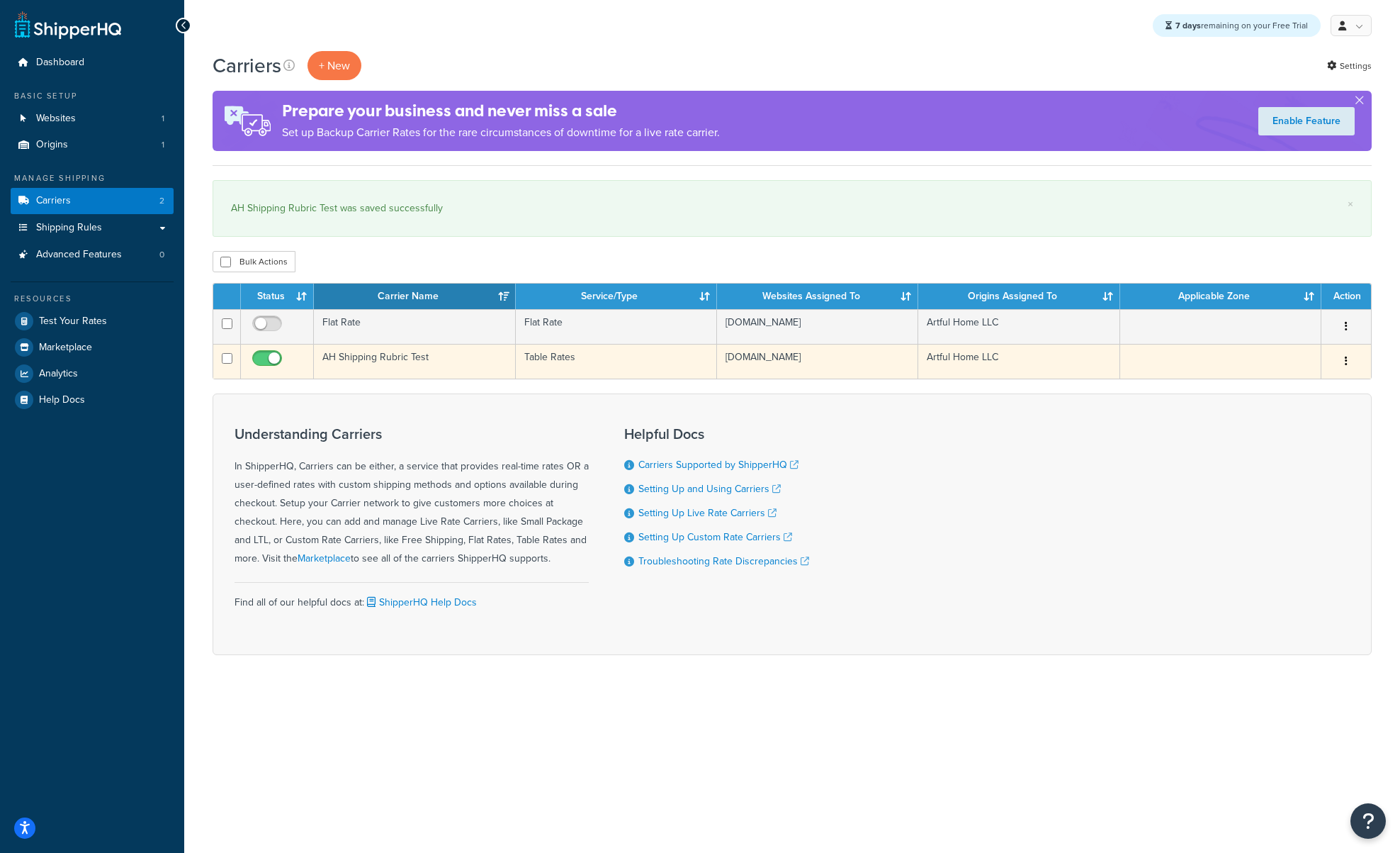
click at [388, 369] on td "AH Shipping Rubric Test" at bounding box center [414, 361] width 201 height 35
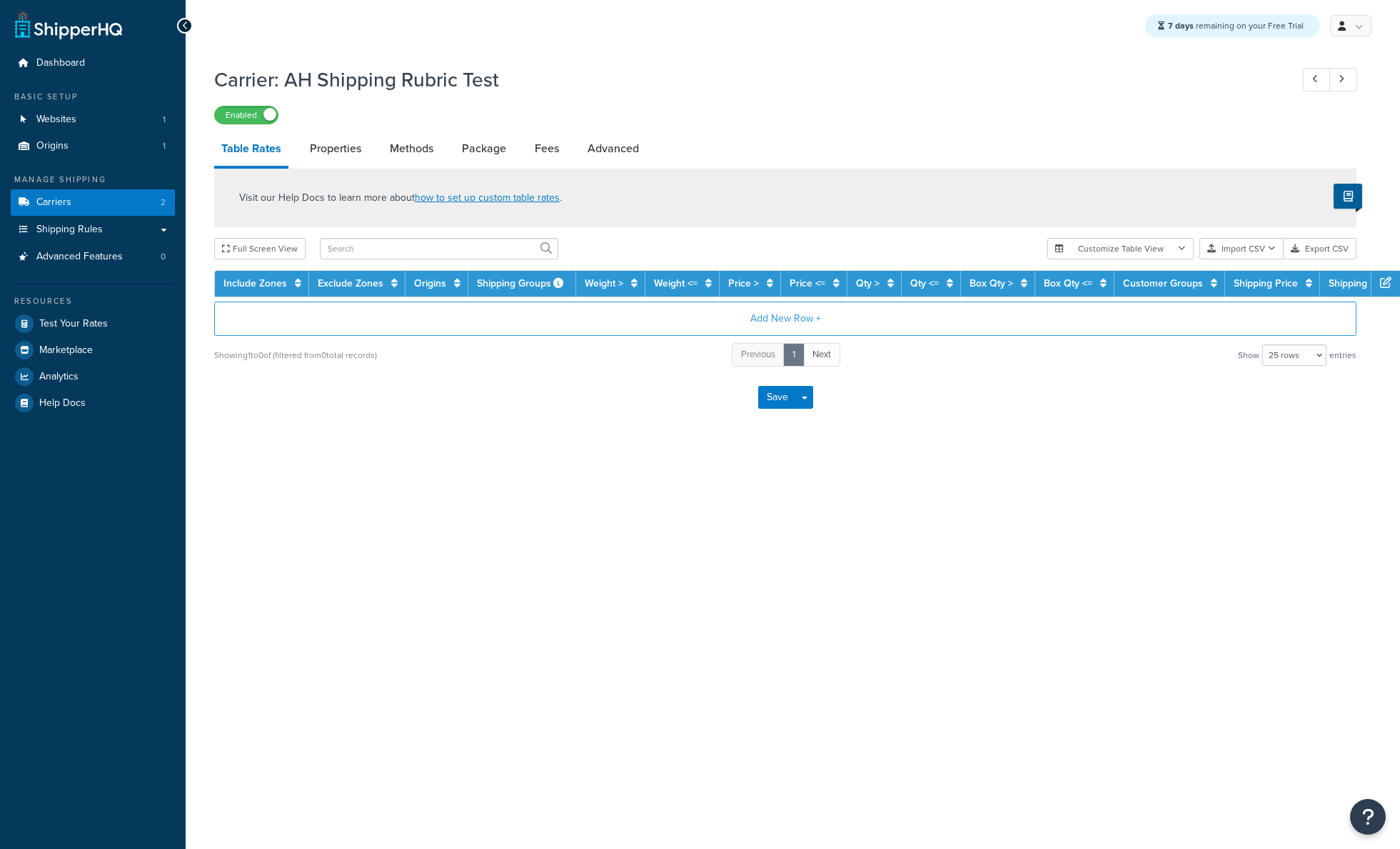
select select "25"
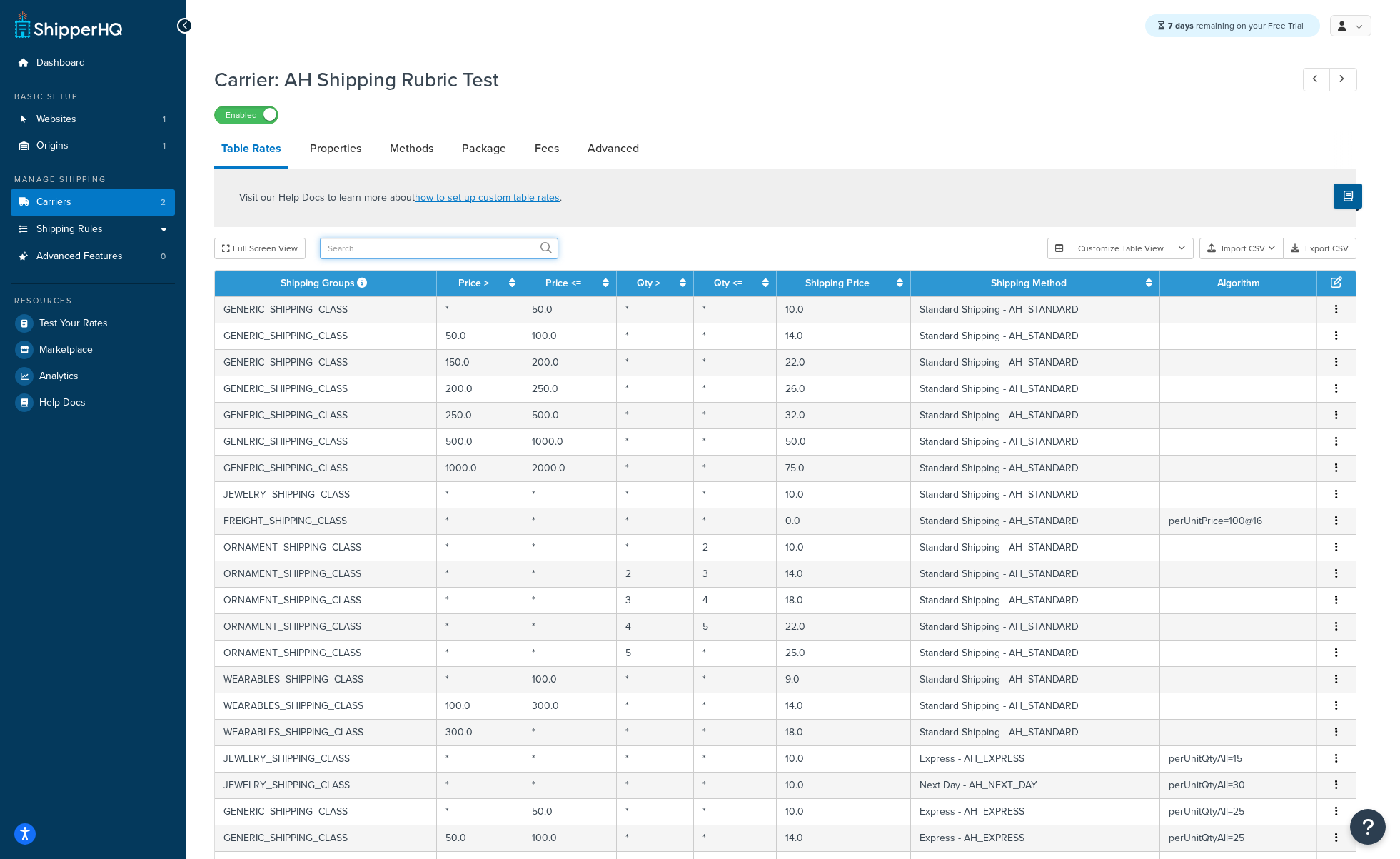
click at [416, 249] on input "text" at bounding box center [438, 249] width 238 height 21
type input "ornament"
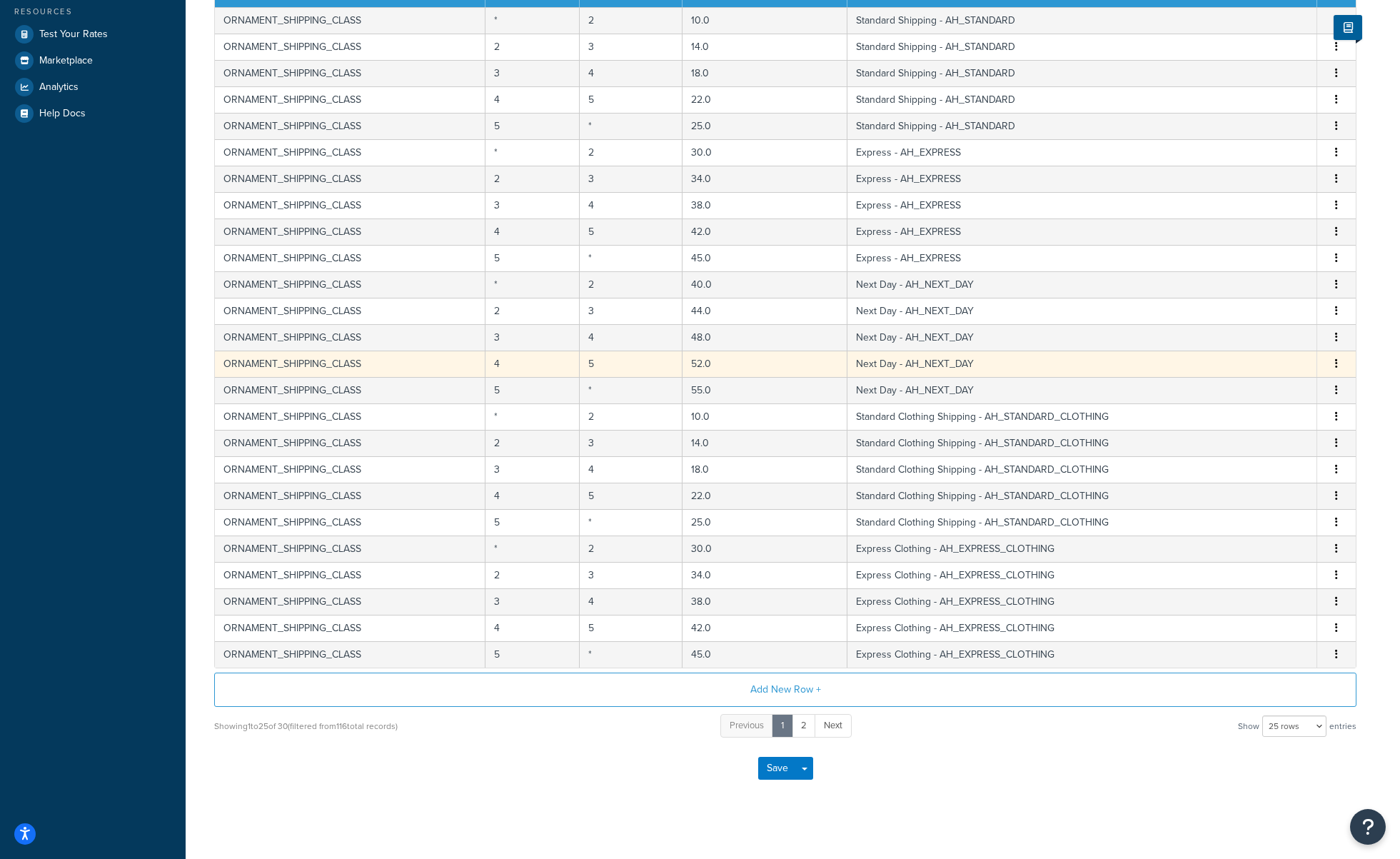
scroll to position [301, 0]
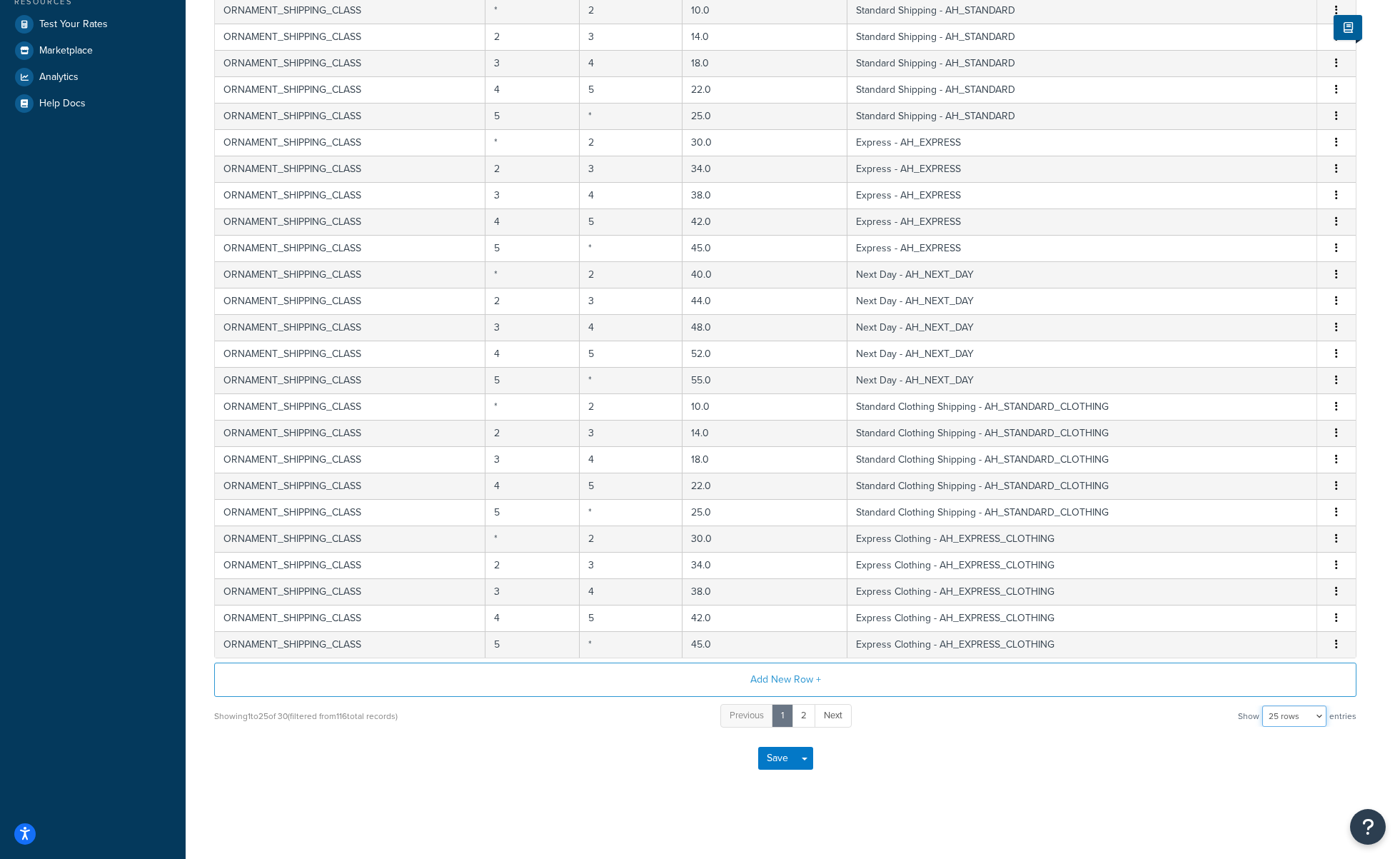
click at [1273, 709] on select "10 rows 15 rows 25 rows 50 rows 100 rows 1000 rows" at bounding box center [1295, 716] width 65 height 21
select select "50"
click at [1264, 705] on select "10 rows 15 rows 25 rows 50 rows 100 rows 1000 rows" at bounding box center [1295, 716] width 65 height 21
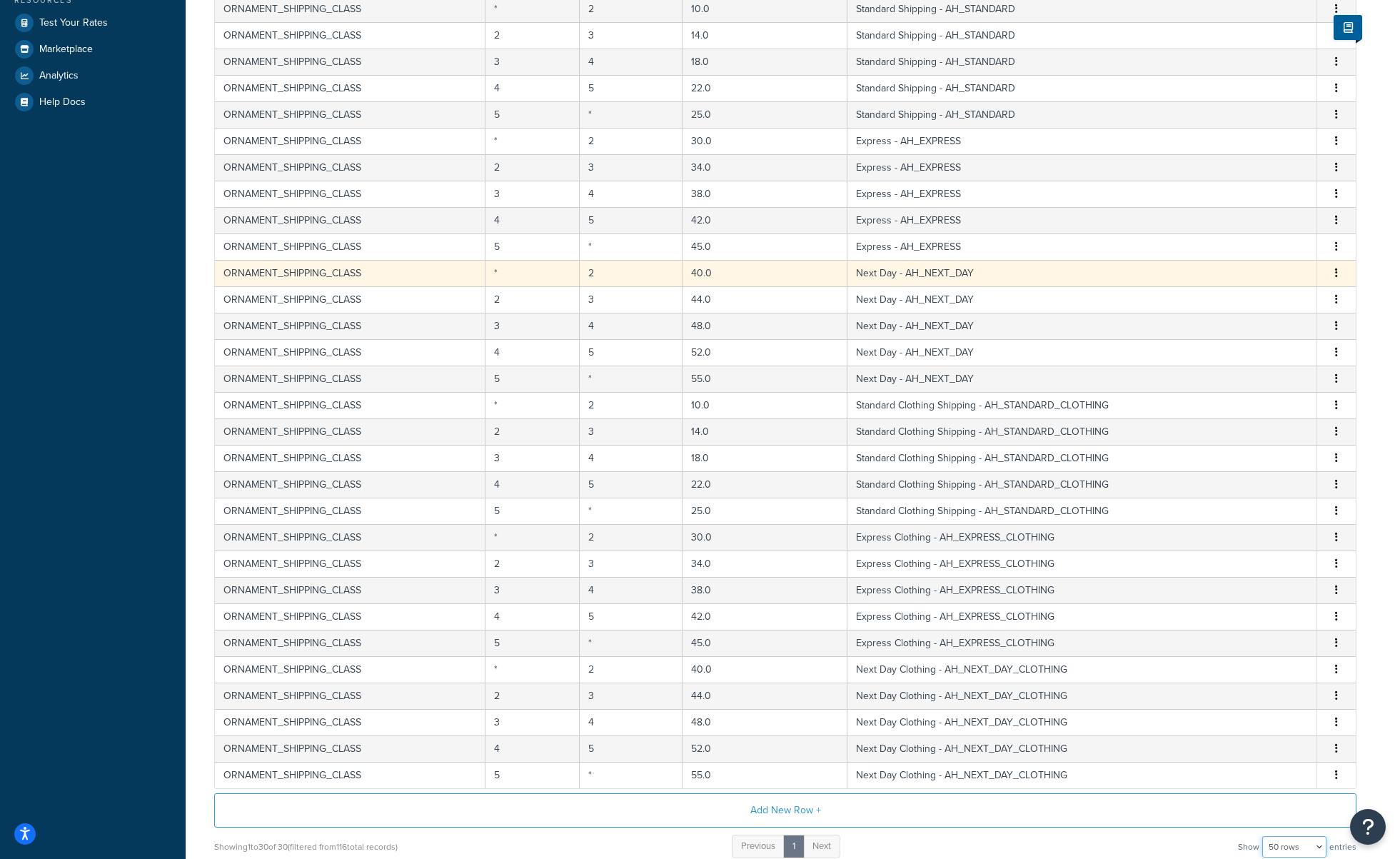
scroll to position [0, 0]
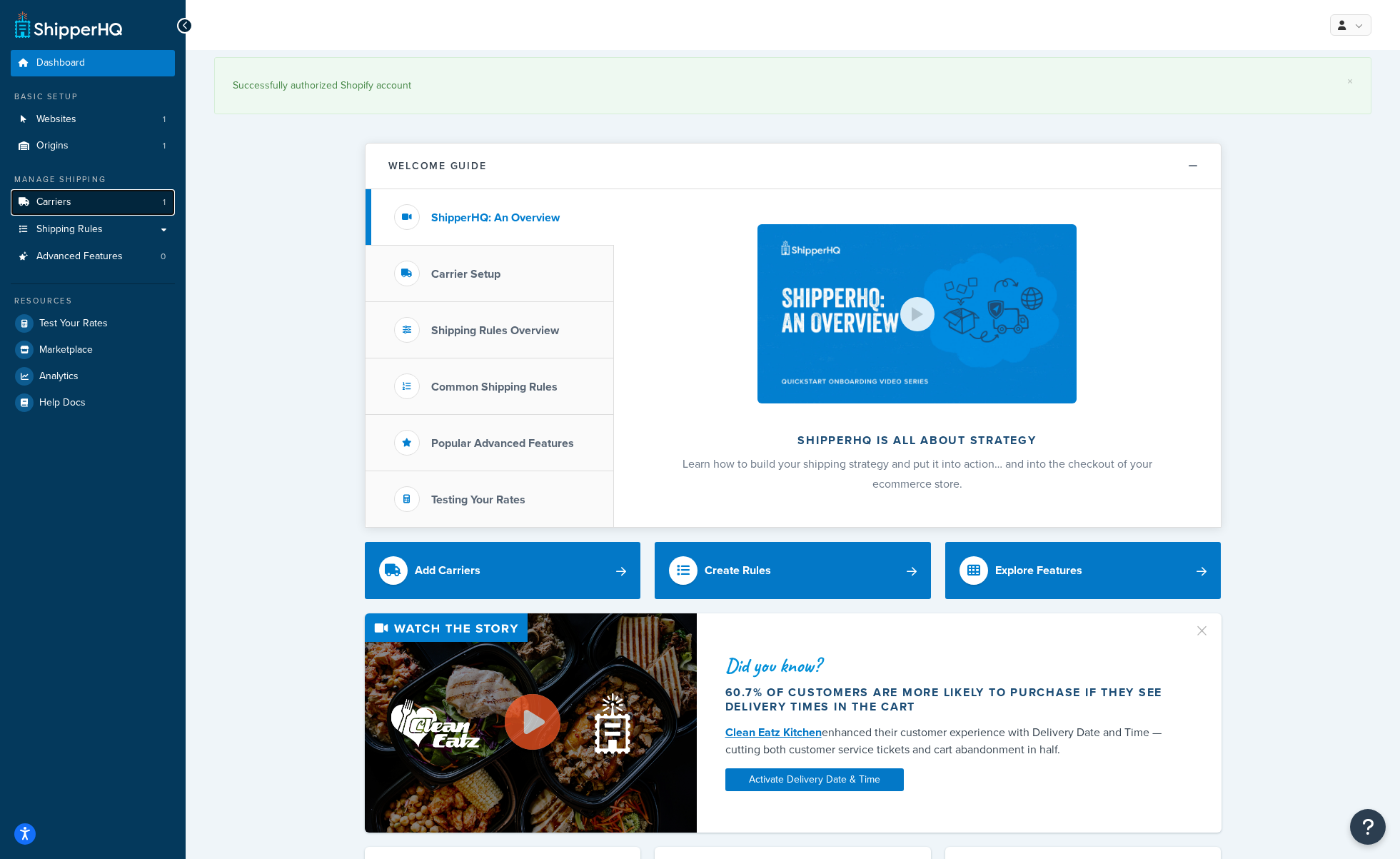
click at [55, 205] on span "Carriers" at bounding box center [54, 203] width 35 height 12
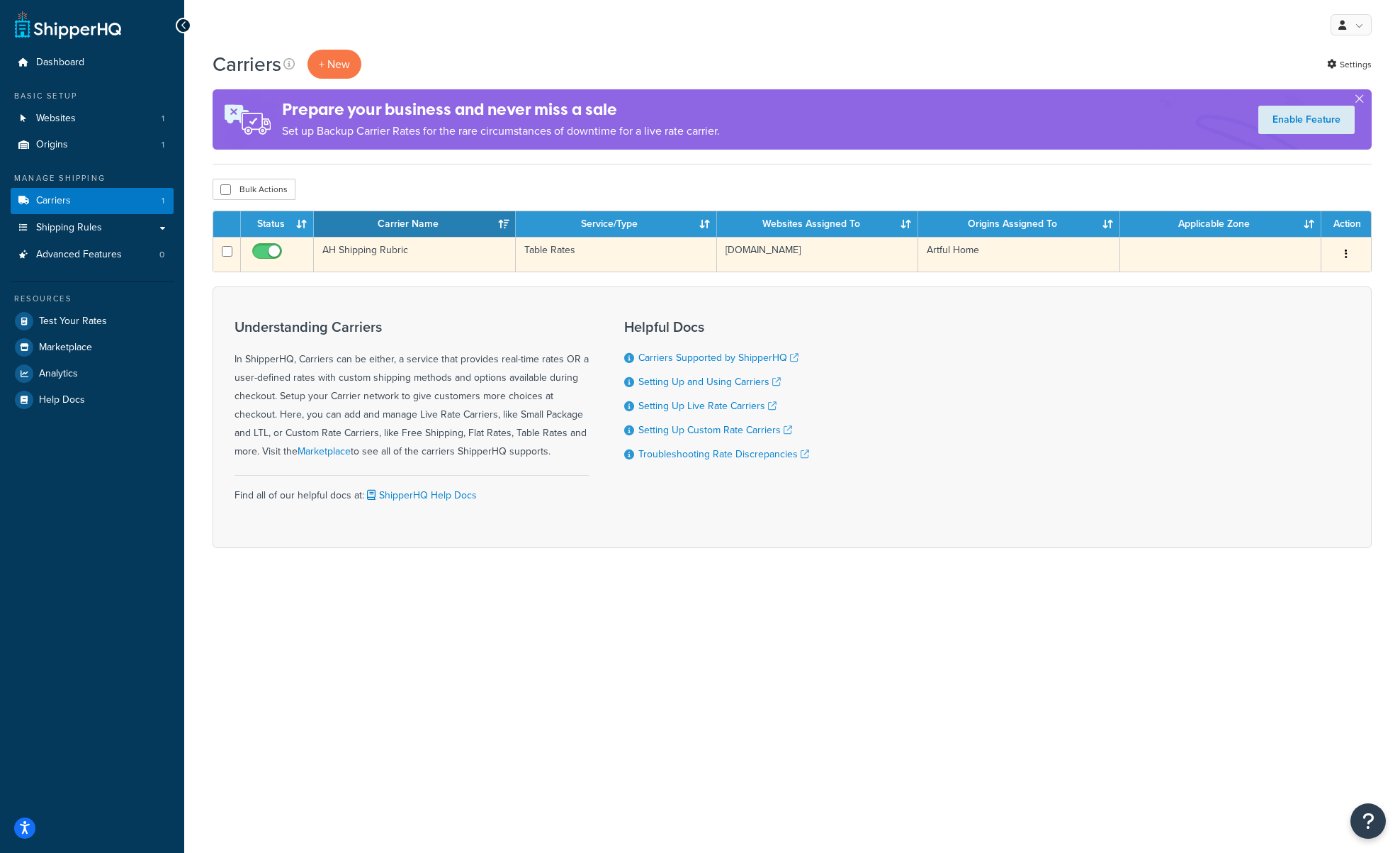
click at [452, 251] on td "AH Shipping Rubric" at bounding box center [414, 254] width 201 height 35
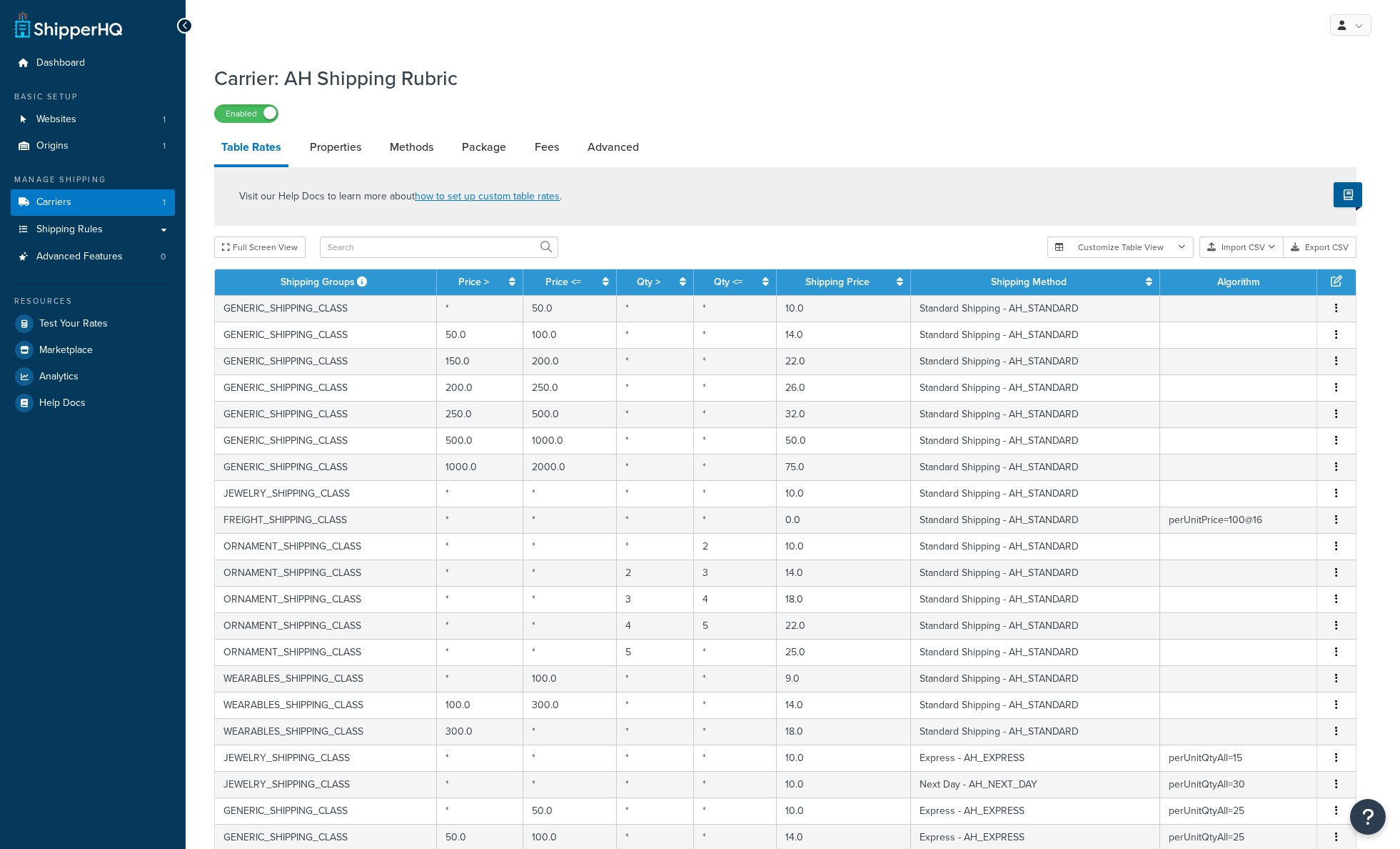
select select "25"
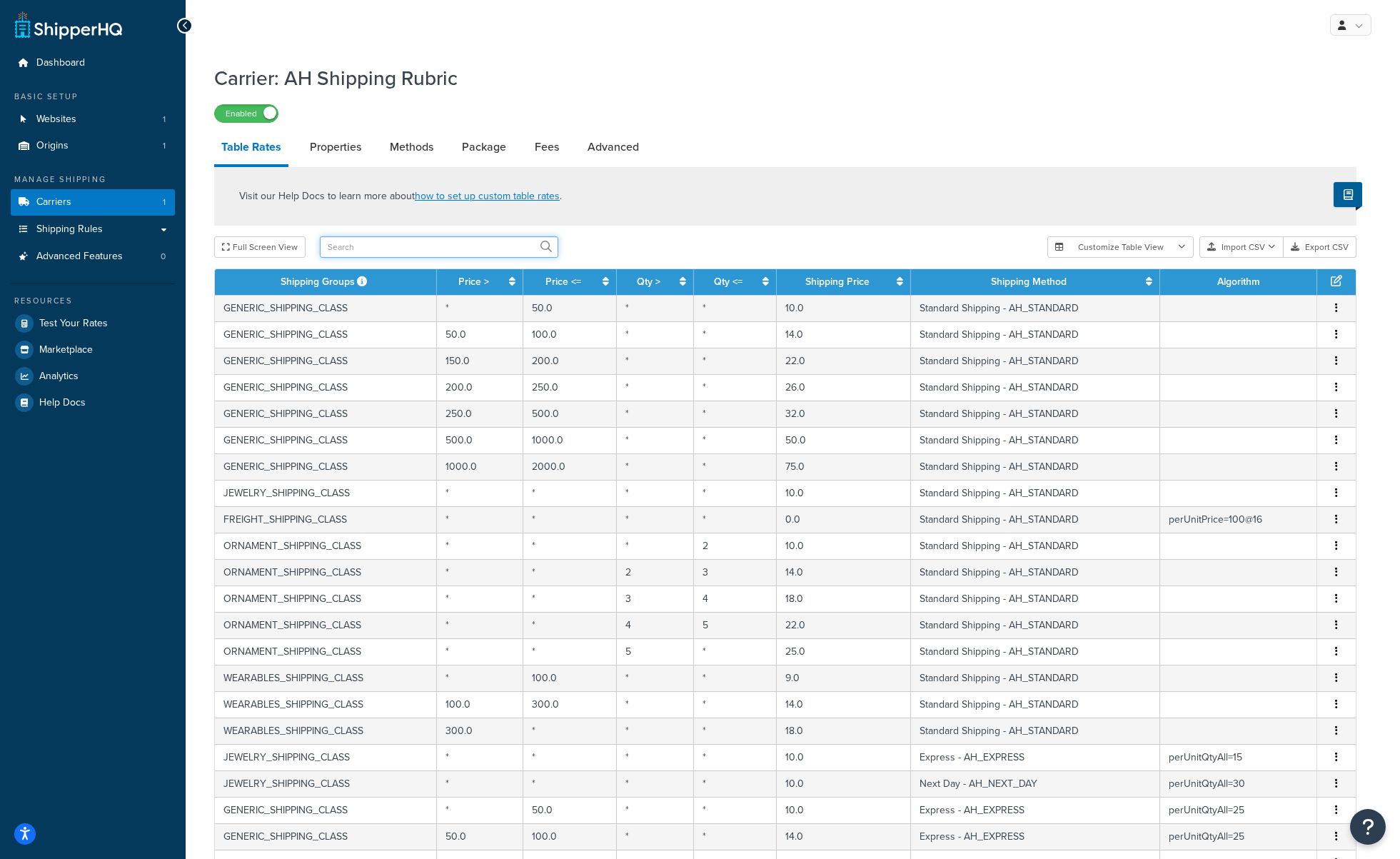
click at [353, 255] on input "text" at bounding box center [438, 247] width 238 height 21
type input "ornamen"
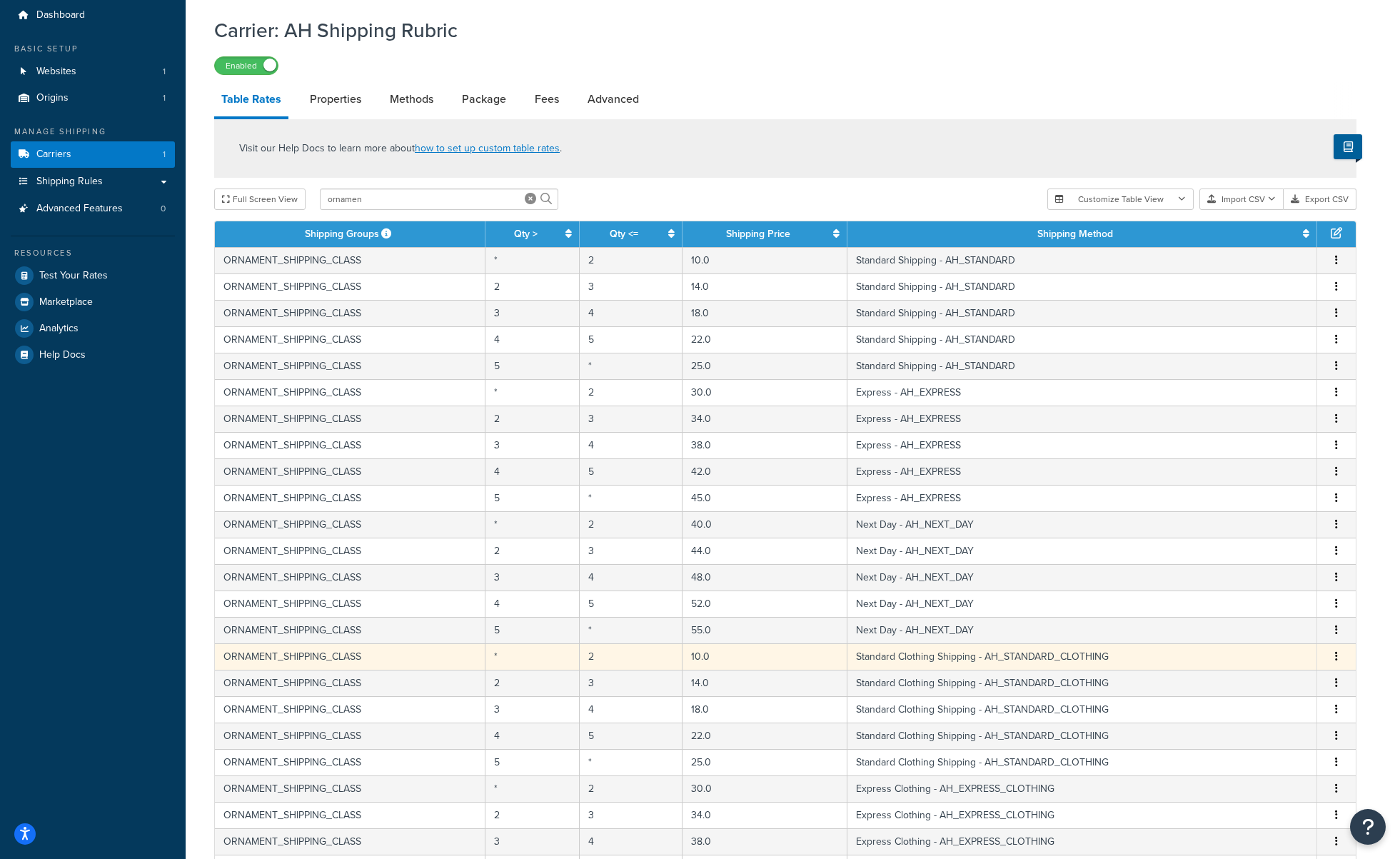
scroll to position [299, 0]
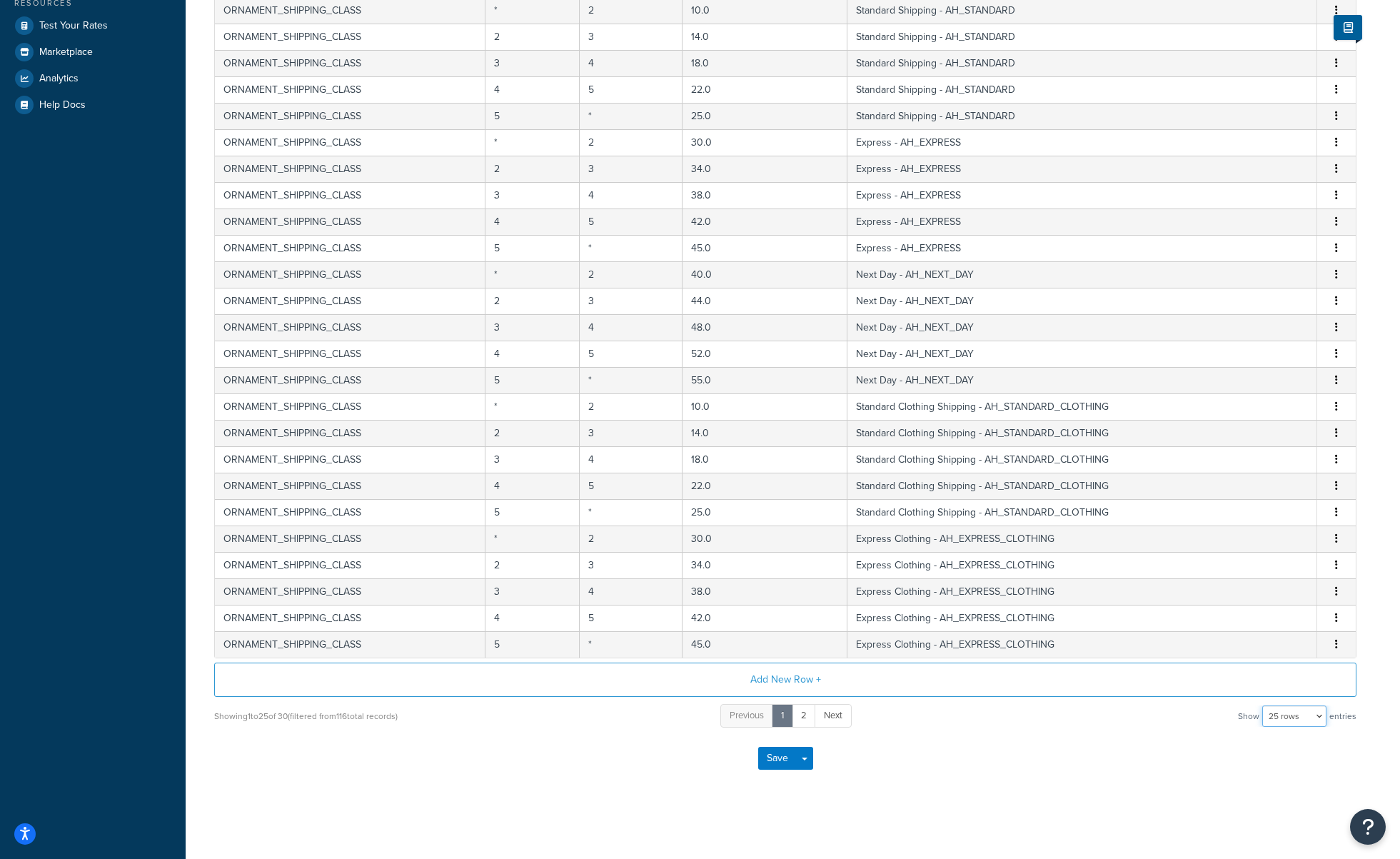
drag, startPoint x: 1288, startPoint y: 711, endPoint x: 1288, endPoint y: 725, distance: 14.0
click at [1288, 711] on select "10 rows 15 rows 25 rows 50 rows 100 rows 1000 rows" at bounding box center [1295, 716] width 65 height 21
select select "50"
click at [1264, 705] on select "10 rows 15 rows 25 rows 50 rows 100 rows 1000 rows" at bounding box center [1295, 716] width 65 height 21
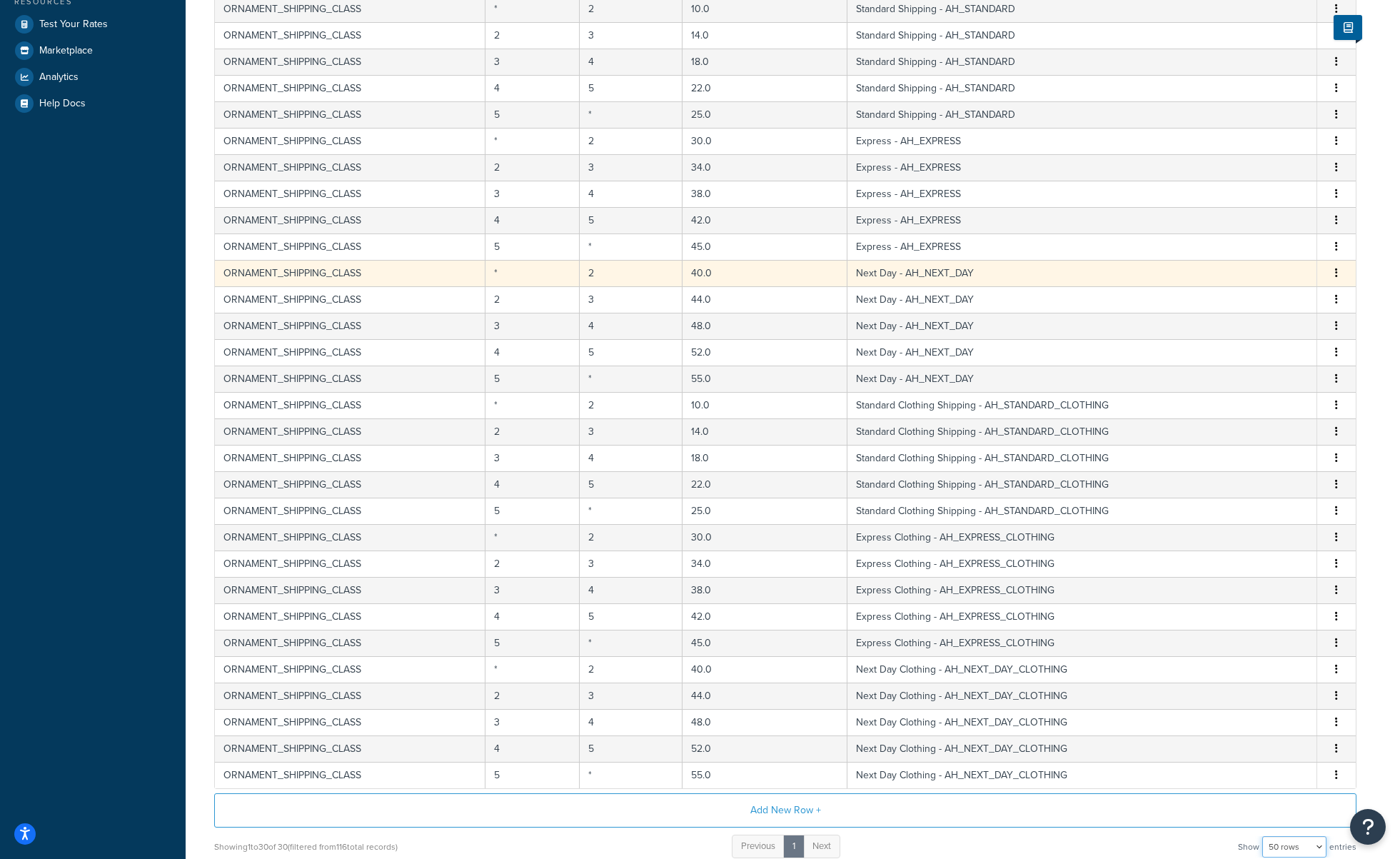
scroll to position [0, 0]
